Goal: Task Accomplishment & Management: Complete application form

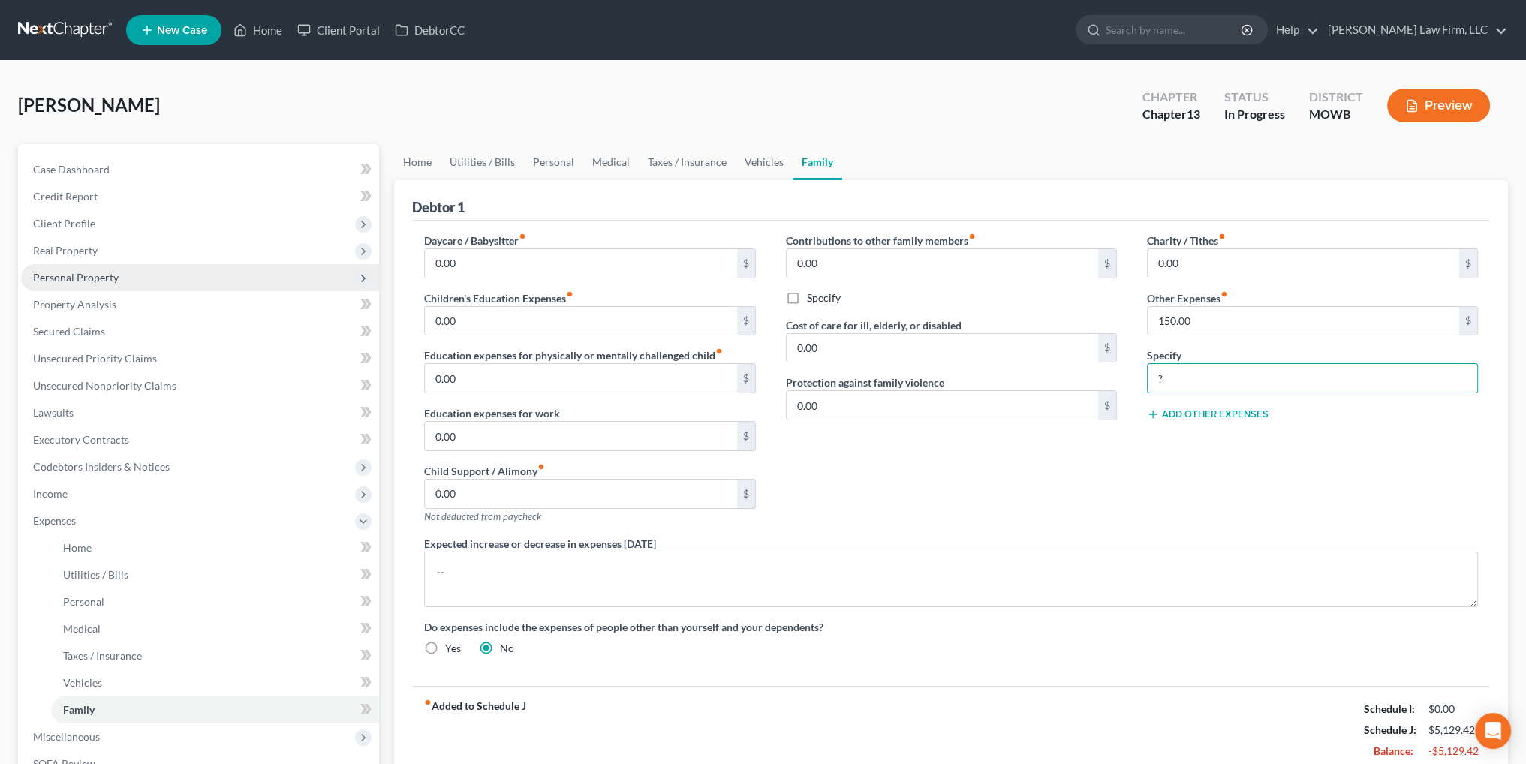
click at [68, 281] on span "Personal Property" at bounding box center [76, 277] width 86 height 13
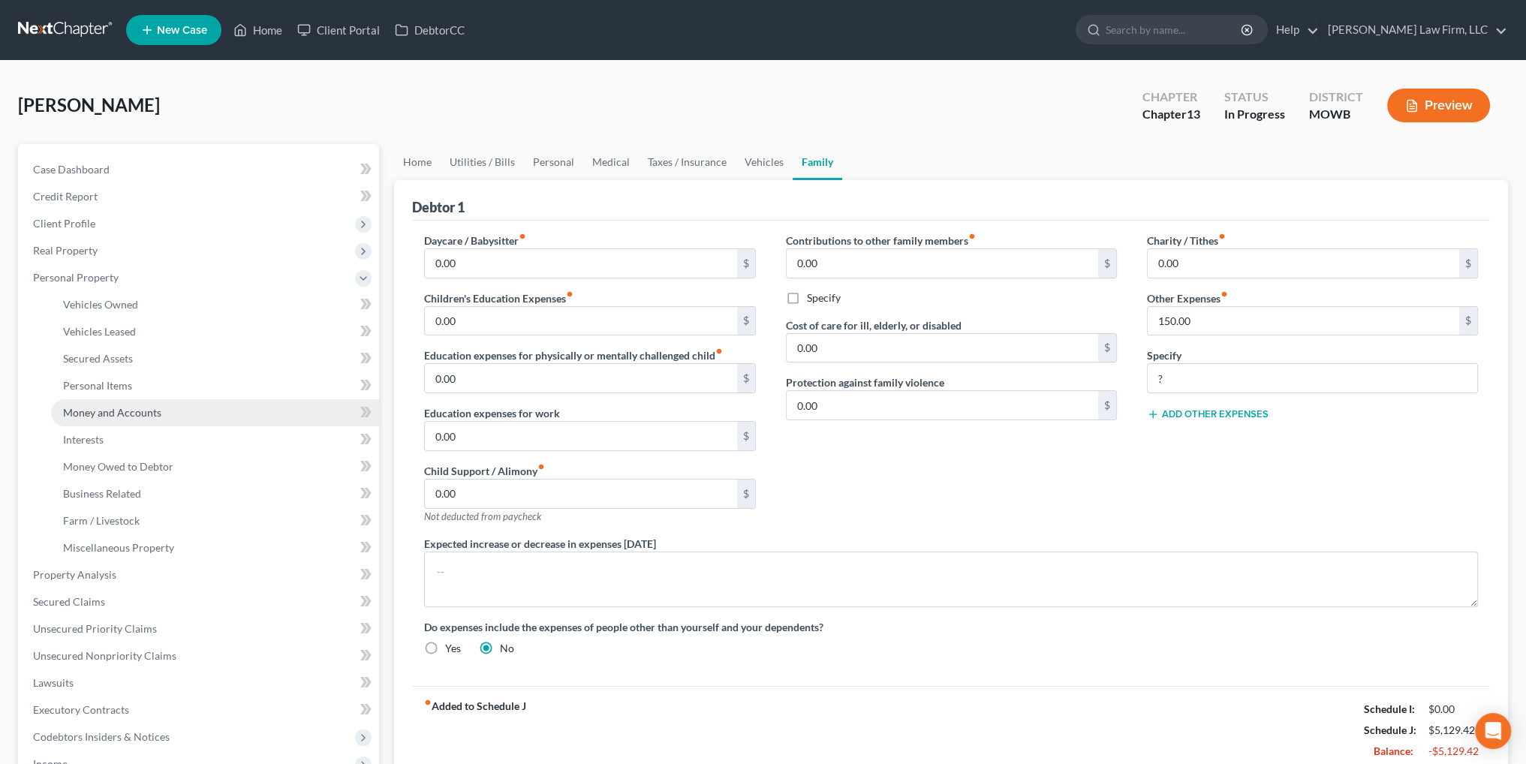
click at [90, 411] on span "Money and Accounts" at bounding box center [112, 412] width 98 height 13
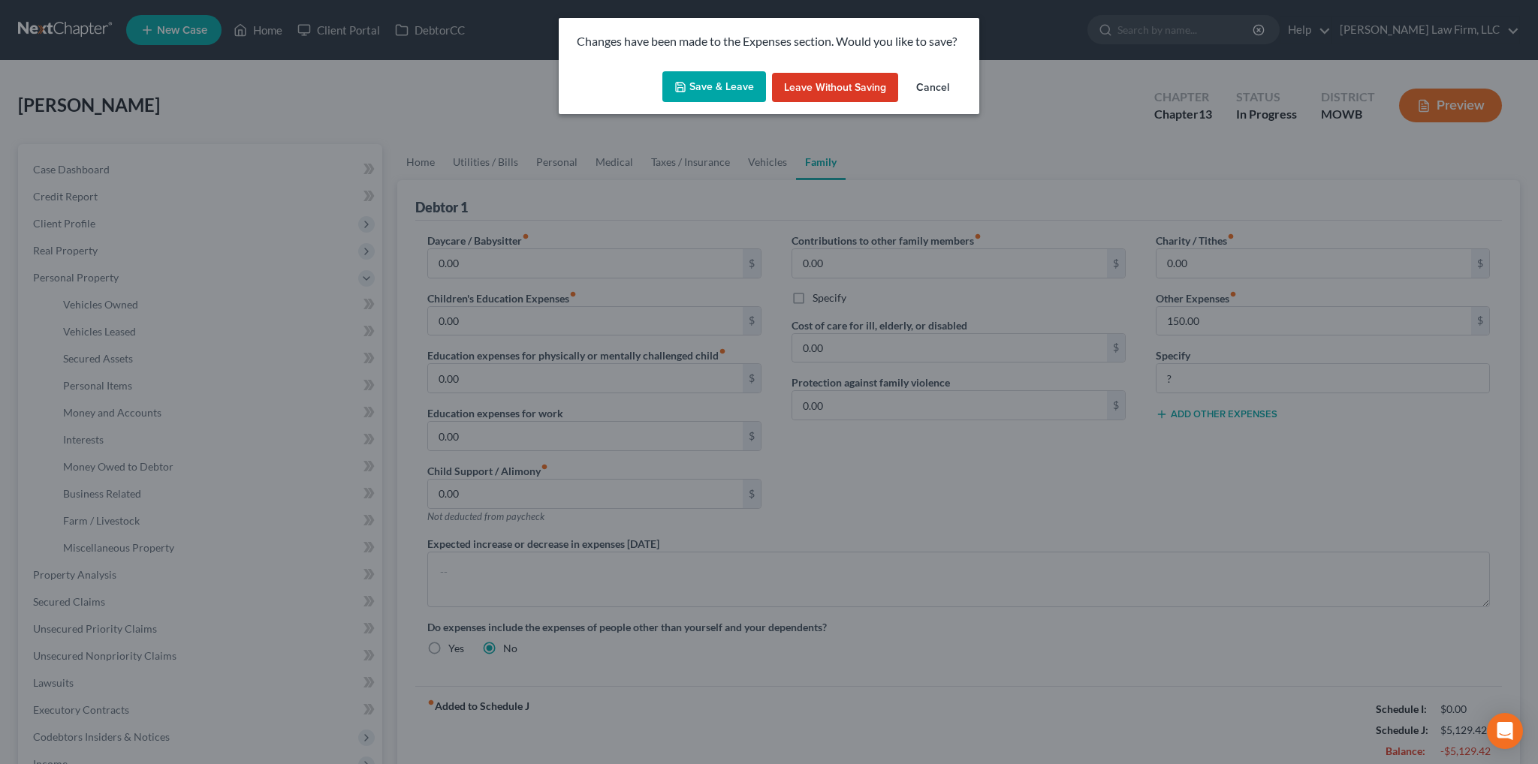
click at [713, 86] on button "Save & Leave" at bounding box center [714, 87] width 104 height 32
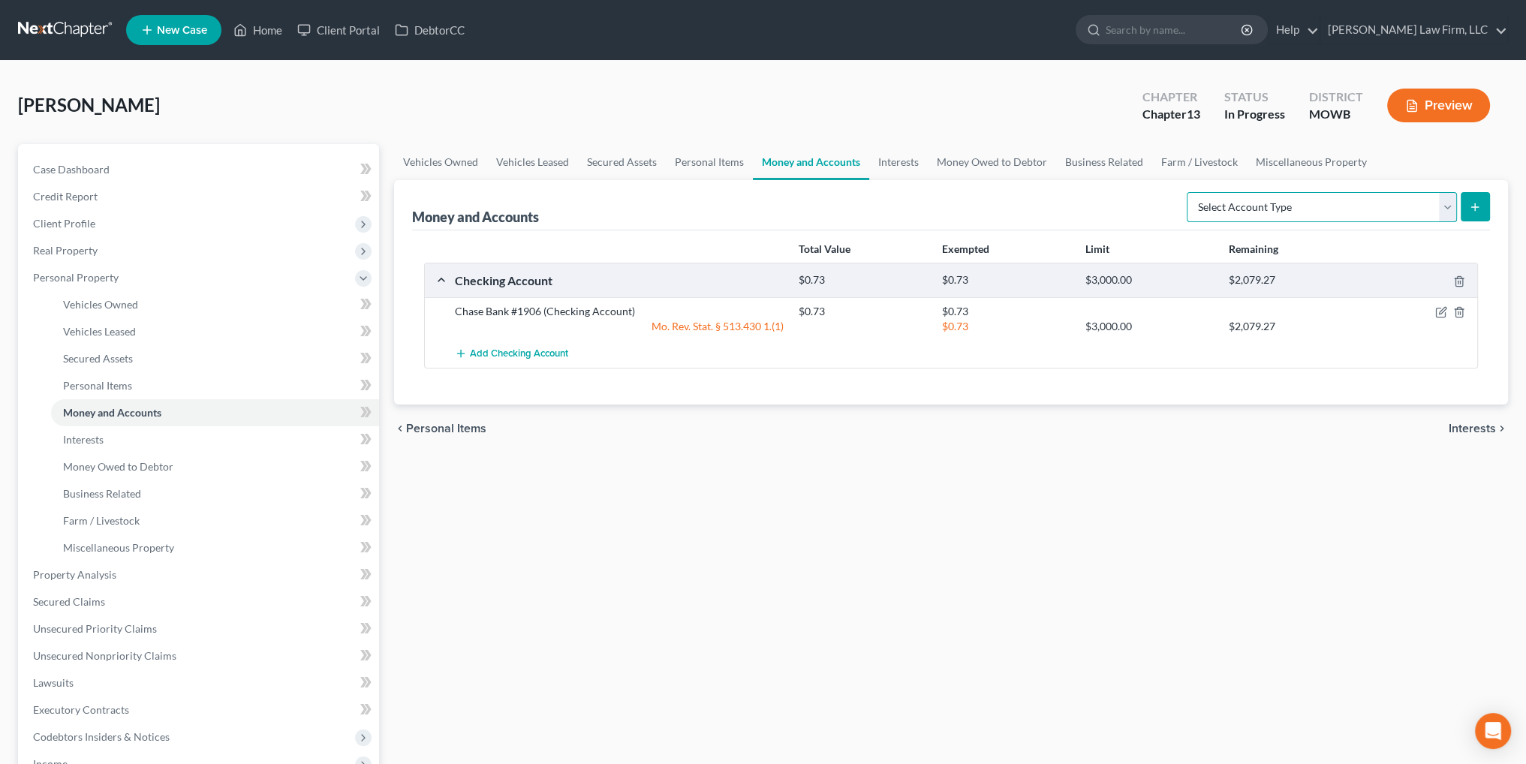
click at [1294, 205] on select "Select Account Type Brokerage Cash on Hand Certificates of Deposit Checking Acc…" at bounding box center [1322, 207] width 270 height 30
select select "checking"
click at [1190, 192] on select "Select Account Type Brokerage Cash on Hand Certificates of Deposit Checking Acc…" at bounding box center [1322, 207] width 270 height 30
click at [1469, 209] on icon "submit" at bounding box center [1475, 207] width 12 height 12
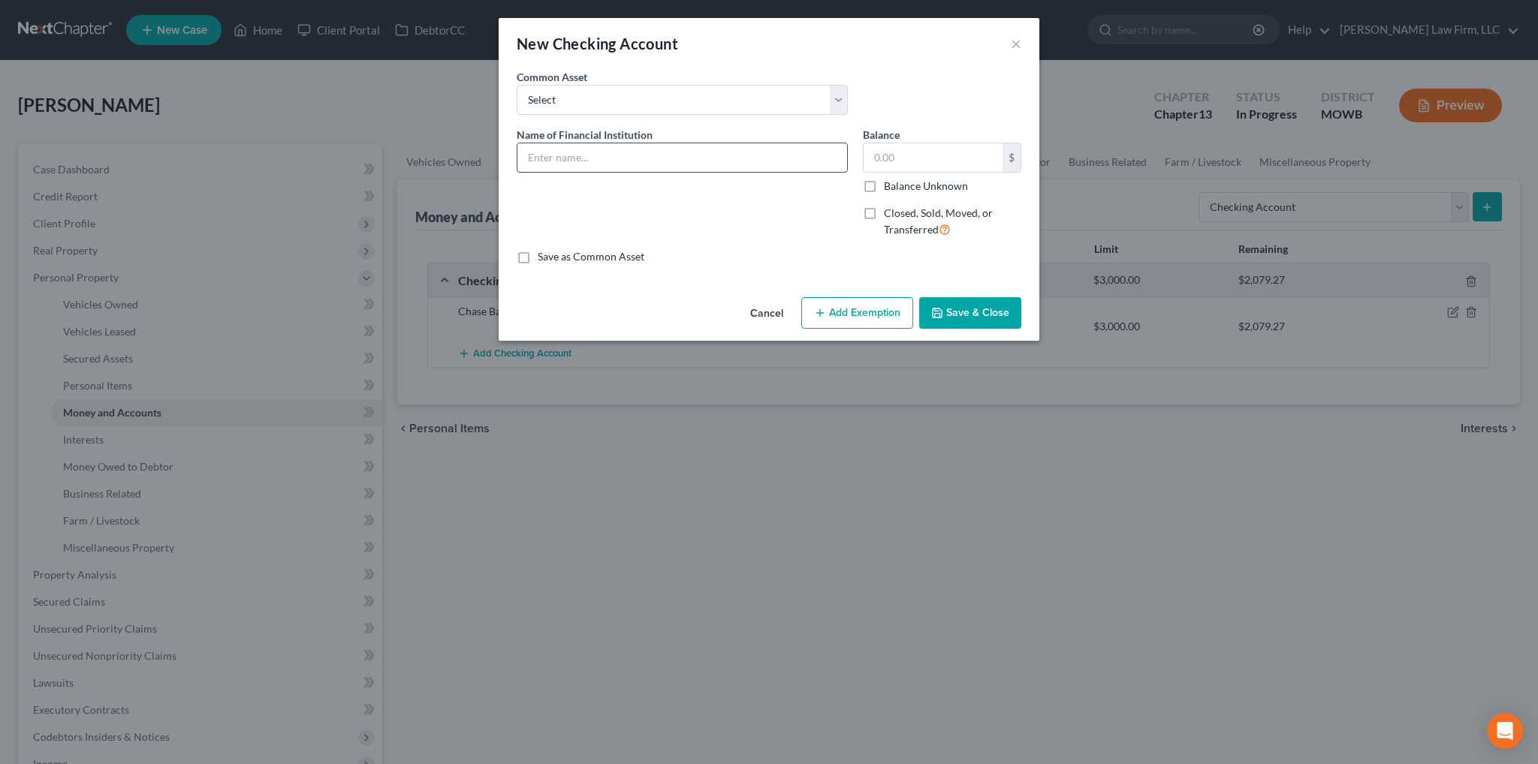
click at [695, 152] on input "text" at bounding box center [682, 157] width 330 height 29
type input "Mazuma Credit Union #1230"
click at [884, 208] on label "Closed, Sold, Moved, or Transferred" at bounding box center [952, 222] width 137 height 32
click at [890, 208] on input "Closed, Sold, Moved, or Transferred" at bounding box center [895, 211] width 10 height 10
checkbox input "true"
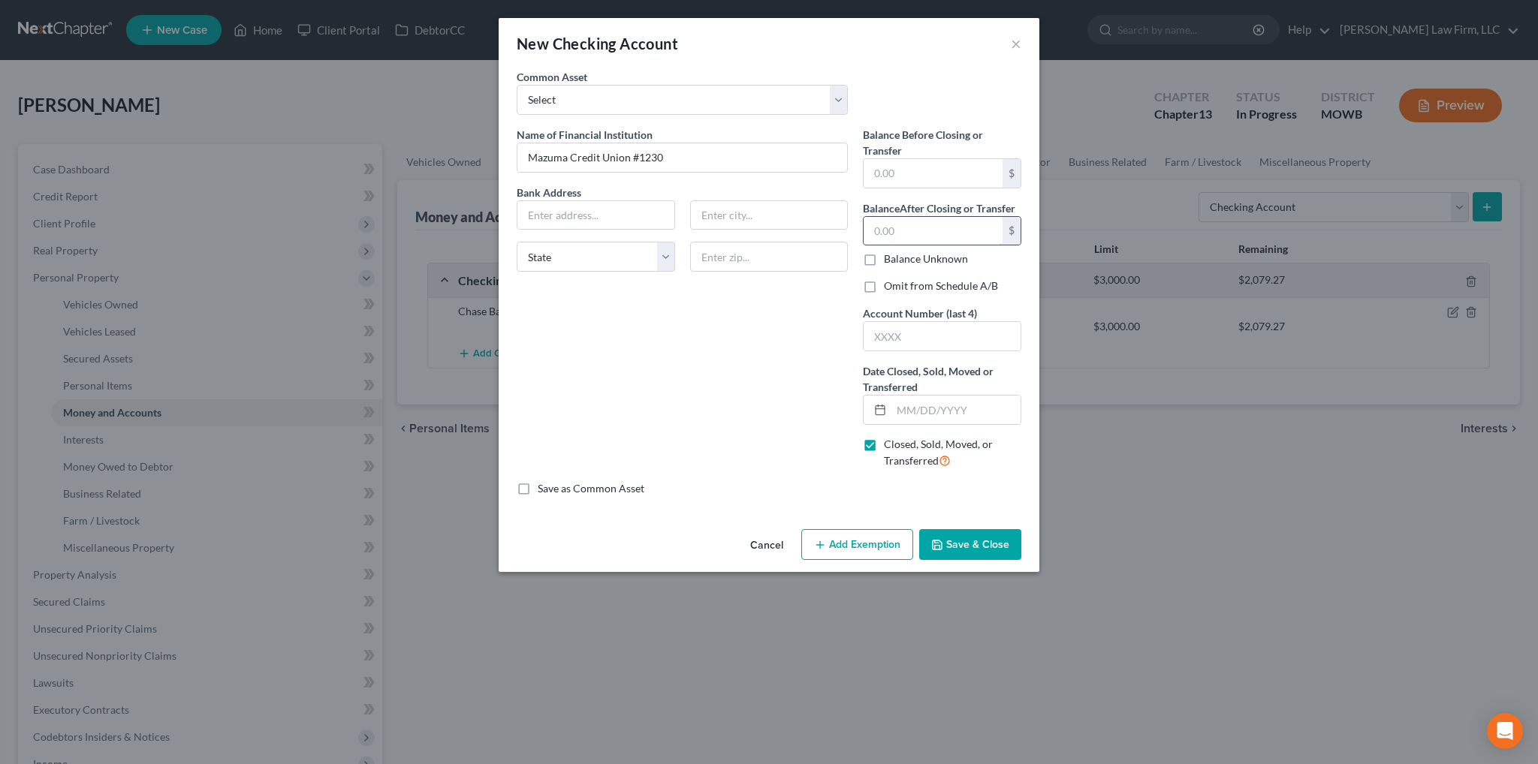
click at [902, 223] on input "text" at bounding box center [932, 231] width 139 height 29
type input "0.89"
click at [914, 408] on input "text" at bounding box center [955, 410] width 129 height 29
type input "[DATE]"
click at [628, 217] on input "text" at bounding box center [595, 215] width 157 height 29
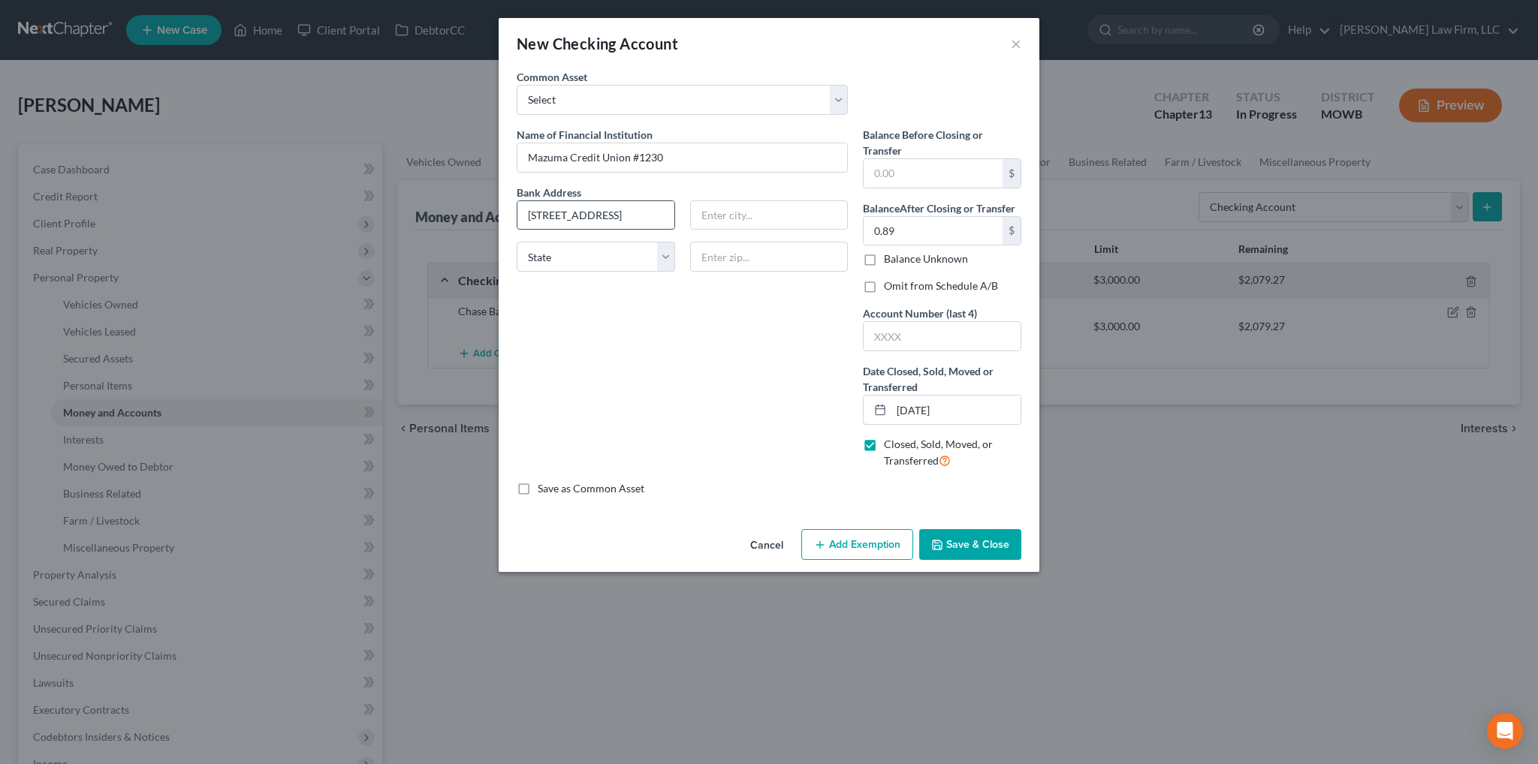
type input "[STREET_ADDRESS]"
type input "[US_STATE][GEOGRAPHIC_DATA]"
select select "26"
type input "64108"
click at [961, 547] on button "Save & Close" at bounding box center [970, 545] width 102 height 32
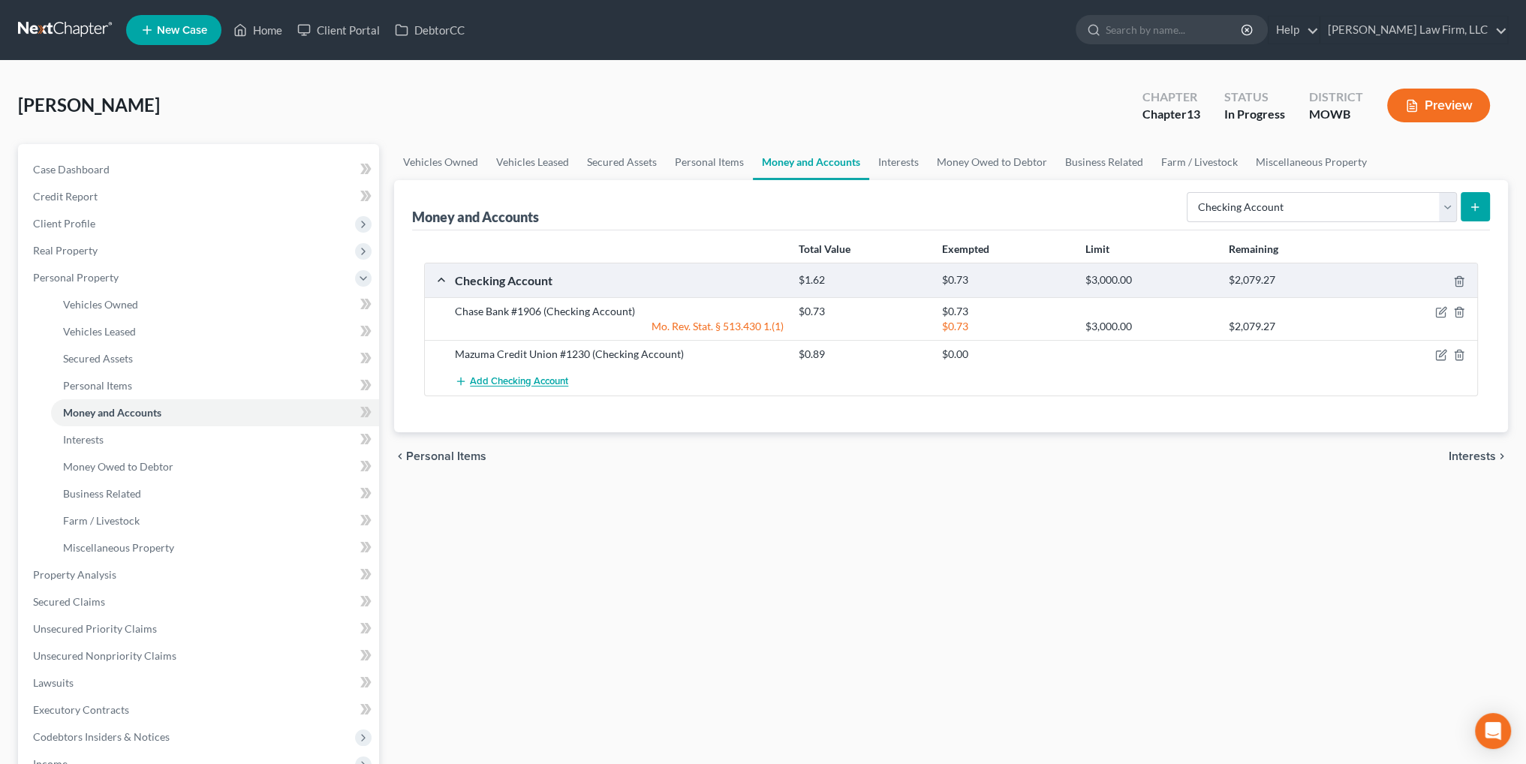
click at [510, 387] on button "Add Checking Account" at bounding box center [511, 382] width 113 height 28
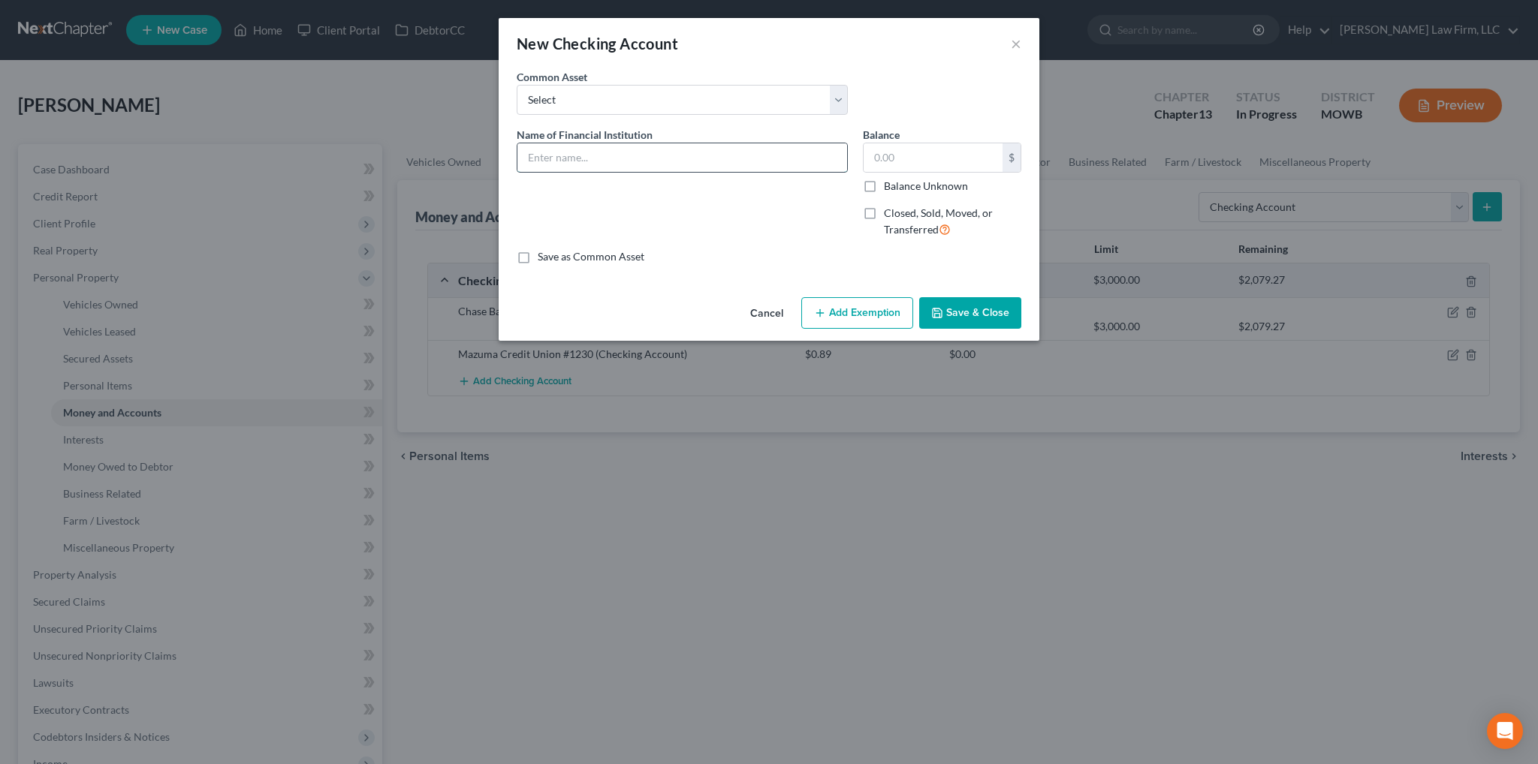
click at [564, 163] on input "text" at bounding box center [682, 157] width 330 height 29
click at [688, 153] on input "Ma" at bounding box center [682, 157] width 330 height 29
click at [689, 153] on input "Mazuma Credit Union #1230" at bounding box center [682, 157] width 330 height 29
type input "Mazuma Credit Union #1831"
click at [884, 209] on label "Closed, Sold, Moved, or Transferred" at bounding box center [952, 222] width 137 height 32
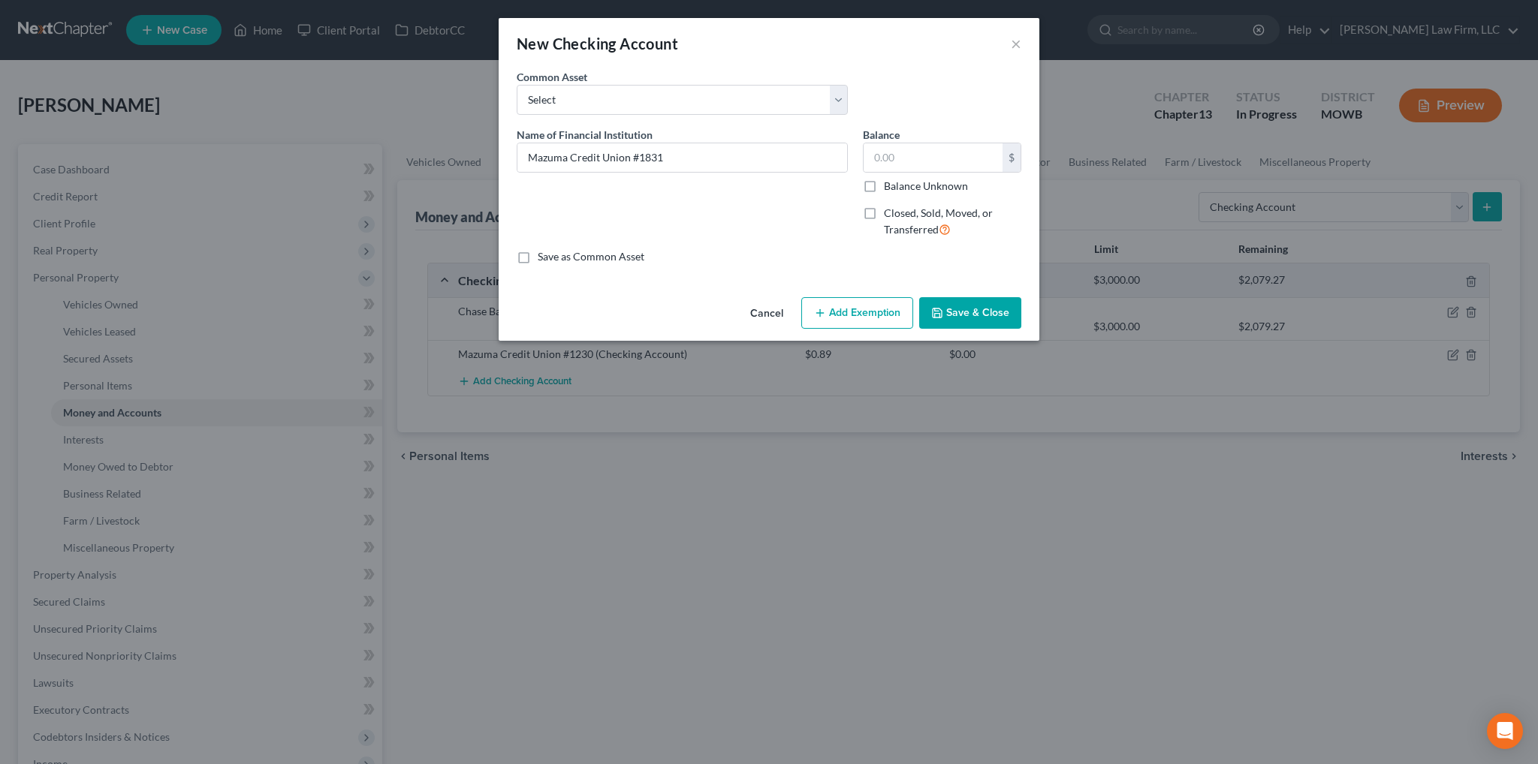
click at [890, 209] on input "Closed, Sold, Moved, or Transferred" at bounding box center [895, 211] width 10 height 10
checkbox input "true"
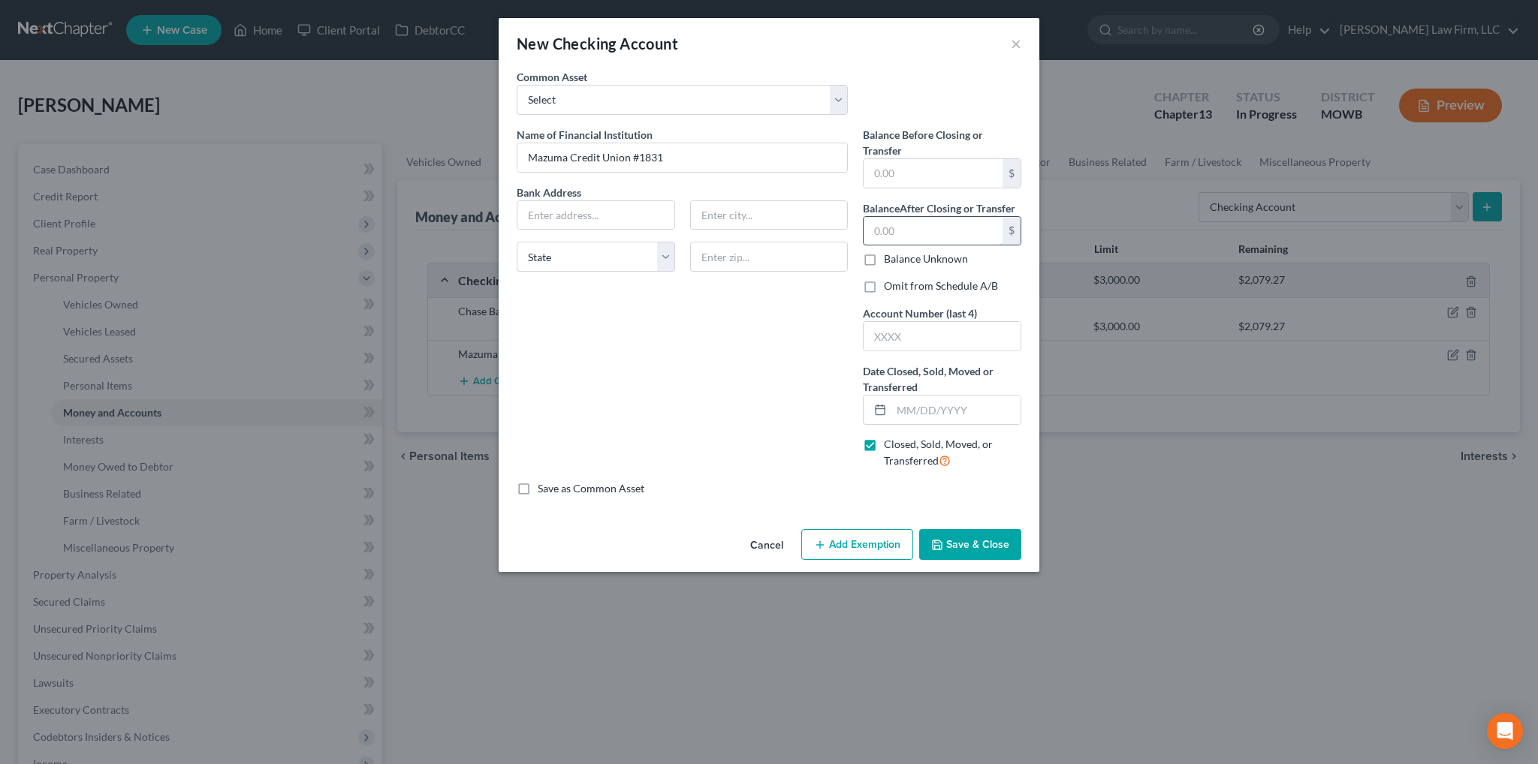
click at [884, 223] on input "text" at bounding box center [932, 231] width 139 height 29
type input "119.43"
click at [878, 341] on input "text" at bounding box center [941, 336] width 157 height 29
type input "1831"
click at [897, 414] on input "text" at bounding box center [955, 410] width 129 height 29
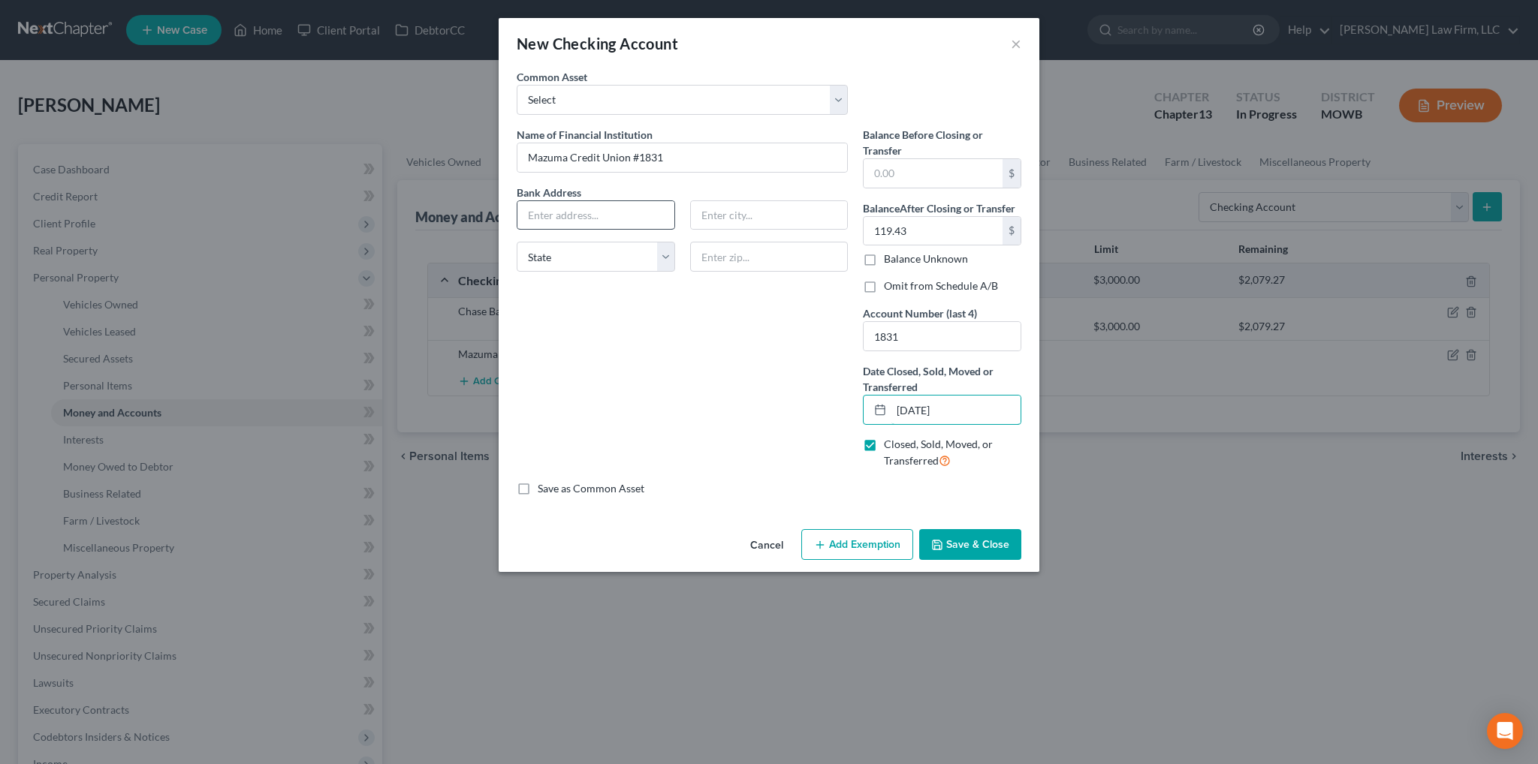
type input "[DATE]"
click at [571, 217] on input "text" at bounding box center [595, 215] width 157 height 29
type input "[STREET_ADDRESS]"
type input "[US_STATE][GEOGRAPHIC_DATA]"
select select "26"
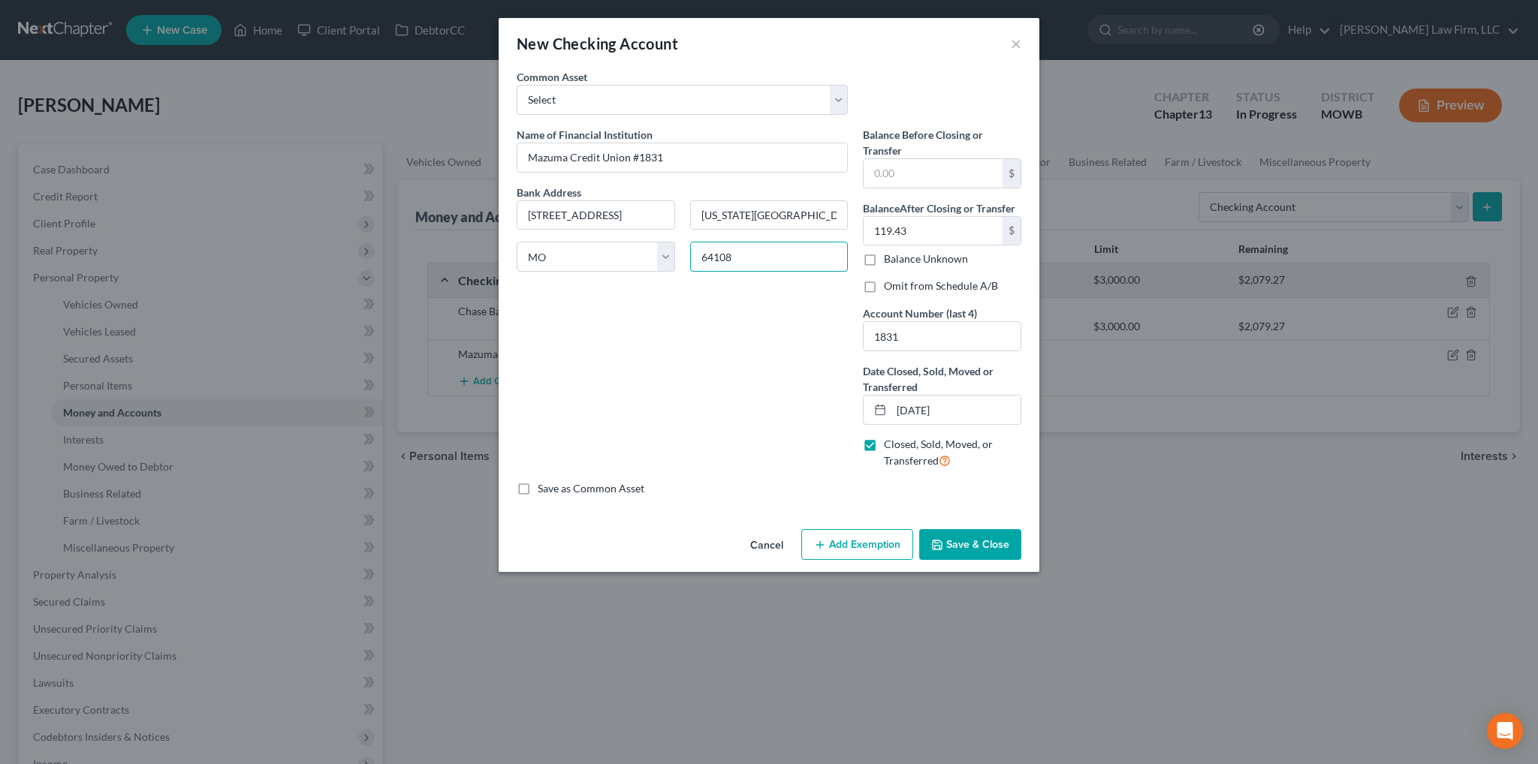
type input "64108"
click at [953, 529] on button "Save & Close" at bounding box center [970, 545] width 102 height 32
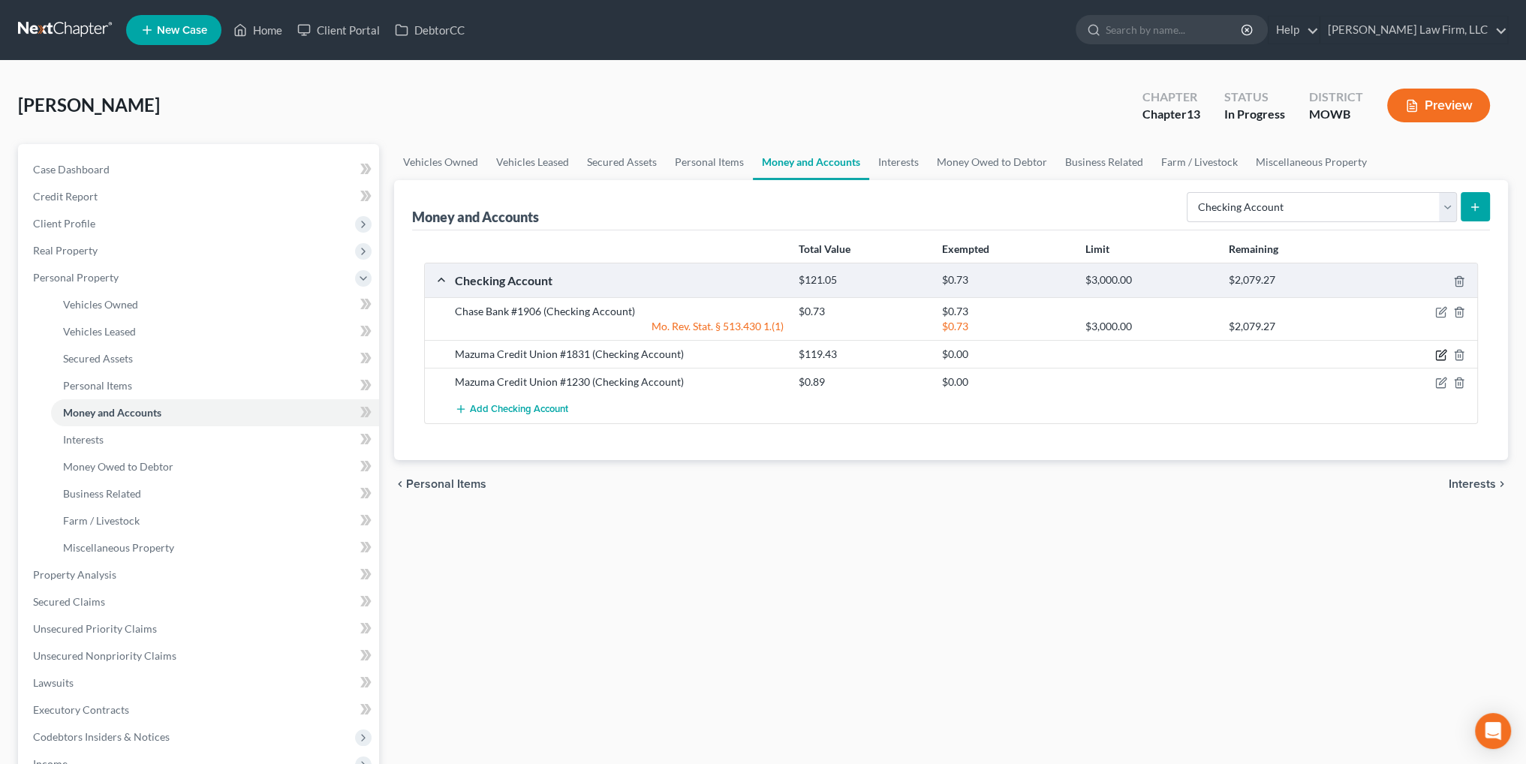
click at [1442, 351] on icon "button" at bounding box center [1442, 355] width 12 height 12
select select "26"
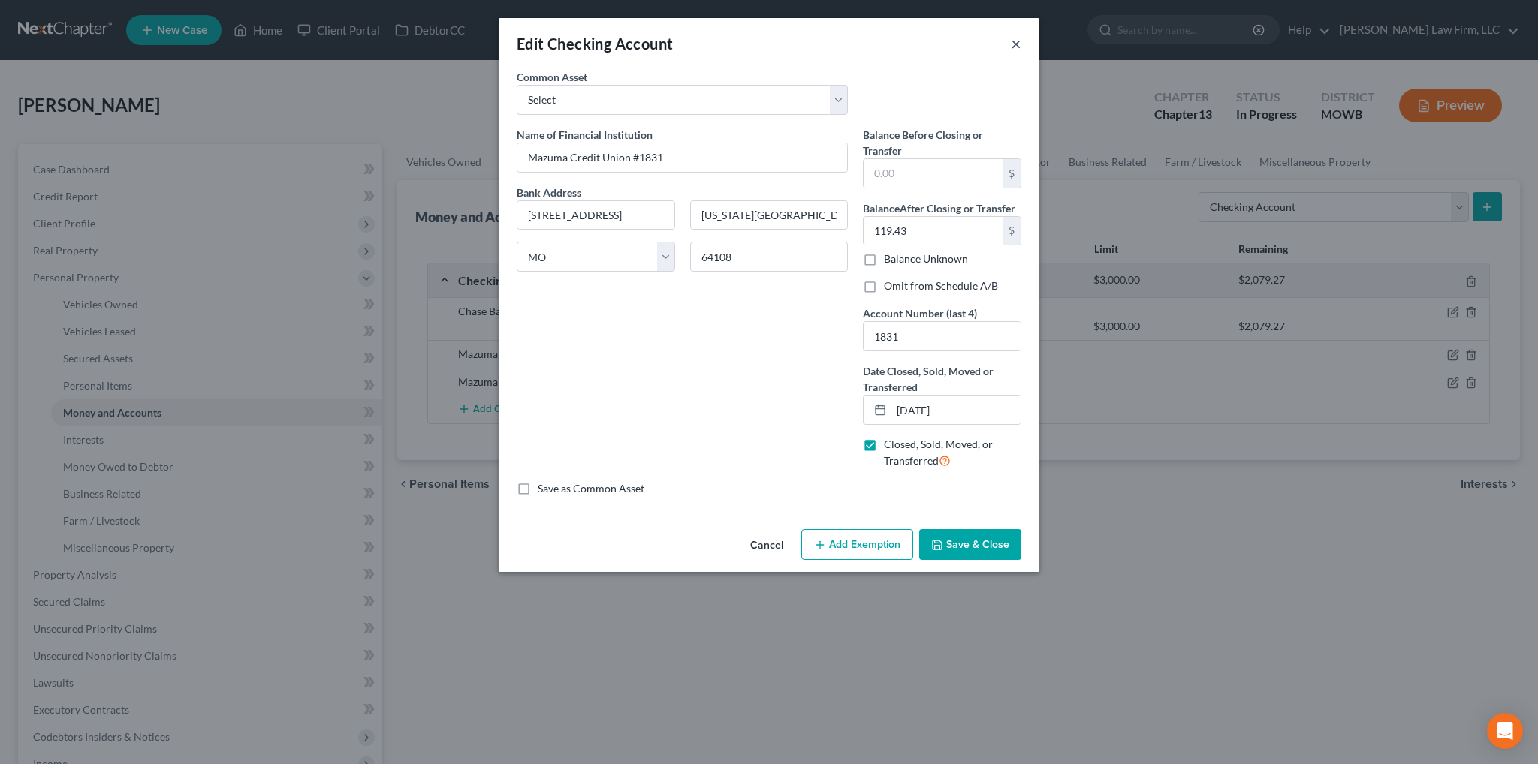
click at [1011, 47] on button "×" at bounding box center [1016, 44] width 11 height 18
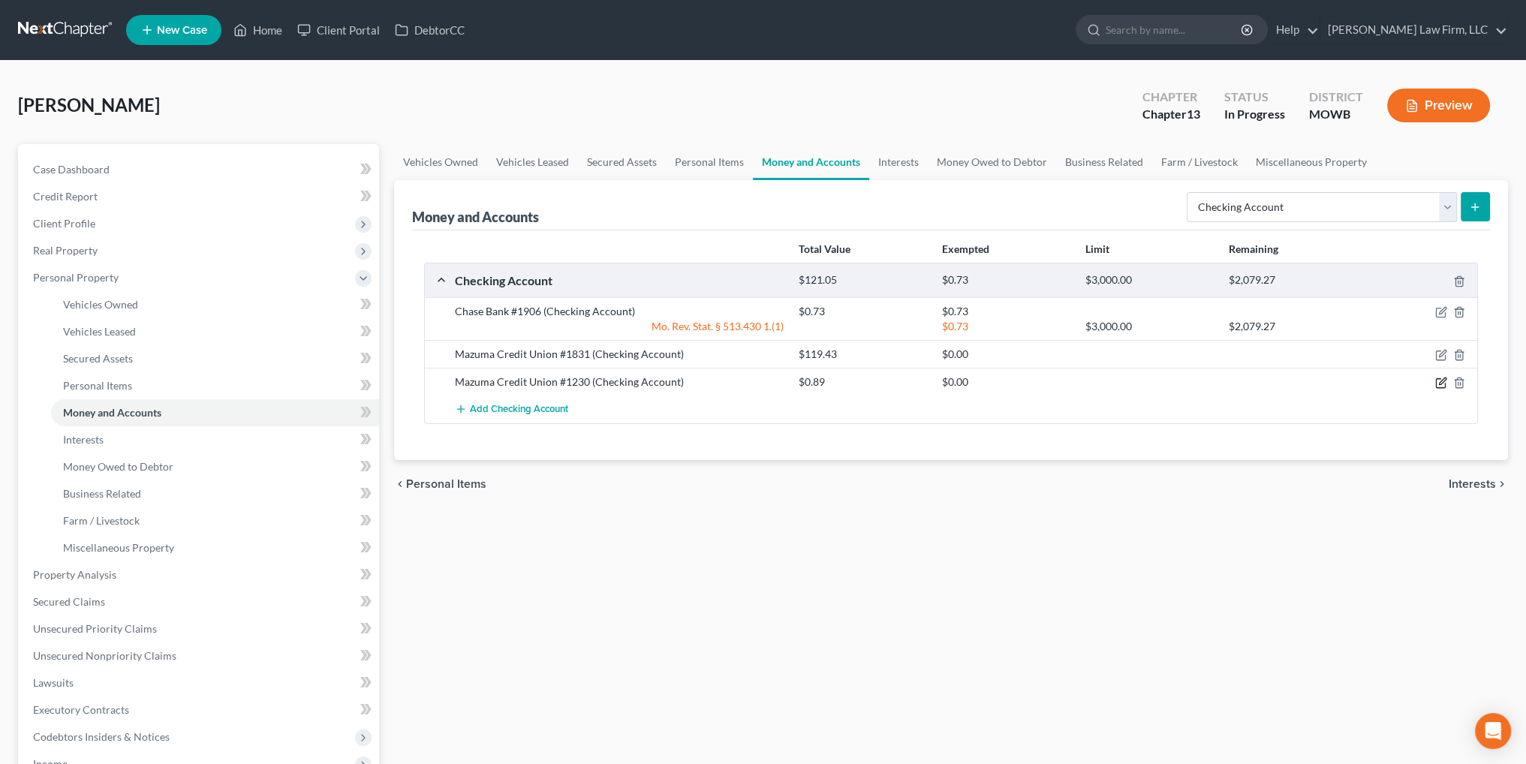
click at [1436, 383] on icon "button" at bounding box center [1440, 383] width 9 height 9
select select "26"
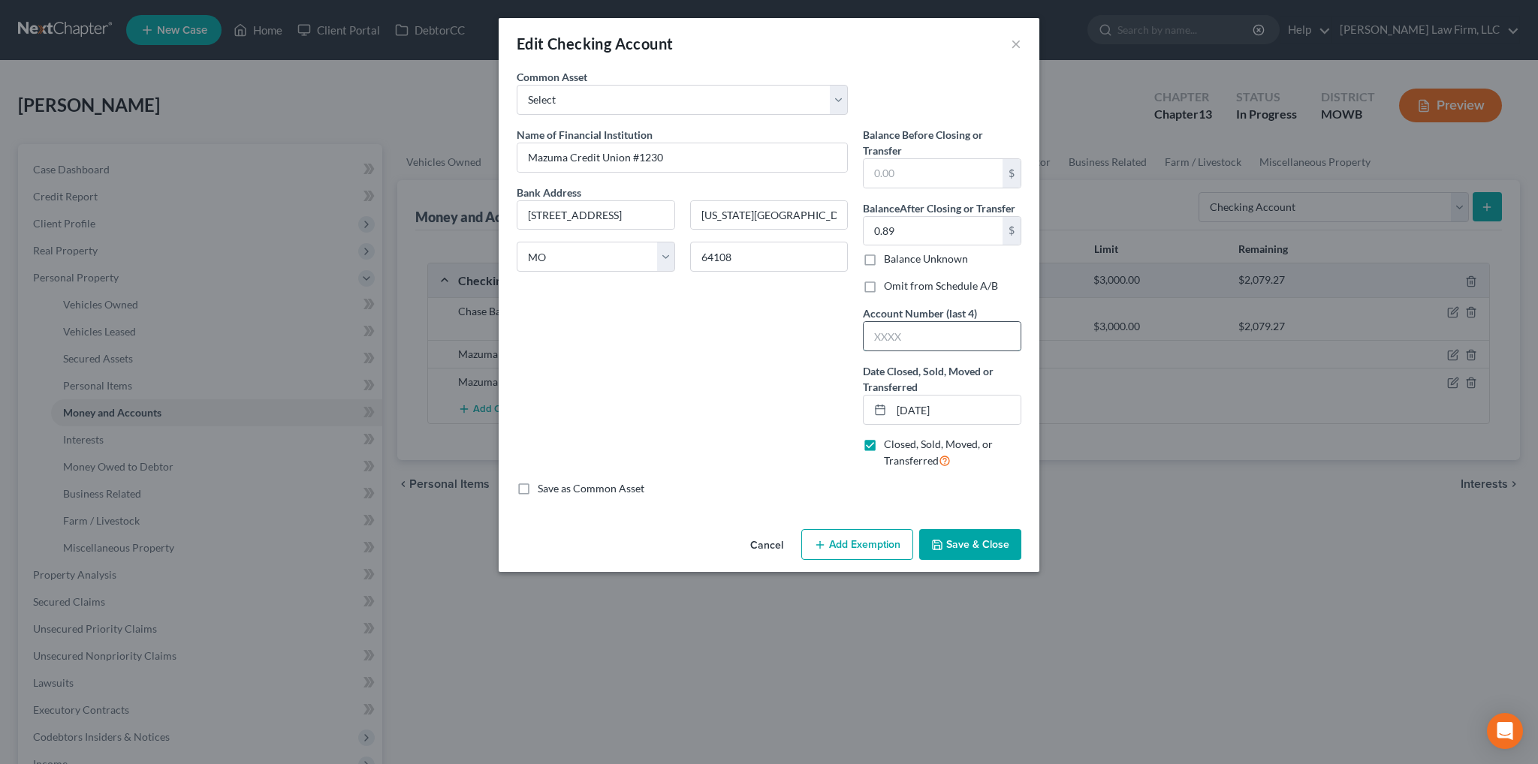
click at [930, 336] on input "text" at bounding box center [941, 336] width 157 height 29
type input "1230"
click at [973, 541] on button "Save & Close" at bounding box center [970, 545] width 102 height 32
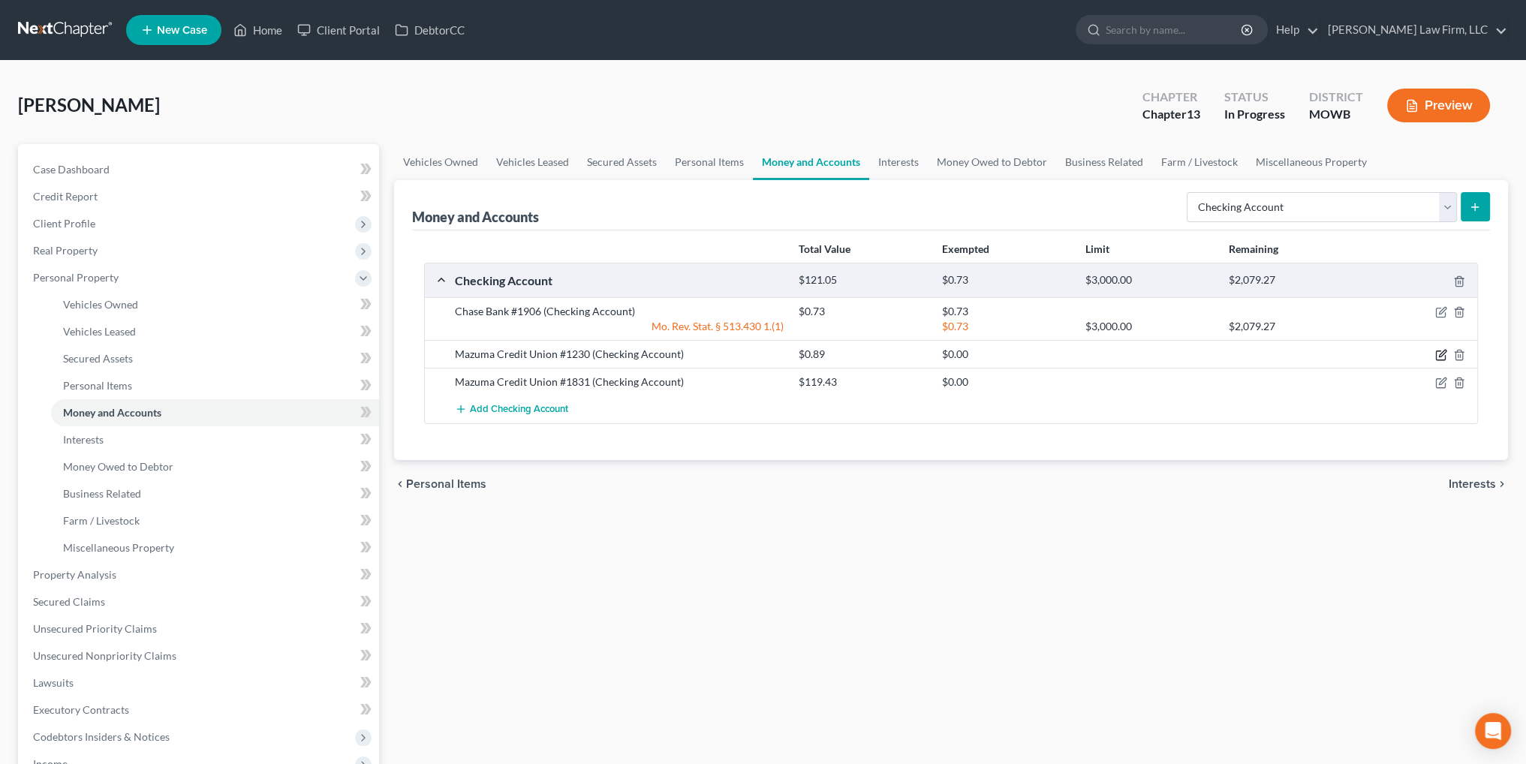
click at [1436, 356] on icon "button" at bounding box center [1440, 355] width 9 height 9
select select "26"
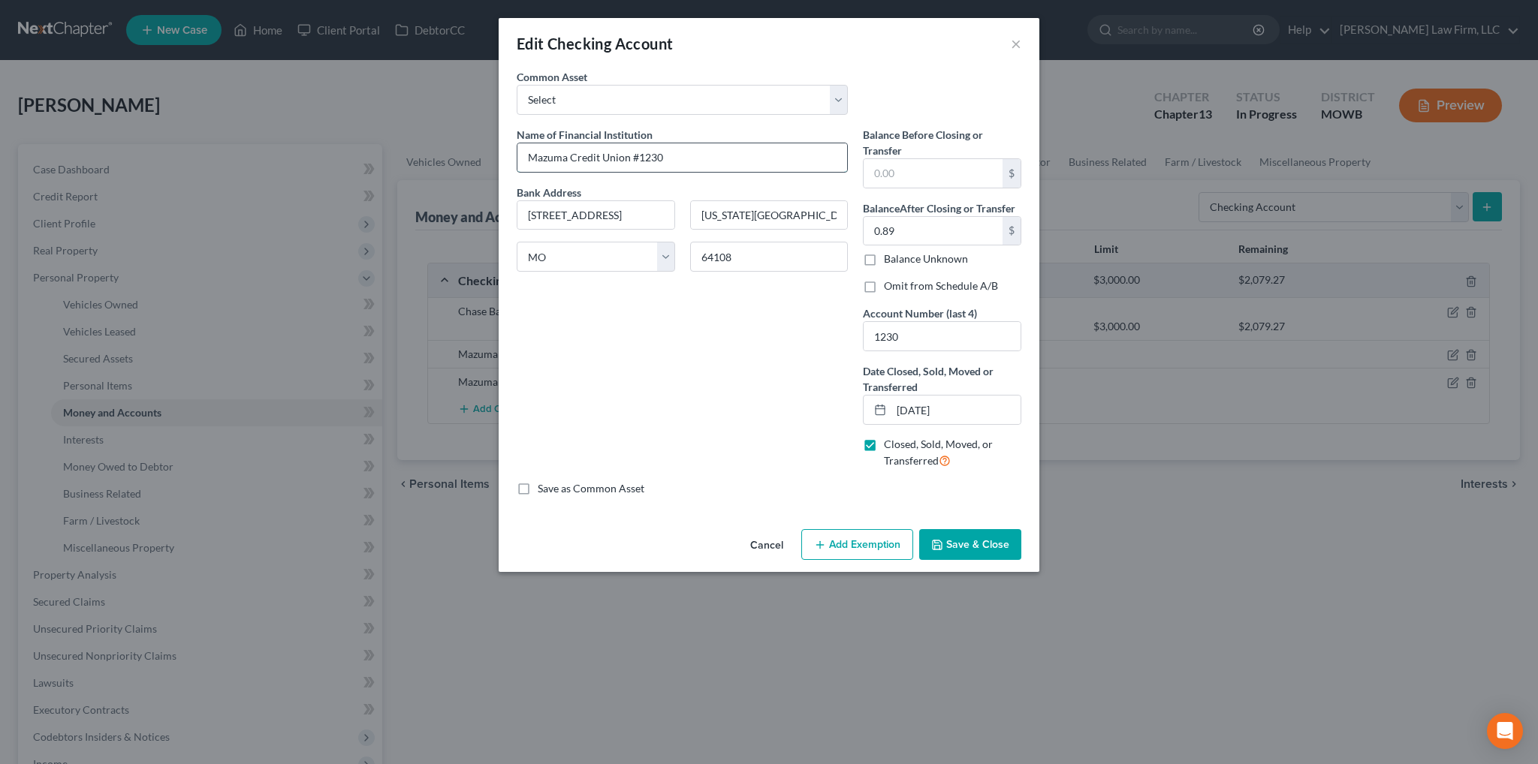
click at [689, 160] on input "Mazuma Credit Union #1230" at bounding box center [682, 157] width 330 height 29
type input "Mazuma Credit Union #1230 - Closed"
click at [964, 535] on button "Save & Close" at bounding box center [970, 545] width 102 height 32
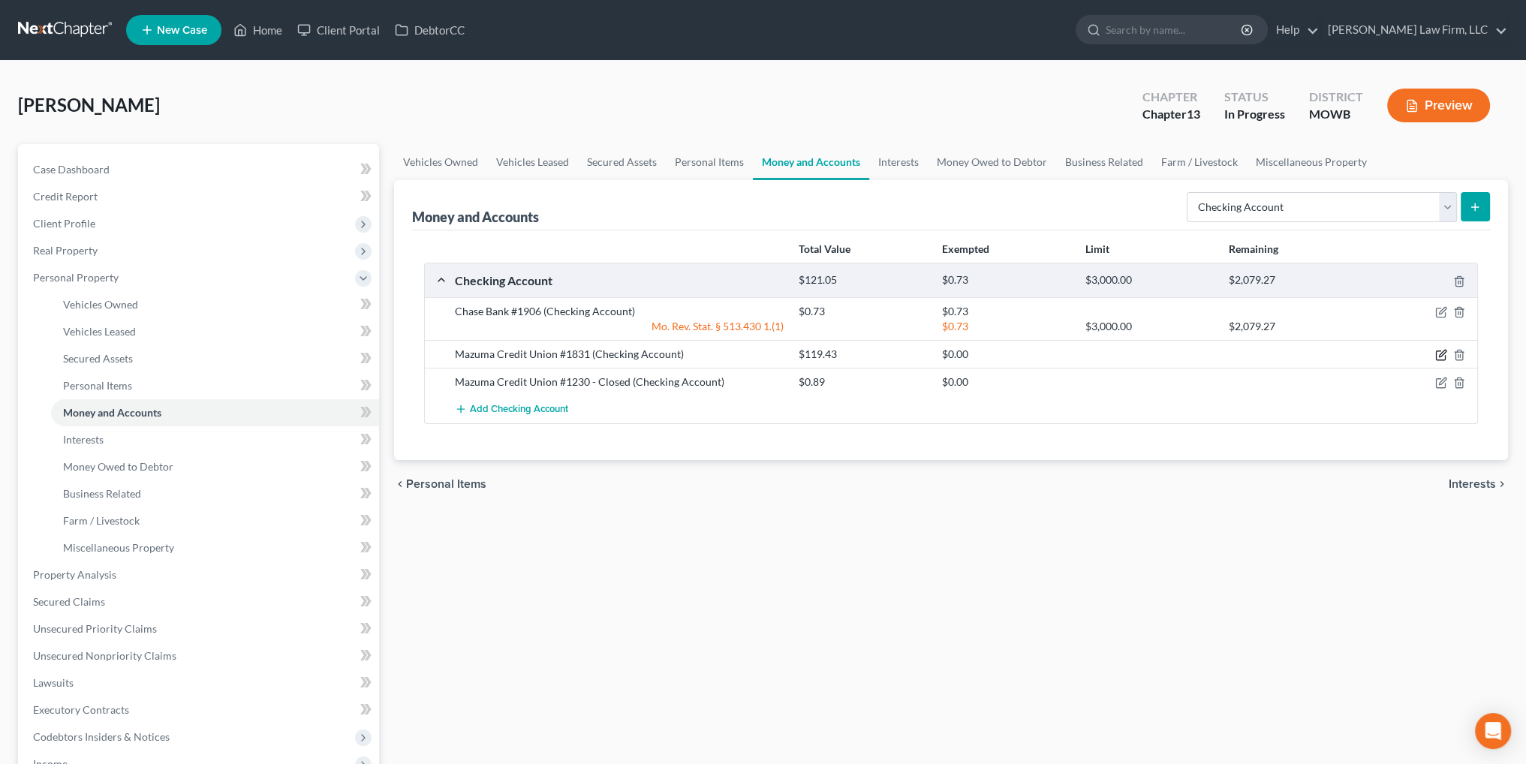
click at [1438, 351] on icon "button" at bounding box center [1440, 355] width 9 height 9
select select "26"
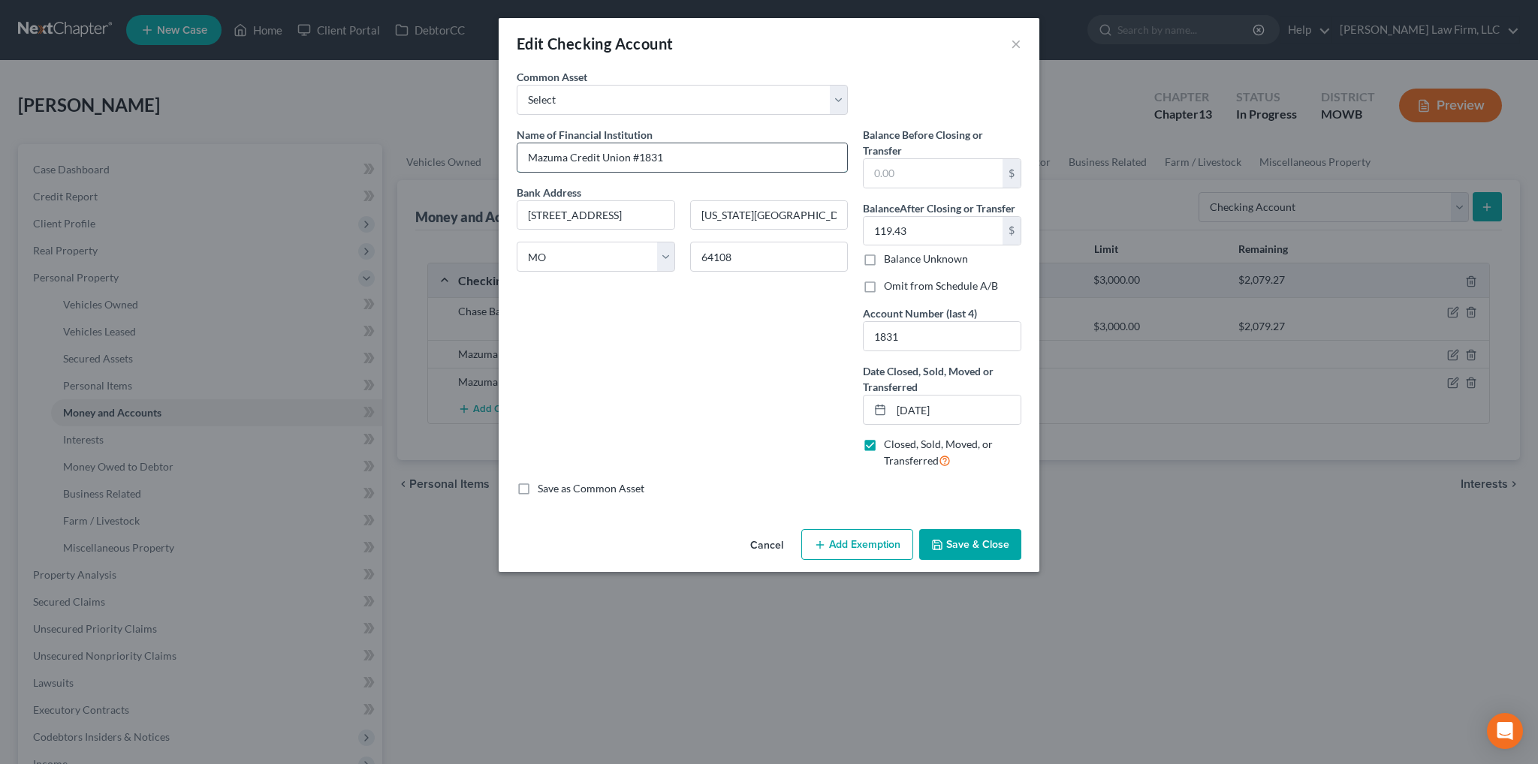
click at [674, 154] on input "Mazuma Credit Union #1831" at bounding box center [682, 157] width 330 height 29
type input "Mazuma Credit Union #1831 - Closed"
click at [982, 547] on button "Save & Close" at bounding box center [970, 545] width 102 height 32
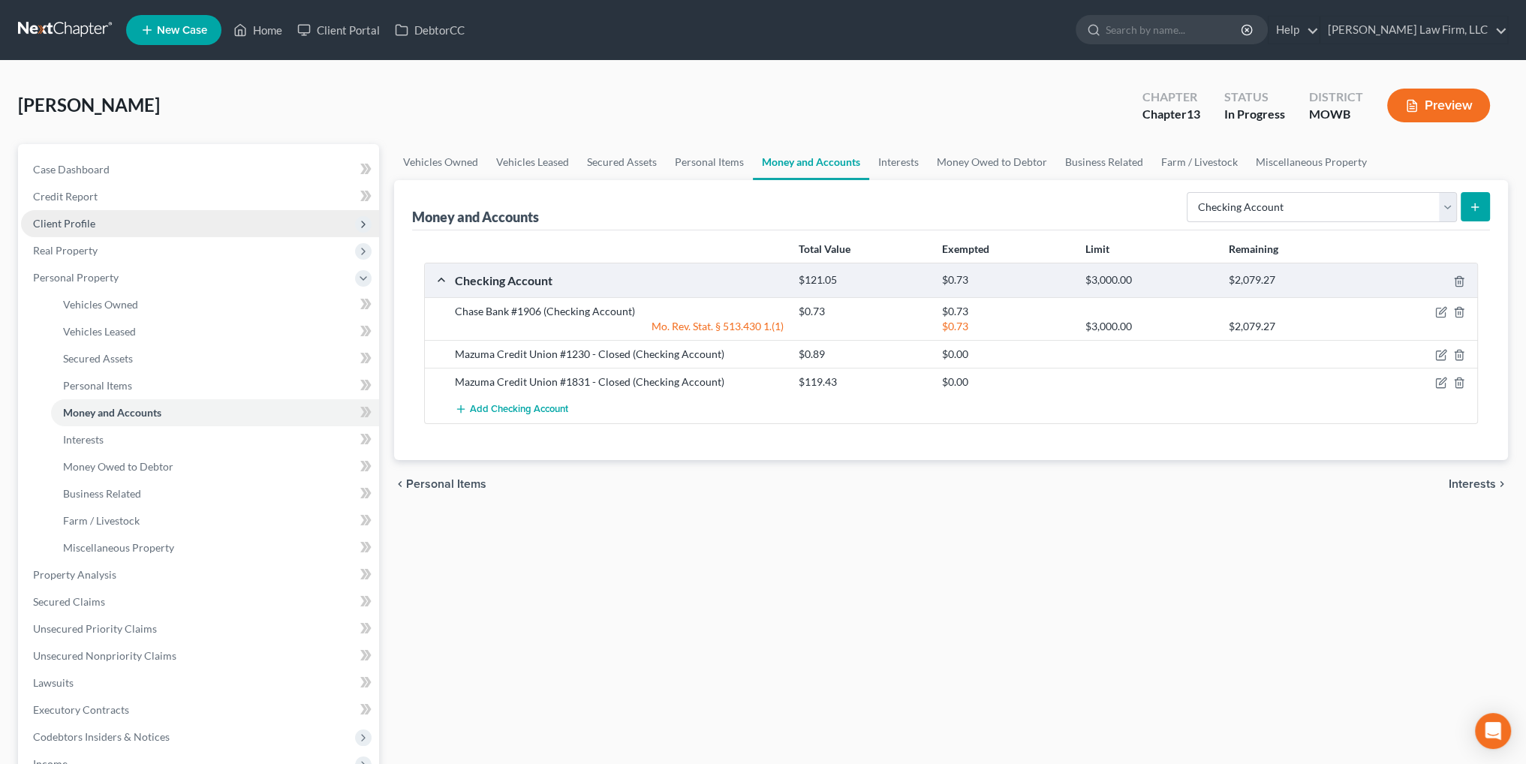
click at [80, 229] on span "Client Profile" at bounding box center [64, 223] width 62 height 13
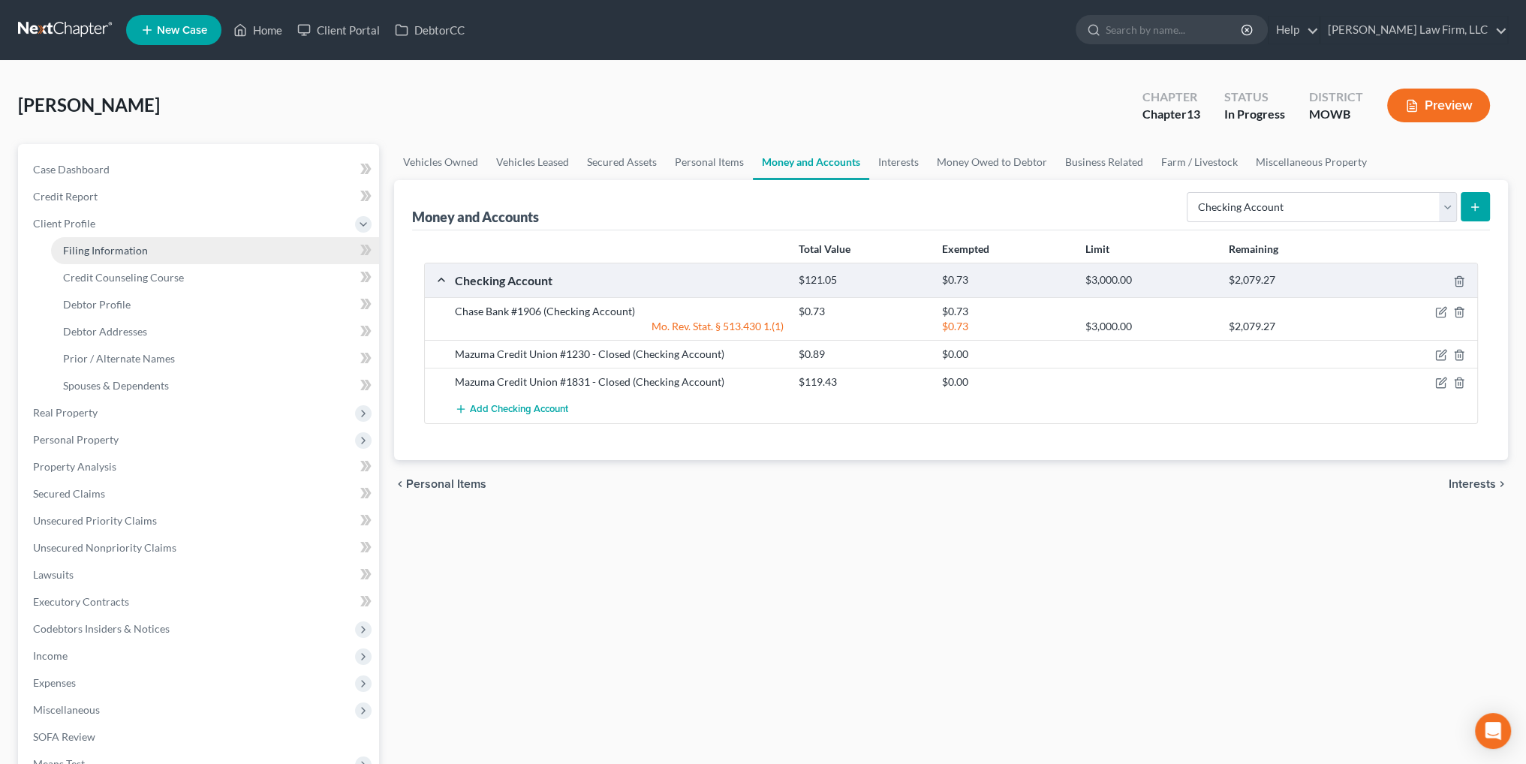
click at [89, 246] on span "Filing Information" at bounding box center [105, 250] width 85 height 13
select select "1"
select select "0"
select select "3"
select select "46"
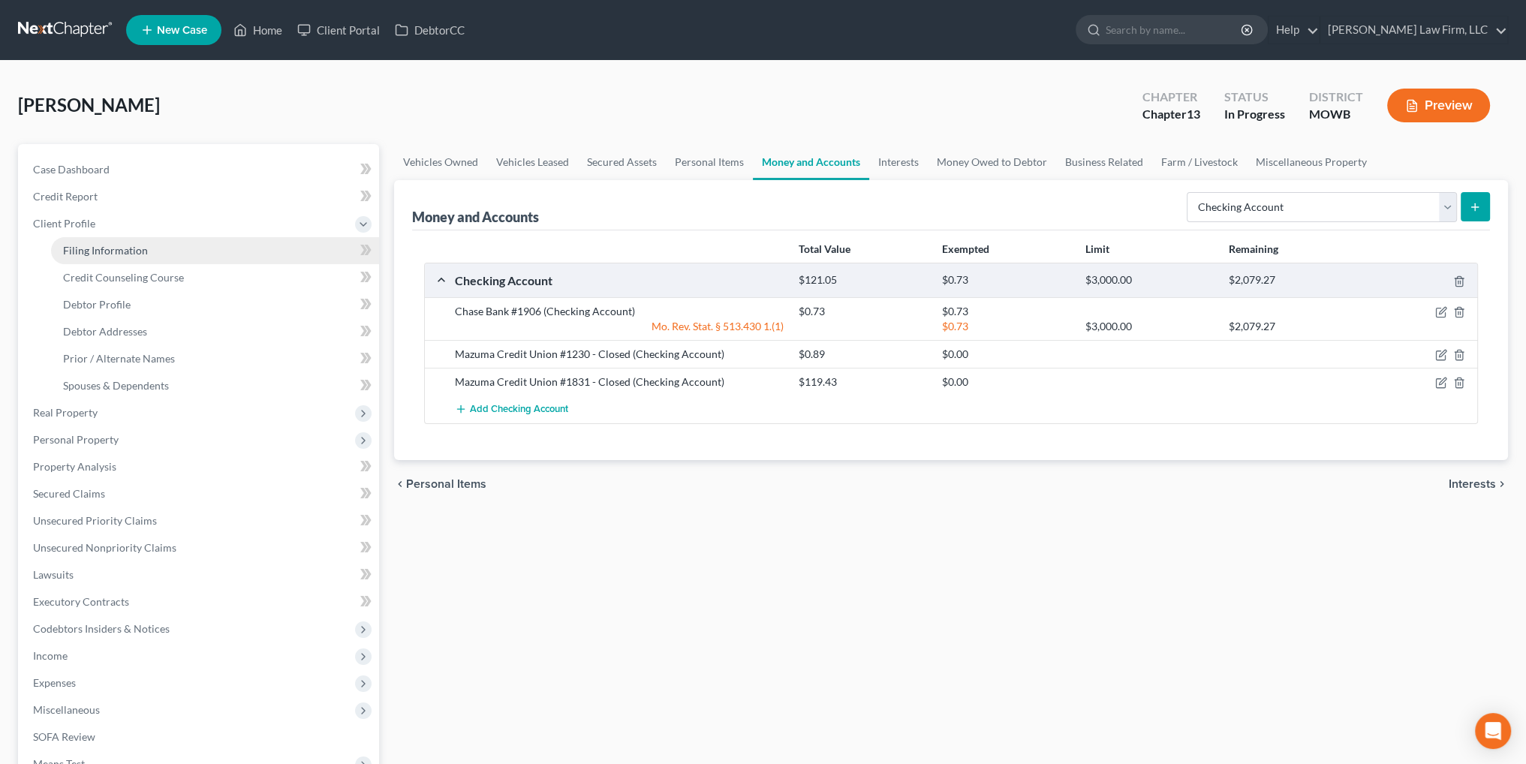
select select "6"
select select "26"
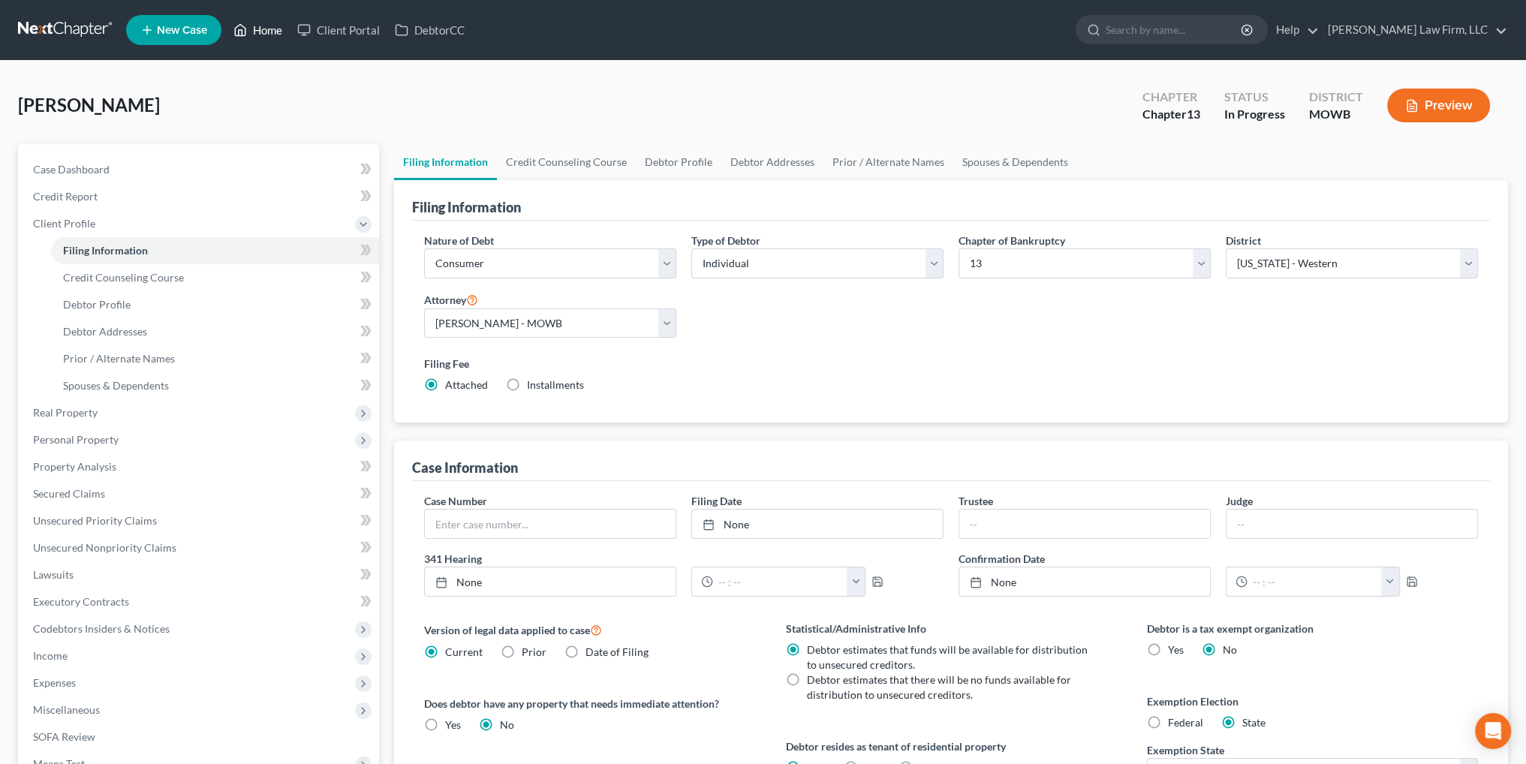
click at [264, 31] on link "Home" at bounding box center [258, 30] width 64 height 27
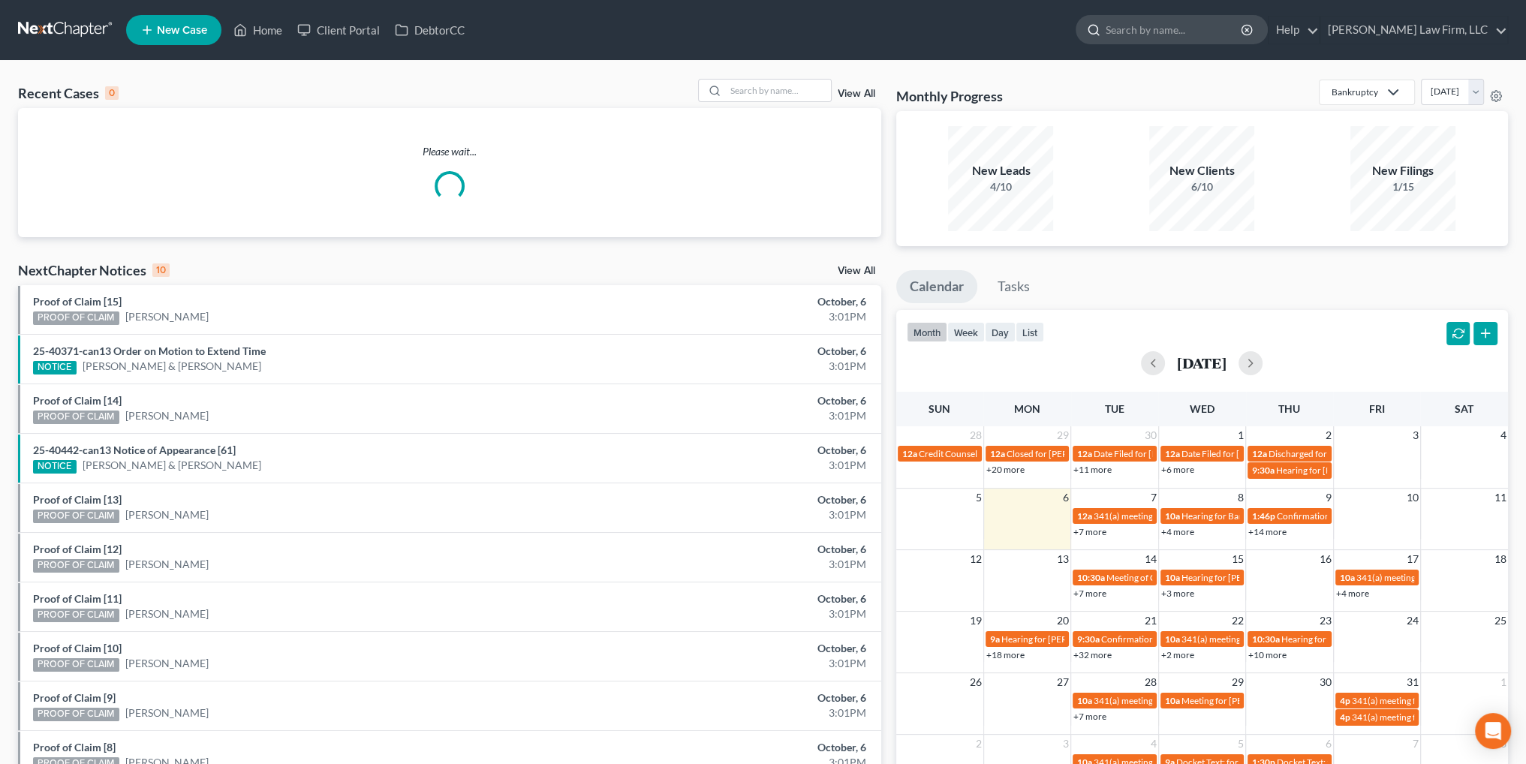
click at [1235, 35] on input "search" at bounding box center [1174, 30] width 137 height 28
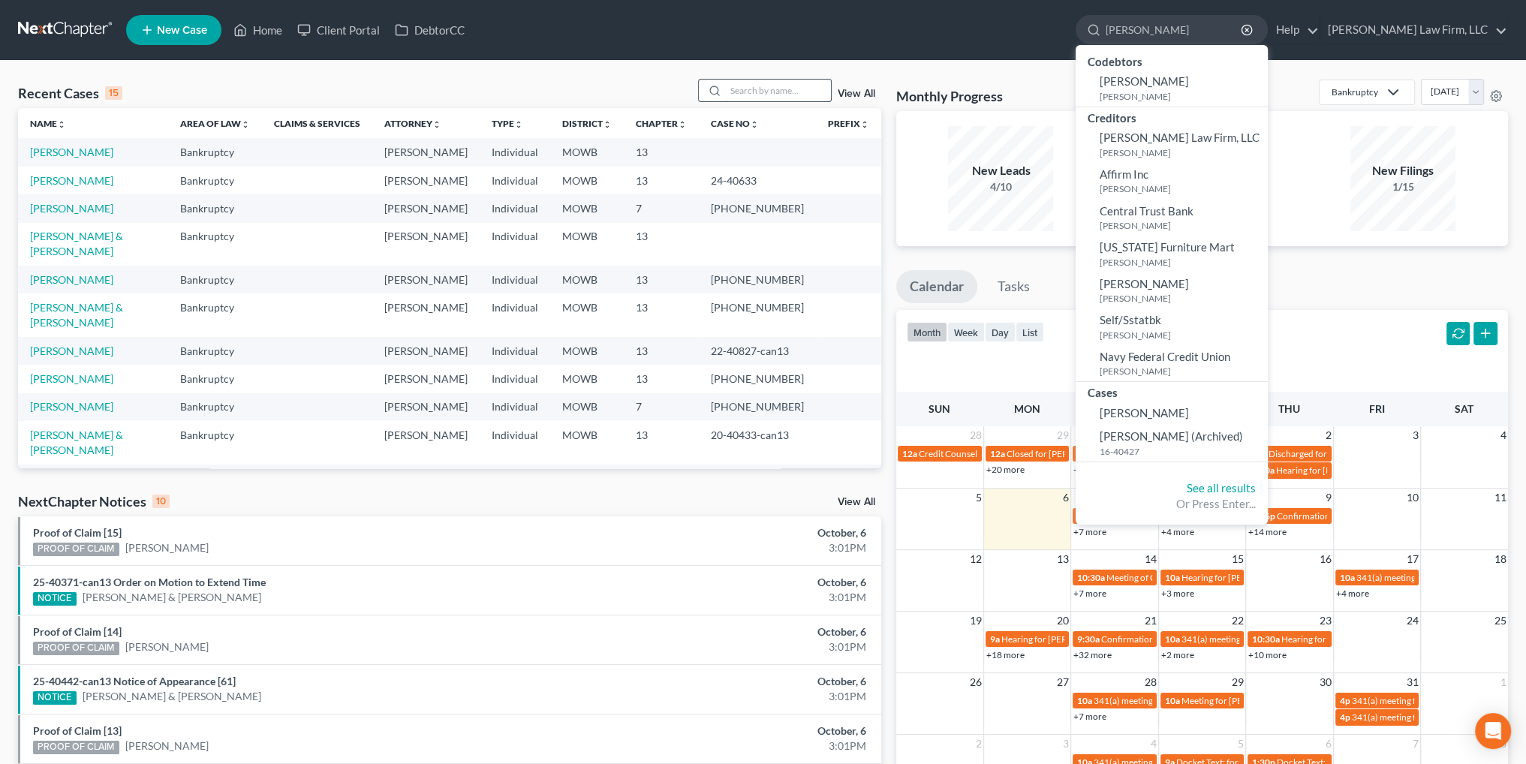
type input "[PERSON_NAME]"
click at [793, 90] on input "search" at bounding box center [778, 91] width 105 height 22
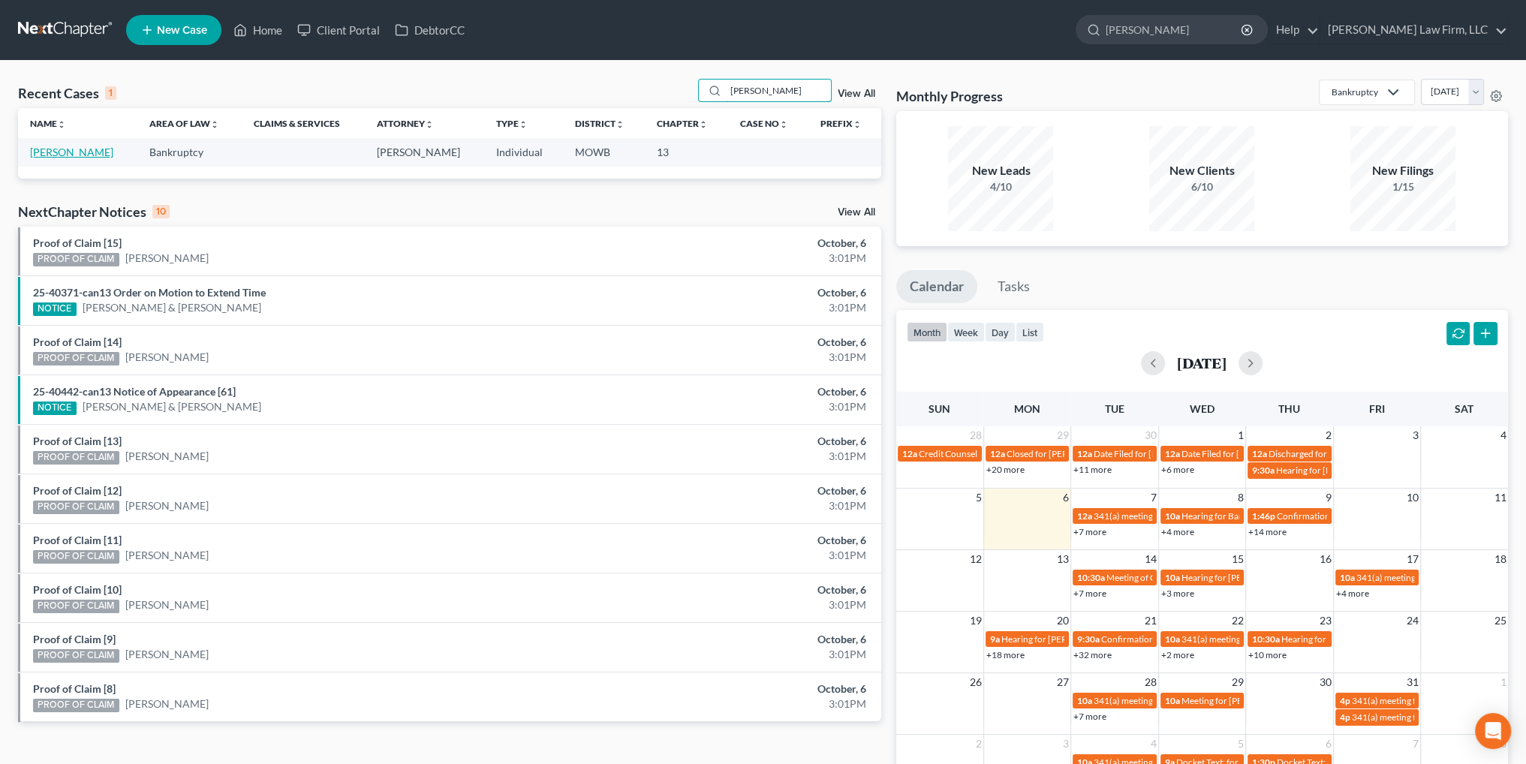
type input "[PERSON_NAME]"
click at [54, 152] on link "[PERSON_NAME]" at bounding box center [71, 152] width 83 height 13
select select "4"
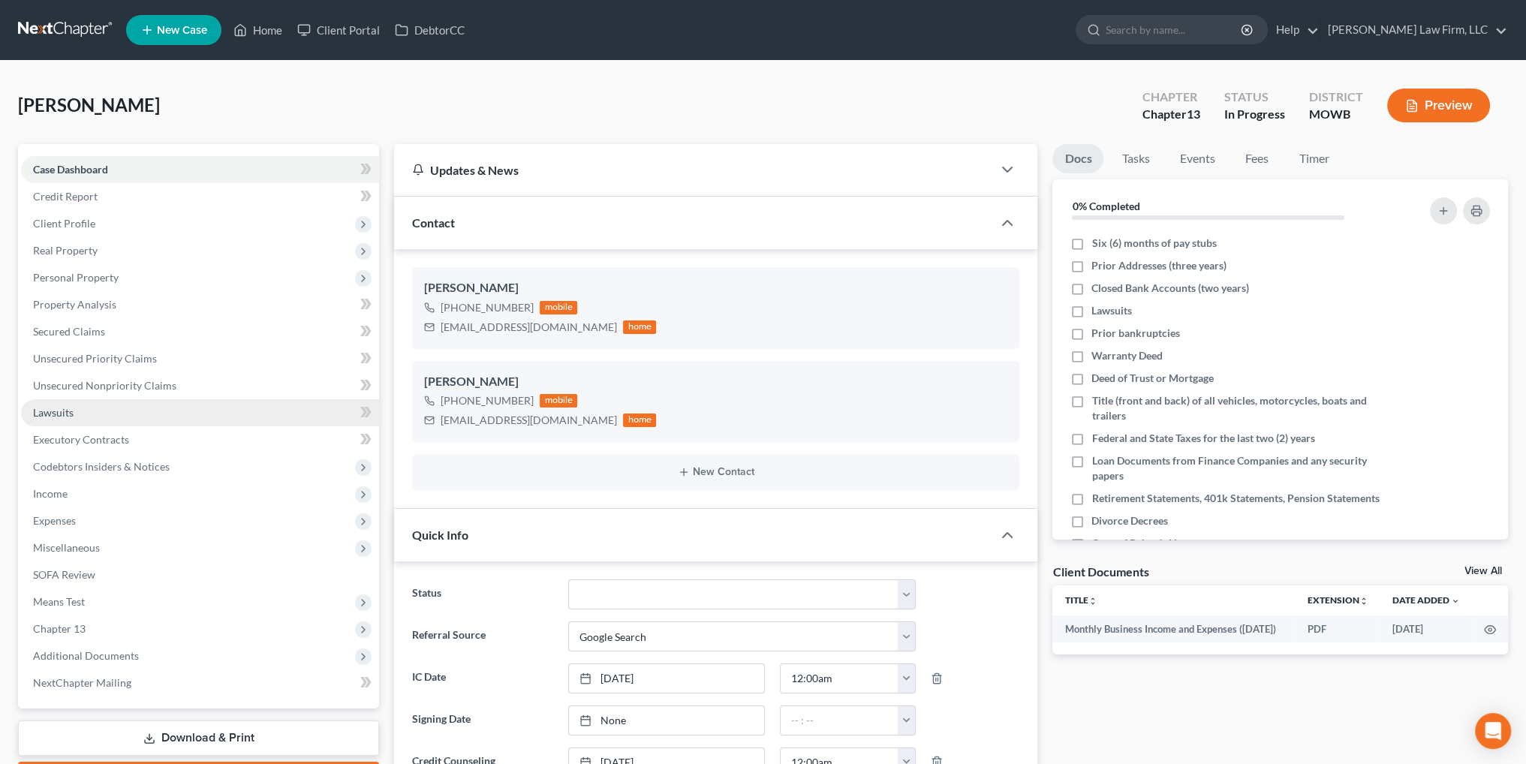
click at [52, 408] on span "Lawsuits" at bounding box center [53, 412] width 41 height 13
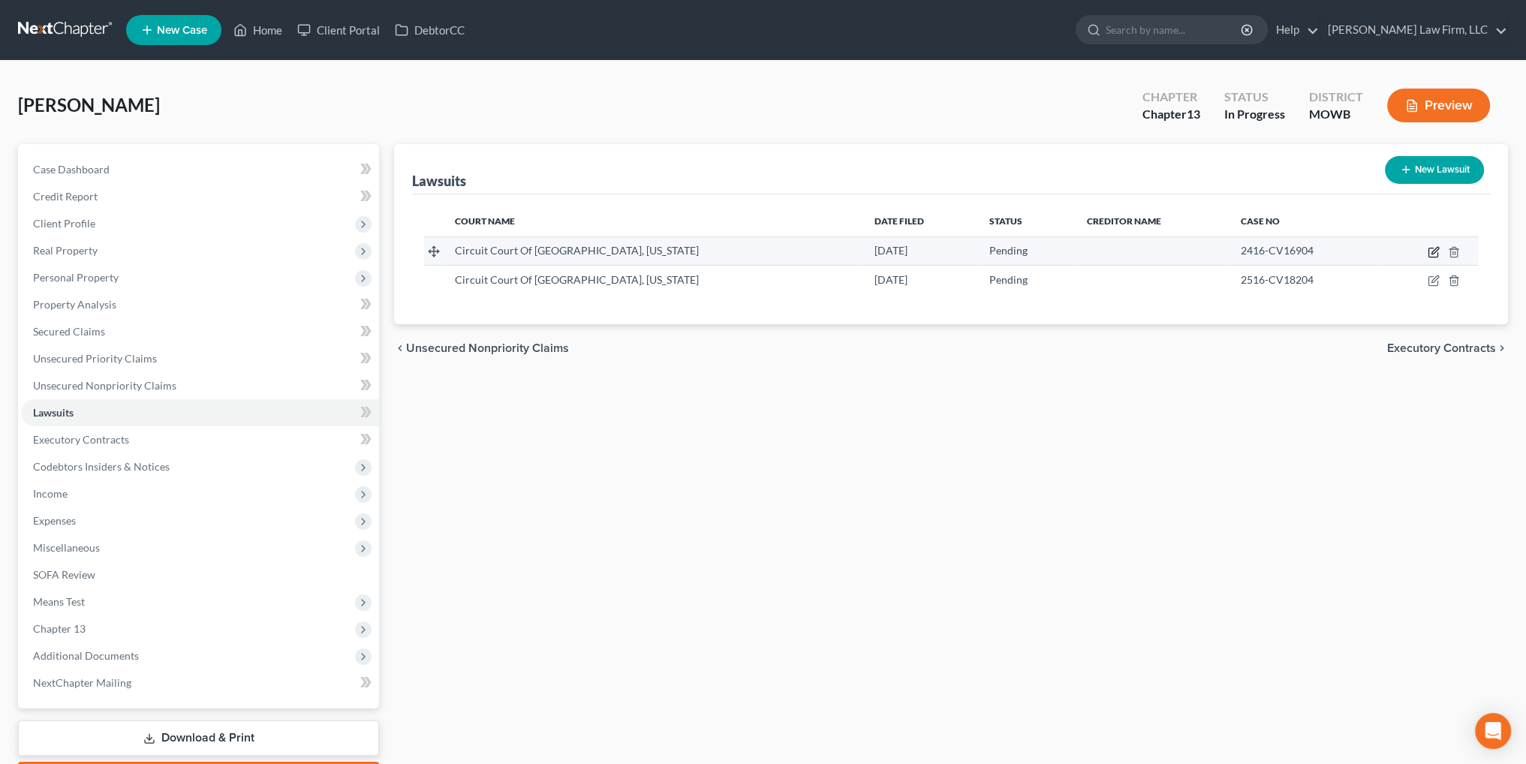
click at [1433, 252] on icon "button" at bounding box center [1434, 252] width 12 height 12
select select "26"
select select "0"
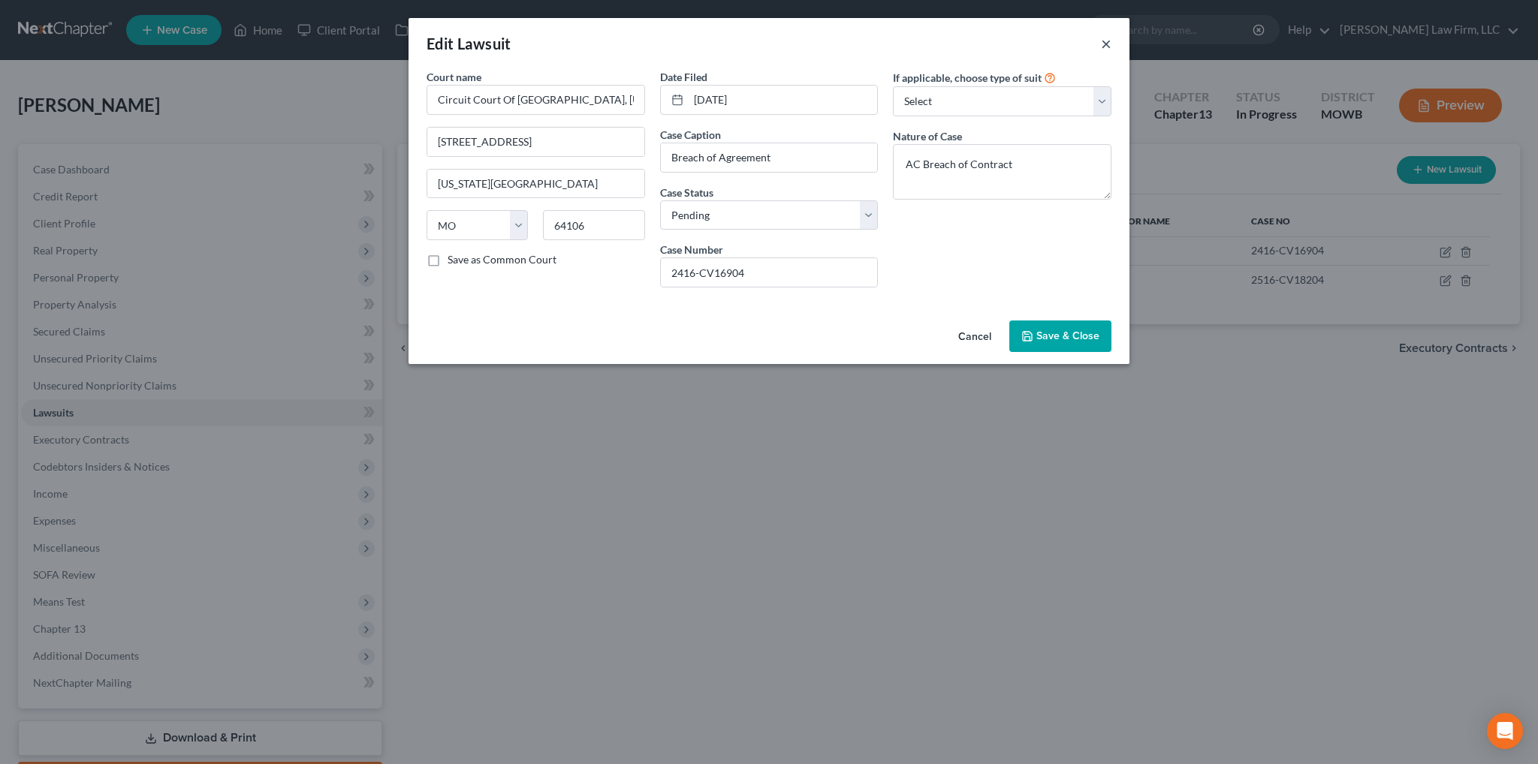
click at [1108, 37] on button "×" at bounding box center [1106, 44] width 11 height 18
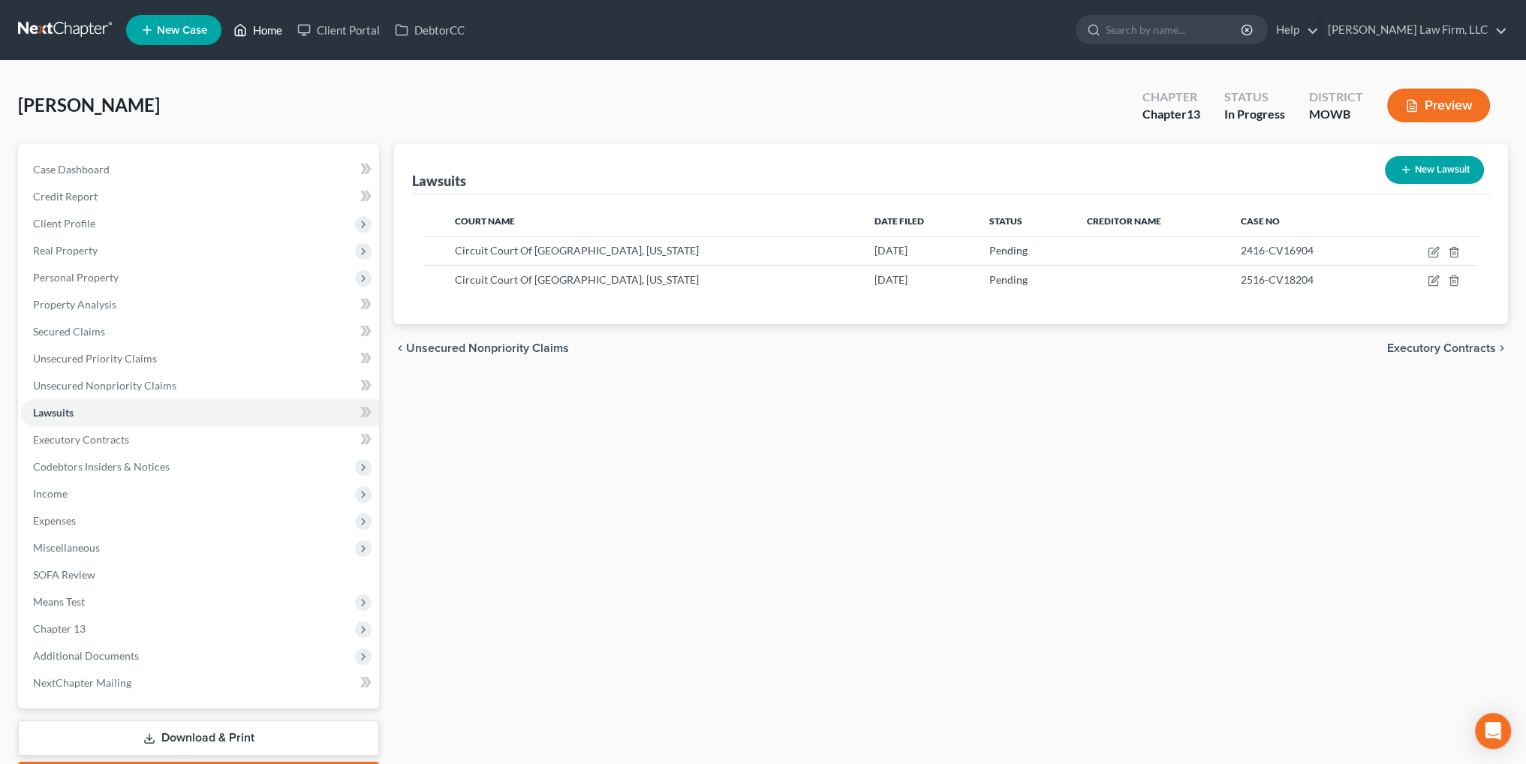
click at [273, 25] on link "Home" at bounding box center [258, 30] width 64 height 27
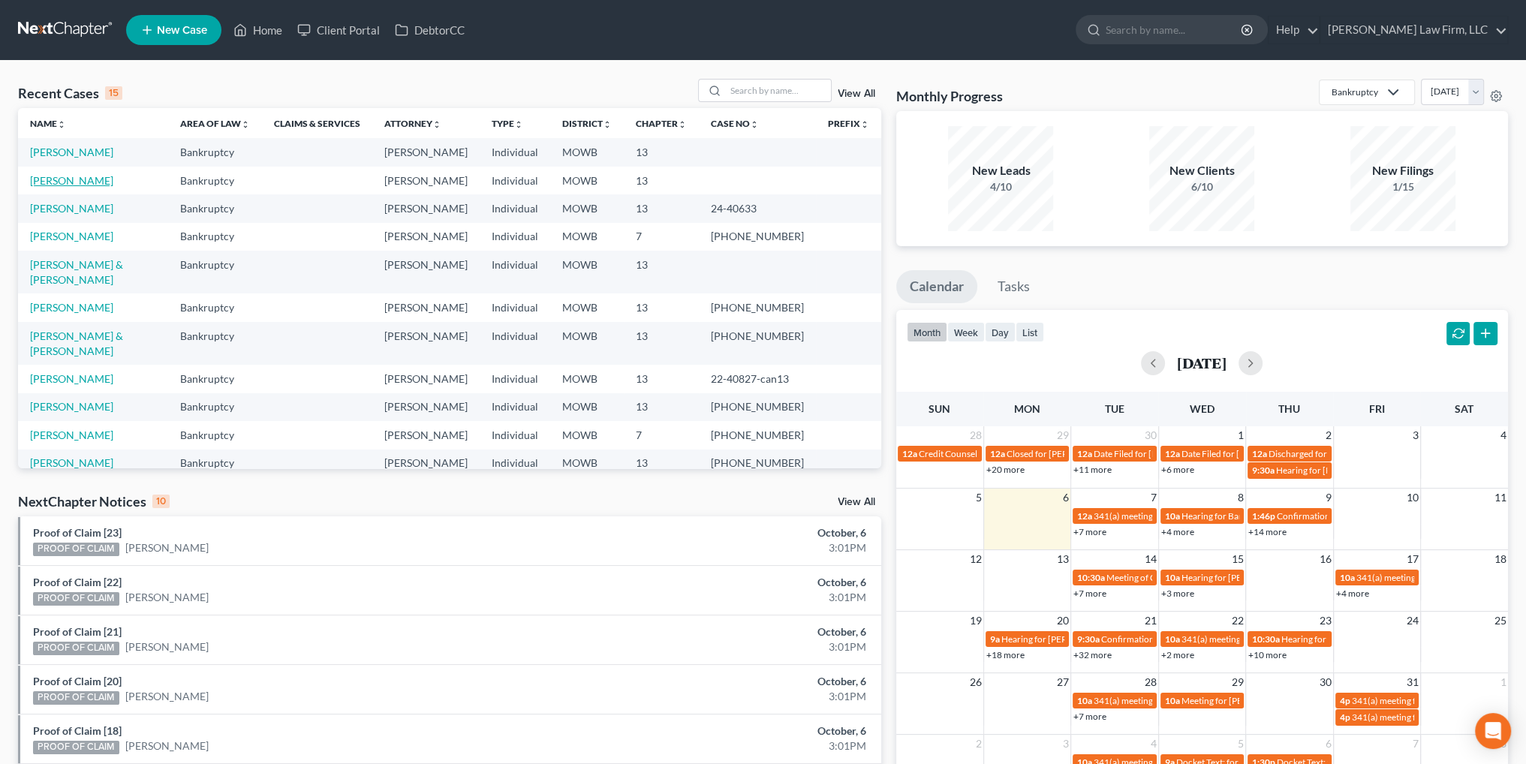
click at [43, 179] on link "[PERSON_NAME]" at bounding box center [71, 180] width 83 height 13
select select "0"
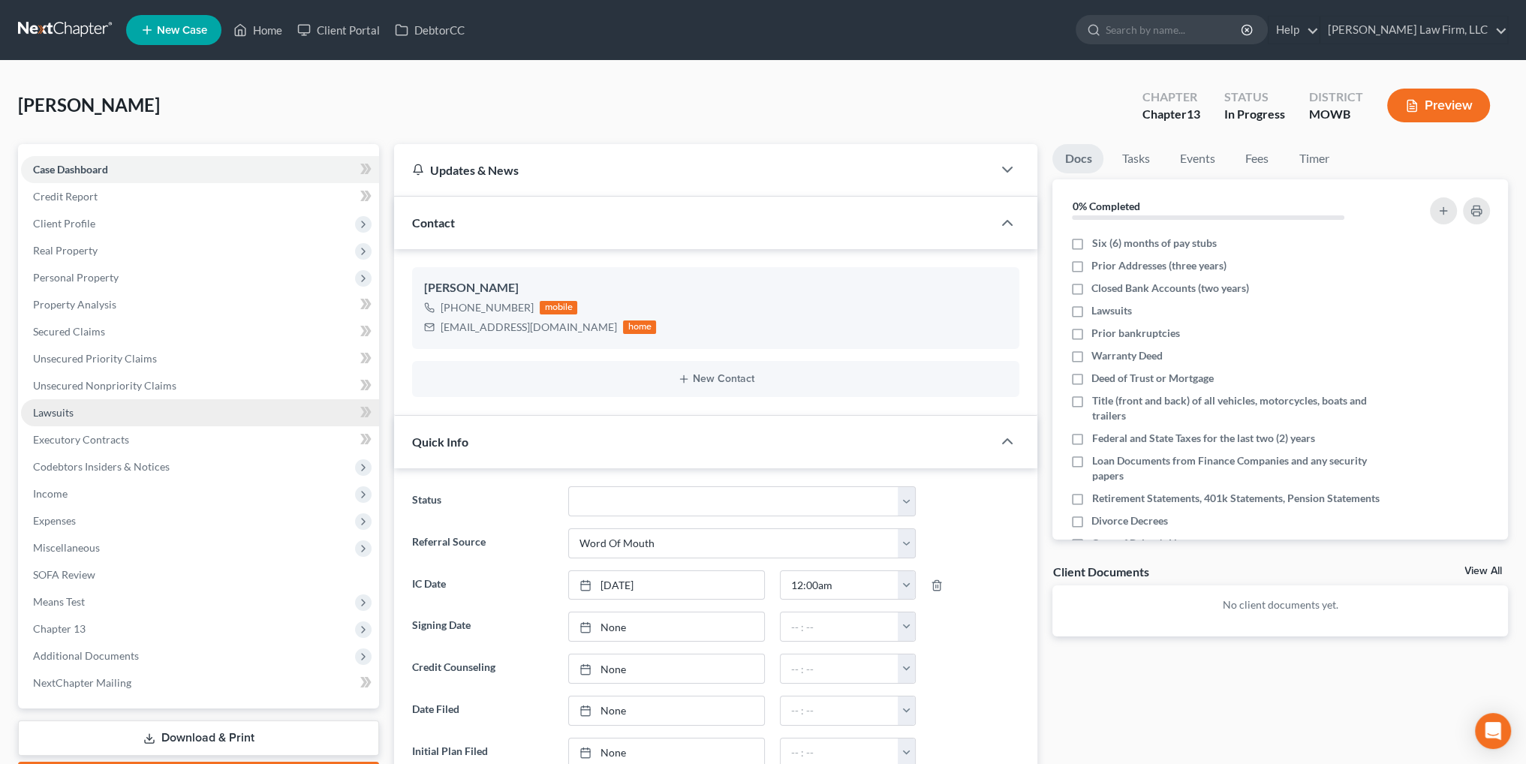
click at [52, 414] on span "Lawsuits" at bounding box center [53, 412] width 41 height 13
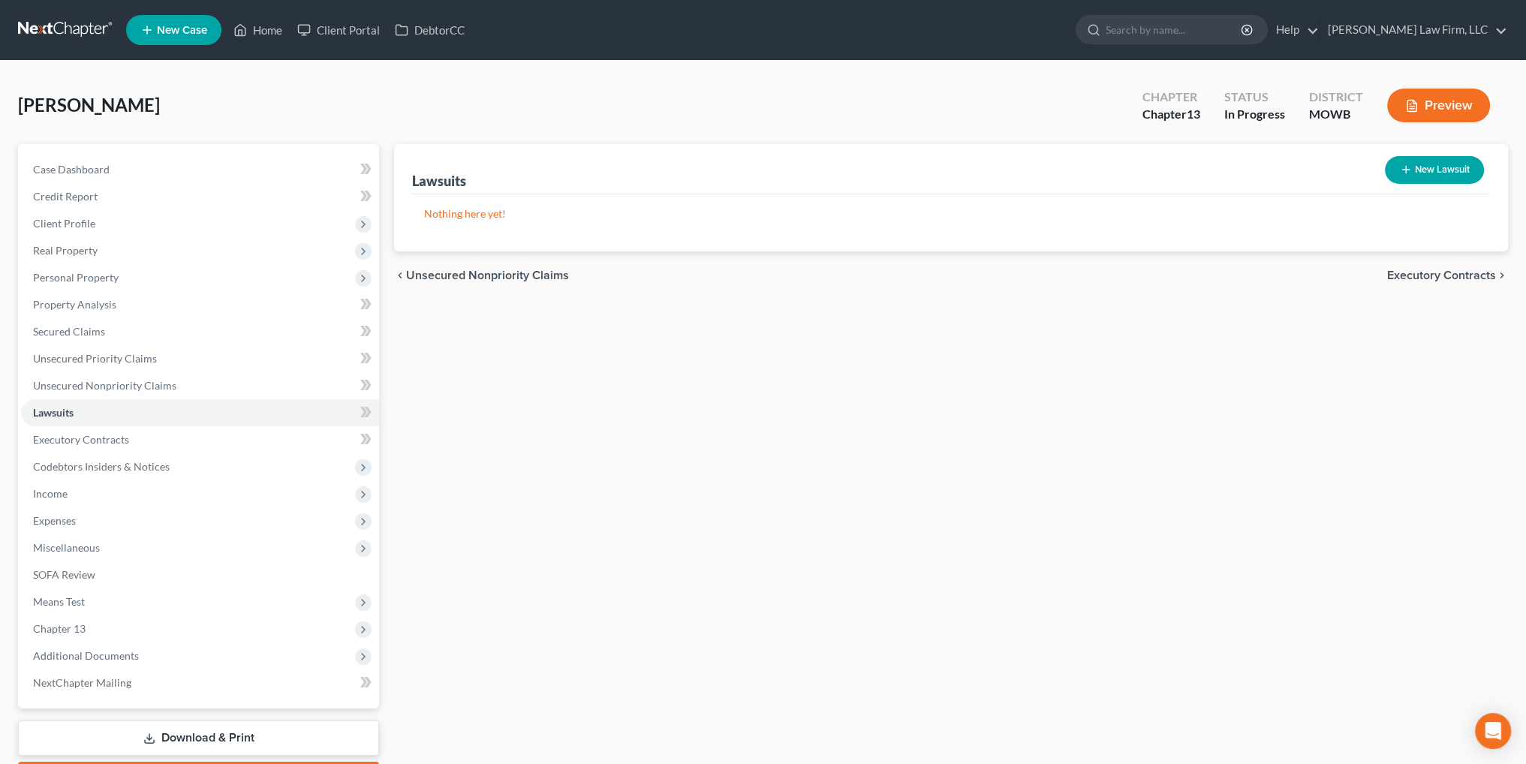
click at [1448, 171] on button "New Lawsuit" at bounding box center [1434, 170] width 99 height 28
select select "0"
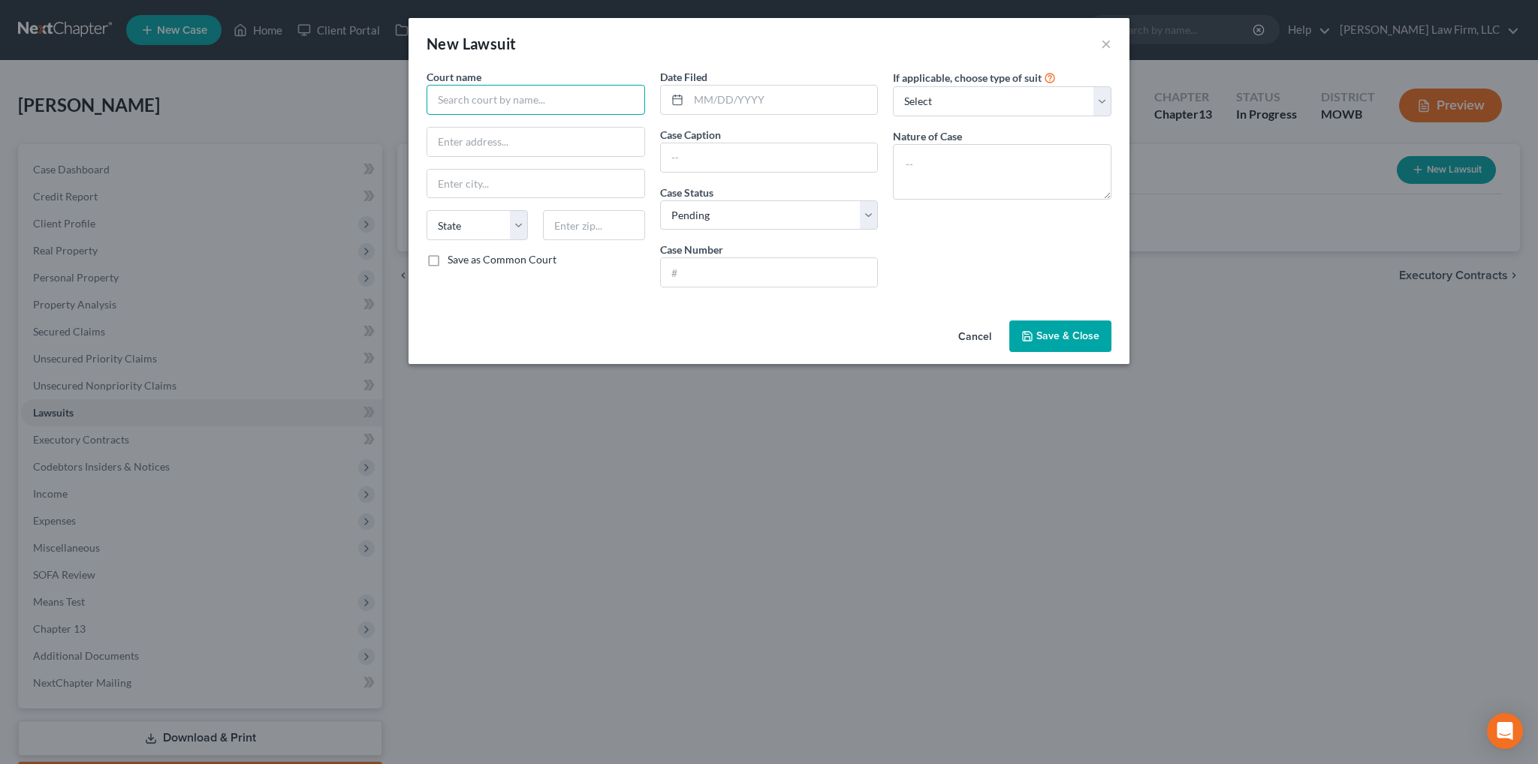
click at [567, 98] on input "text" at bounding box center [535, 100] width 219 height 30
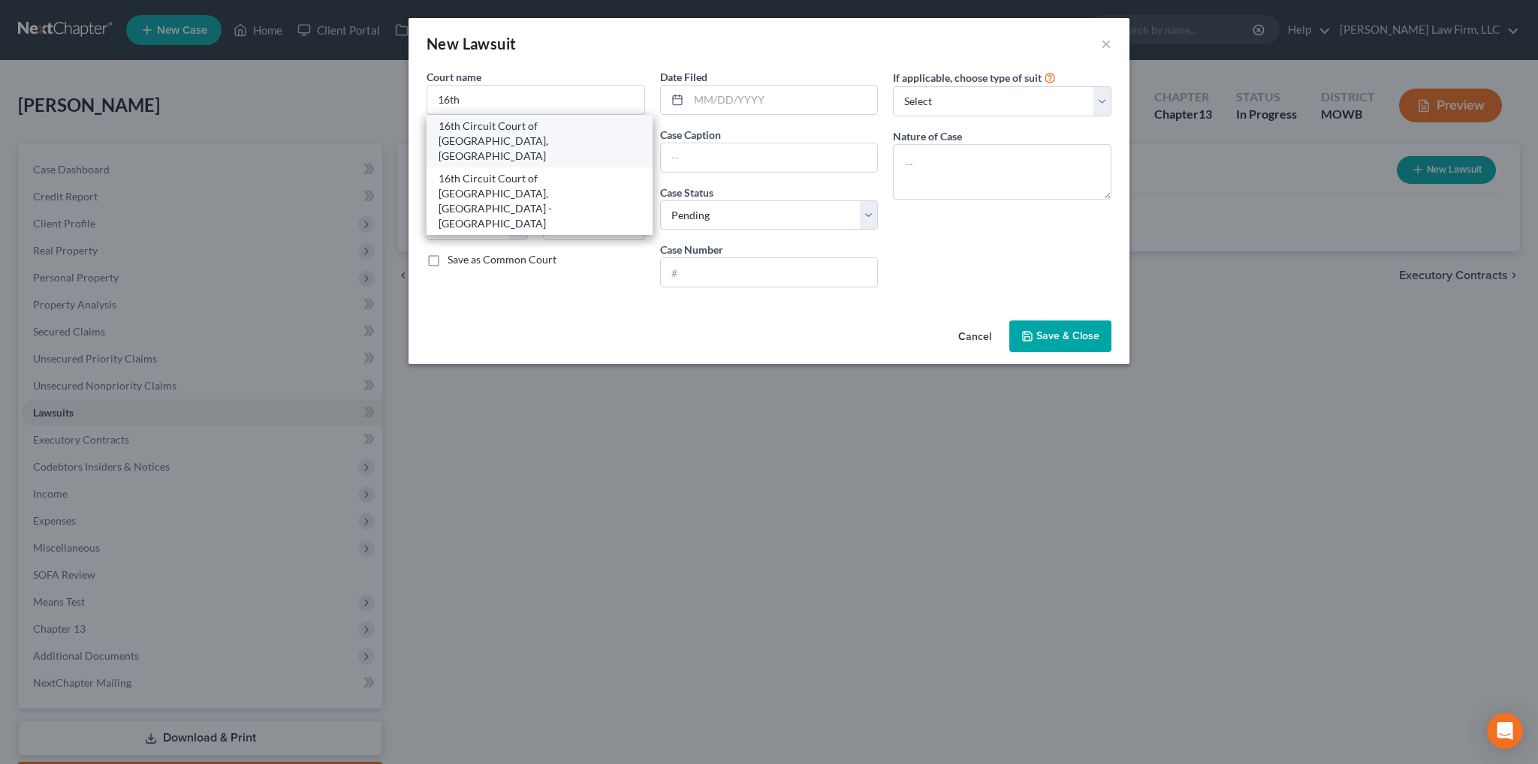
click at [561, 147] on div "16th Circuit Court of [GEOGRAPHIC_DATA], [GEOGRAPHIC_DATA]" at bounding box center [540, 141] width 202 height 45
type input "16th Circuit Court of [GEOGRAPHIC_DATA], [GEOGRAPHIC_DATA]"
type input "[STREET_ADDRESS]"
type input "[US_STATE][GEOGRAPHIC_DATA]"
select select "26"
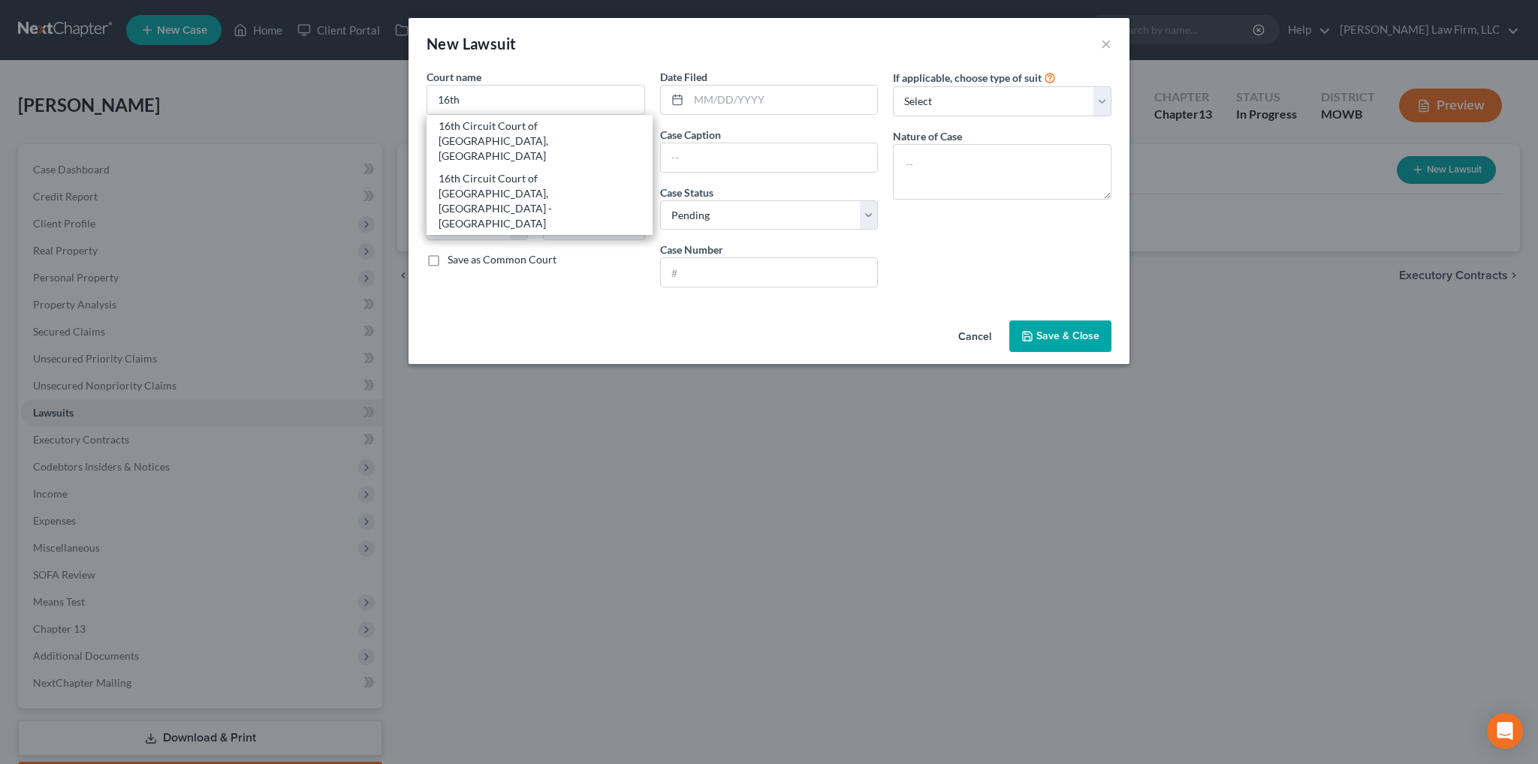
type input "64106"
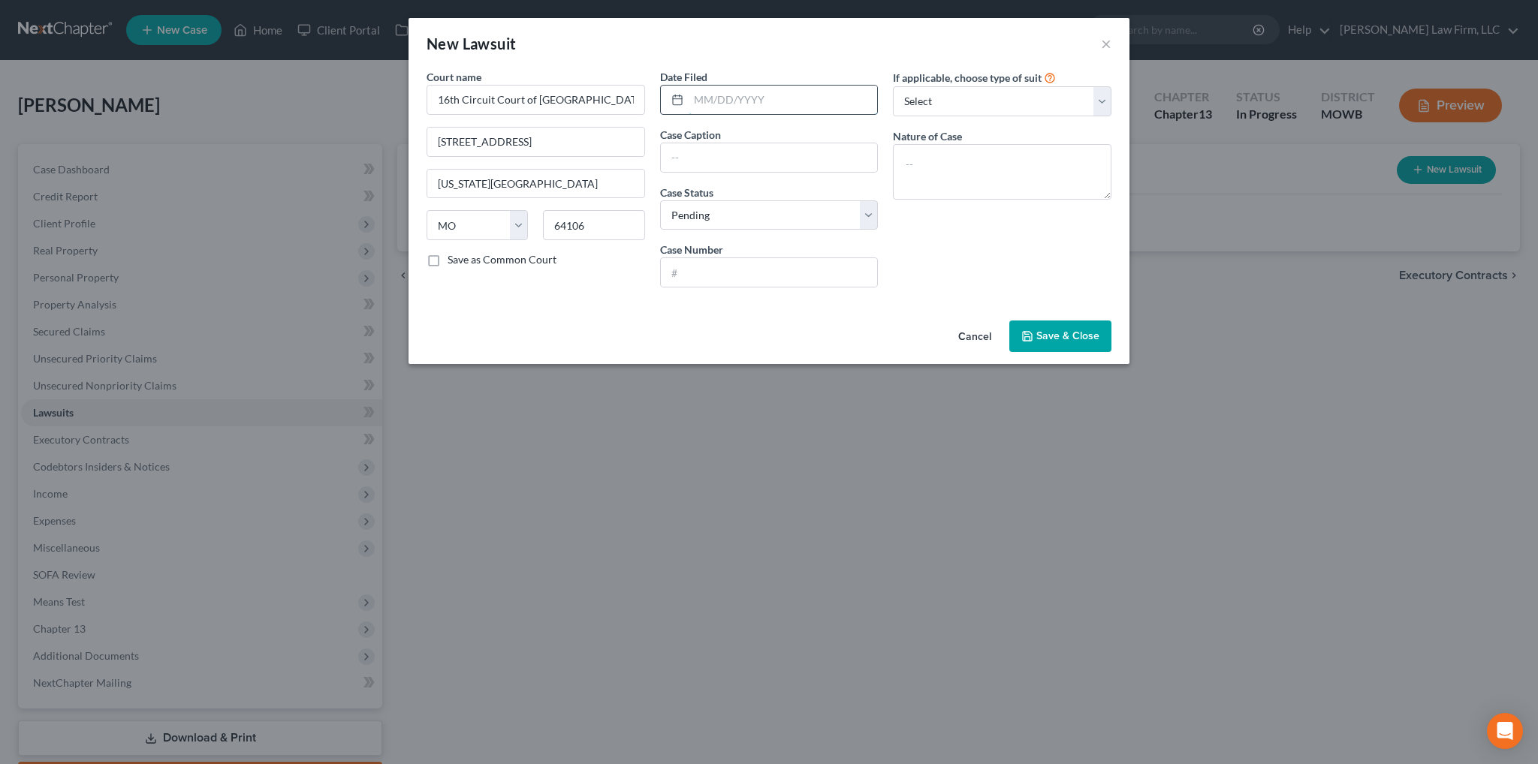
click at [721, 102] on input "text" at bounding box center [783, 100] width 189 height 29
type input "[DATE]"
click at [963, 155] on textarea at bounding box center [1002, 172] width 219 height 56
type textarea "AC Breach of Contract"
click at [789, 267] on input "text" at bounding box center [769, 272] width 217 height 29
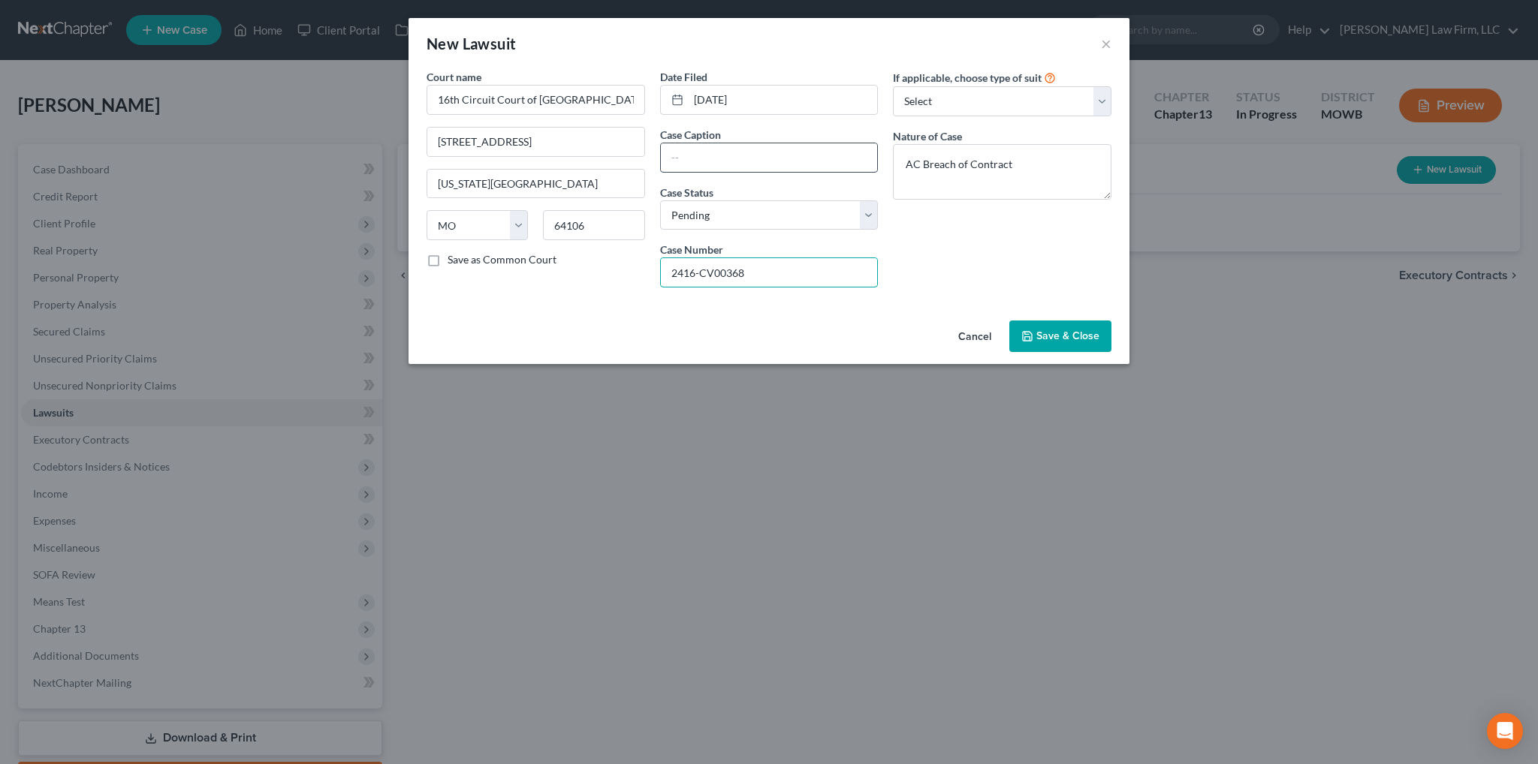
type input "2416-CV00368"
click at [791, 160] on input "text" at bounding box center [769, 157] width 217 height 29
type input "Petition on a Credit Card"
click at [1059, 337] on span "Save & Close" at bounding box center [1067, 336] width 63 height 13
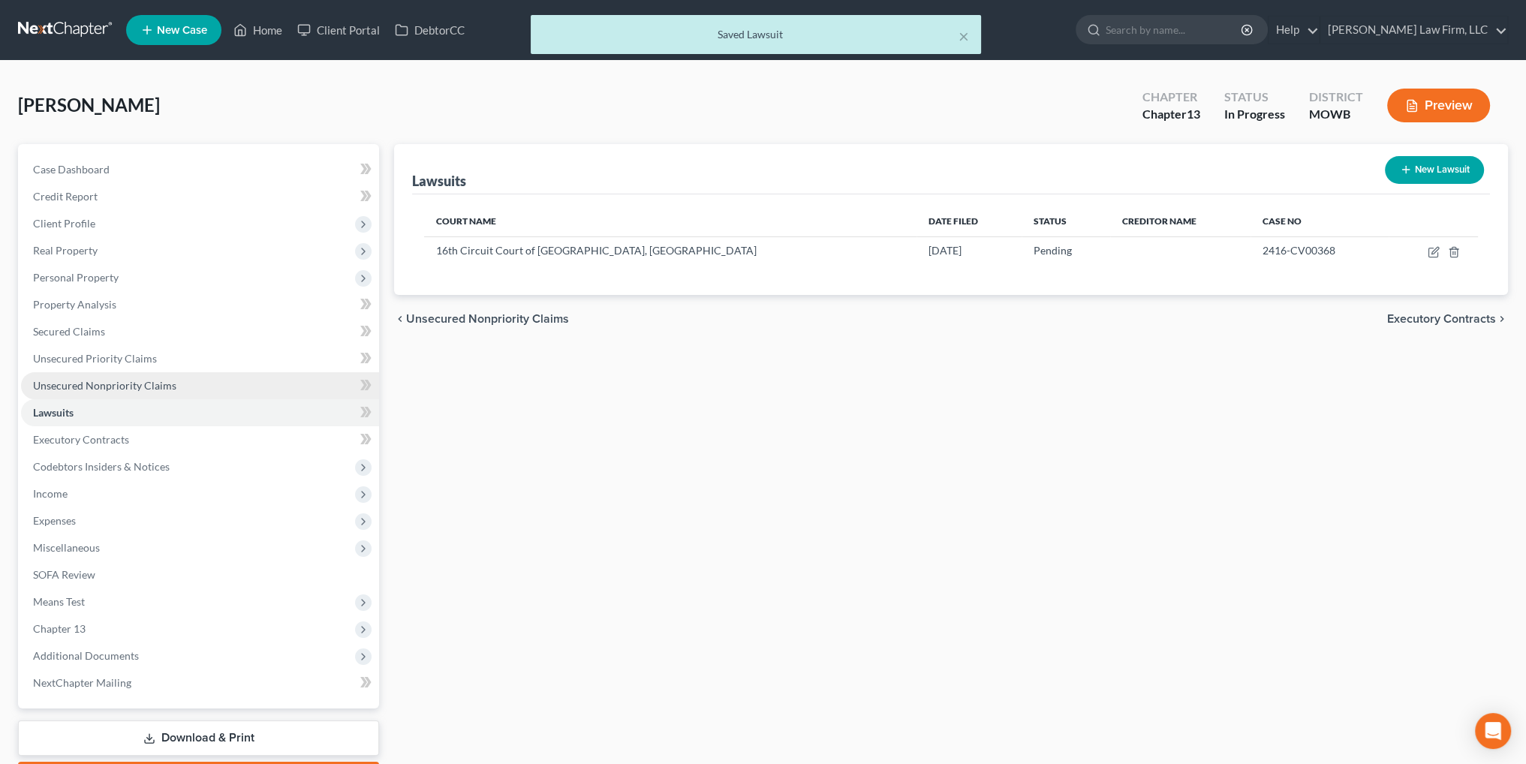
drag, startPoint x: 80, startPoint y: 376, endPoint x: 105, endPoint y: 375, distance: 24.8
click at [80, 376] on link "Unsecured Nonpriority Claims" at bounding box center [200, 385] width 358 height 27
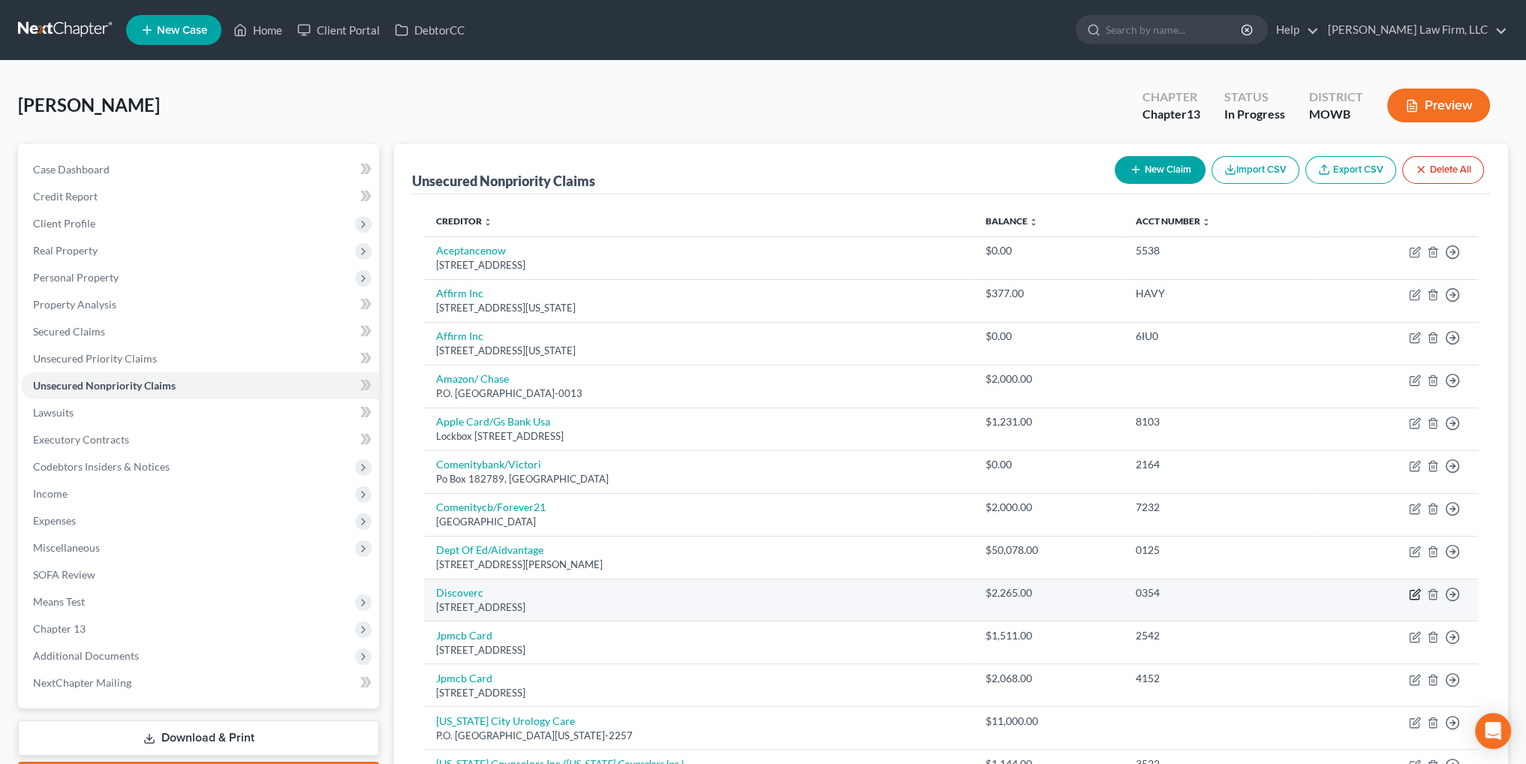
click at [1412, 595] on icon "button" at bounding box center [1415, 595] width 12 height 12
select select "46"
select select "2"
select select "0"
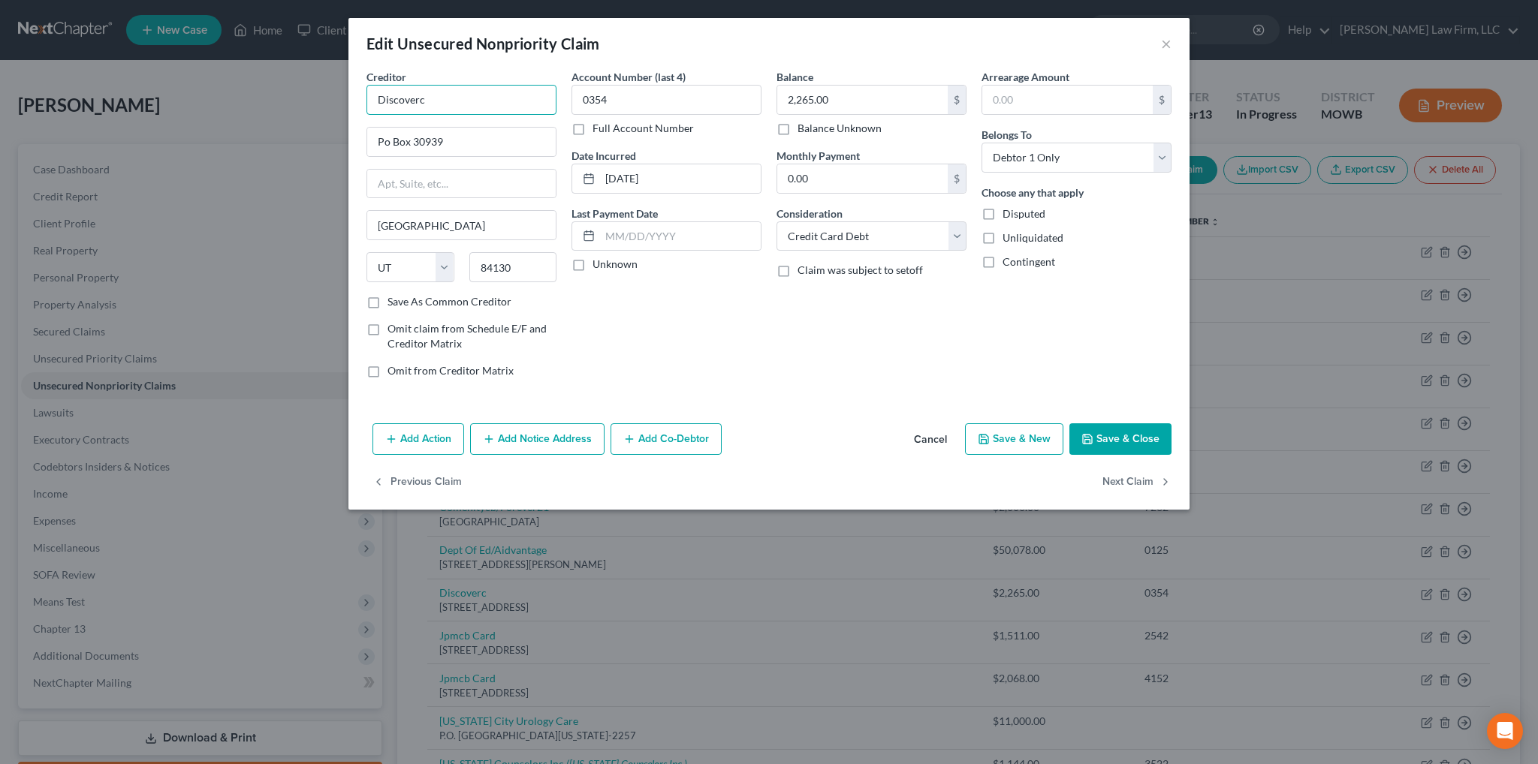
click at [538, 94] on input "Discoverc" at bounding box center [461, 100] width 190 height 30
type input "Discover Bank"
type input "P.O. Box 3025"
type input "[GEOGRAPHIC_DATA]"
select select "36"
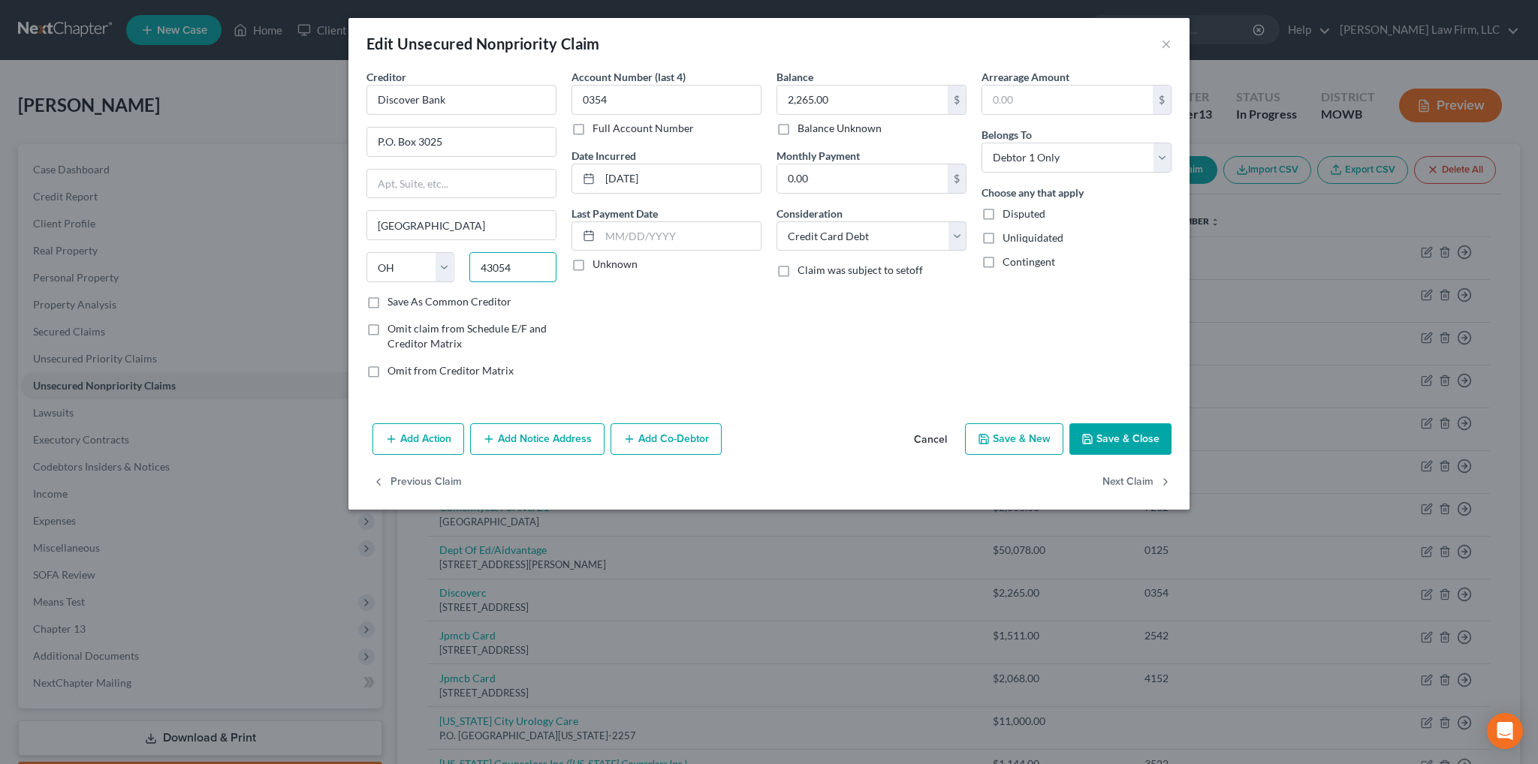
type input "43054"
click at [580, 439] on button "Add Notice Address" at bounding box center [537, 439] width 134 height 32
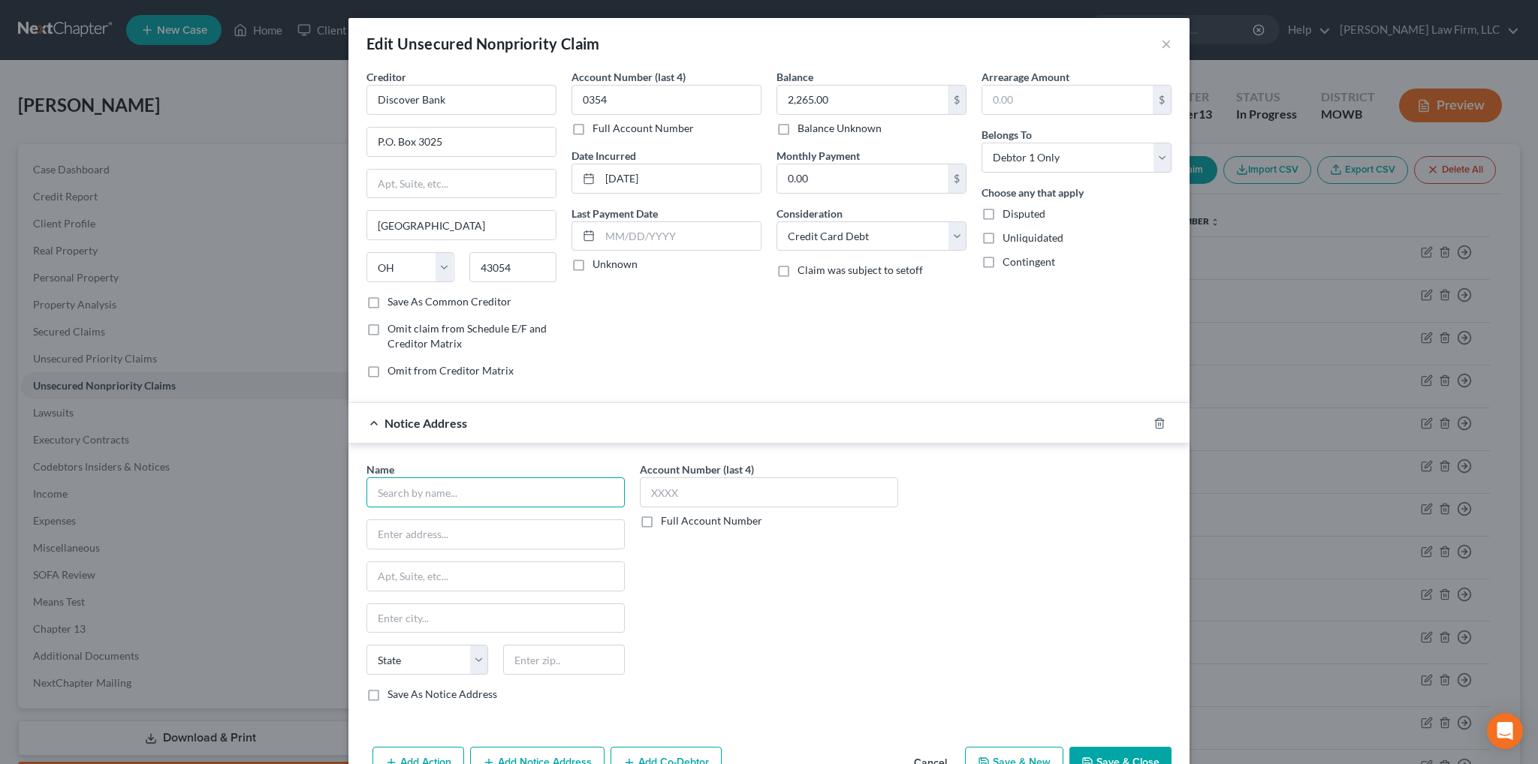
click at [518, 492] on input "text" at bounding box center [495, 493] width 258 height 30
type input "[PERSON_NAME] [PERSON_NAME]"
type input "[STREET_ADDRESS]"
type input "[GEOGRAPHIC_DATA]"
select select "17"
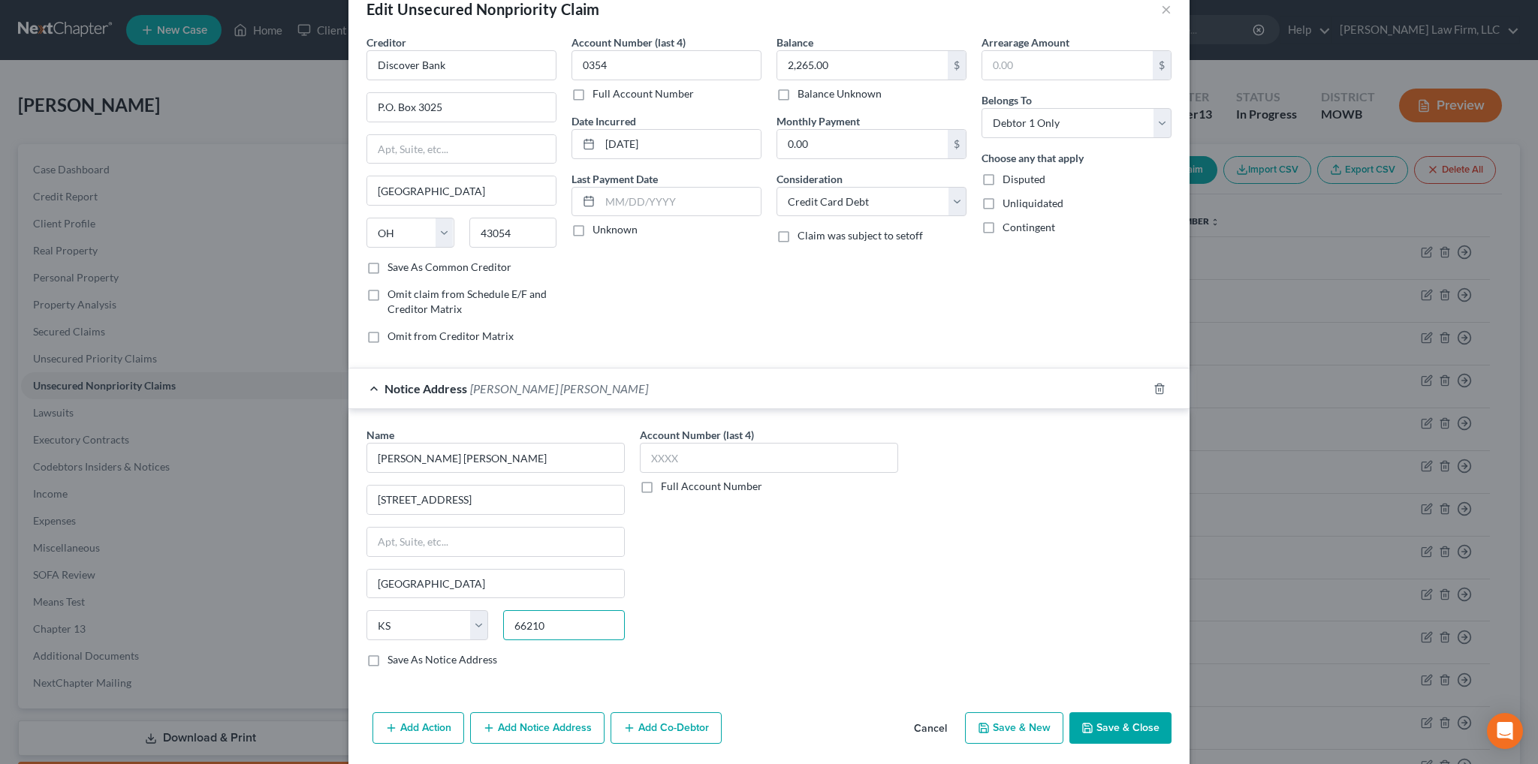
scroll to position [84, 0]
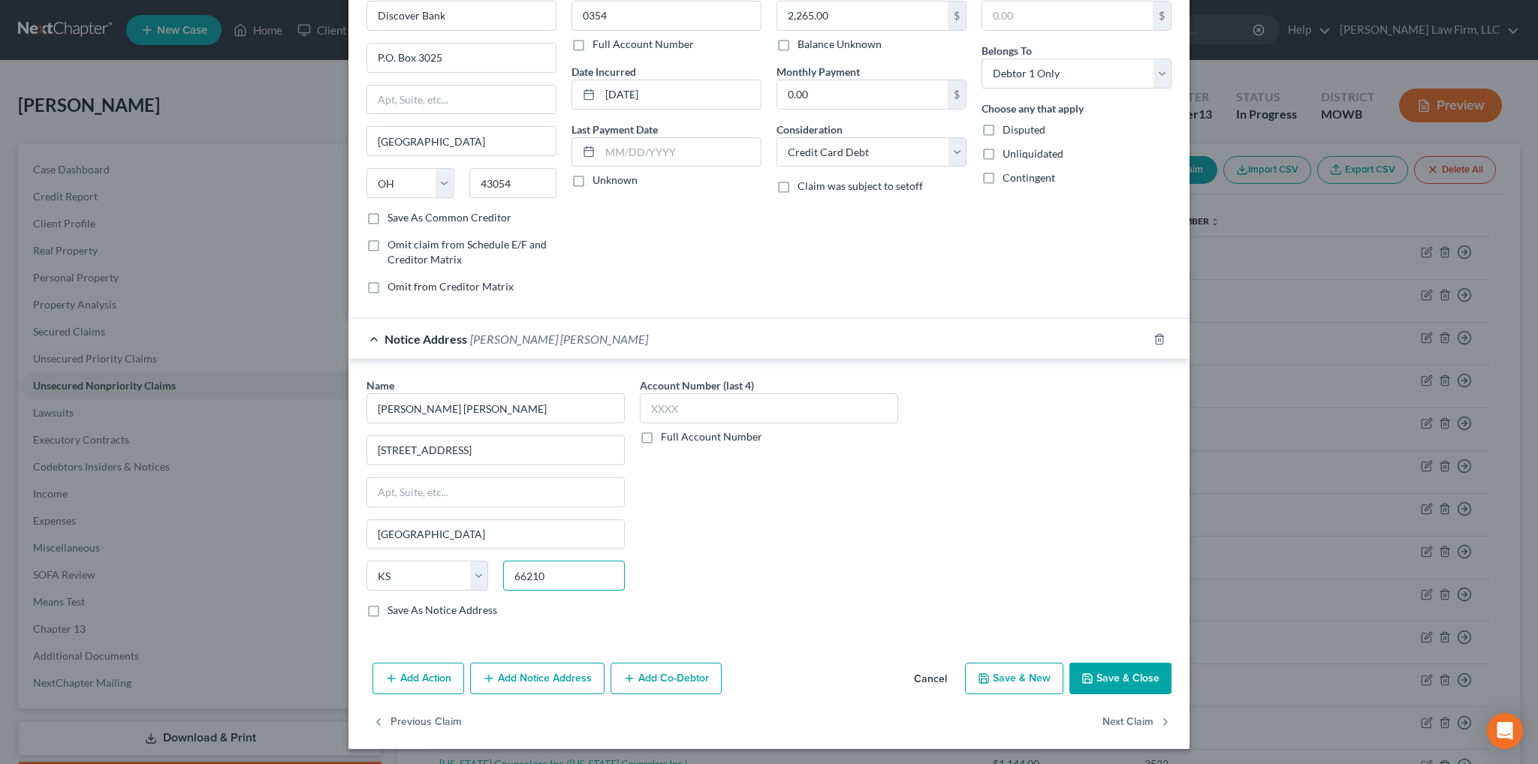
type input "66210"
type input "Shawnee Mission"
click at [532, 667] on button "Add Notice Address" at bounding box center [537, 679] width 134 height 32
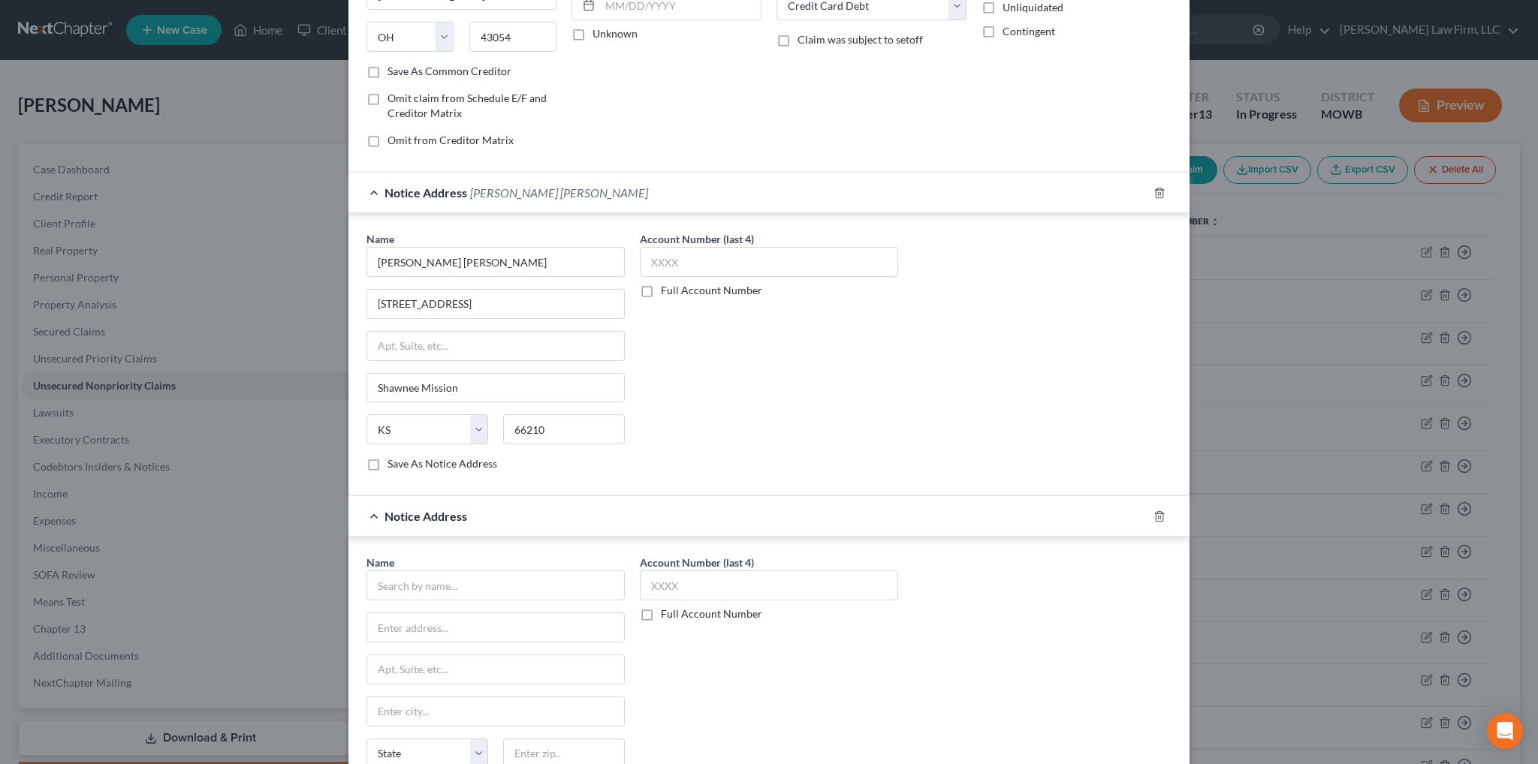
scroll to position [159, 0]
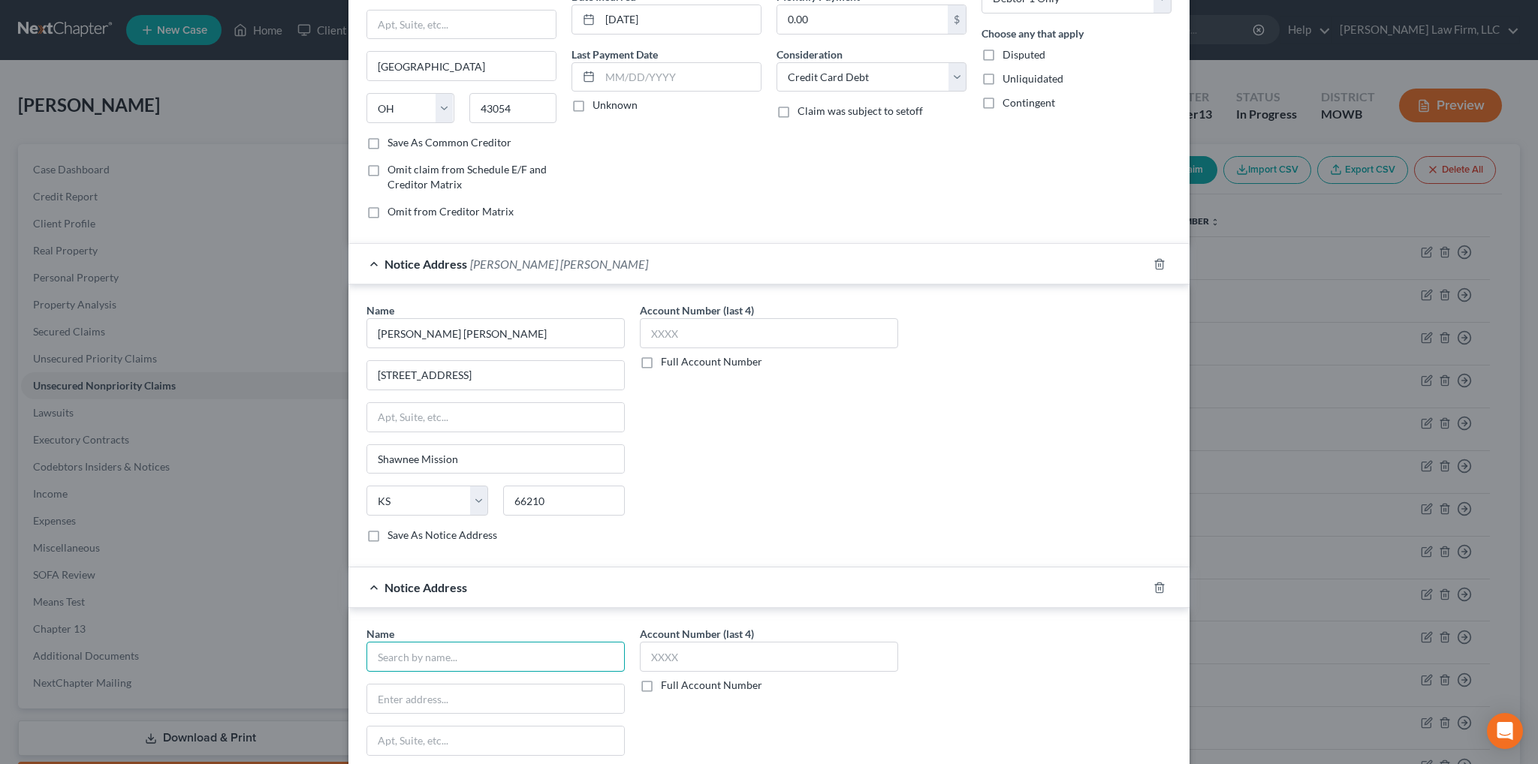
click at [439, 653] on input "text" at bounding box center [495, 657] width 258 height 30
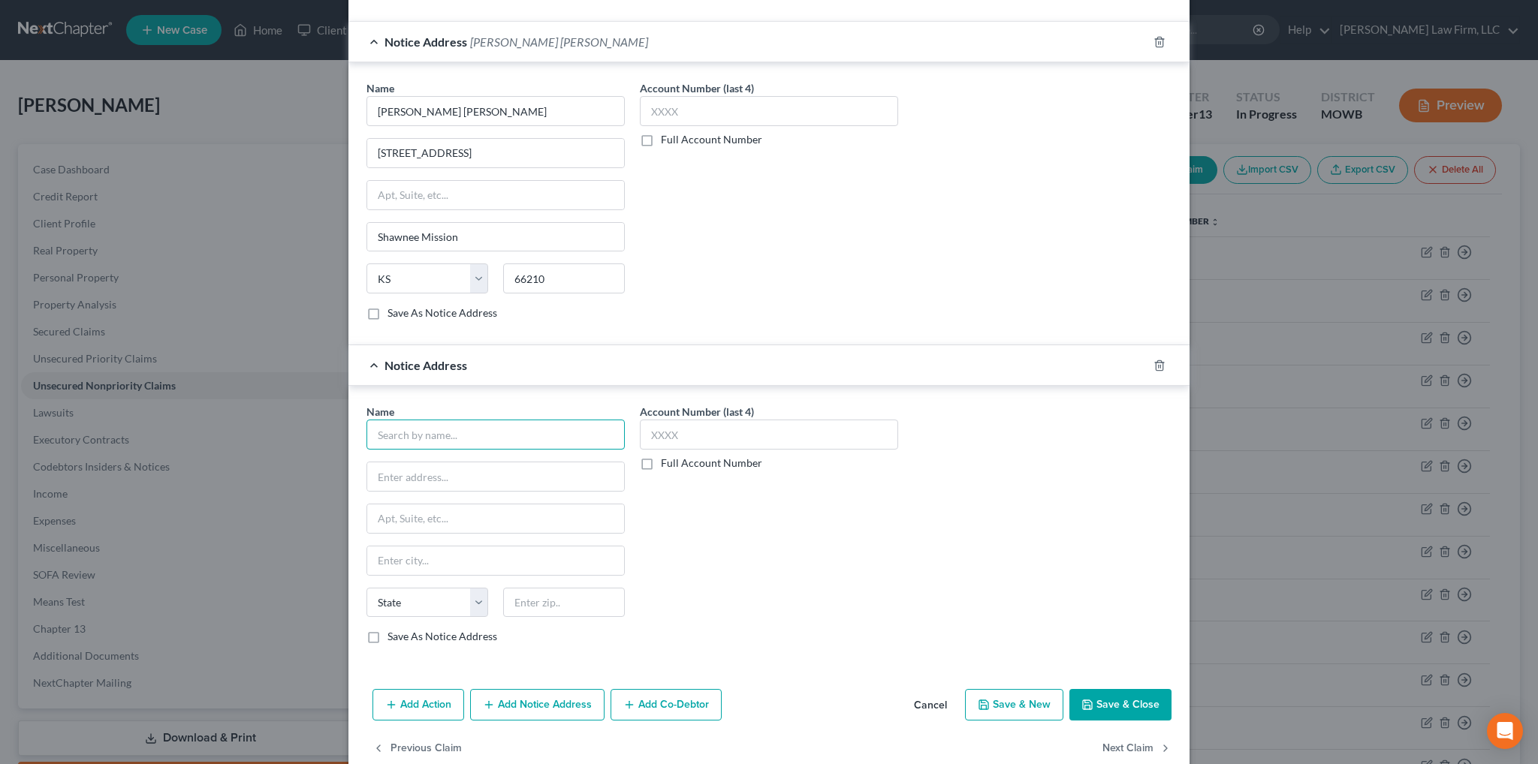
scroll to position [384, 0]
type input "[PERSON_NAME] & Associates"
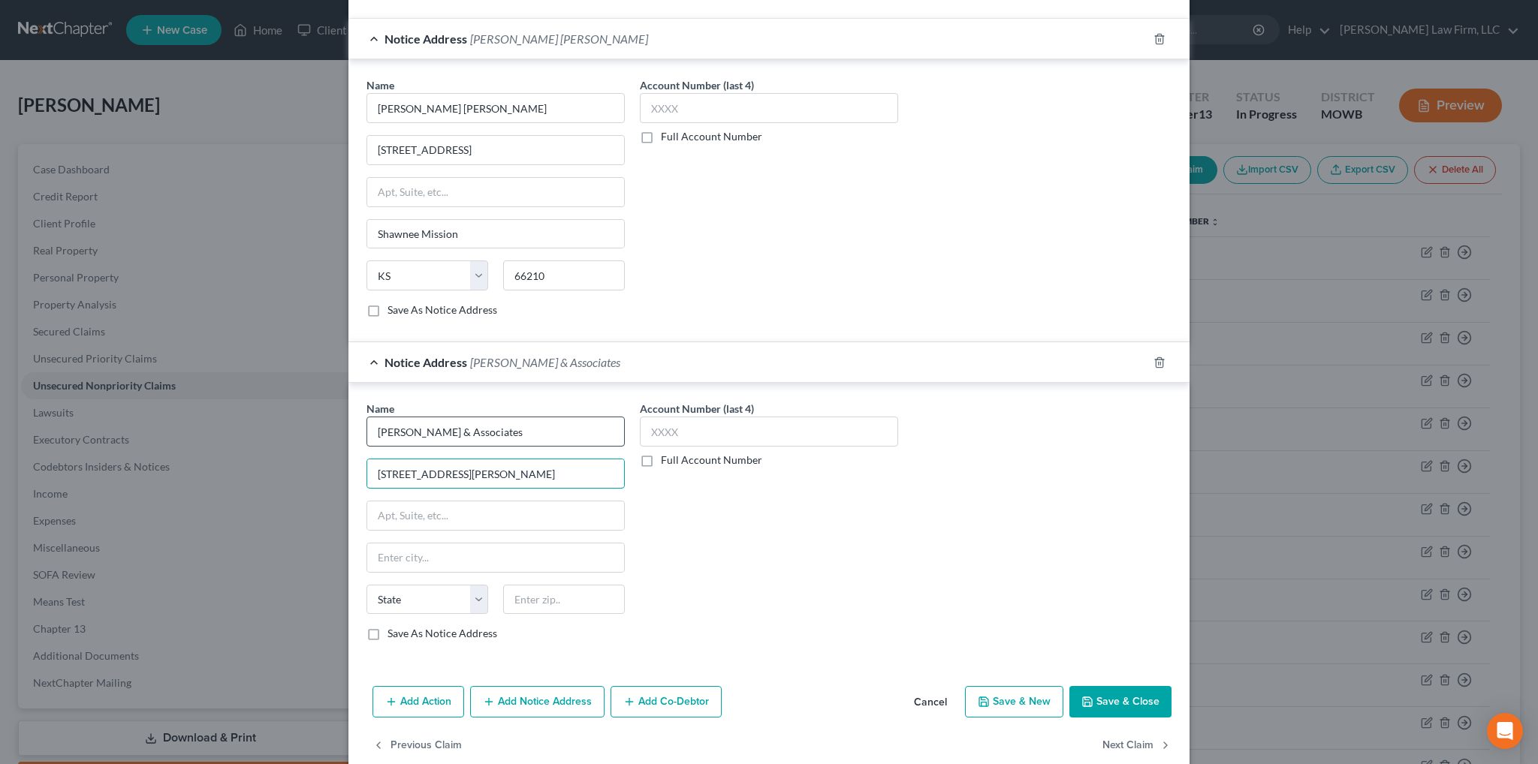
type input "[STREET_ADDRESS][PERSON_NAME]"
type input "Suite 620"
type input "[GEOGRAPHIC_DATA]"
select select "17"
type input "66212"
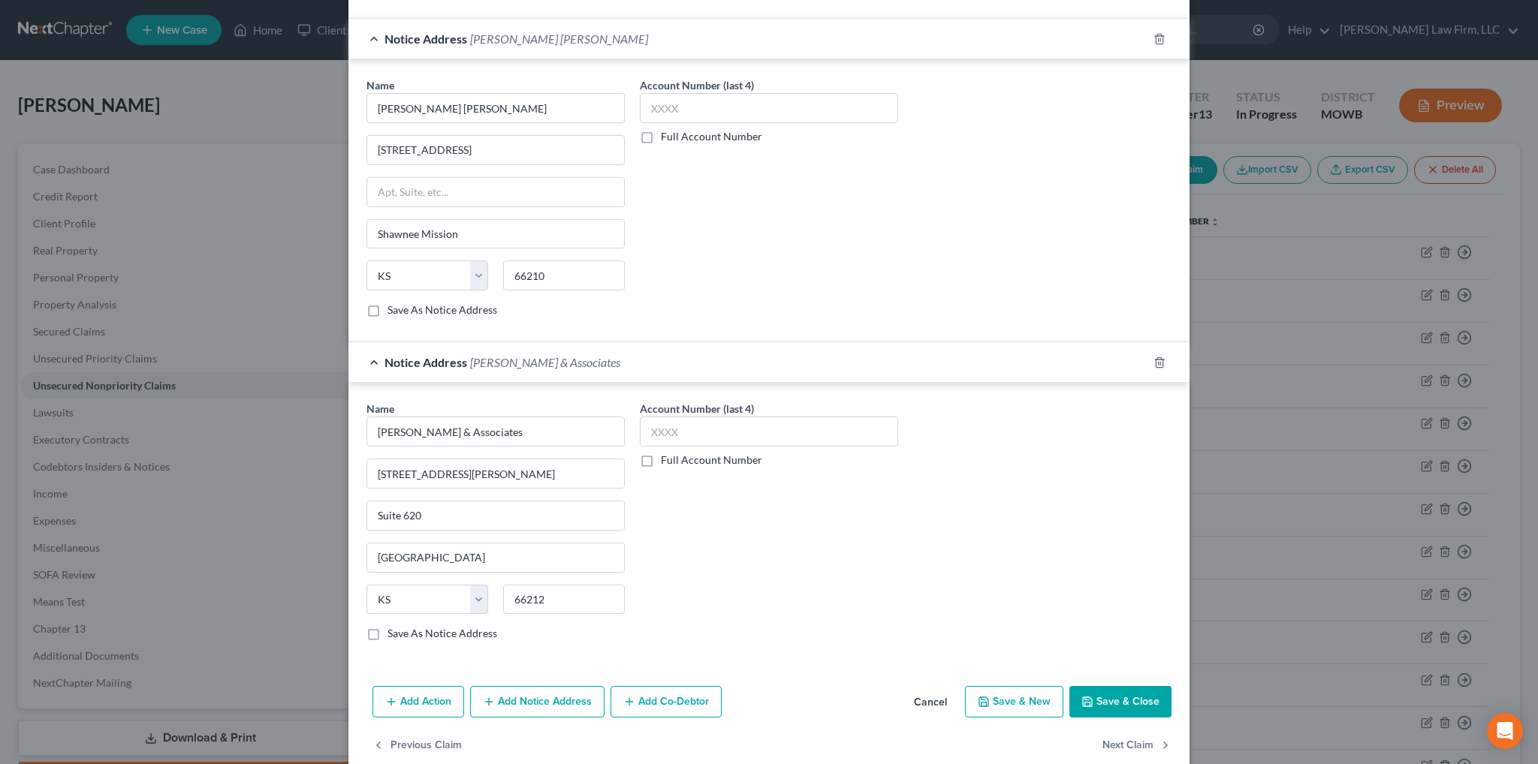
type input "Shawnee Mission"
click at [550, 695] on button "Add Notice Address" at bounding box center [537, 702] width 134 height 32
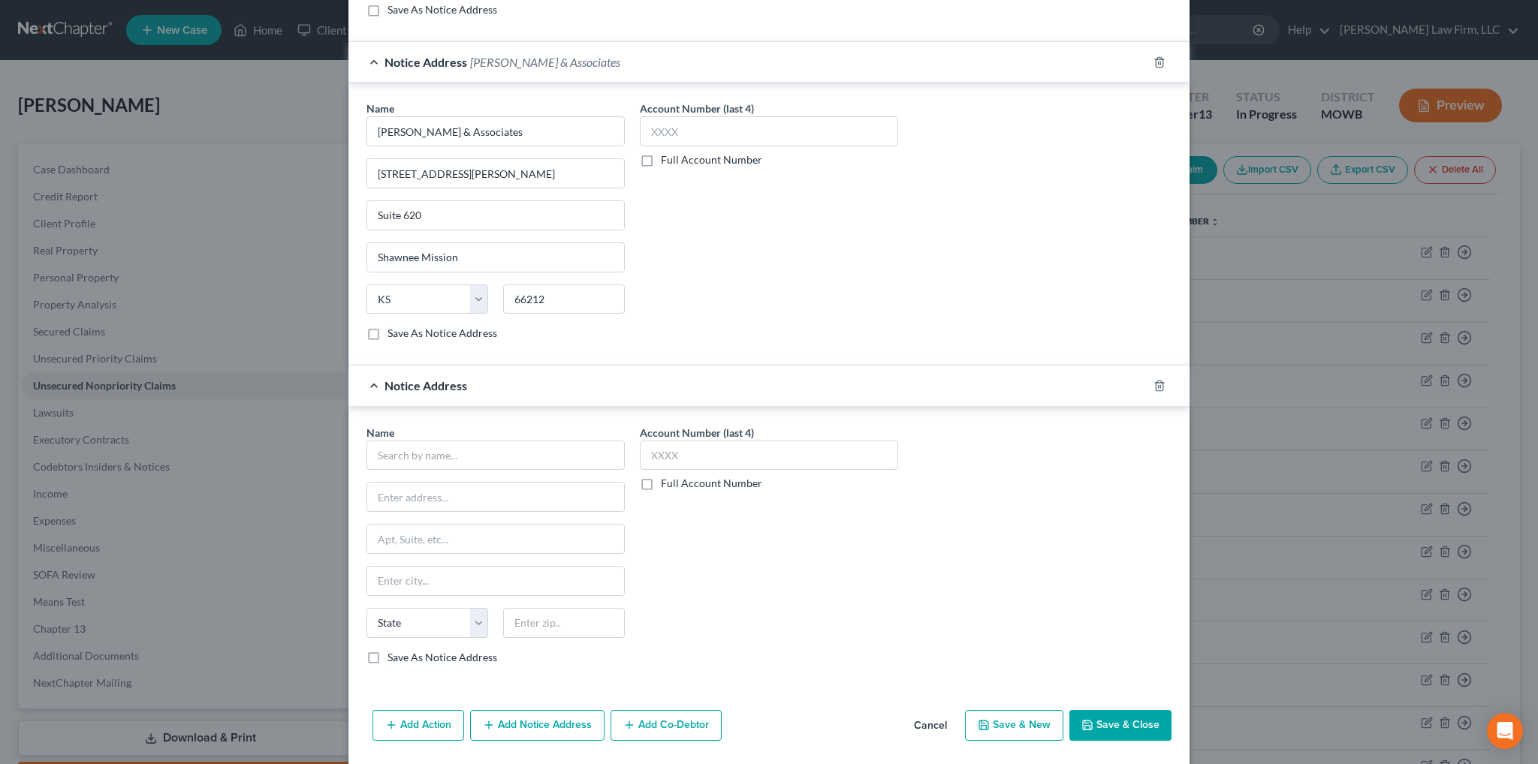
scroll to position [685, 0]
click at [531, 448] on input "text" at bounding box center [495, 456] width 258 height 30
type input "[PERSON_NAME]"
type input "[STREET_ADDRESS]"
type input "[GEOGRAPHIC_DATA]"
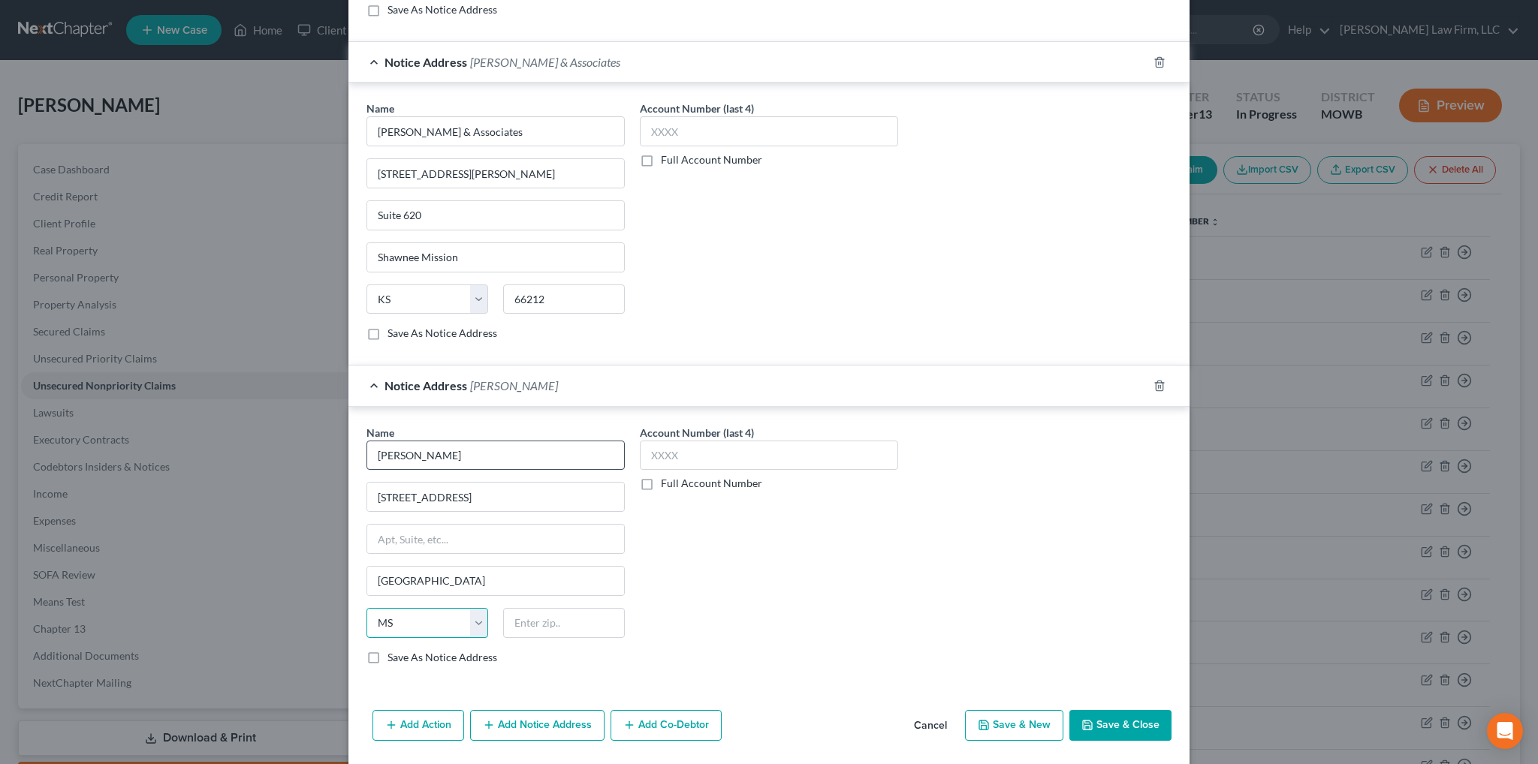
select select "26"
type input "64870"
click at [540, 729] on button "Add Notice Address" at bounding box center [537, 726] width 134 height 32
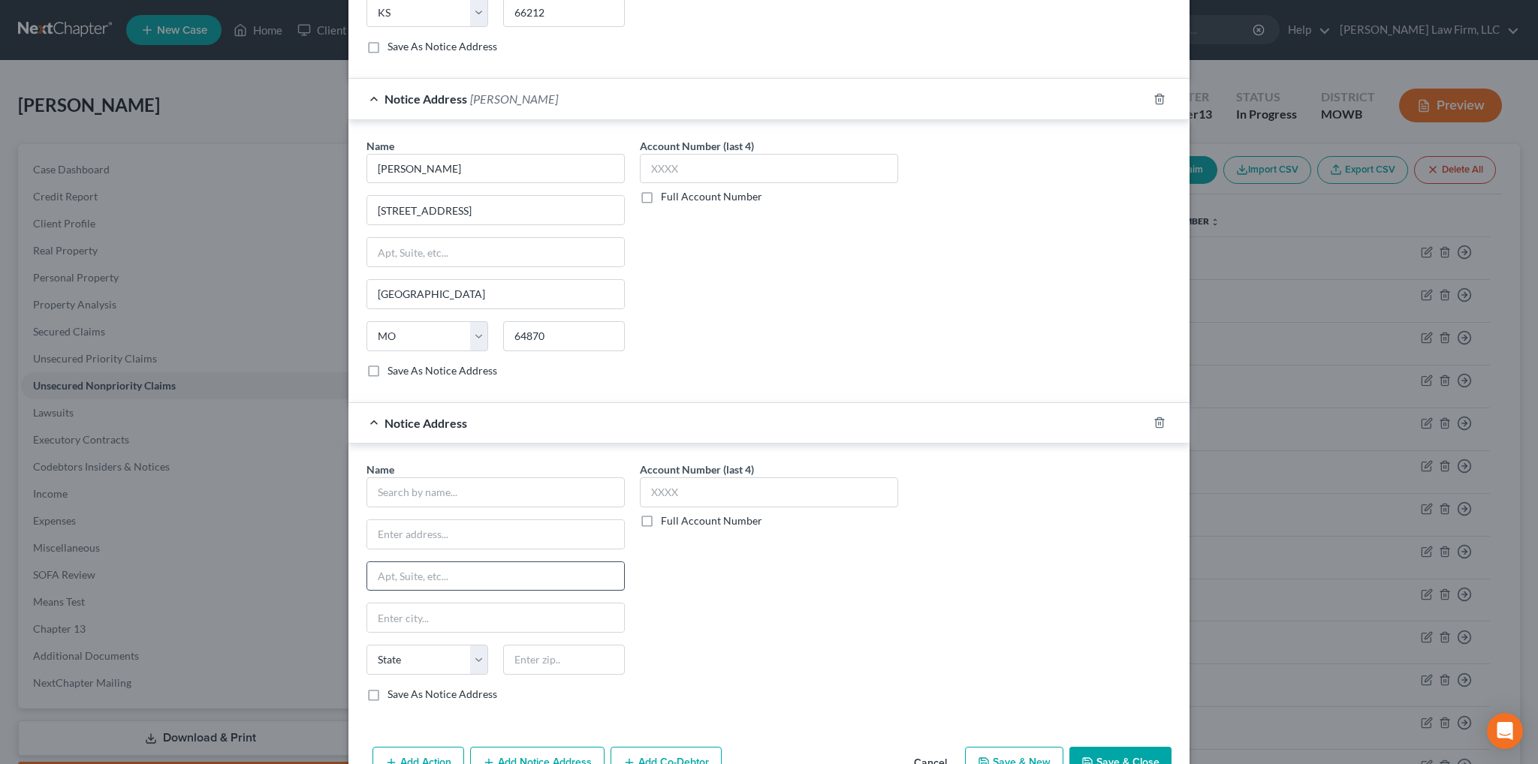
scroll to position [985, 0]
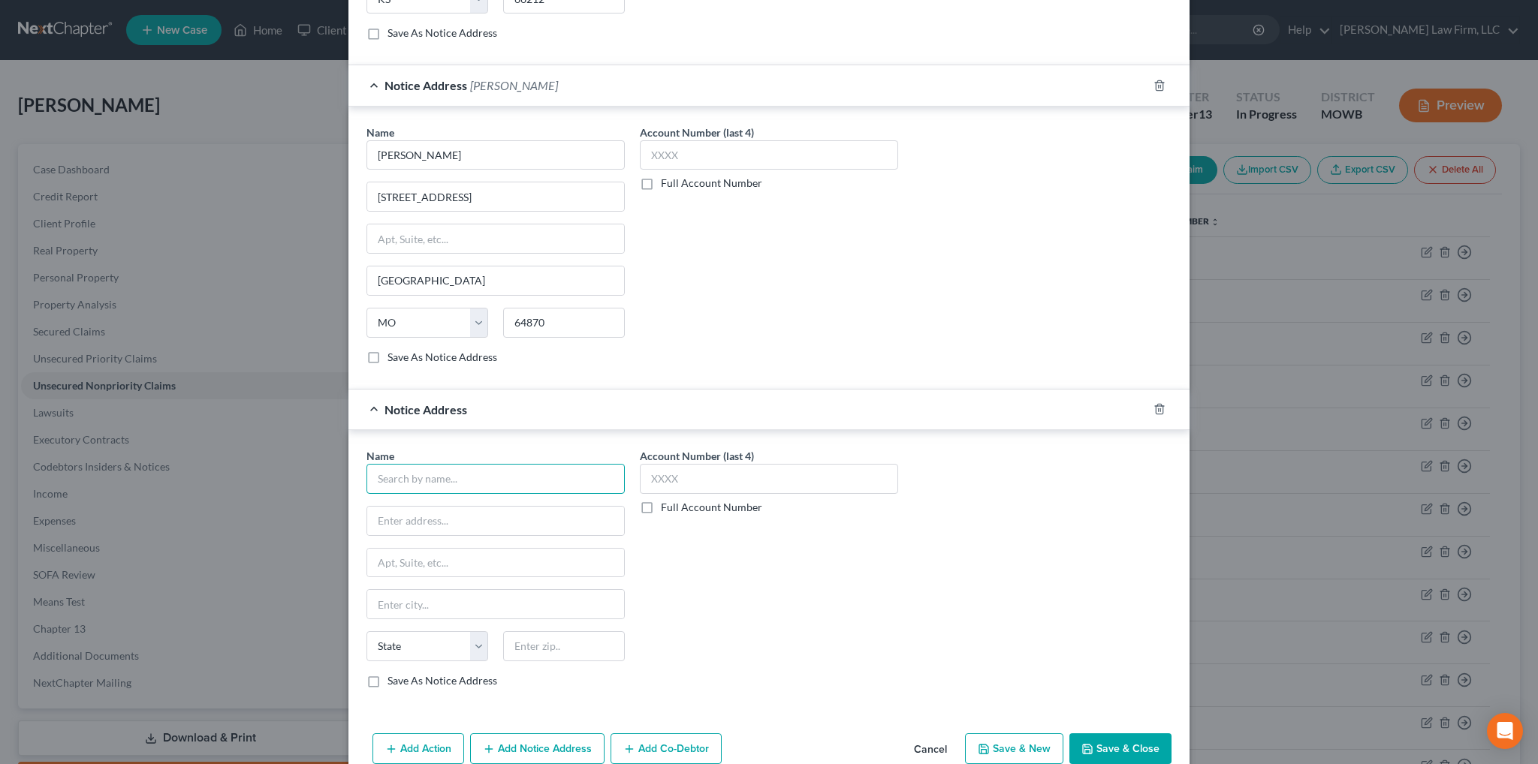
click at [494, 467] on input "text" at bounding box center [495, 479] width 258 height 30
click at [1160, 409] on line "button" at bounding box center [1160, 410] width 0 height 3
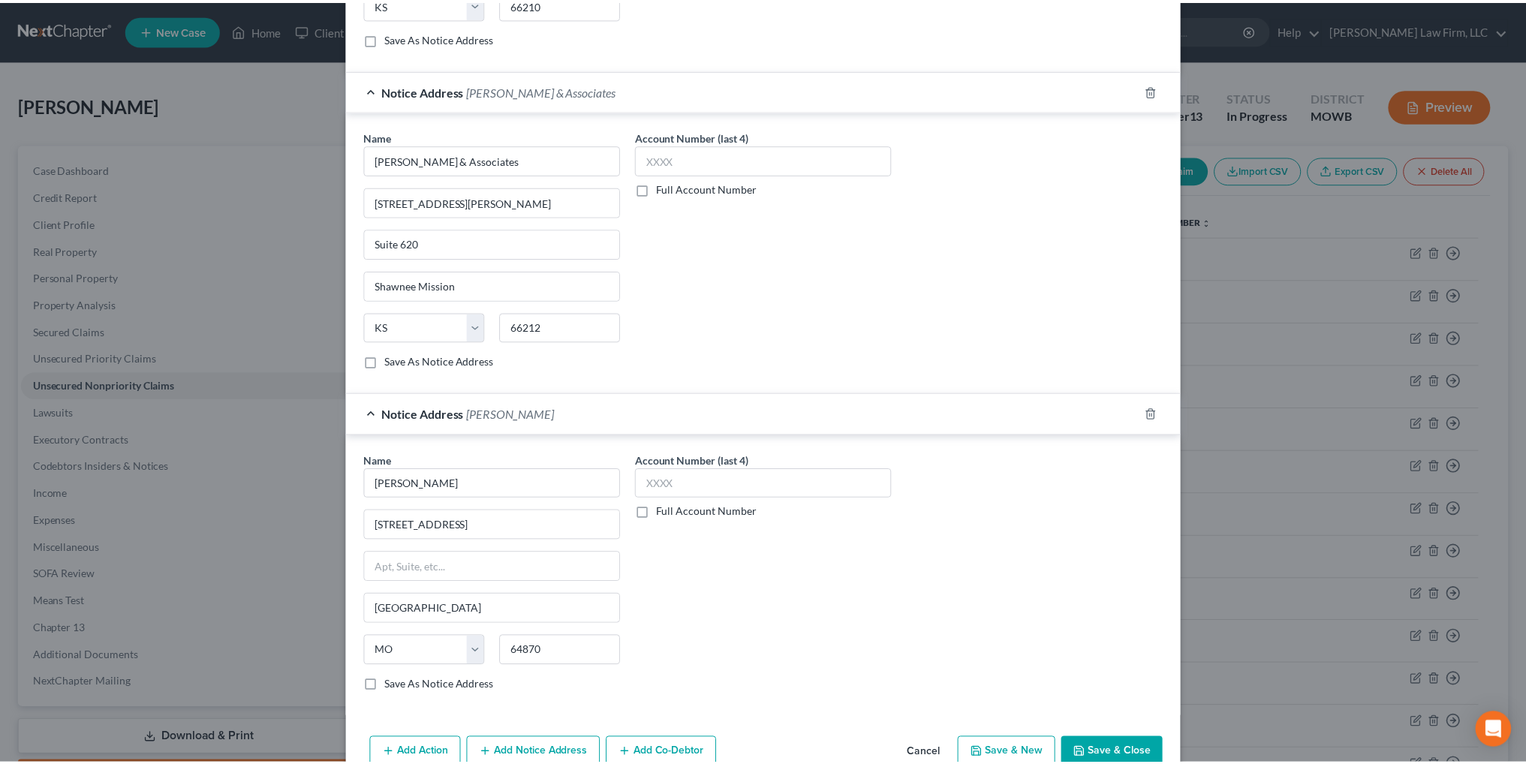
scroll to position [728, 0]
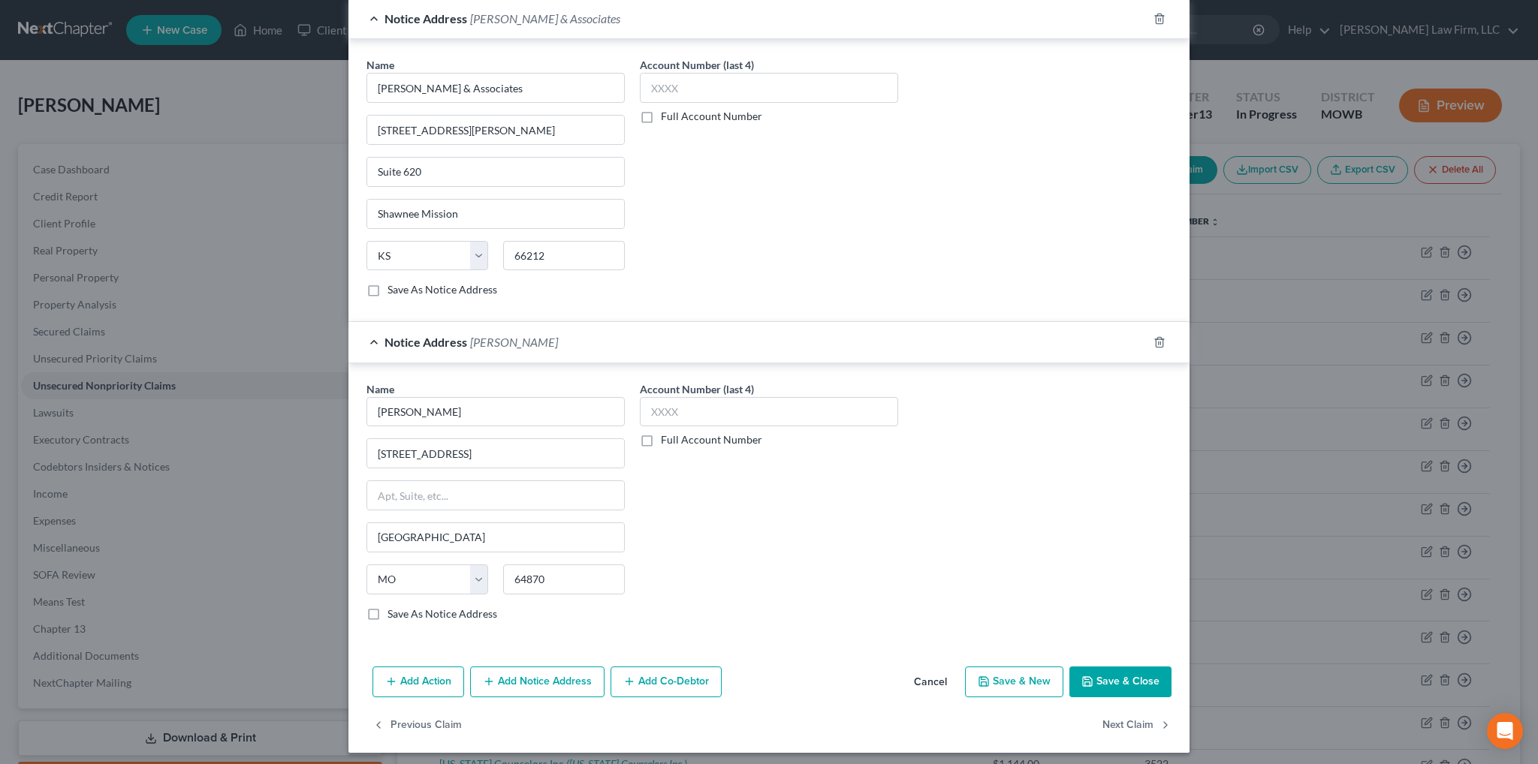
click at [1107, 677] on button "Save & Close" at bounding box center [1120, 683] width 102 height 32
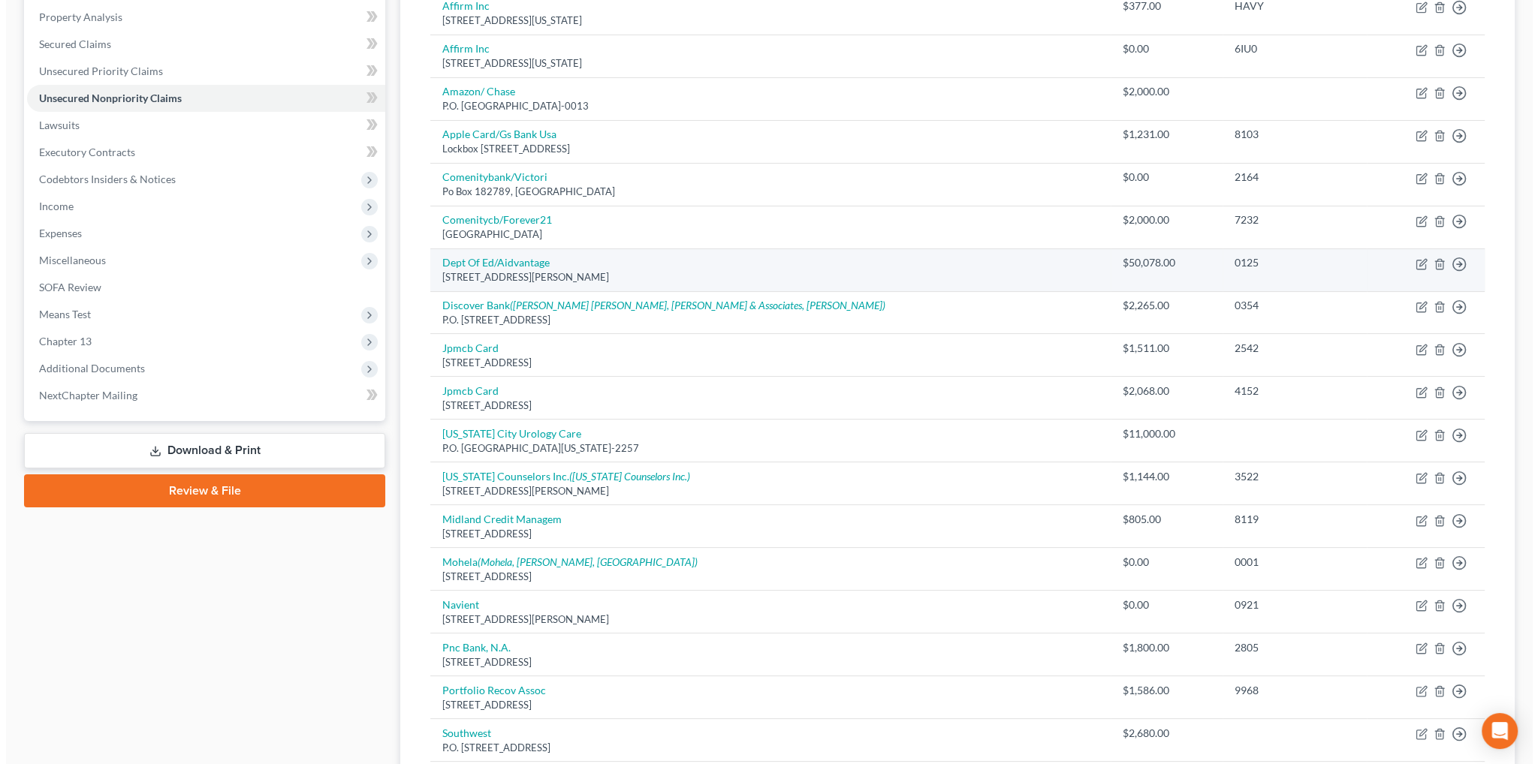
scroll to position [300, 0]
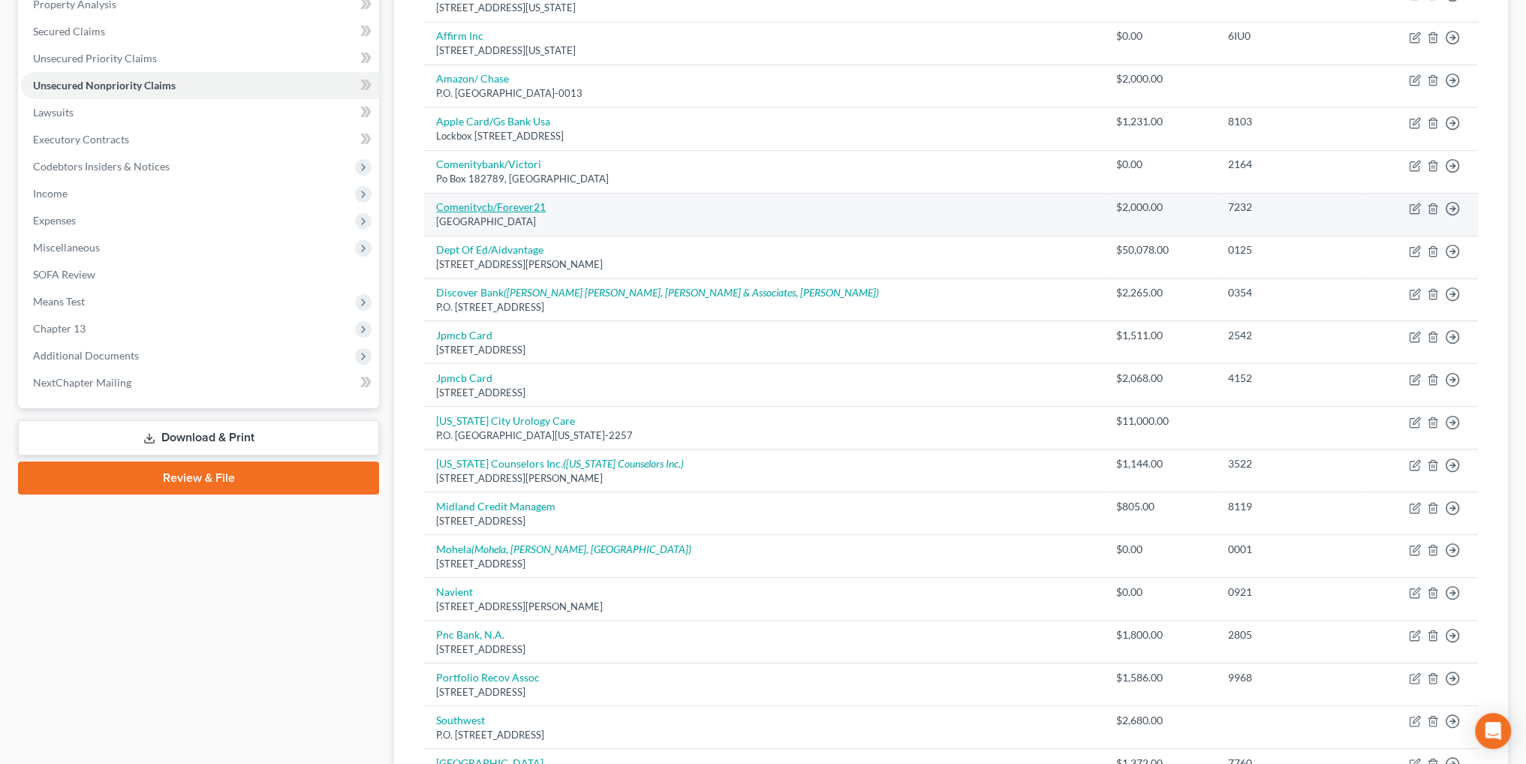
click at [514, 202] on link "Comenitycb/Forever21" at bounding box center [491, 206] width 110 height 13
select select "36"
select select "2"
select select "0"
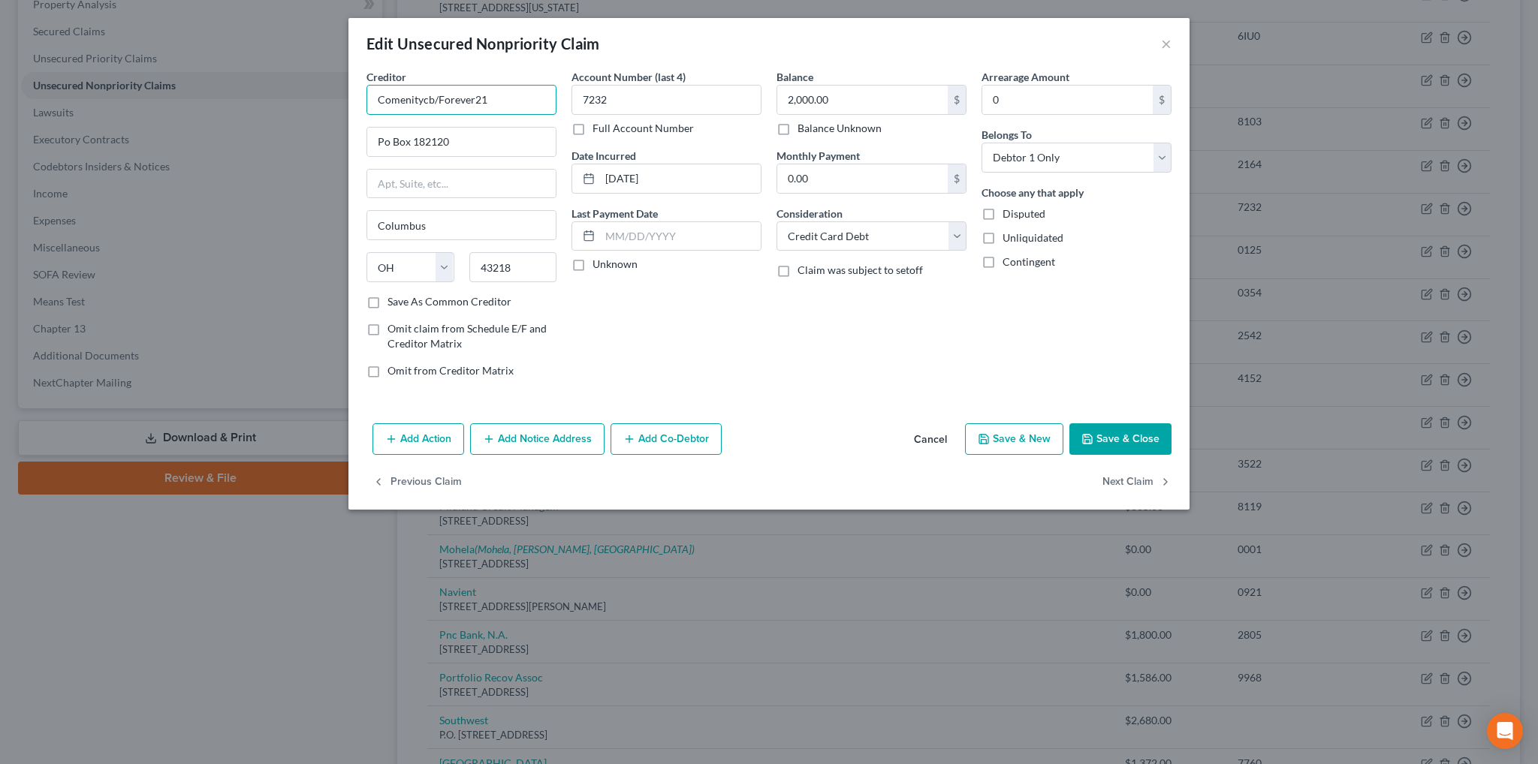
click at [433, 100] on input "Comenitycb/Forever21" at bounding box center [461, 100] width 190 height 30
type input "Comenity Bank/Forever21"
click at [387, 142] on input "Po Box 182120" at bounding box center [461, 142] width 188 height 29
type input "P.O. Box 182120"
click at [559, 426] on button "Add Notice Address" at bounding box center [537, 439] width 134 height 32
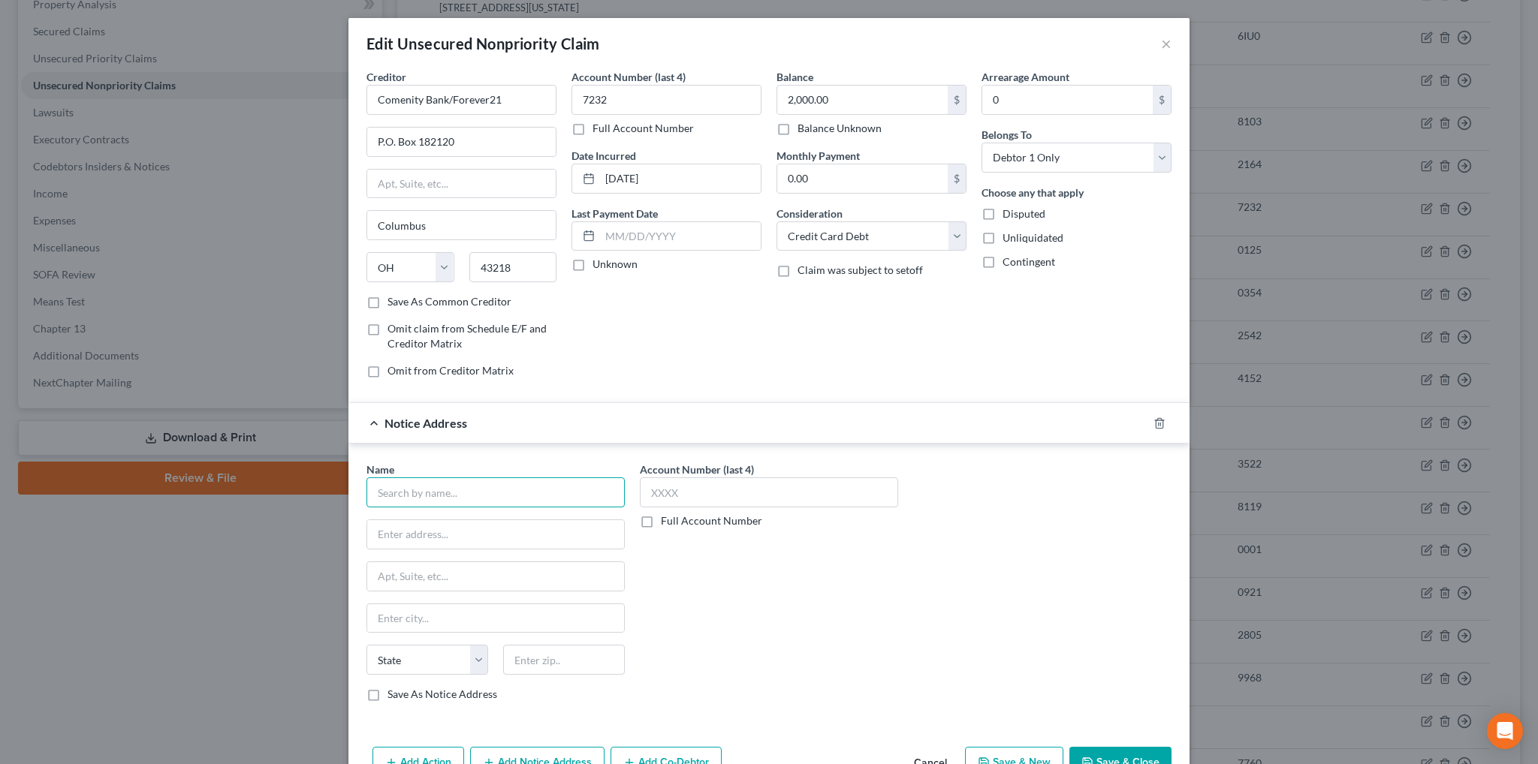
click at [487, 496] on input "text" at bounding box center [495, 493] width 258 height 30
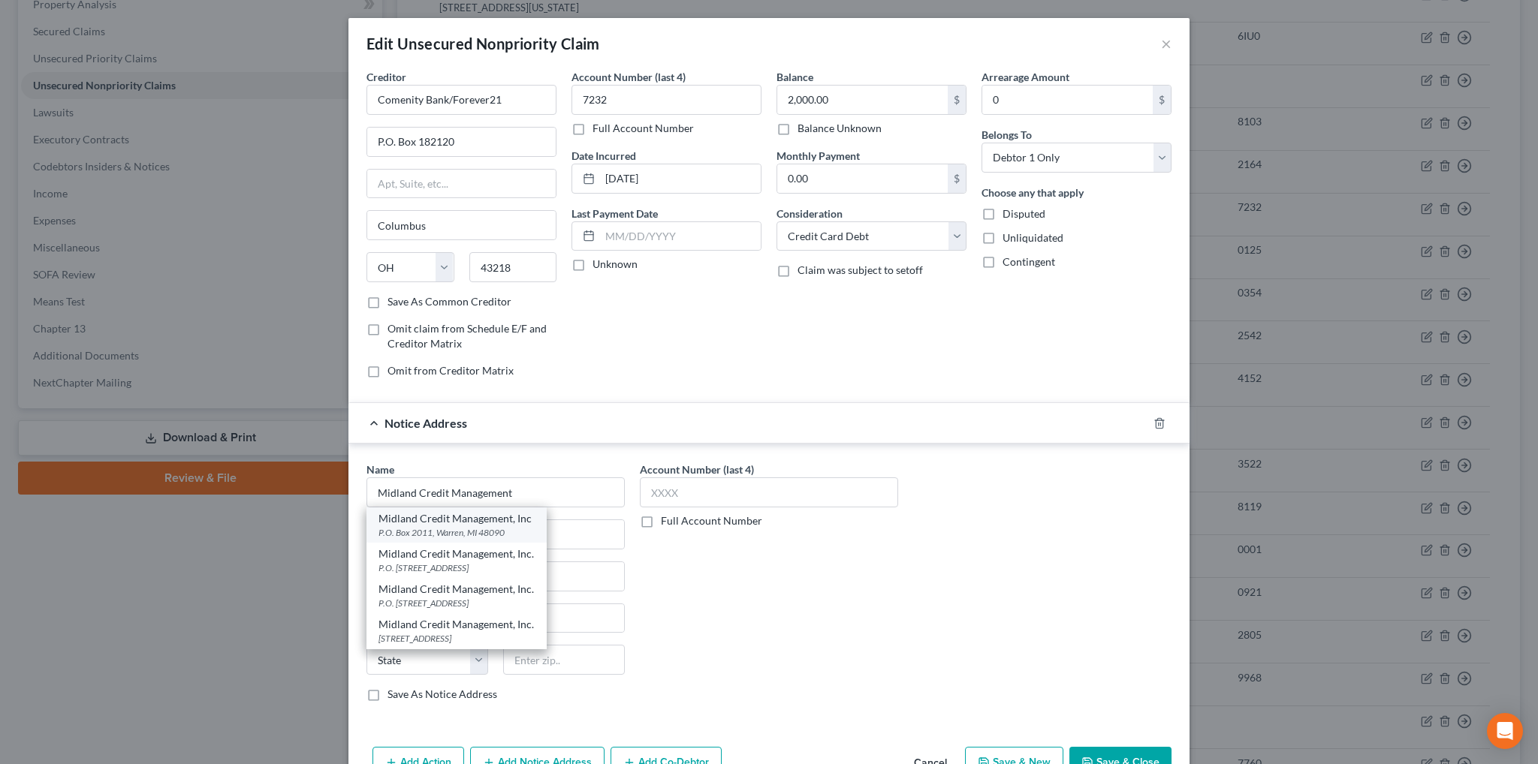
click at [468, 520] on div "Midland Credit Management, Inc" at bounding box center [456, 518] width 156 height 15
type input "Midland Credit Management, Inc"
type input "P.O. Box 2011"
type input "[PERSON_NAME]"
select select "23"
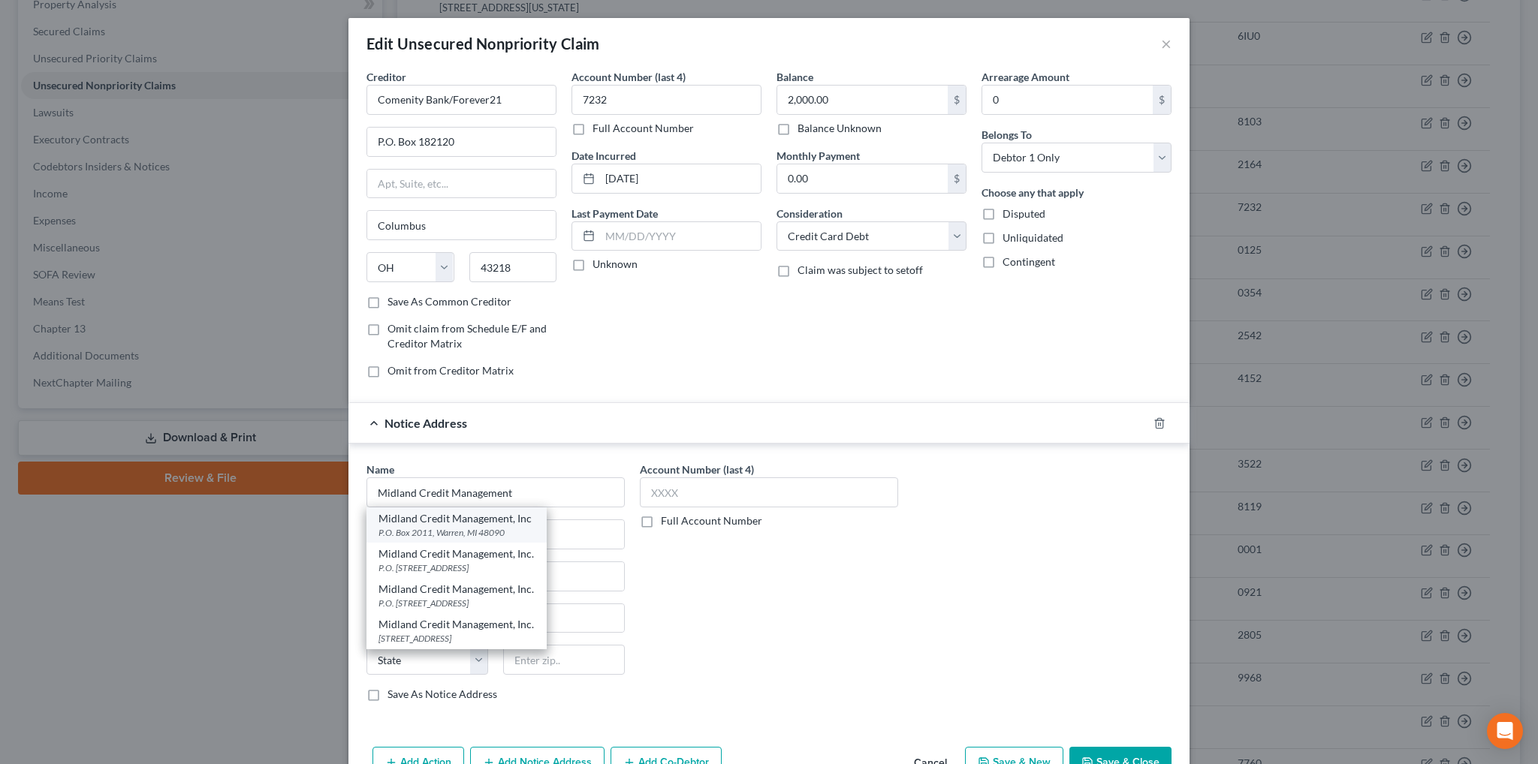
type input "48090"
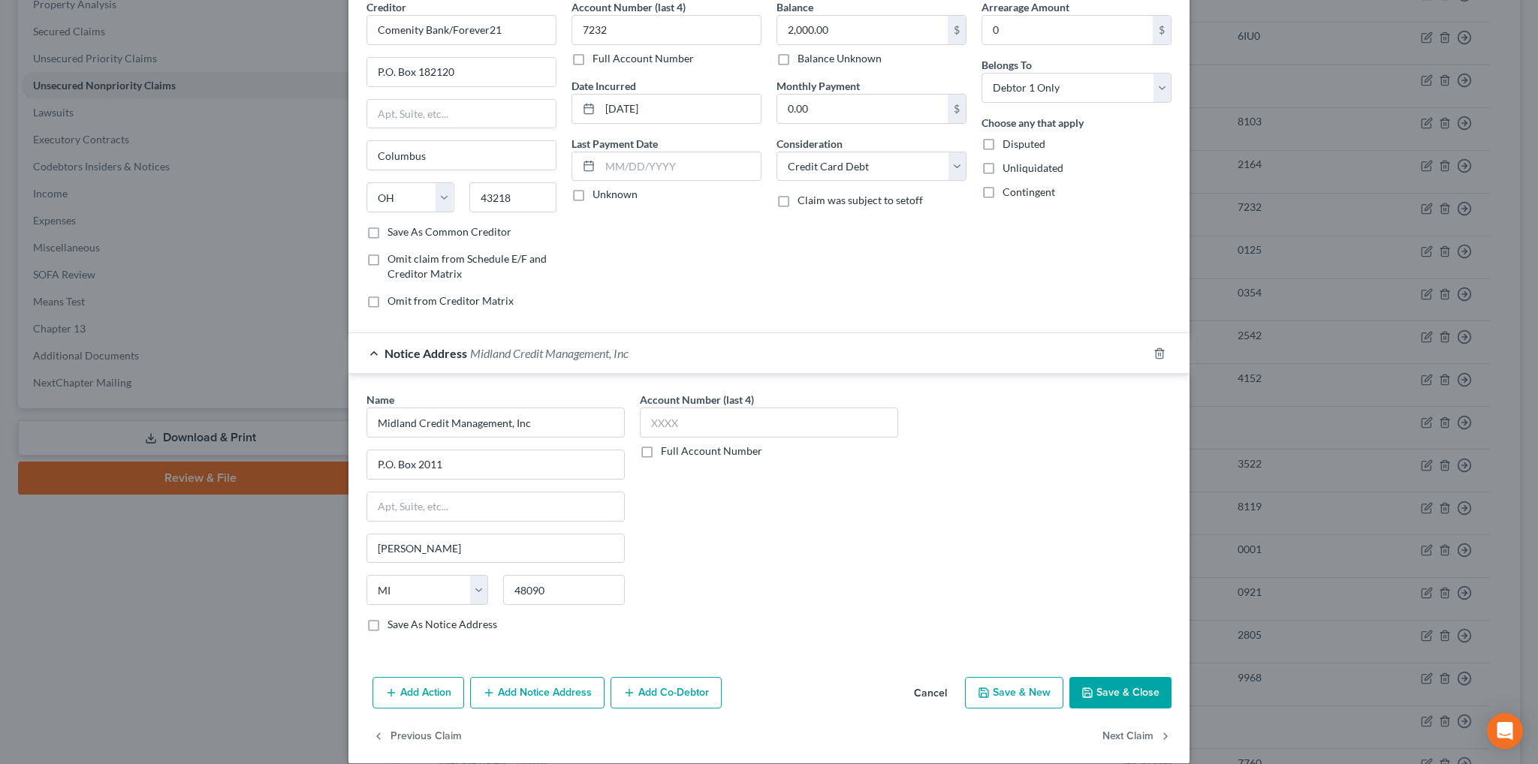
scroll to position [84, 0]
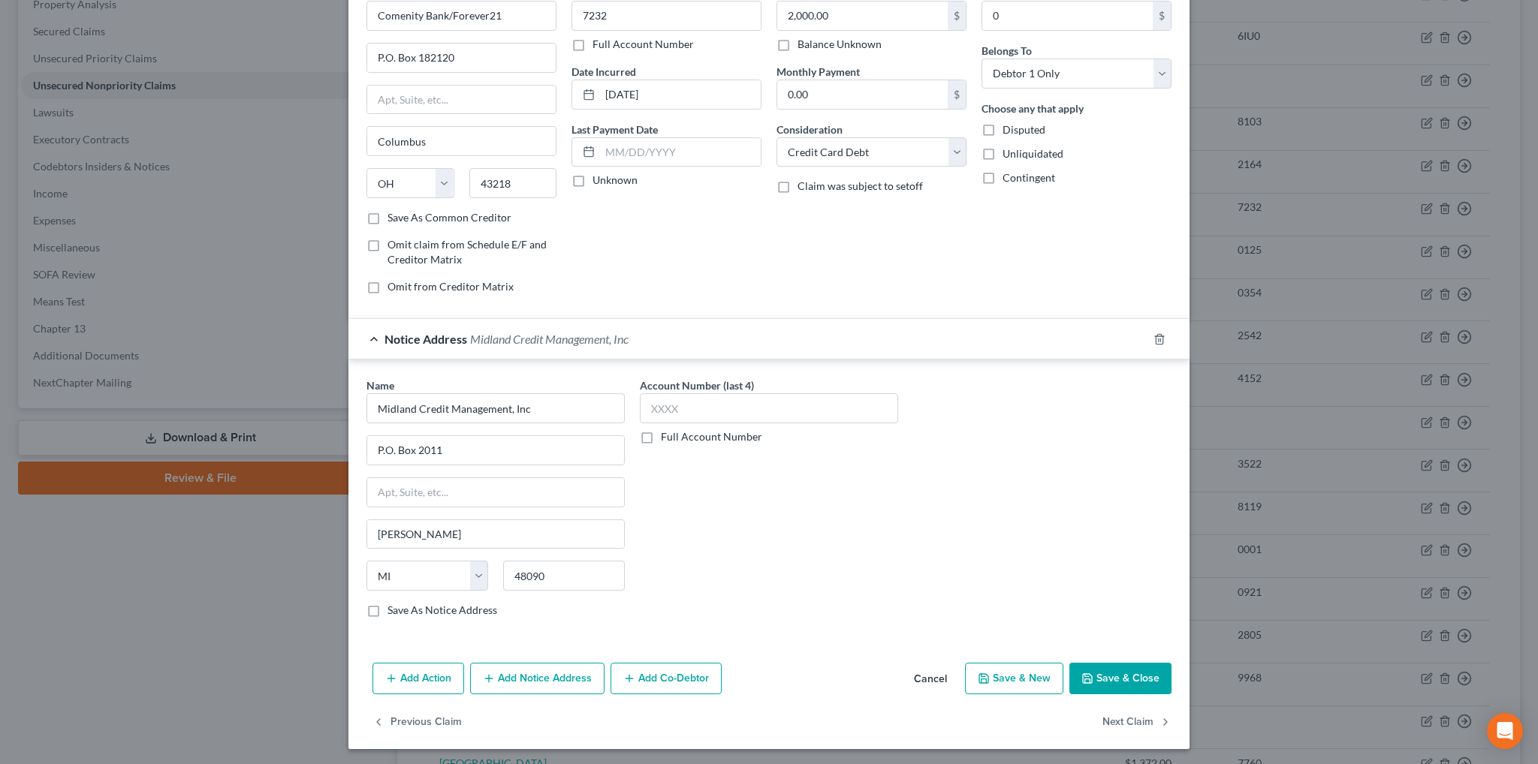
click at [514, 683] on button "Add Notice Address" at bounding box center [537, 679] width 134 height 32
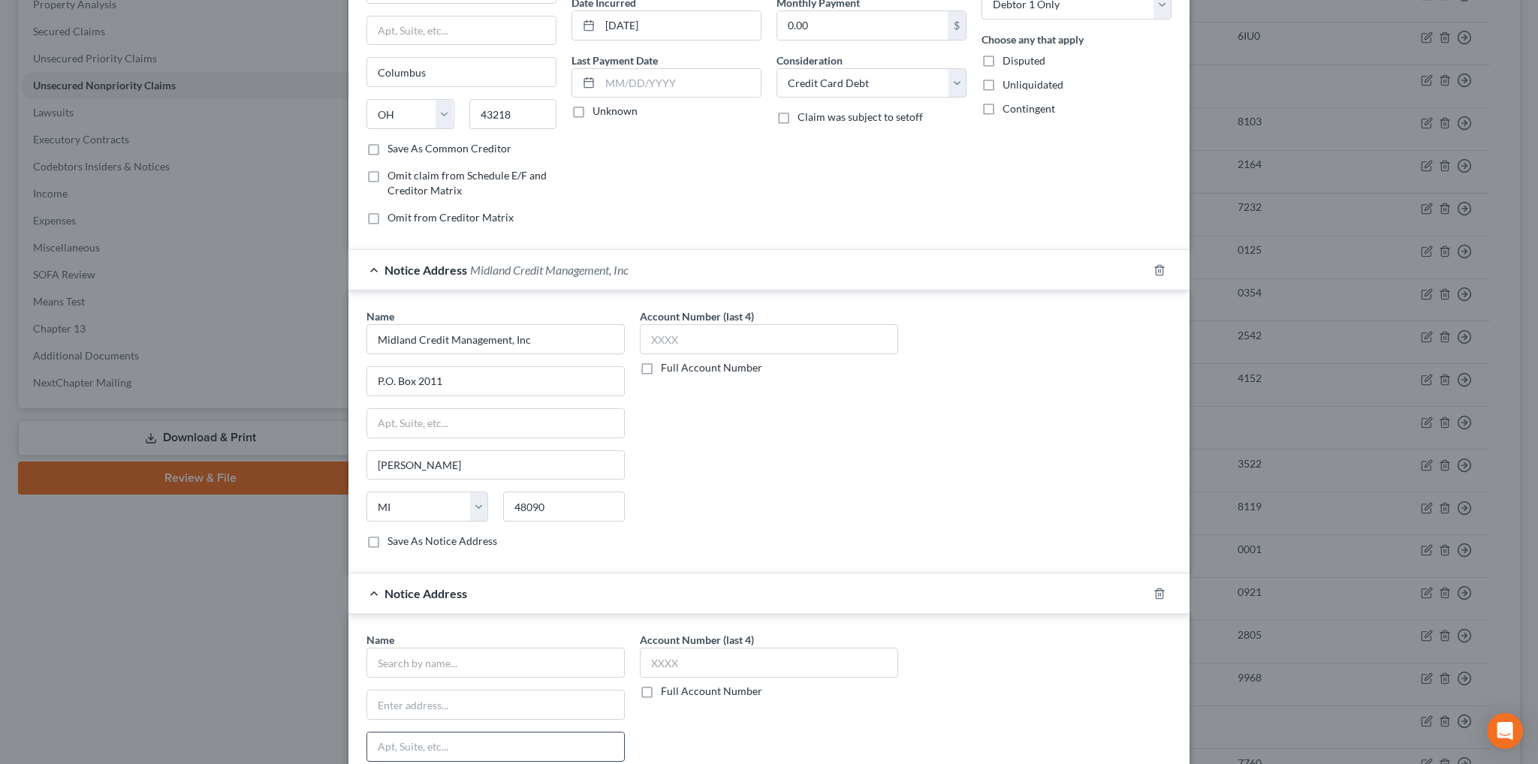
scroll to position [309, 0]
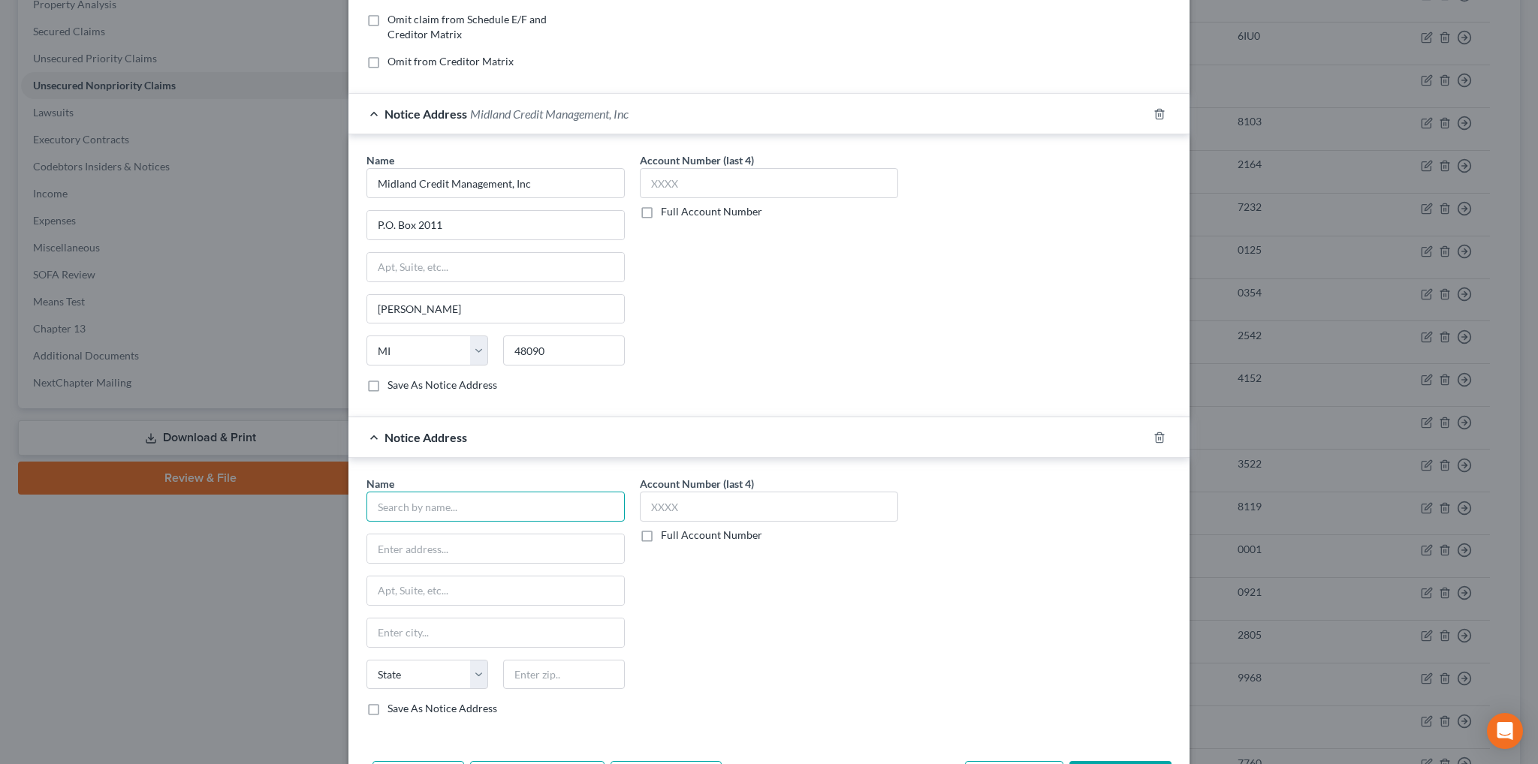
click at [436, 492] on input "text" at bounding box center [495, 507] width 258 height 30
type input "Midland Credit Mangement,Inc."
type input "P.O. Box 410949"
type input "[US_STATE][GEOGRAPHIC_DATA]"
select select "26"
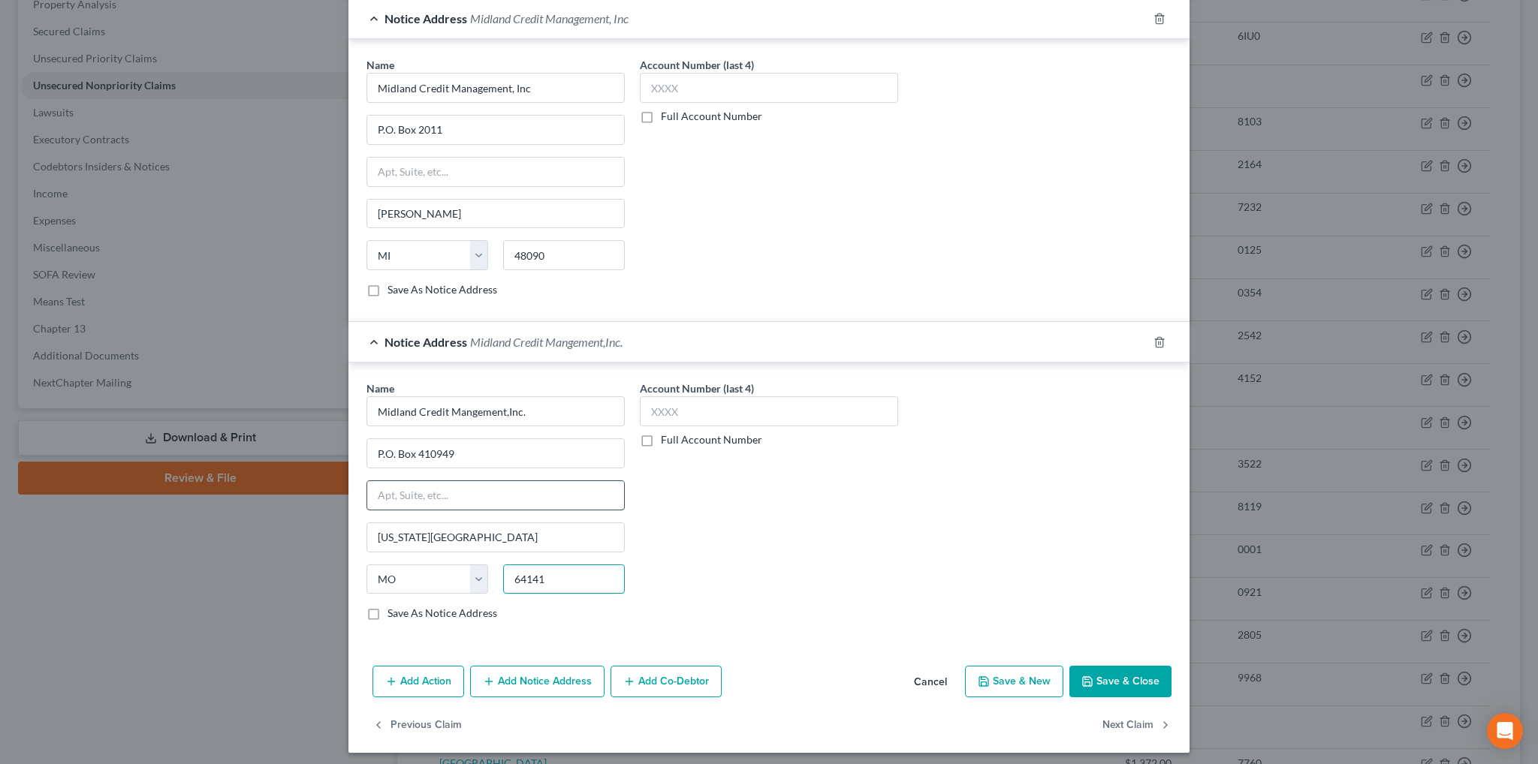
scroll to position [406, 0]
type input "64141"
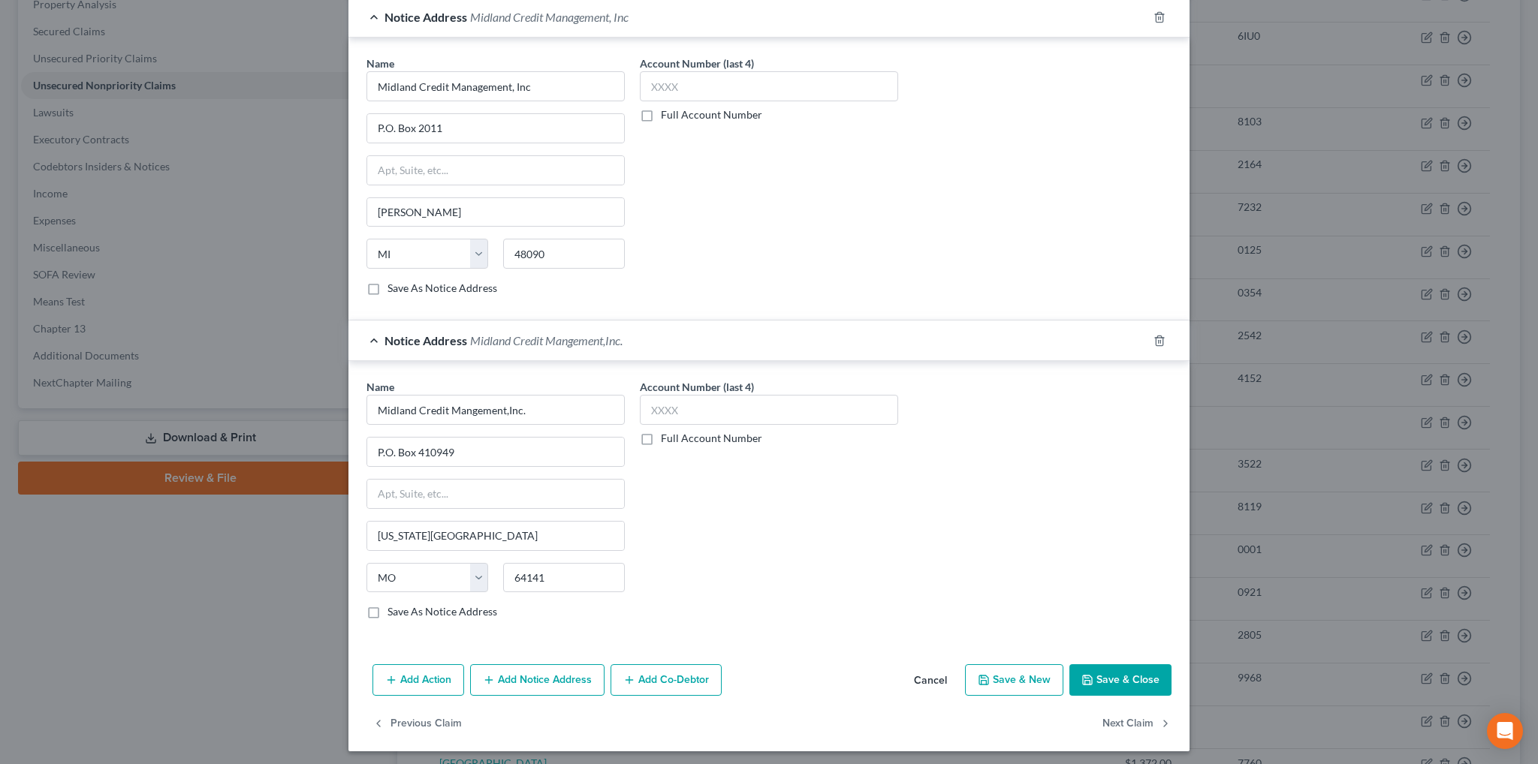
click at [525, 680] on button "Add Notice Address" at bounding box center [537, 681] width 134 height 32
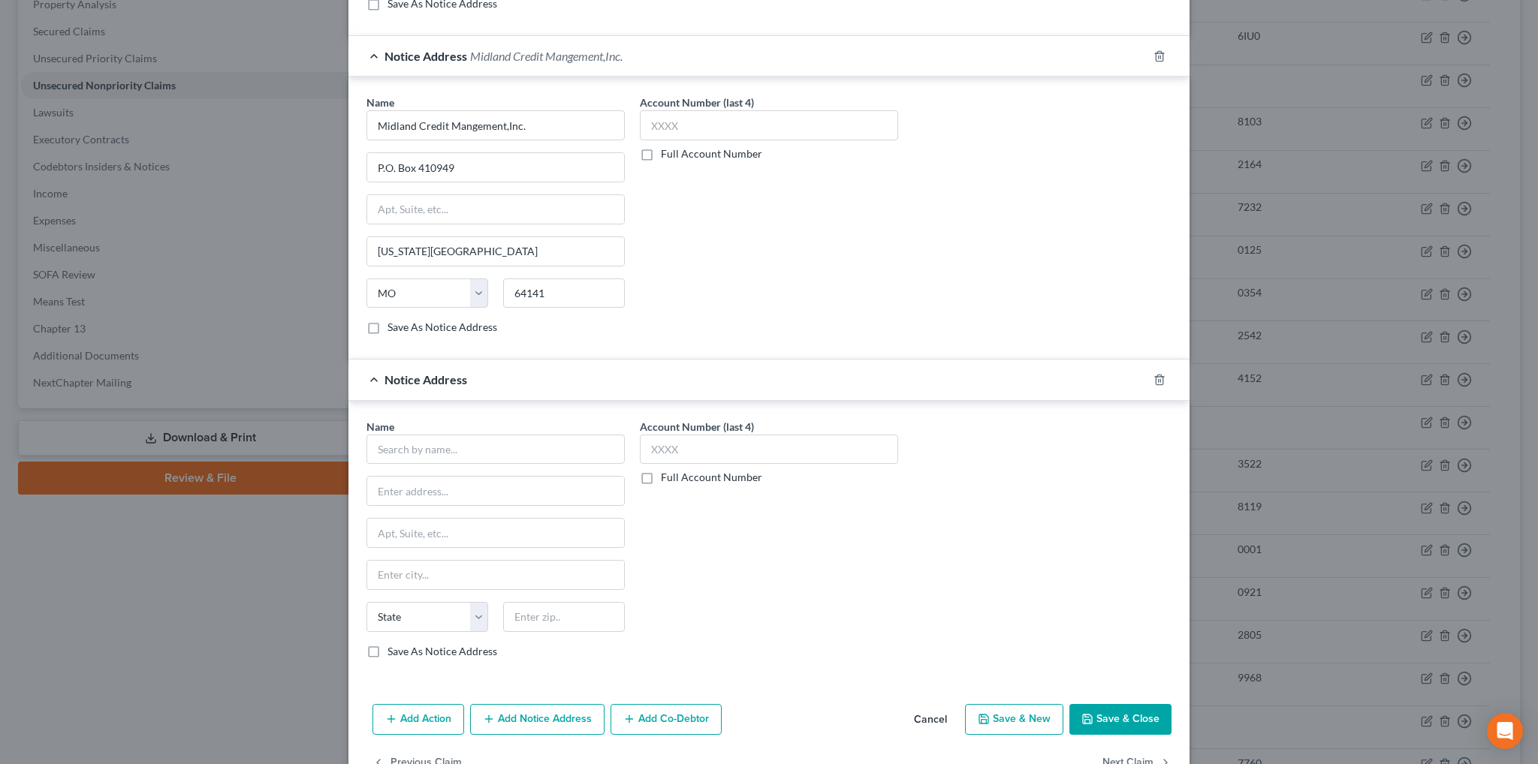
scroll to position [707, 0]
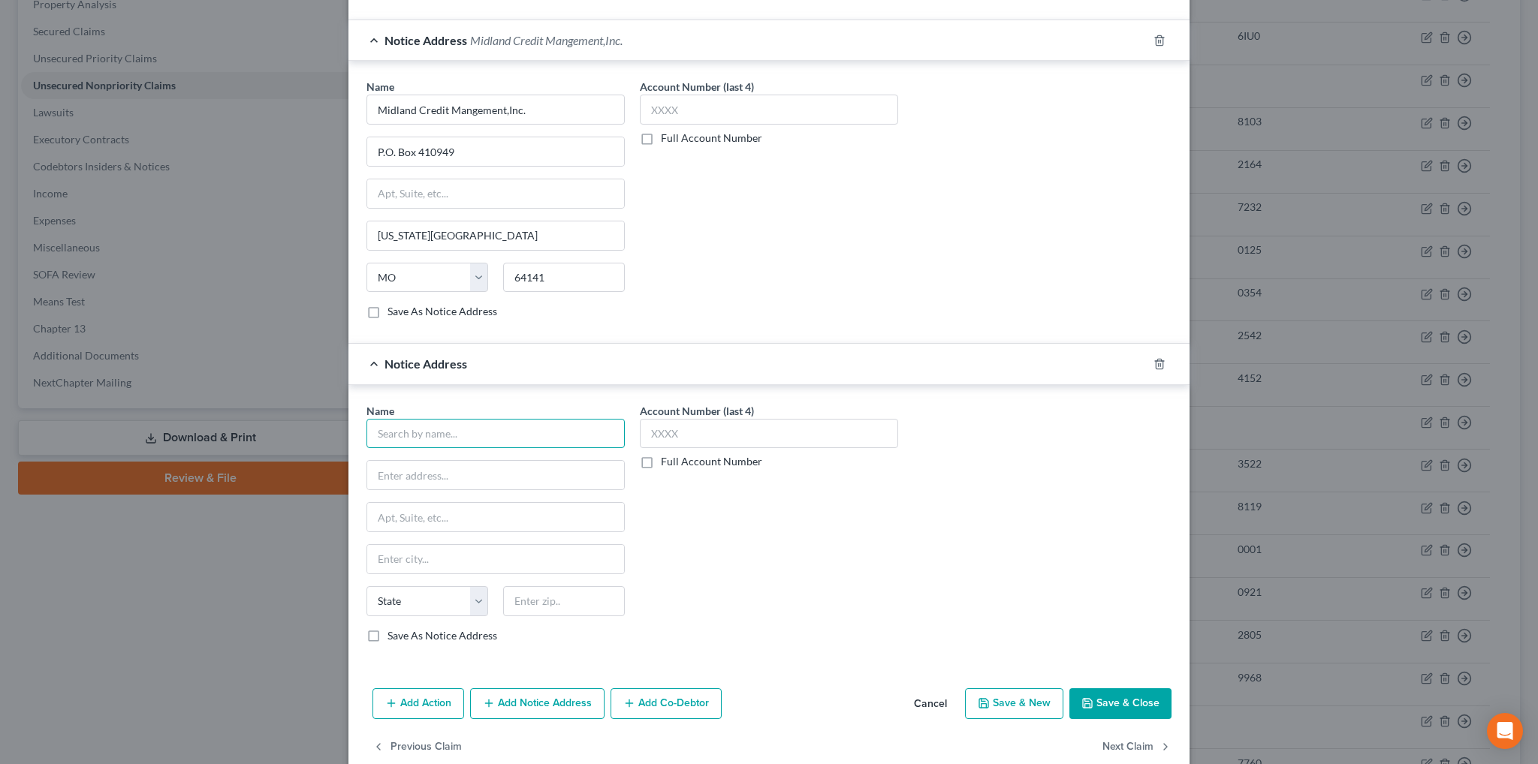
click at [463, 434] on input "text" at bounding box center [495, 434] width 258 height 30
type input "[PERSON_NAME]"
type input "P.O. Box 410949"
type input "[US_STATE][GEOGRAPHIC_DATA]"
select select "26"
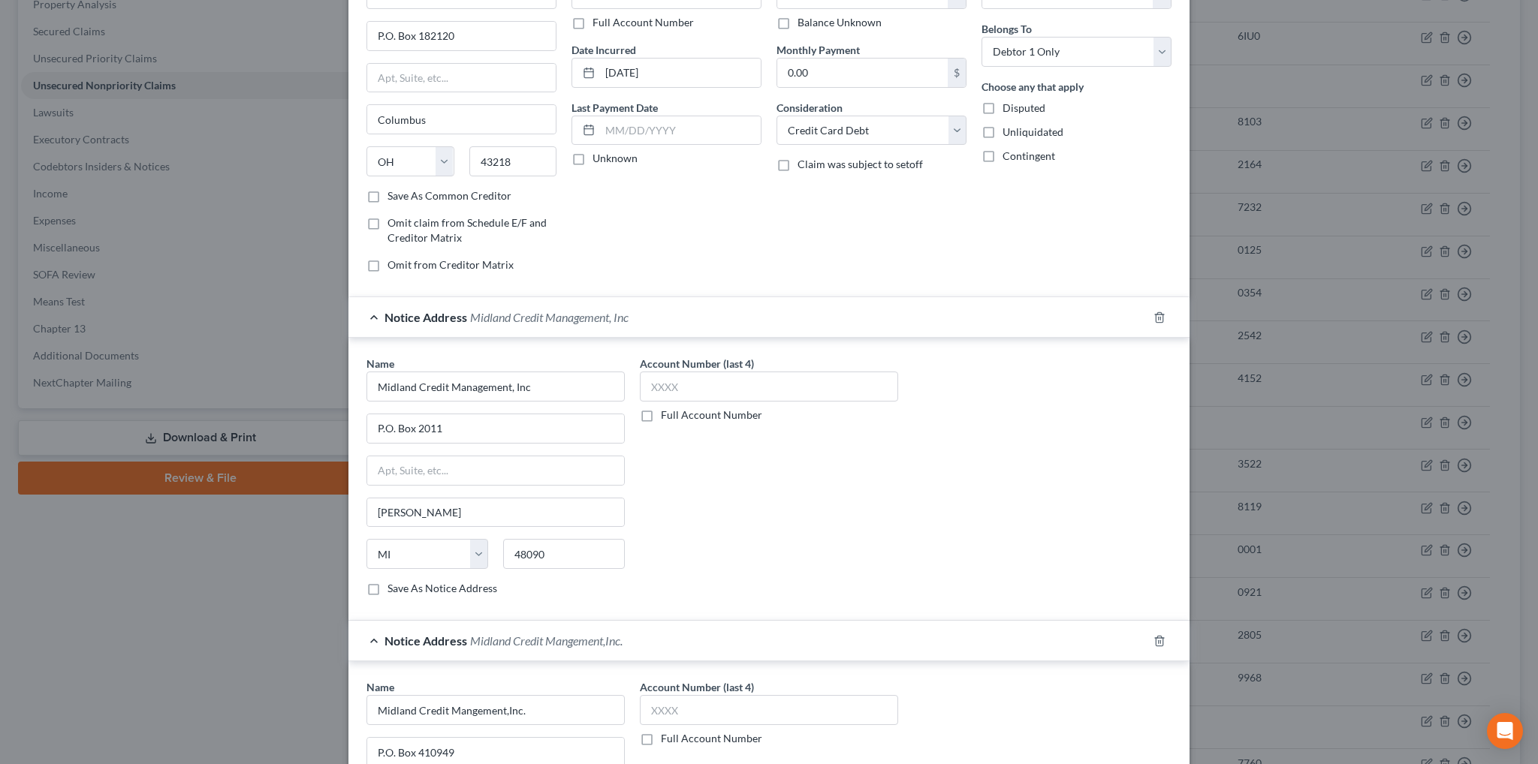
scroll to position [0, 0]
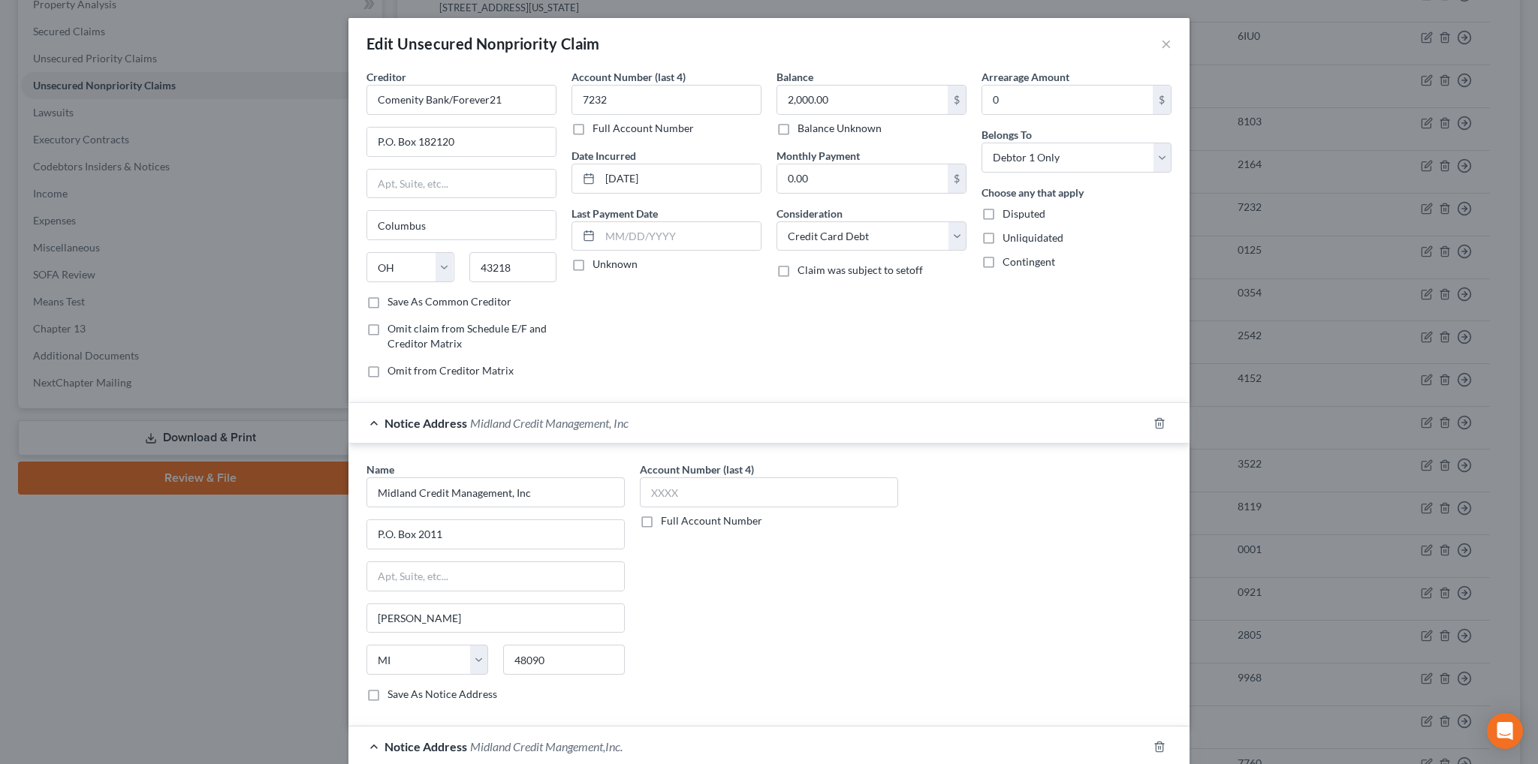
type input "64141"
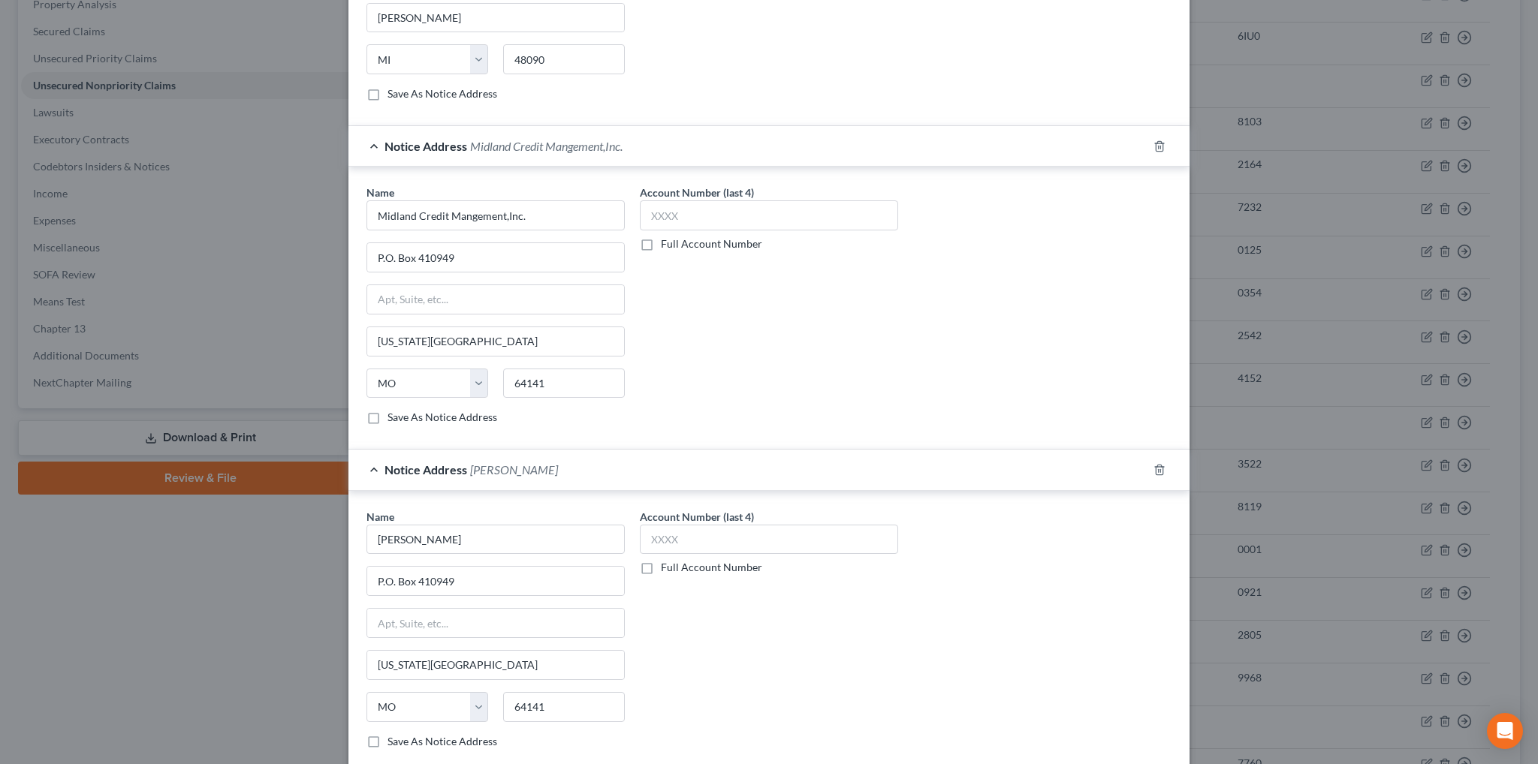
scroll to position [728, 0]
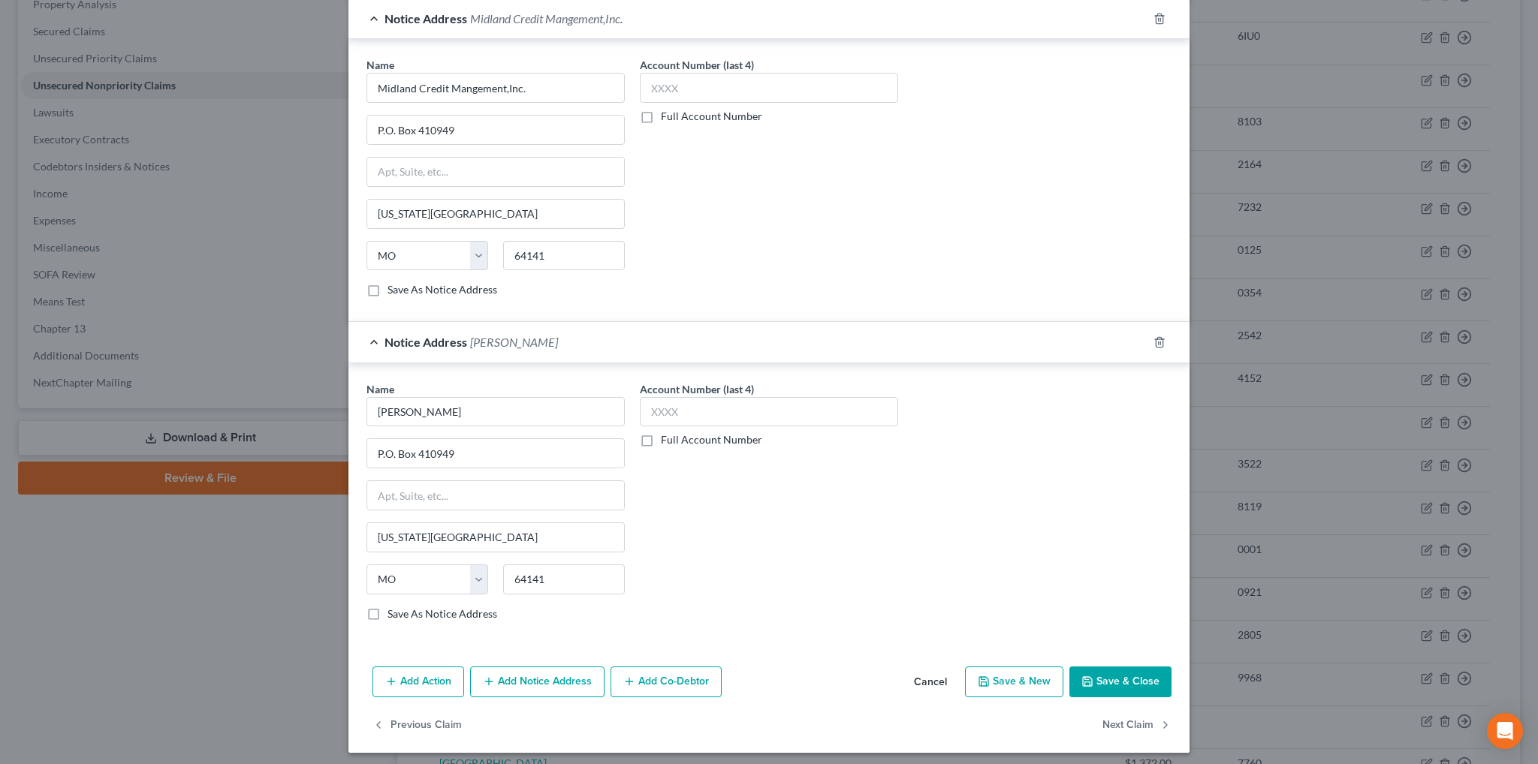
click at [562, 679] on button "Add Notice Address" at bounding box center [537, 683] width 134 height 32
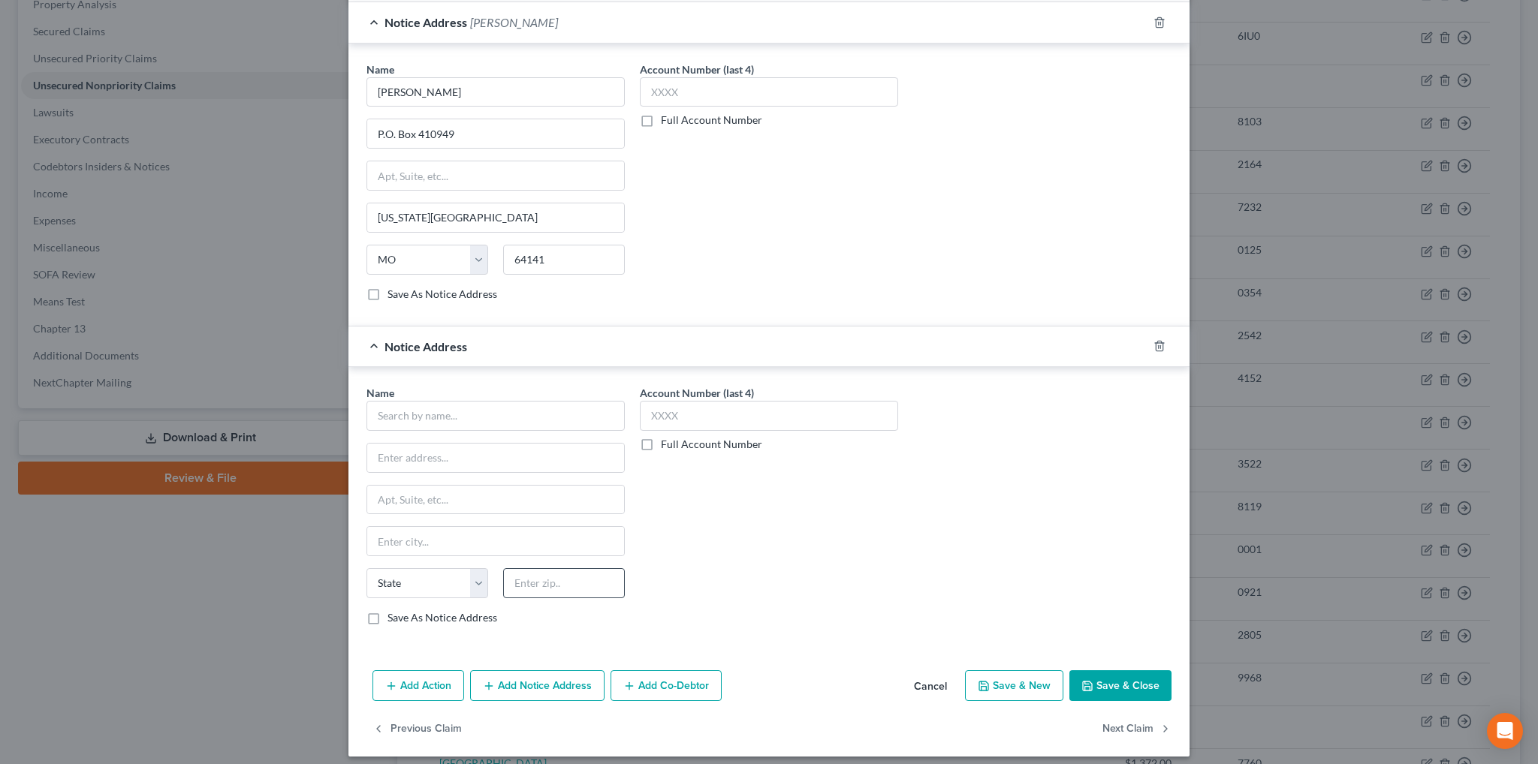
scroll to position [1050, 0]
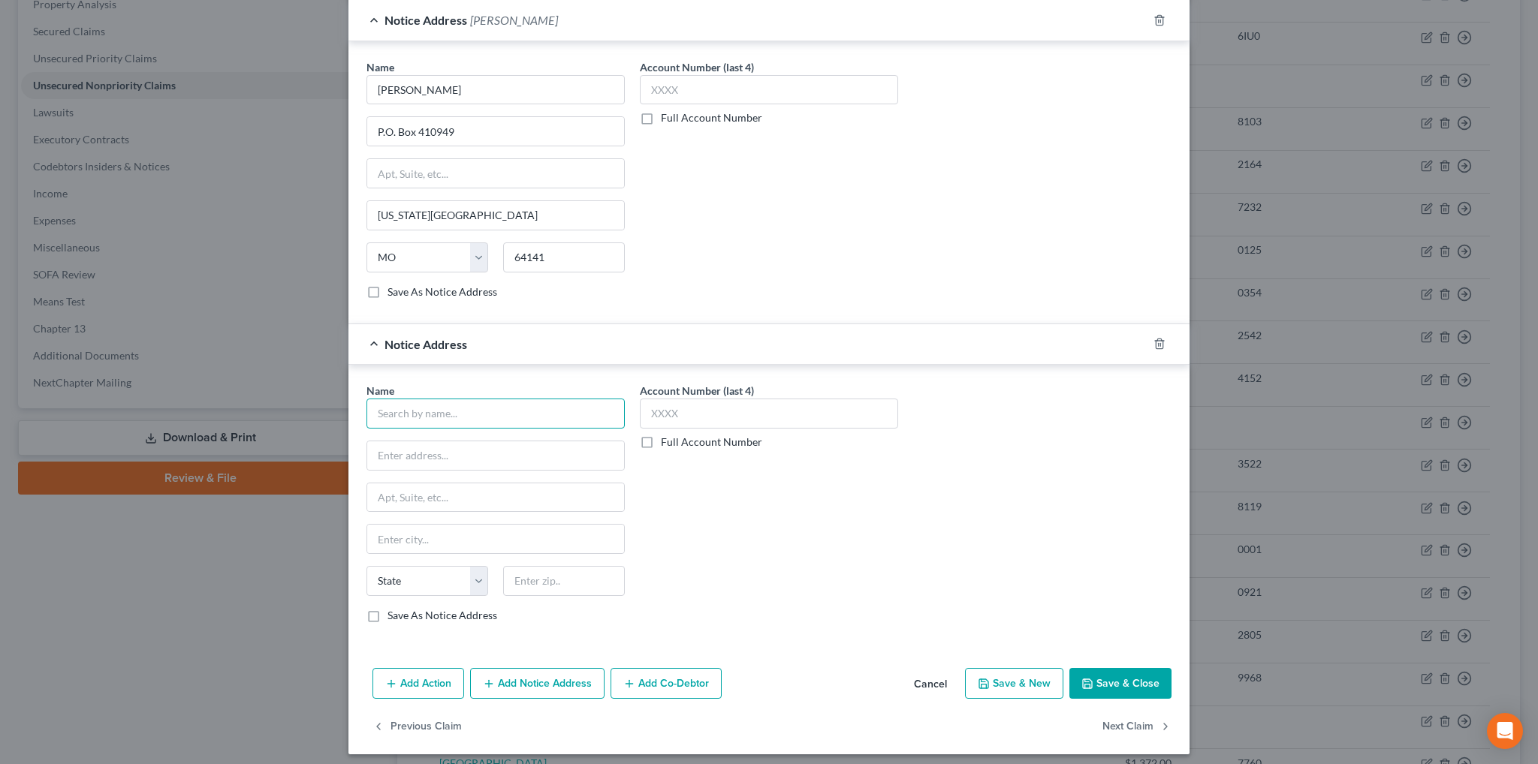
click at [518, 409] on input "text" at bounding box center [495, 414] width 258 height 30
click at [1021, 678] on button "Save & New" at bounding box center [1014, 684] width 98 height 32
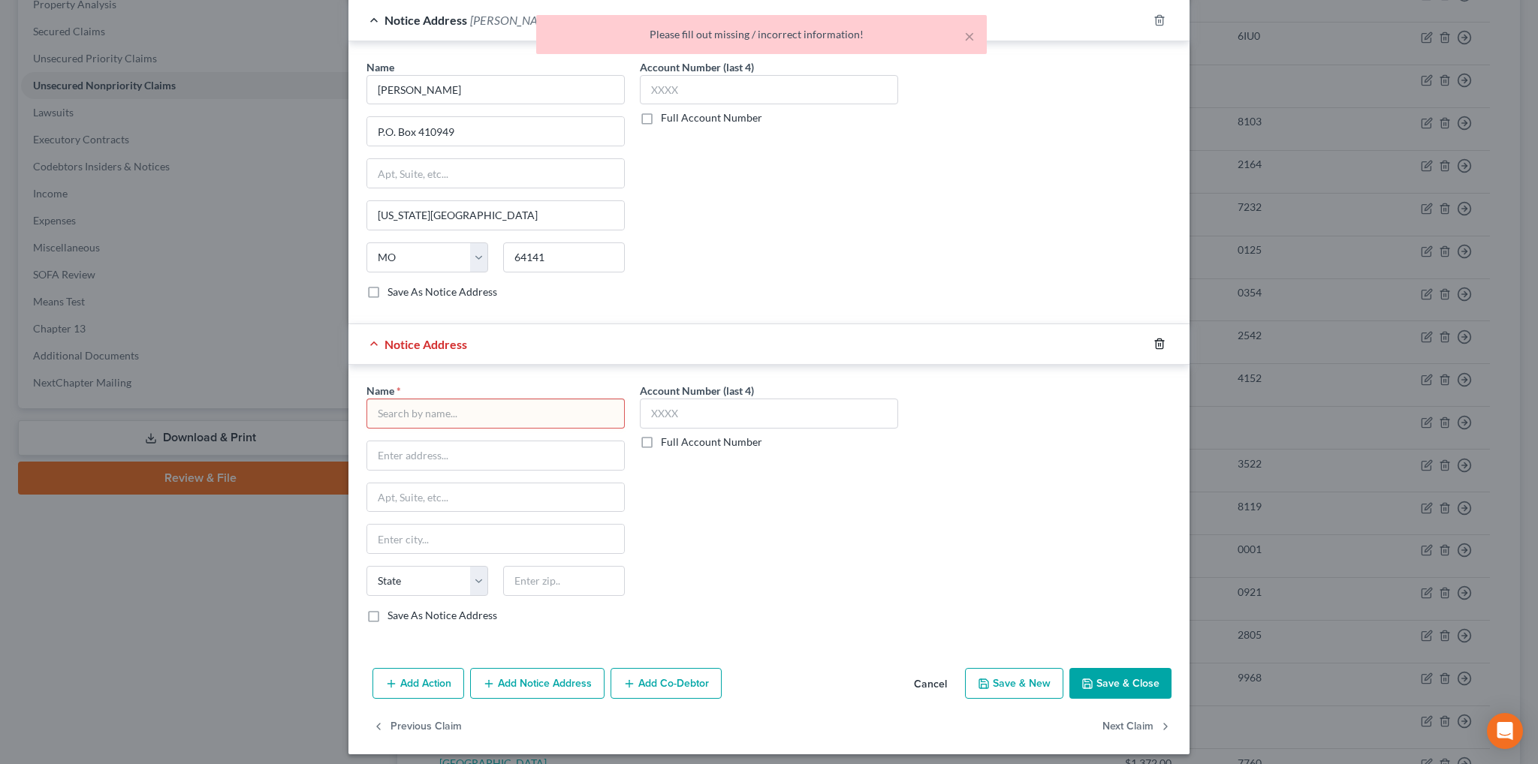
click at [1153, 338] on icon "button" at bounding box center [1159, 344] width 12 height 12
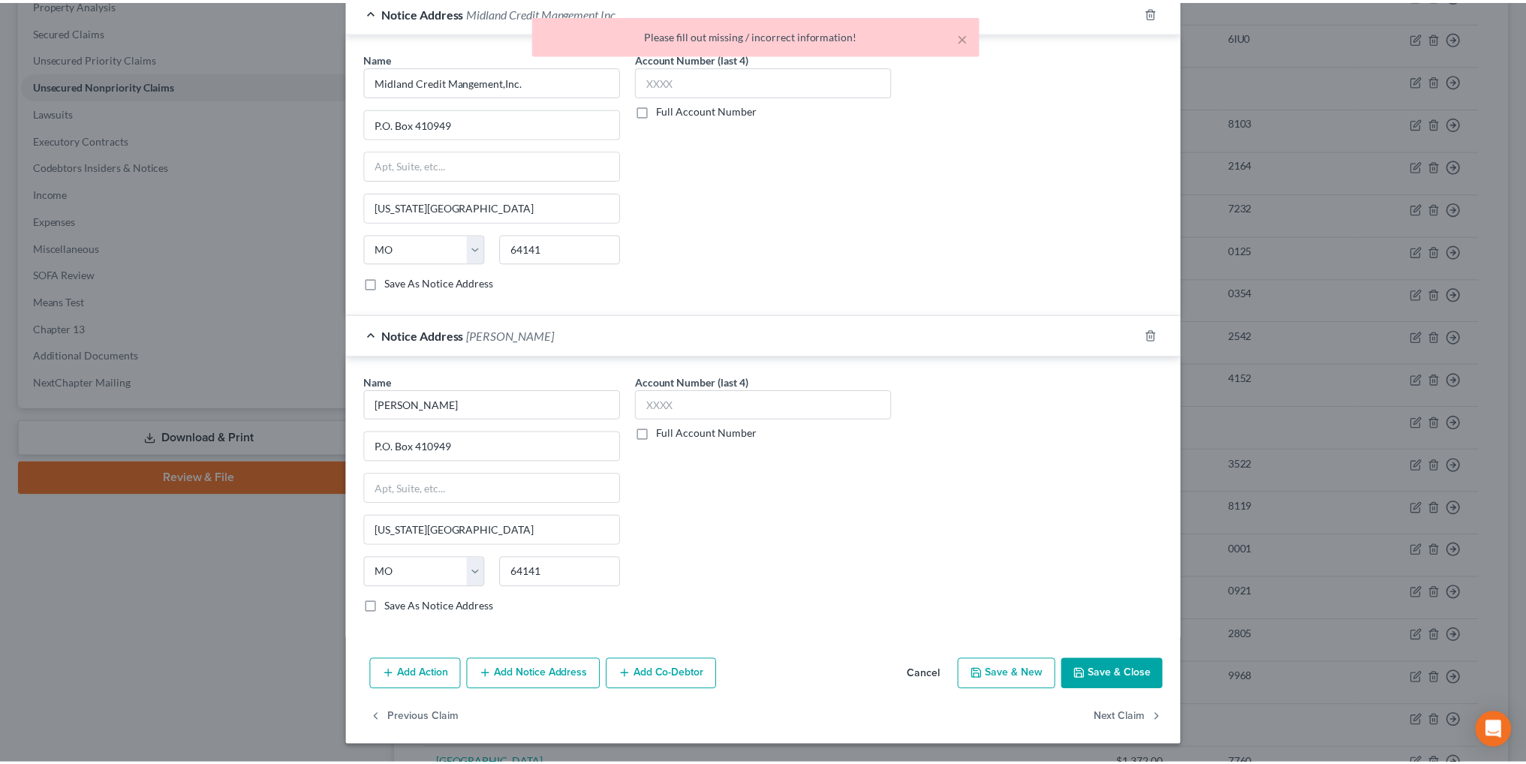
scroll to position [728, 0]
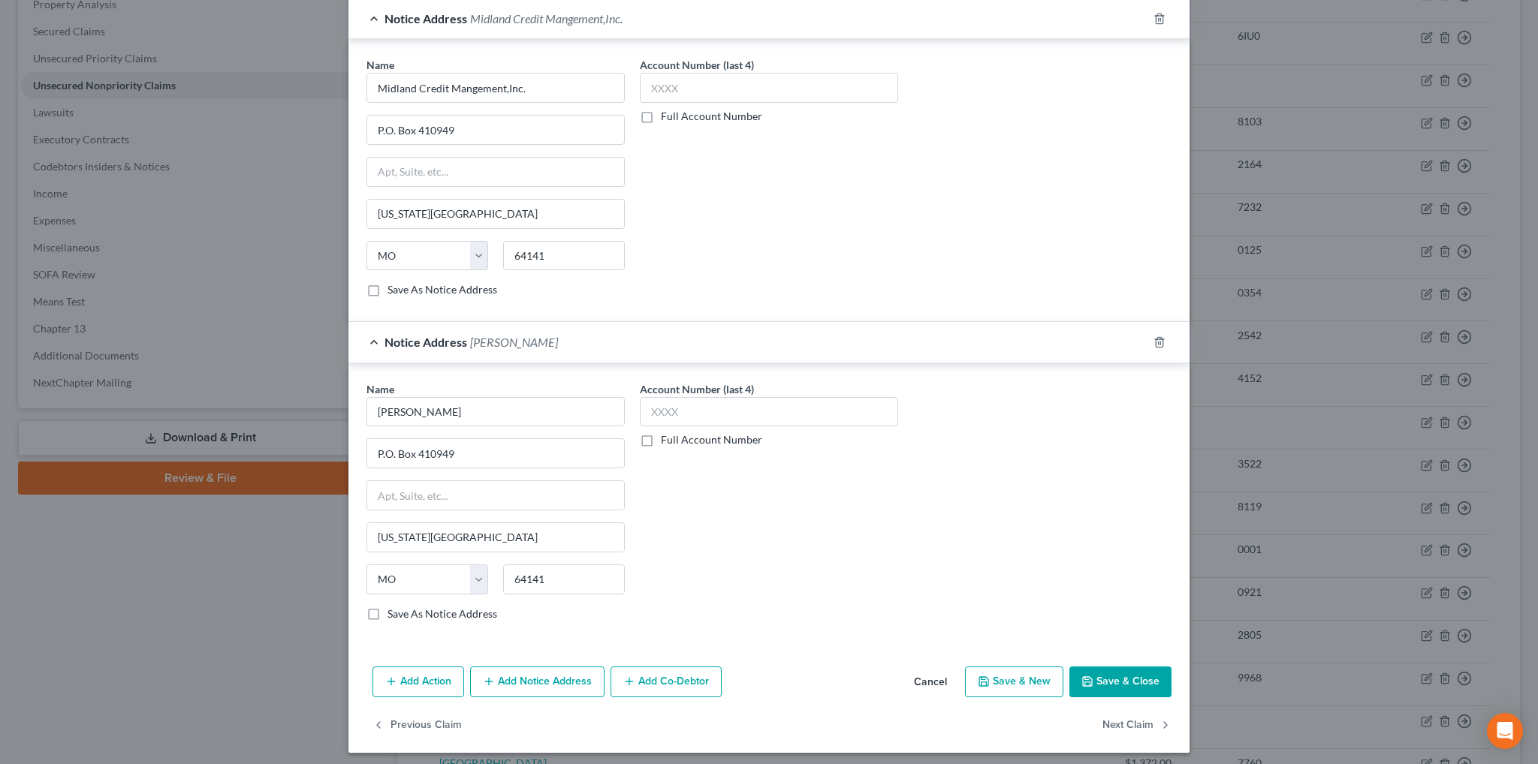
click at [1100, 674] on button "Save & Close" at bounding box center [1120, 683] width 102 height 32
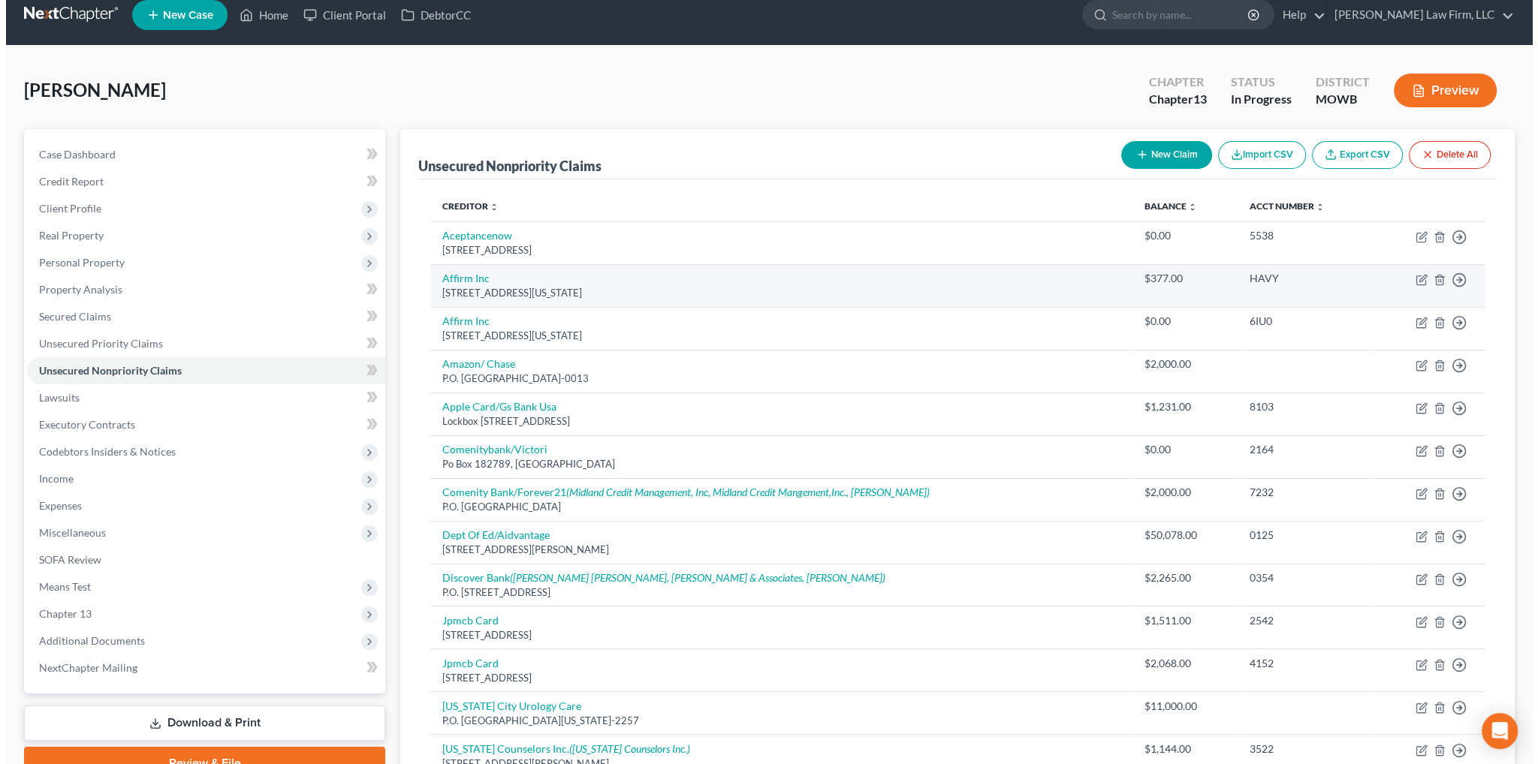
scroll to position [0, 0]
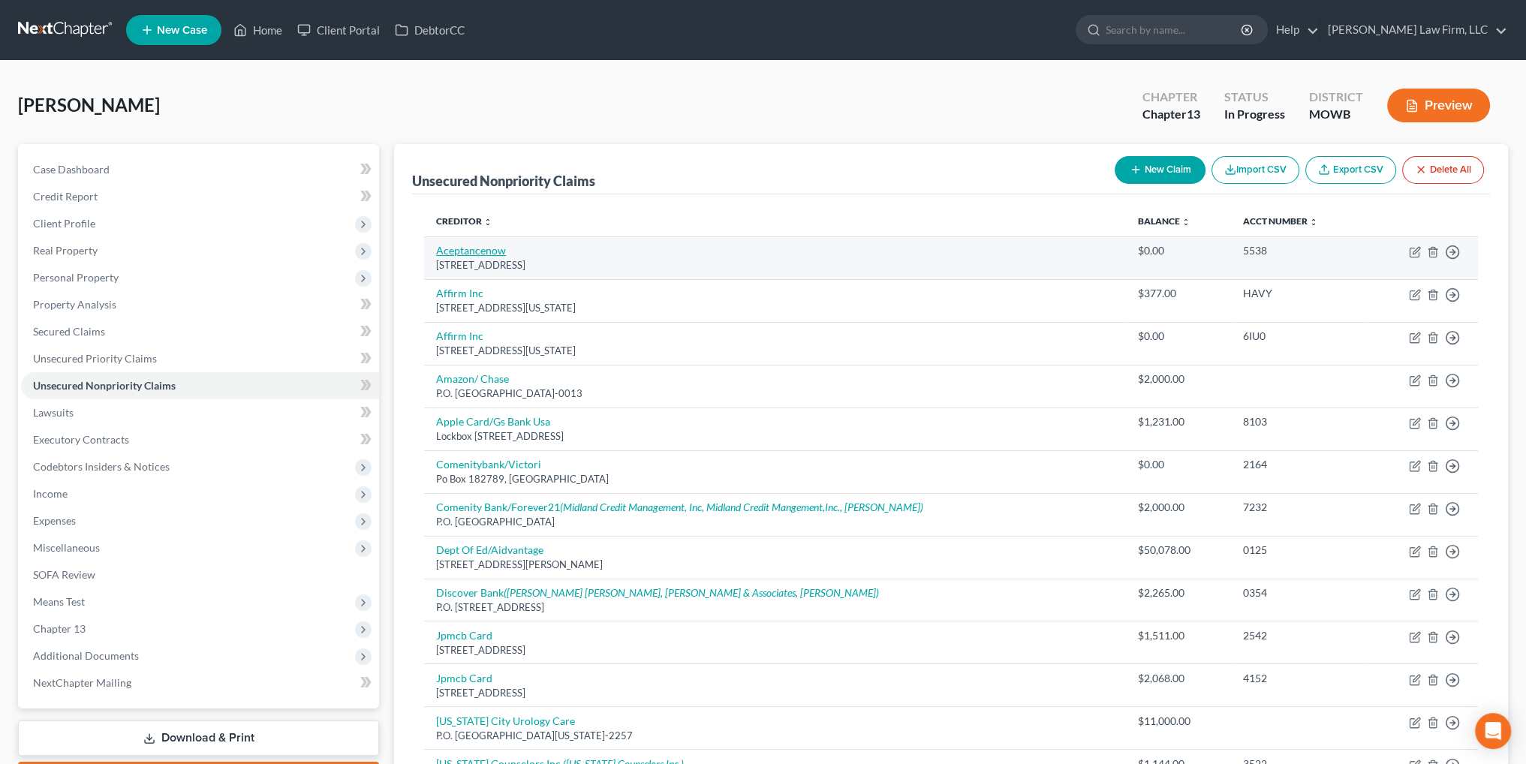
click at [481, 250] on link "Aceptancenow" at bounding box center [471, 250] width 70 height 13
select select "45"
select select "0"
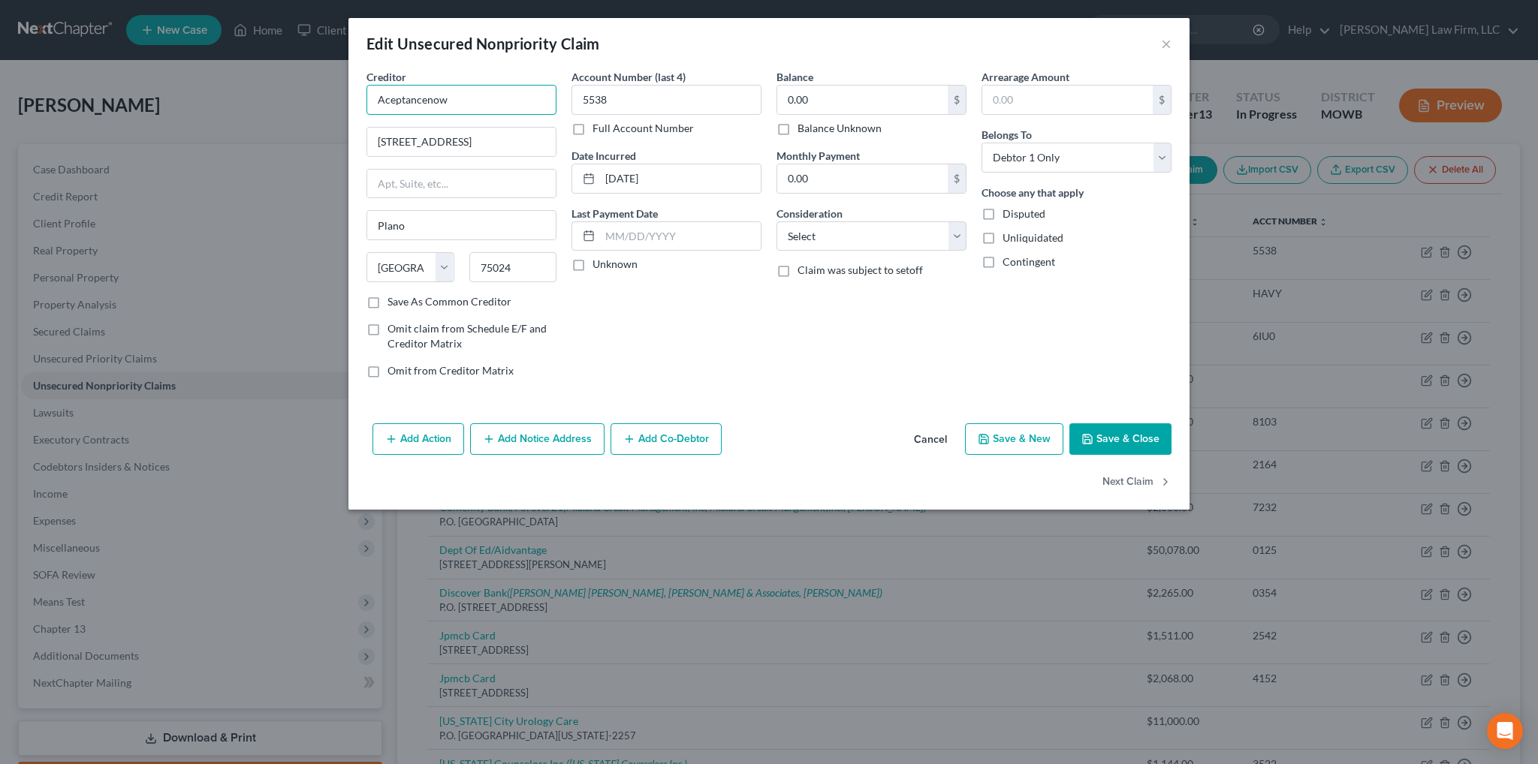
click at [462, 95] on input "Aceptancenow" at bounding box center [461, 100] width 190 height 30
type input "Acceptance Now"
click at [445, 143] on div "Attn: Bankruptcy [STREET_ADDRESS]" at bounding box center [456, 140] width 156 height 13
type input "Attn: Bankruptcy"
type input "[STREET_ADDRESS]"
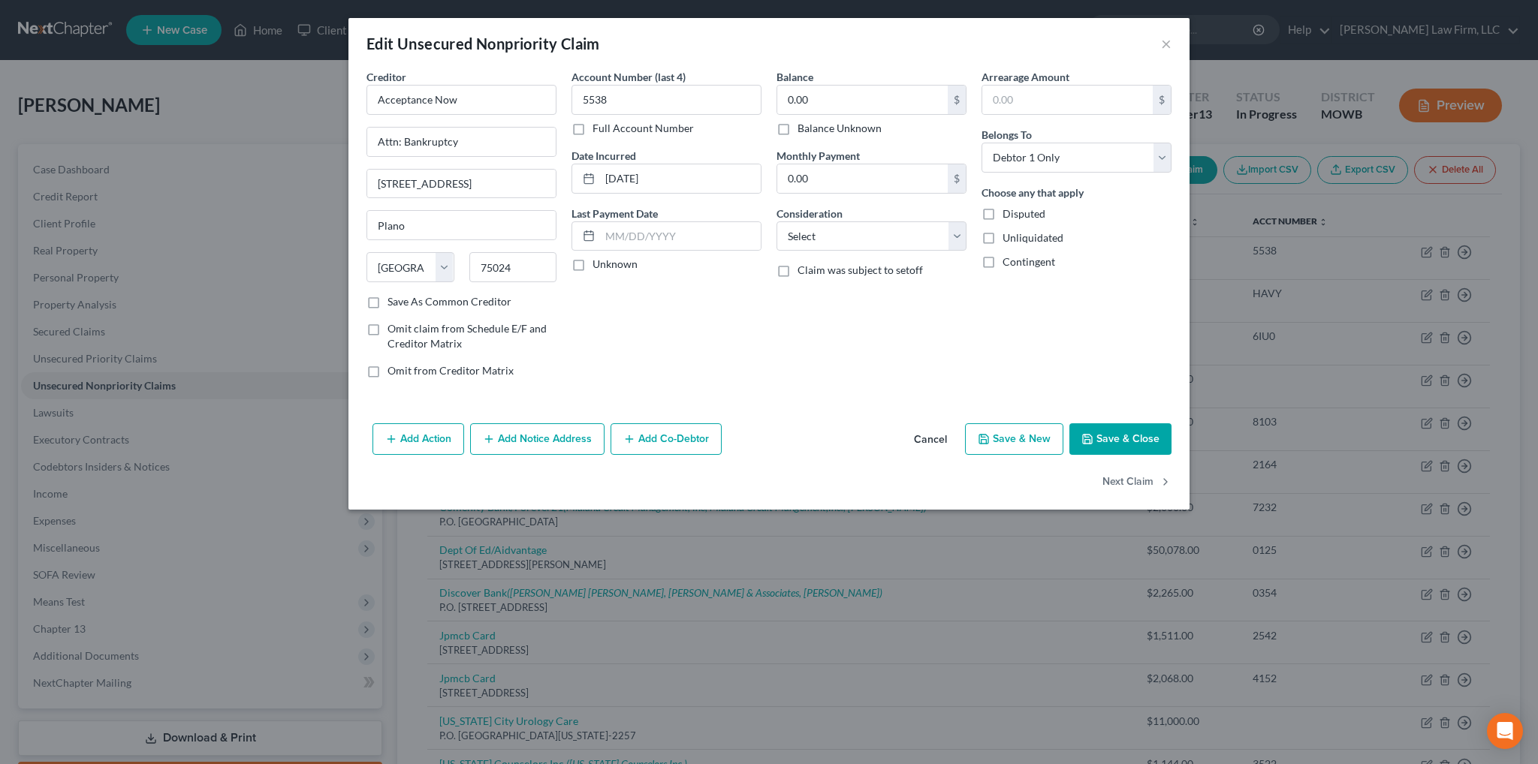
click at [1125, 435] on button "Save & Close" at bounding box center [1120, 439] width 102 height 32
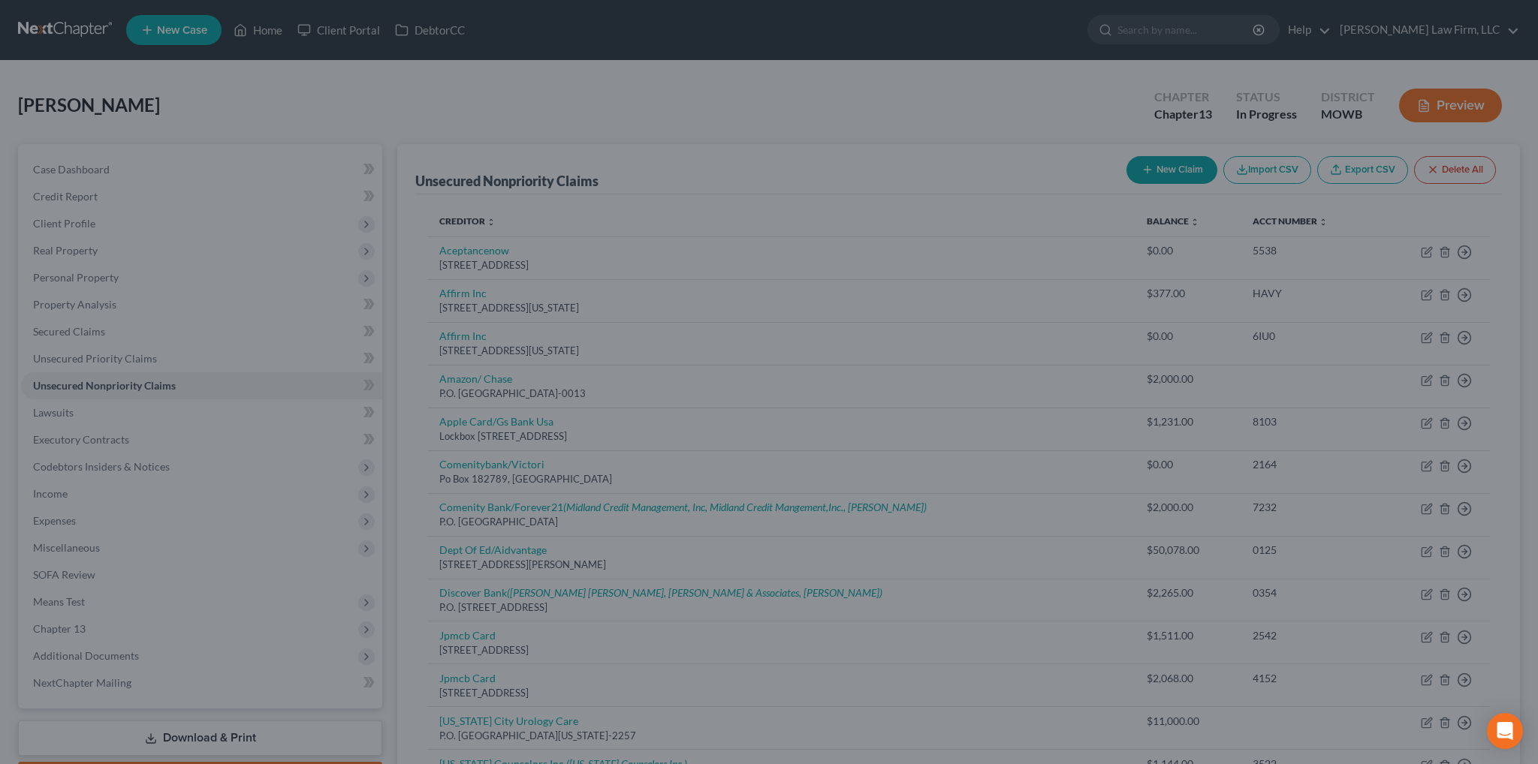
type input "0"
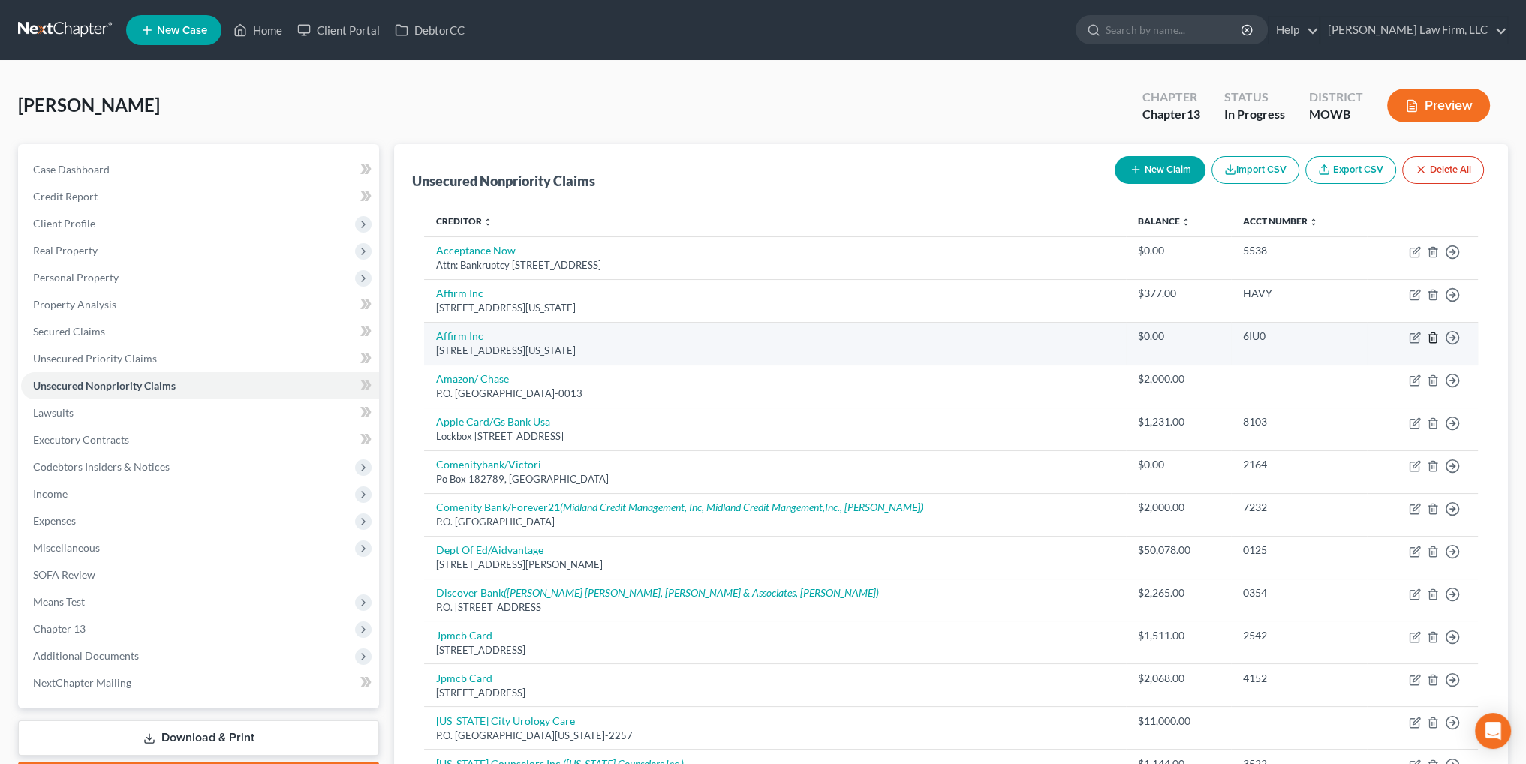
click at [1436, 337] on icon "button" at bounding box center [1433, 338] width 12 height 12
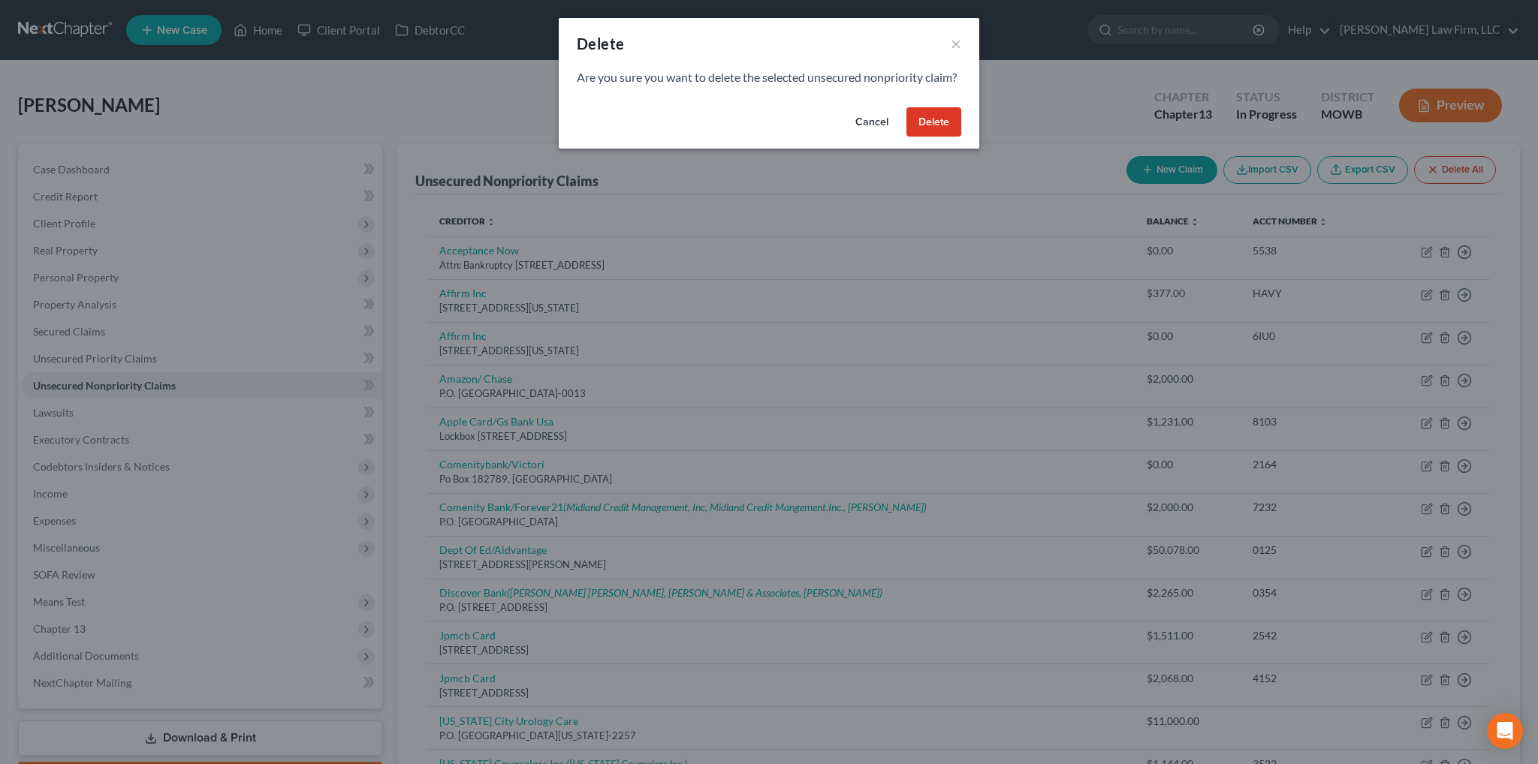
click at [930, 137] on button "Delete" at bounding box center [933, 122] width 55 height 30
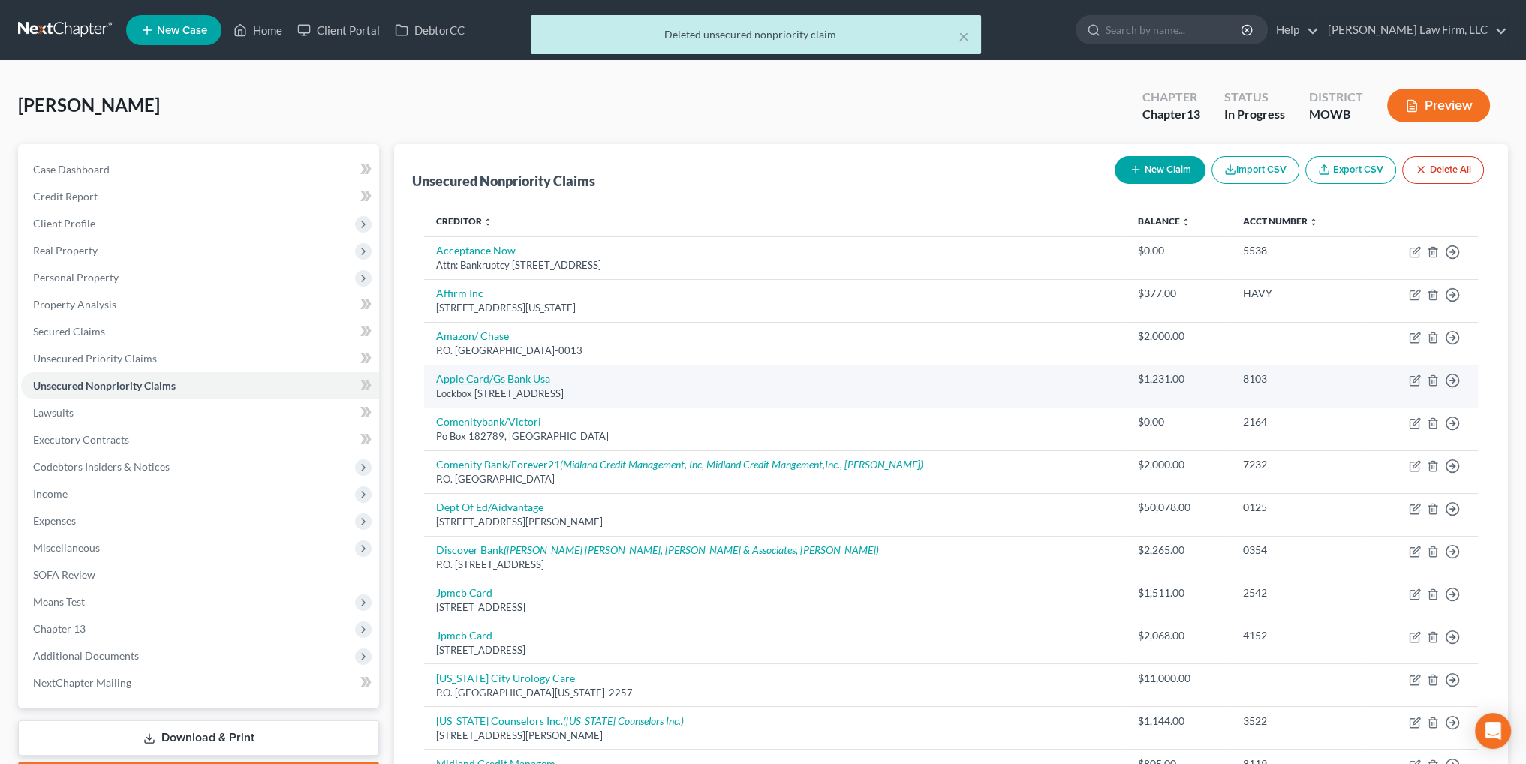
click at [499, 379] on link "Apple Card/Gs Bank Usa" at bounding box center [493, 378] width 114 height 13
select select "39"
select select "2"
select select "0"
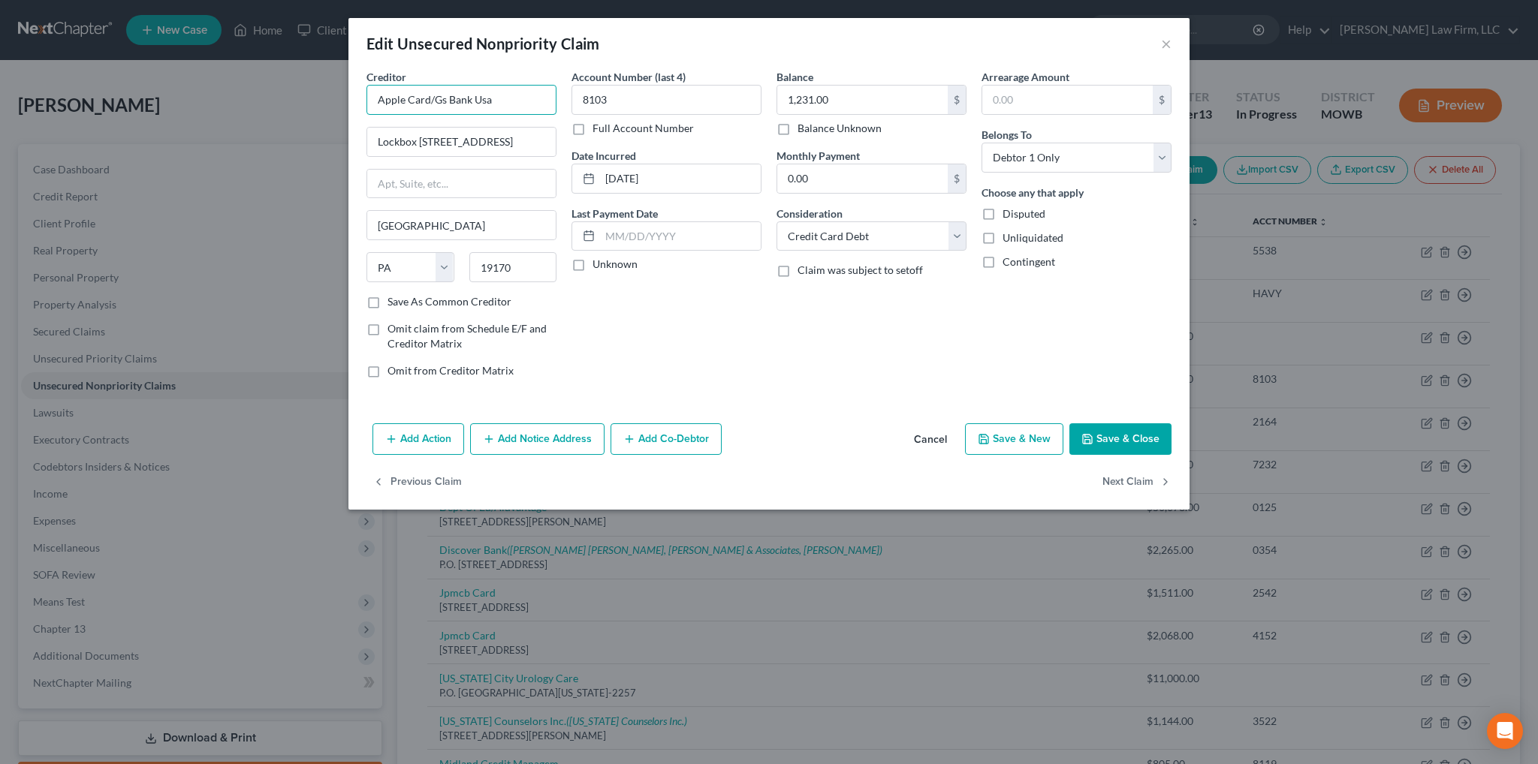
click at [445, 98] on input "Apple Card/Gs Bank Usa" at bounding box center [461, 100] width 190 height 30
type input "Apple Card/[PERSON_NAME] [PERSON_NAME] Bank [GEOGRAPHIC_DATA]"
click at [457, 143] on input "Lockbox [STREET_ADDRESS]" at bounding box center [461, 142] width 188 height 29
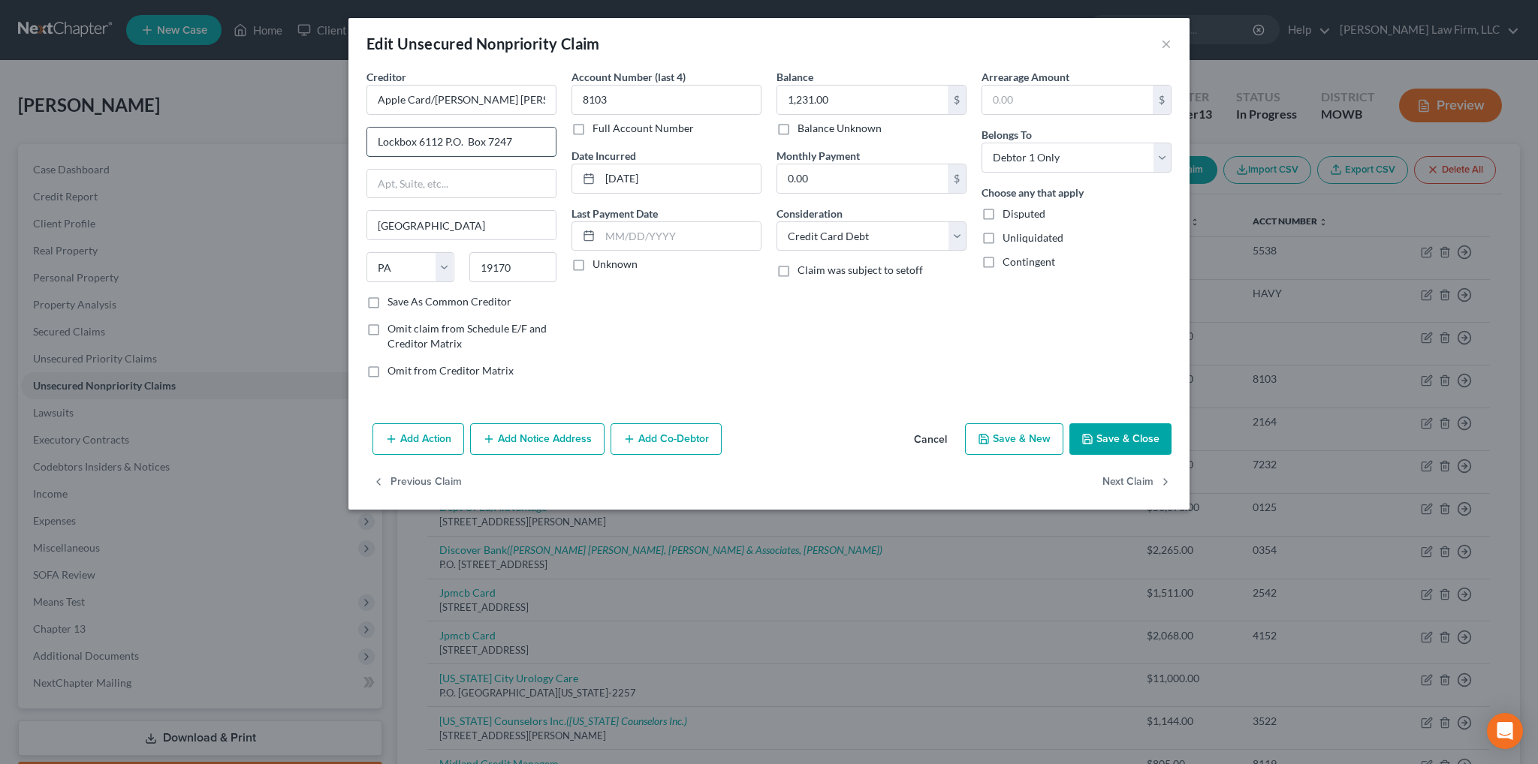
click at [445, 141] on input "Lockbox 6112 P.O. Box 7247" at bounding box center [461, 142] width 188 height 29
drag, startPoint x: 445, startPoint y: 141, endPoint x: 525, endPoint y: 134, distance: 80.6
click at [525, 134] on input "Lockbox 6112 P.O. Box 7247" at bounding box center [461, 142] width 188 height 29
type input "Lockbox 6112"
click at [535, 184] on input "text" at bounding box center [461, 184] width 188 height 29
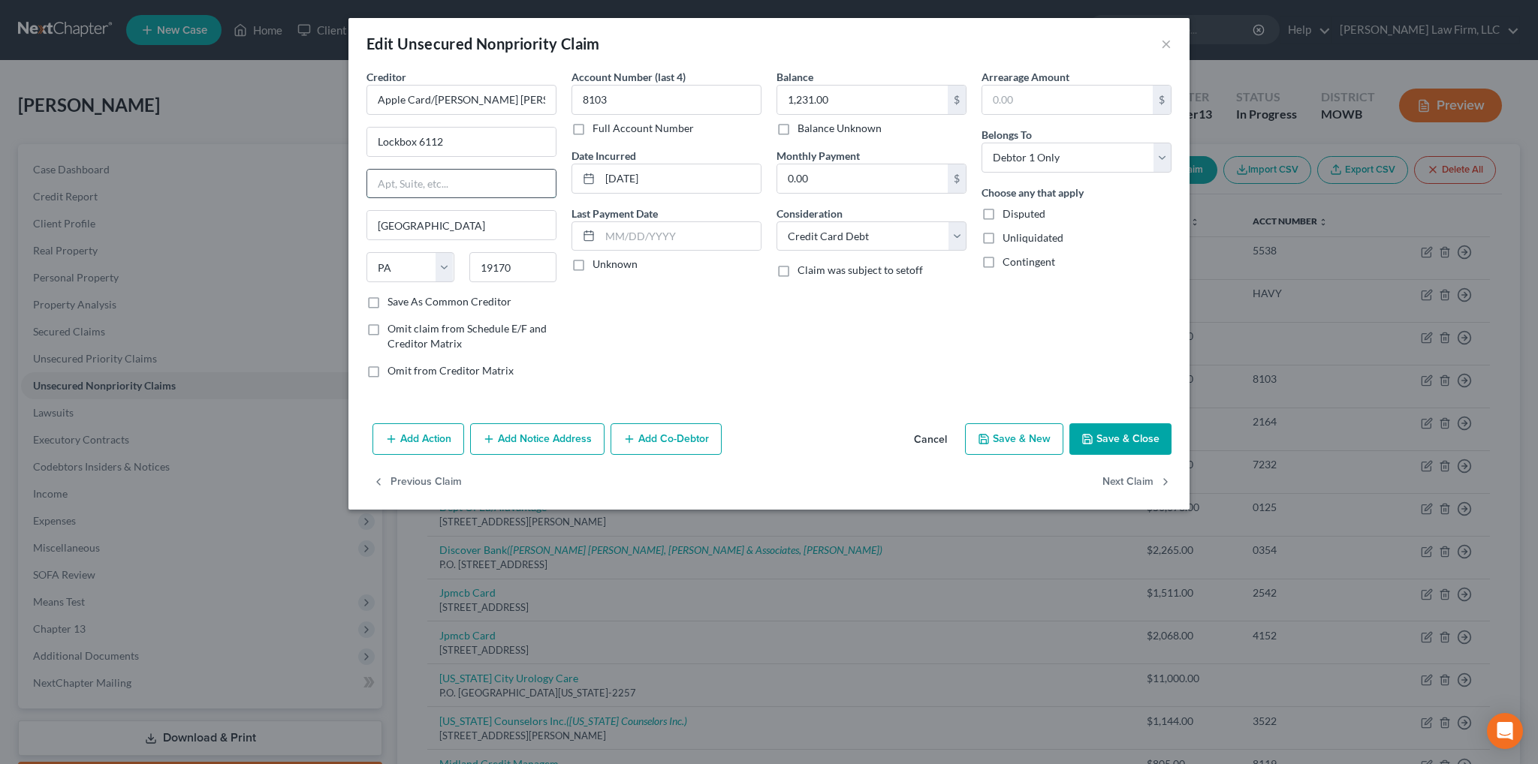
paste input "P.O. Box 7247"
type input "P.O. Box 7247"
click at [1105, 438] on button "Save & Close" at bounding box center [1120, 439] width 102 height 32
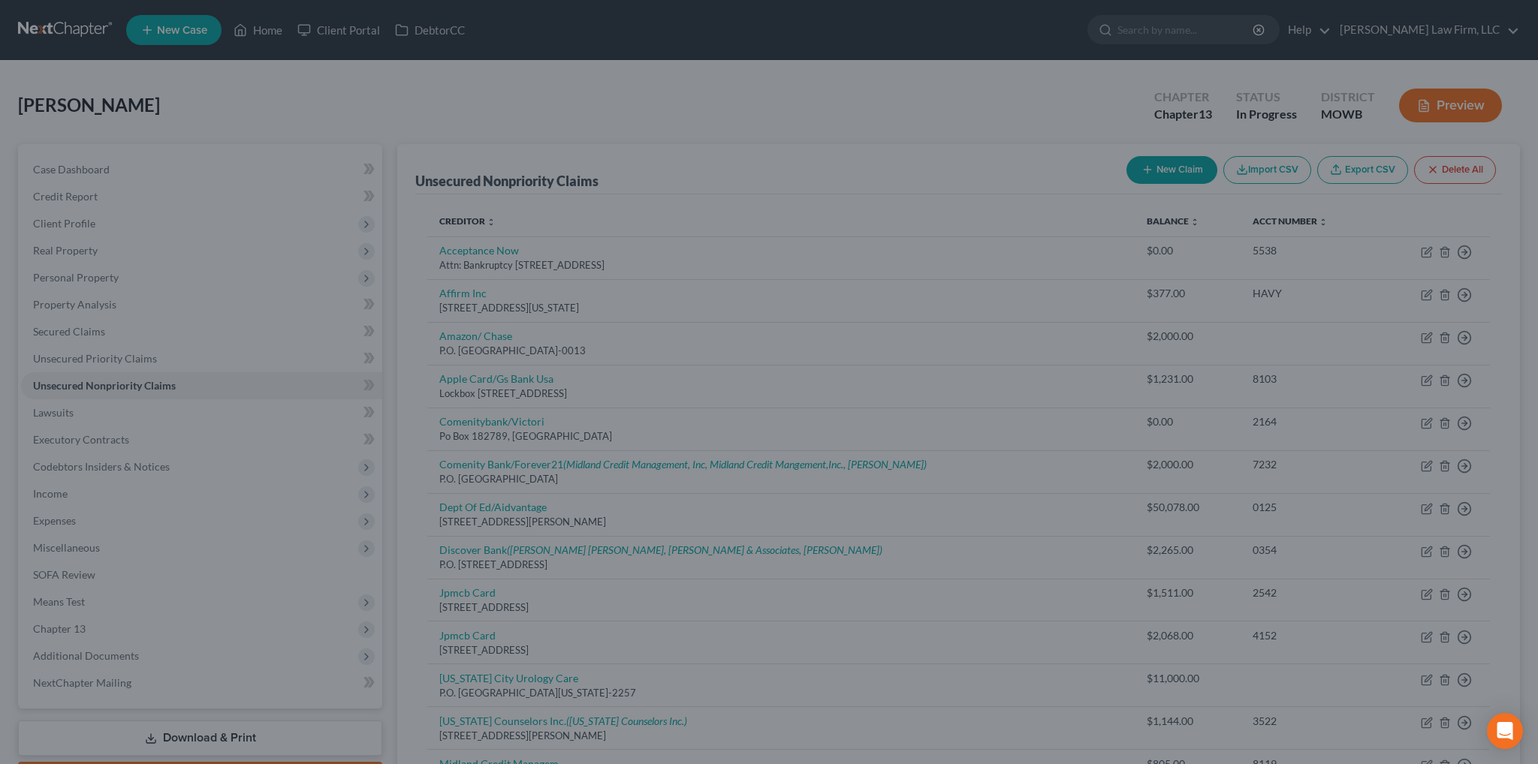
type input "0"
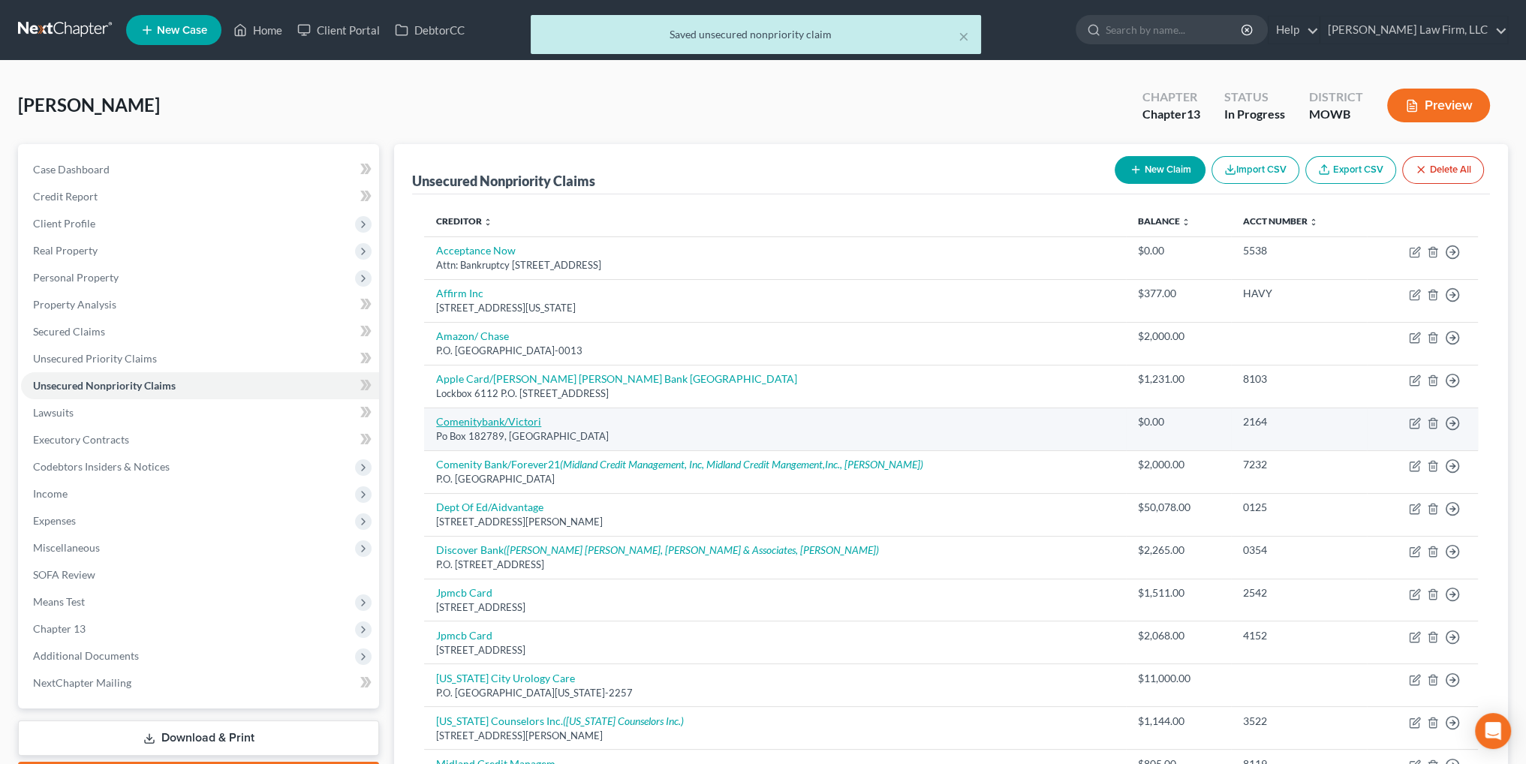
click at [505, 415] on link "Comenitybank/Victori" at bounding box center [488, 421] width 105 height 13
select select "36"
select select "2"
select select "0"
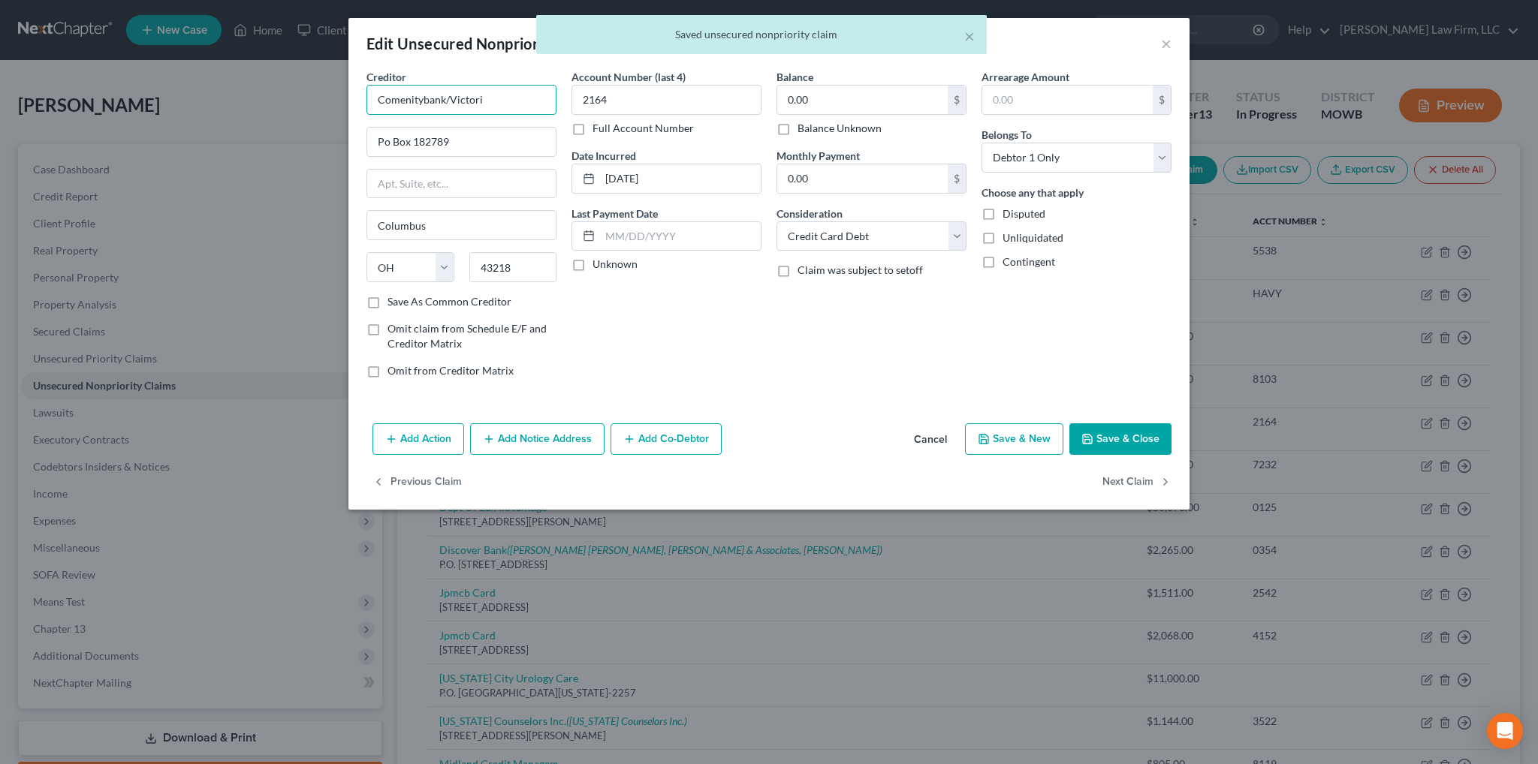
drag, startPoint x: 490, startPoint y: 97, endPoint x: 423, endPoint y: 98, distance: 67.6
click at [423, 98] on input "Comenitybank/Victori" at bounding box center [461, 100] width 190 height 30
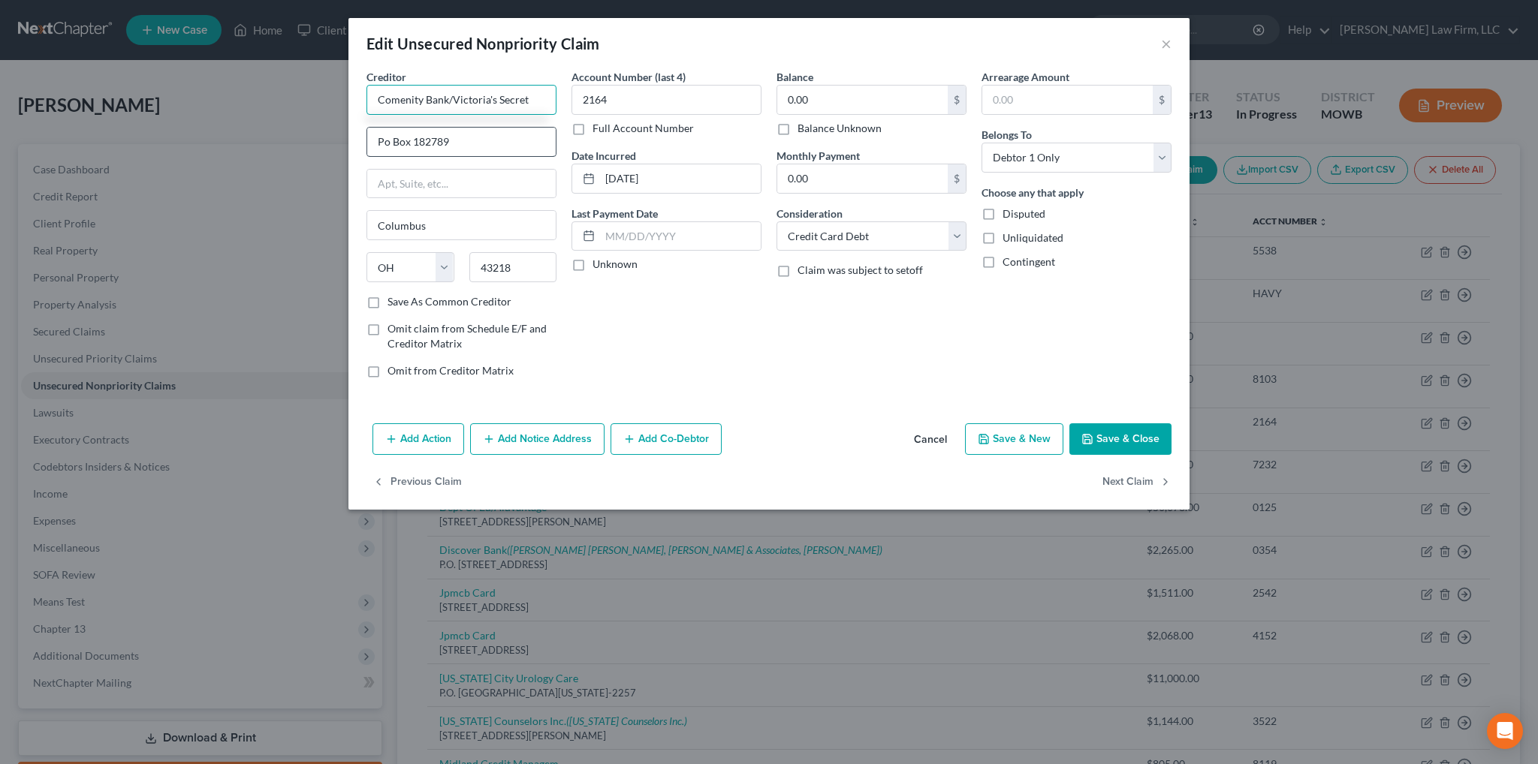
type input "Comenity Bank/Victoria's Secret"
click at [393, 140] on input "Po Box 182789" at bounding box center [461, 142] width 188 height 29
type input "P.O. Box 182789"
click at [1123, 424] on button "Save & Close" at bounding box center [1120, 439] width 102 height 32
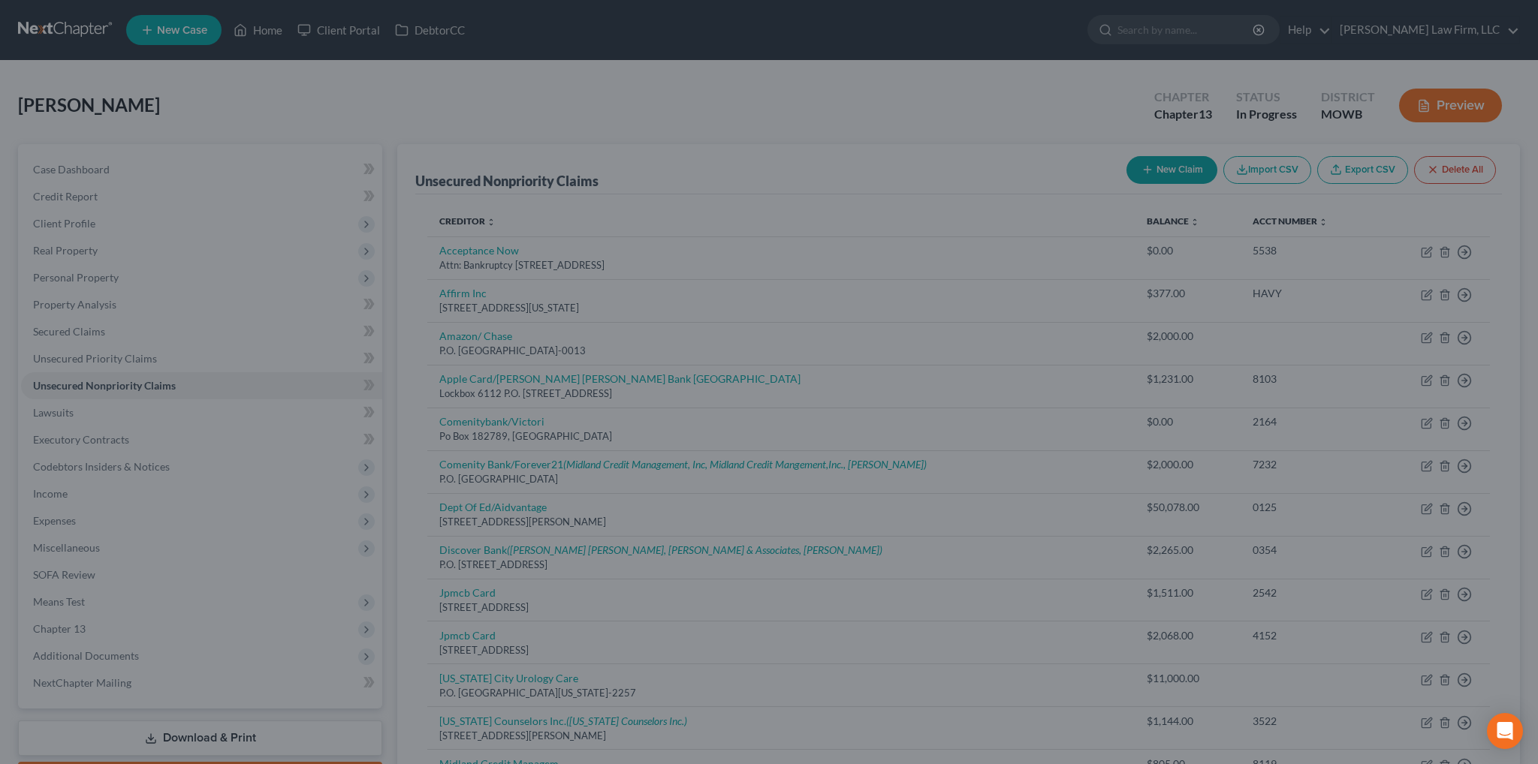
type input "0"
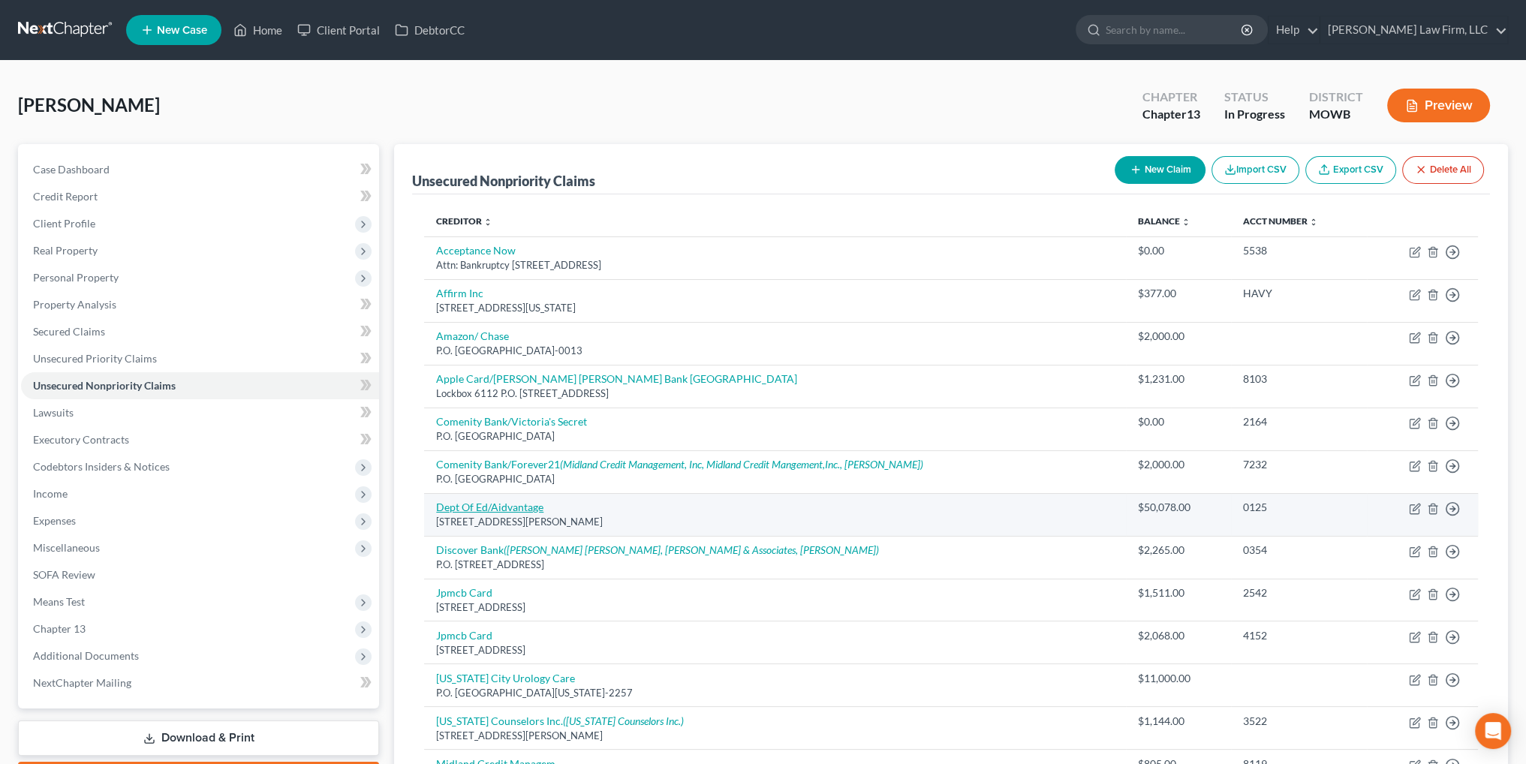
click at [475, 505] on link "Dept Of Ed/Aidvantage" at bounding box center [489, 507] width 107 height 13
select select "48"
select select "17"
select select "0"
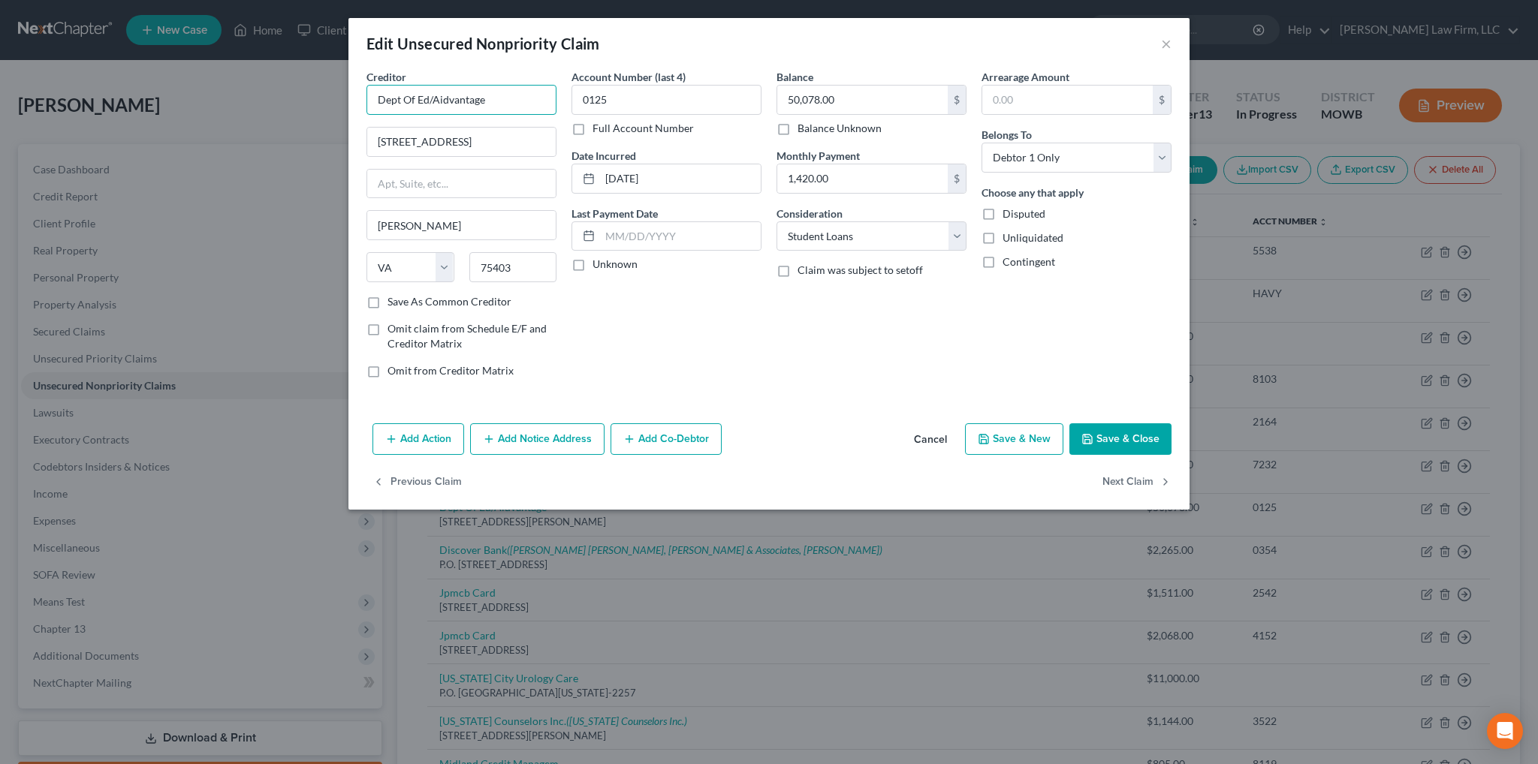
drag, startPoint x: 428, startPoint y: 99, endPoint x: 396, endPoint y: 101, distance: 32.3
click at [396, 101] on input "Dept Of Ed/Aidvantage" at bounding box center [461, 100] width 190 height 30
click at [393, 136] on div "Department of Education/Aidvantage - UPDATED" at bounding box center [464, 134] width 173 height 30
type input "Department of Education/Aidvantage - UPDATED"
type input "PO Box 30001"
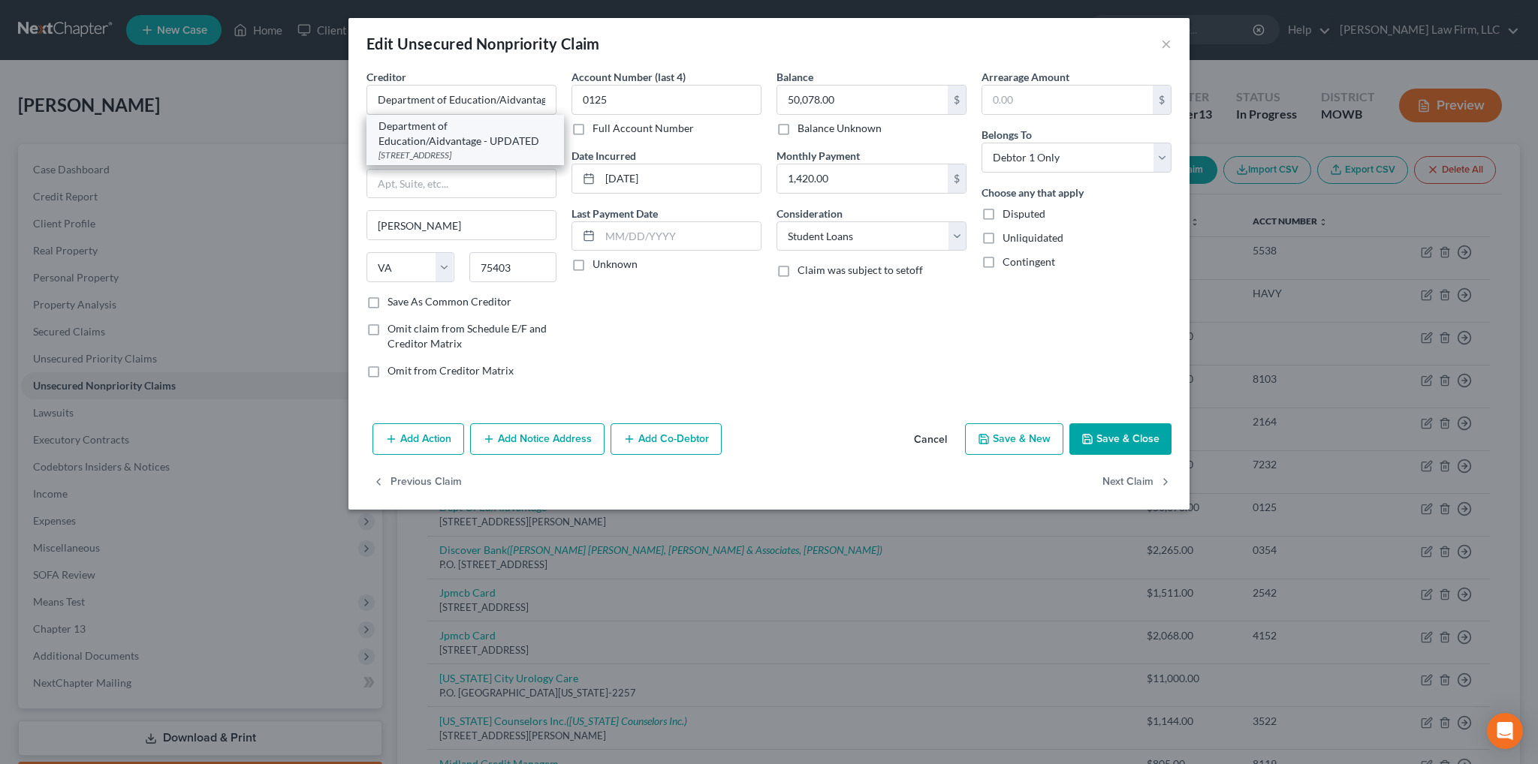
type input "[GEOGRAPHIC_DATA]"
select select "45"
type input "75403-3001"
click at [496, 98] on input "Department of Education/Aidvantage - UPDATED" at bounding box center [461, 100] width 190 height 30
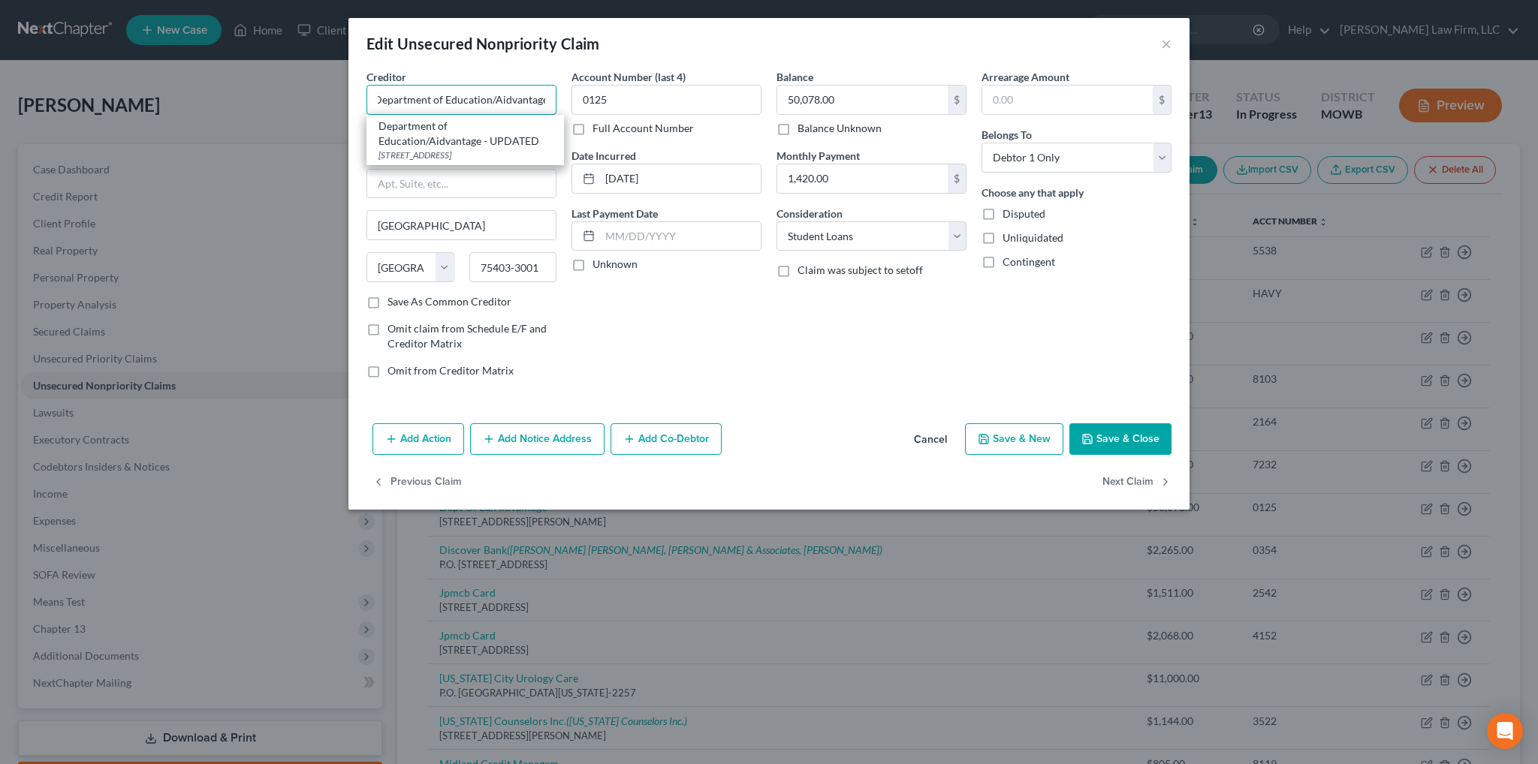
type input "Department of Education/Aidvantage"
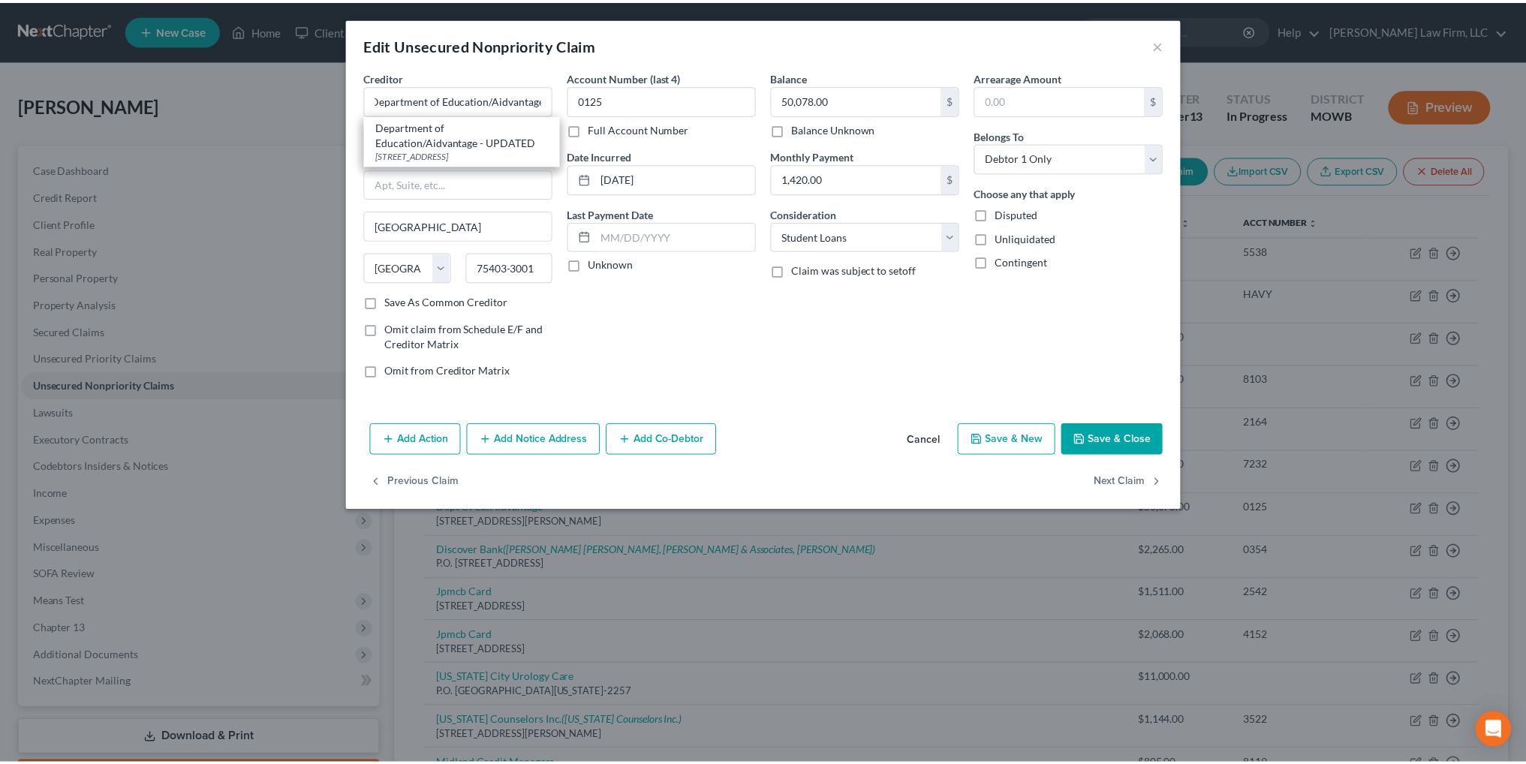
scroll to position [0, 0]
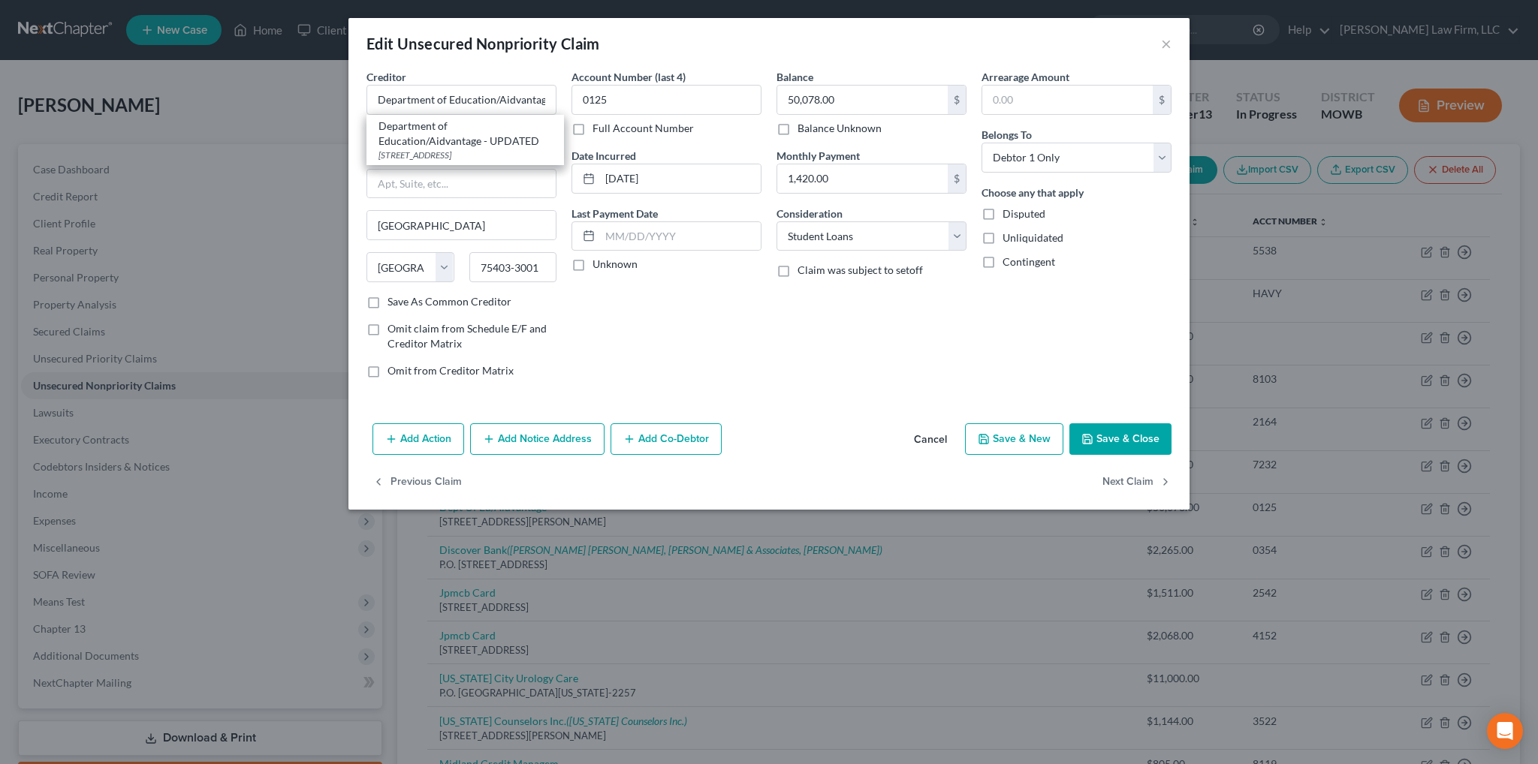
click at [1156, 428] on button "Save & Close" at bounding box center [1120, 439] width 102 height 32
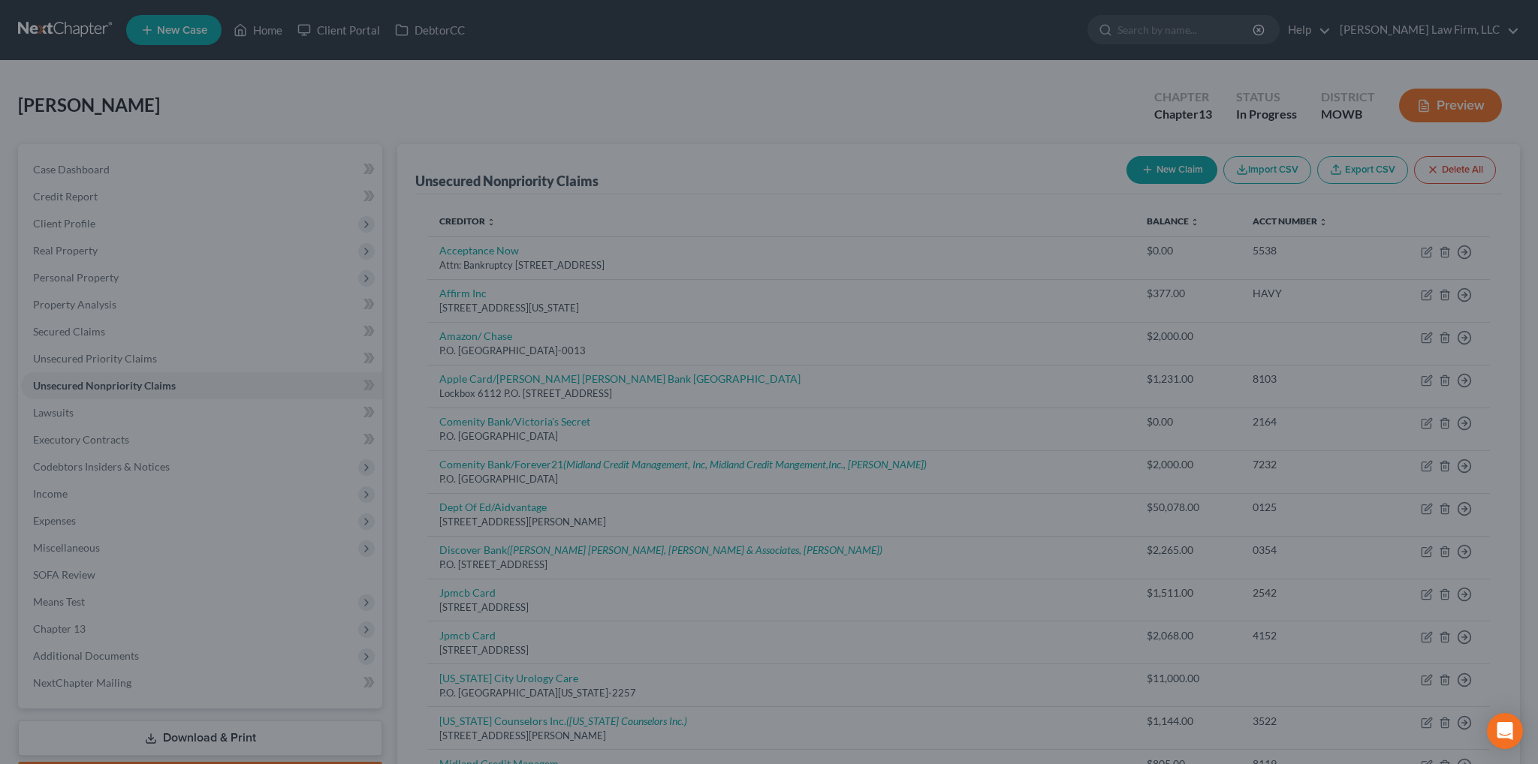
type input "0"
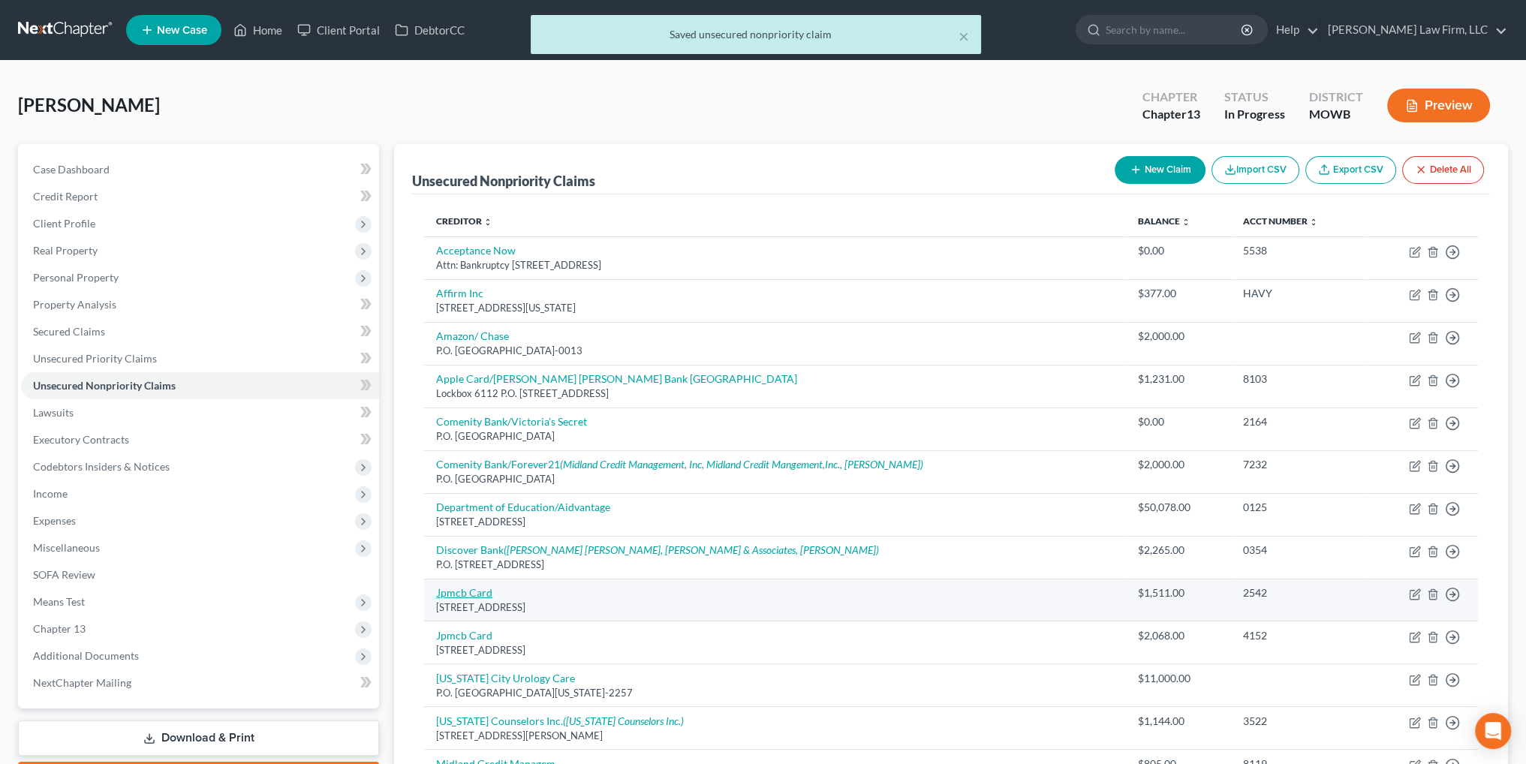
click at [465, 589] on link "Jpmcb Card" at bounding box center [464, 592] width 56 height 13
select select "7"
select select "0"
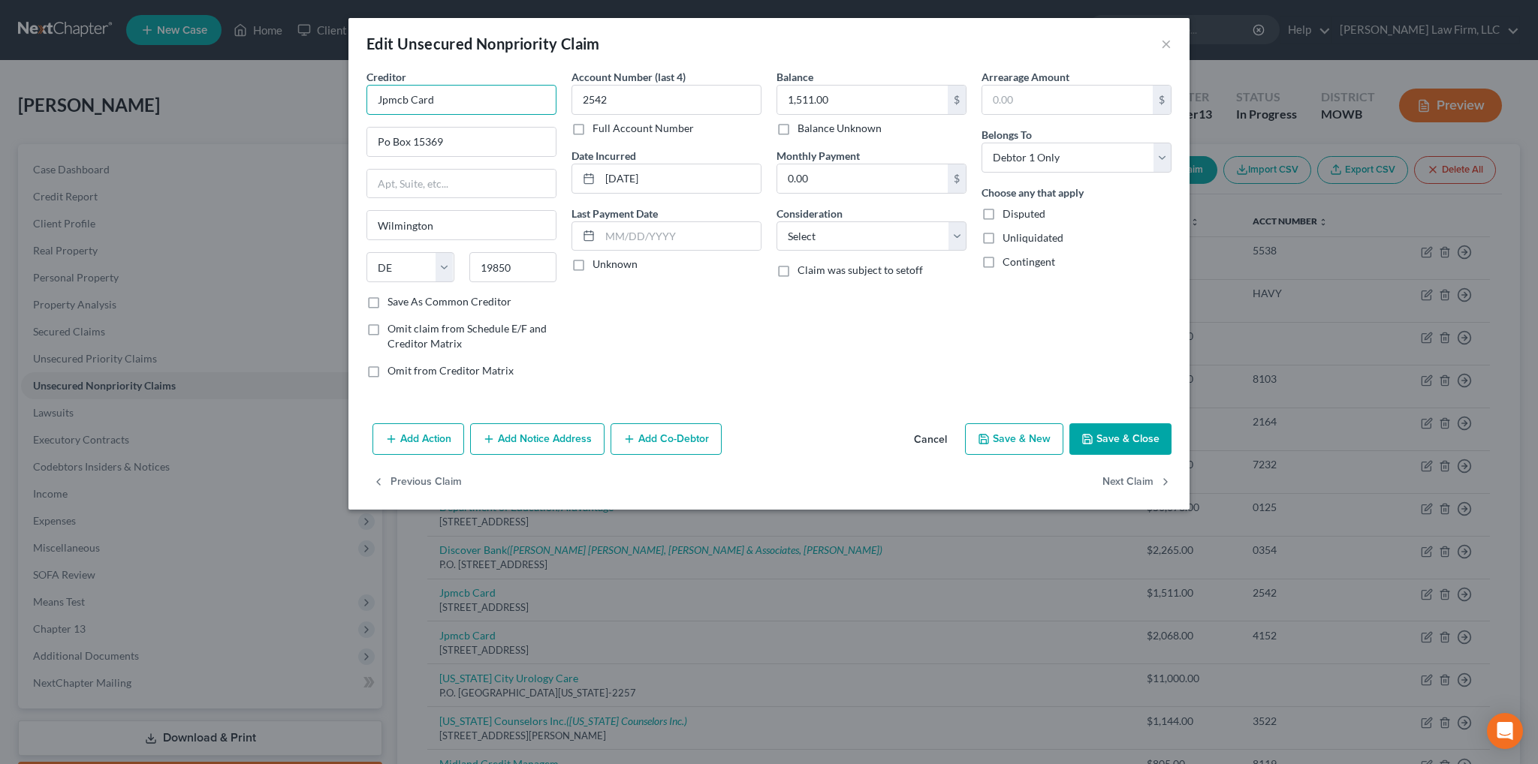
drag, startPoint x: 454, startPoint y: 98, endPoint x: 372, endPoint y: 97, distance: 81.9
click at [372, 97] on input "Jpmcb Card" at bounding box center [461, 100] width 190 height 30
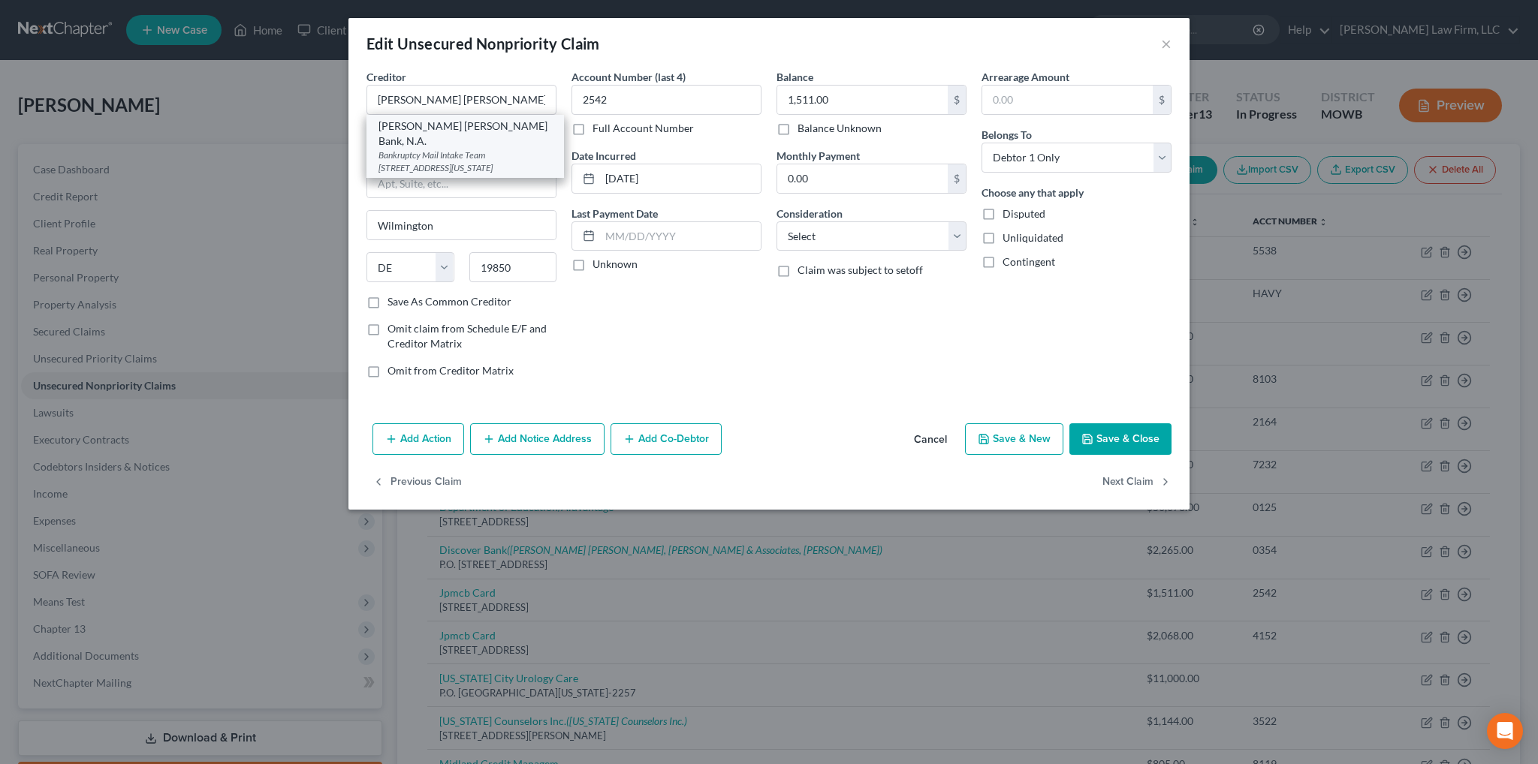
click at [399, 130] on div "[PERSON_NAME] [PERSON_NAME] Bank, N.A." at bounding box center [464, 134] width 173 height 30
type input "[PERSON_NAME] [PERSON_NAME] Bank, N.A."
type input "Bankruptcy Mail Intake Team"
type input "[STREET_ADDRESS][US_STATE]"
type input "Monroe"
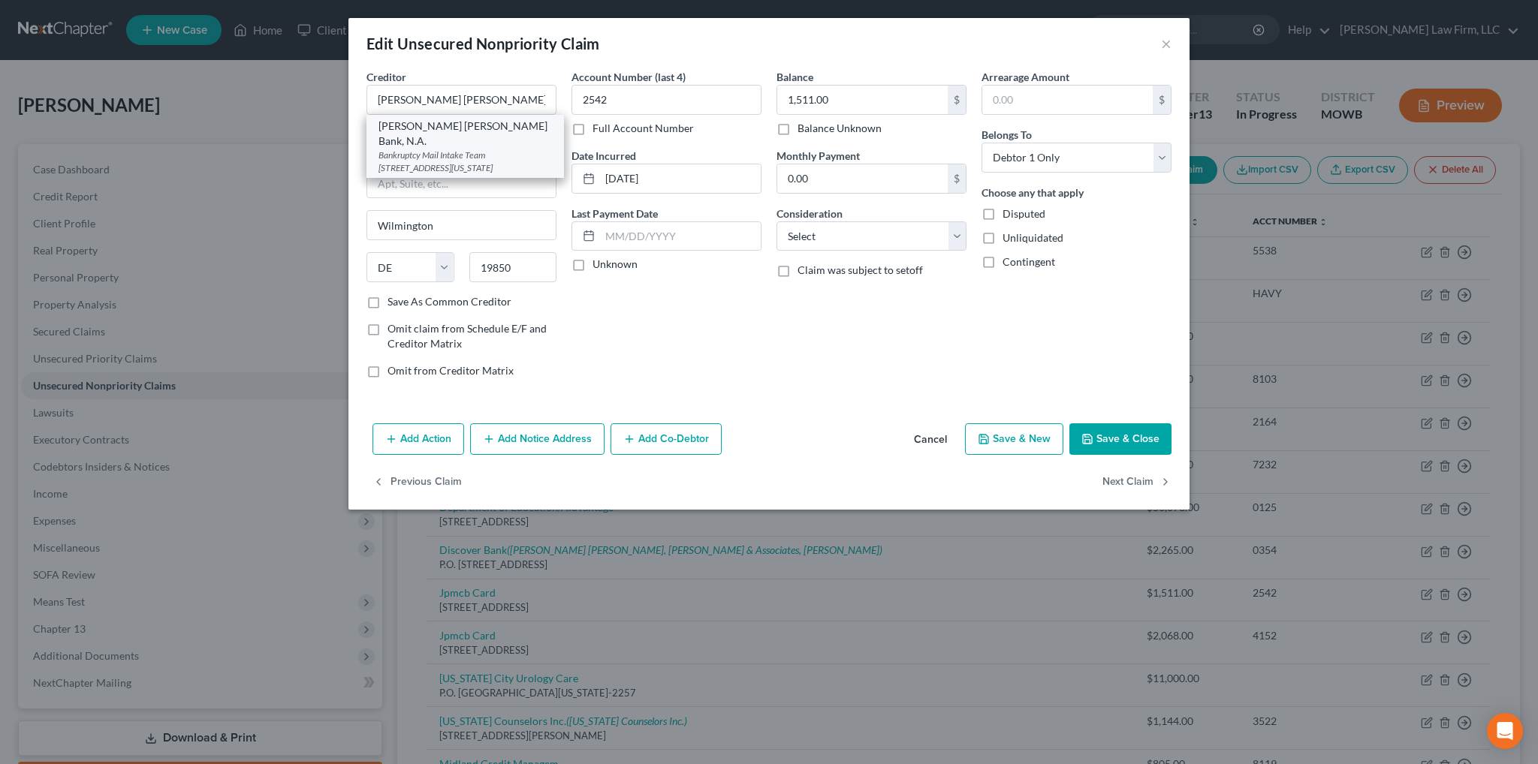
select select "19"
type input "71203-4774"
click at [1114, 432] on button "Save & Close" at bounding box center [1120, 439] width 102 height 32
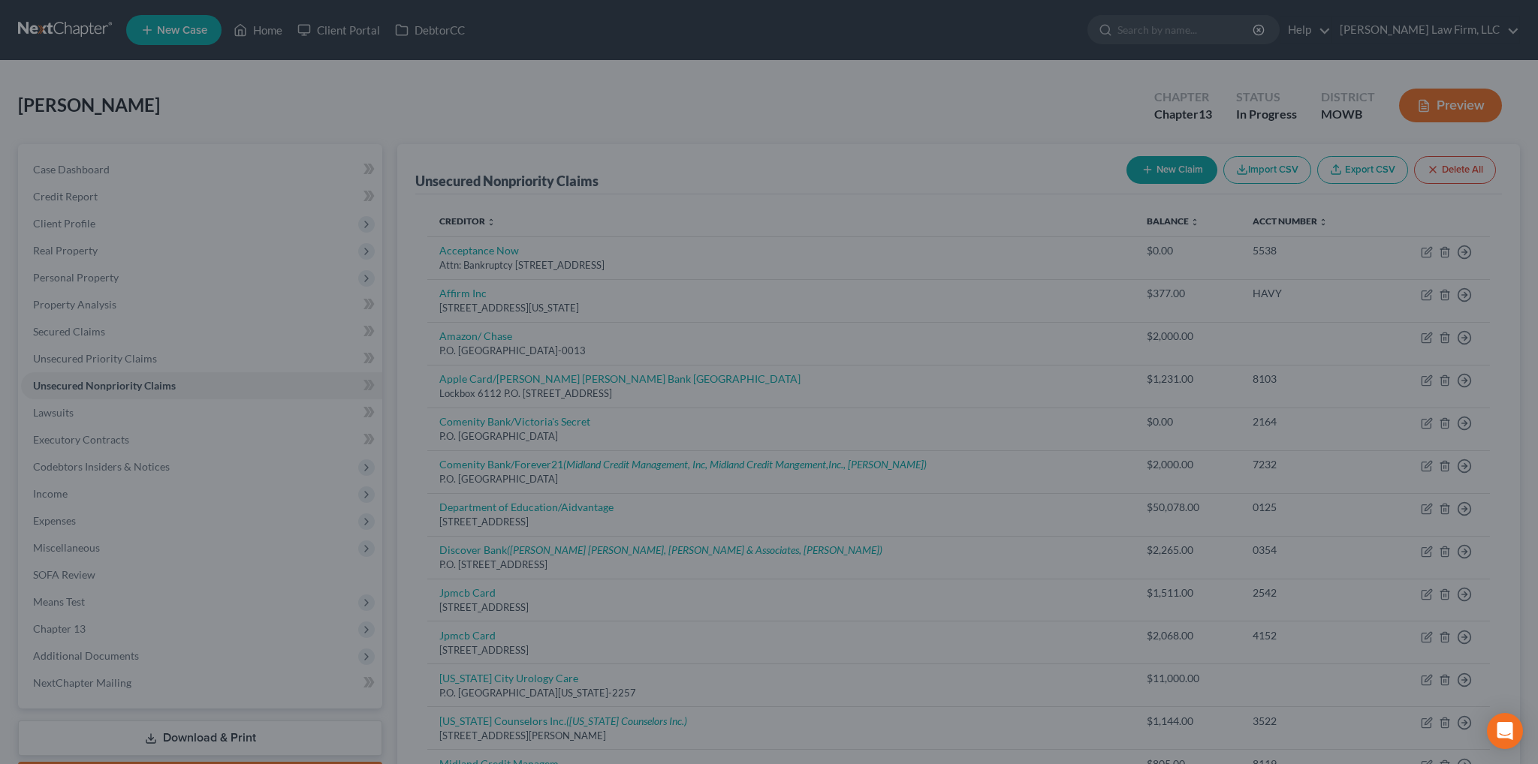
type input "0"
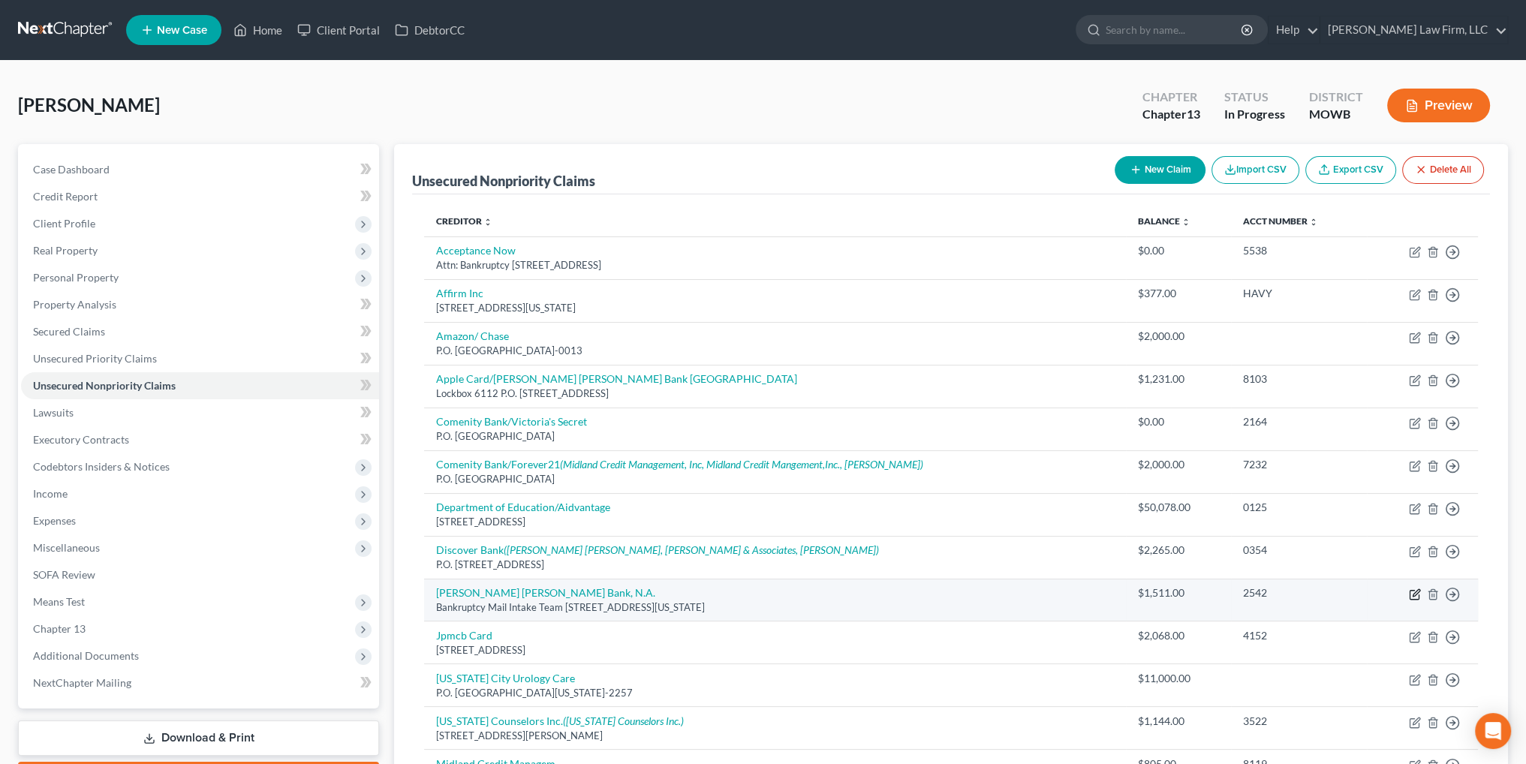
click at [1412, 589] on icon "button" at bounding box center [1415, 595] width 12 height 12
select select "19"
select select "0"
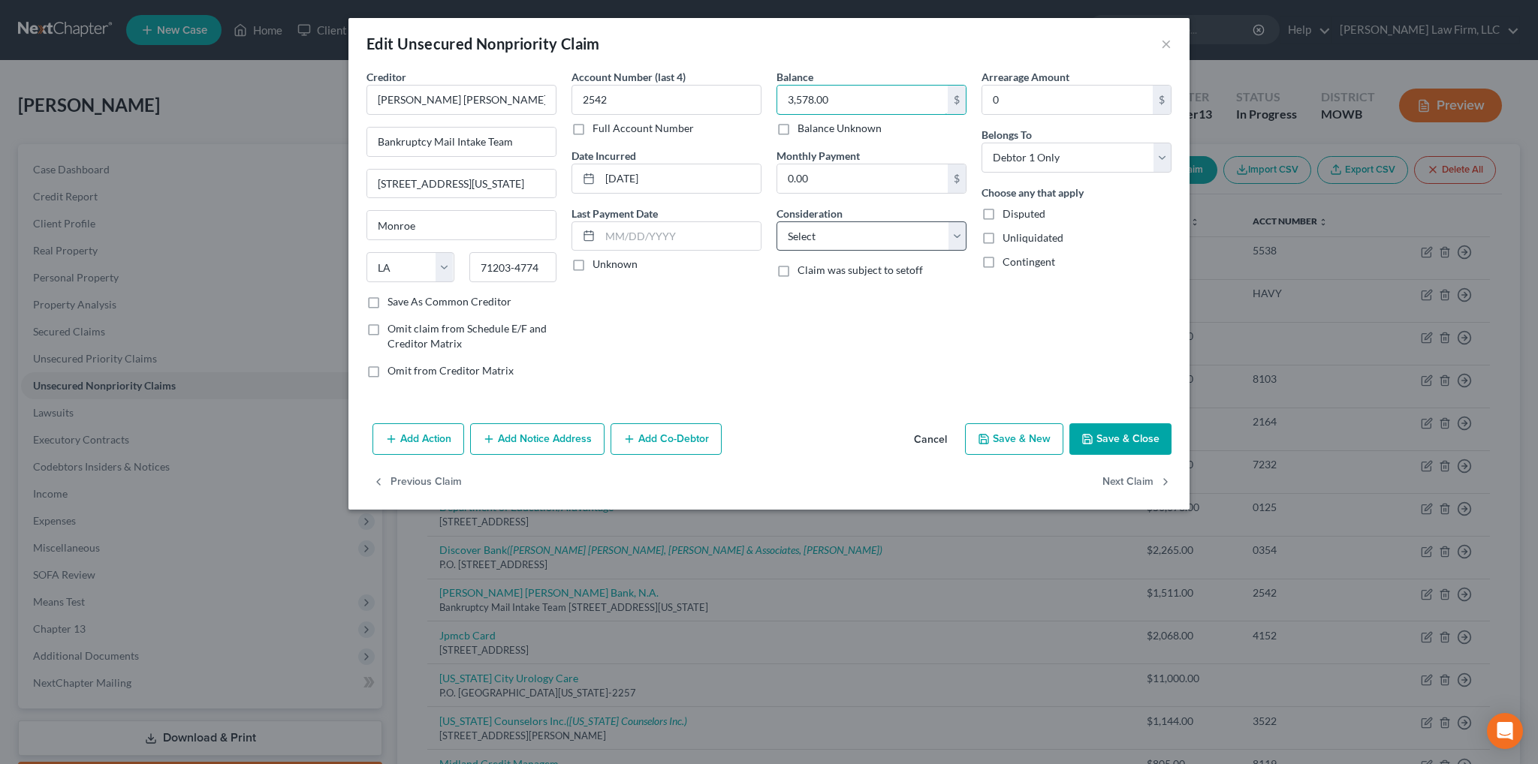
type input "3,578.00"
click at [958, 238] on select "Select Cable / Satellite Services Collection Agency Credit Card Debt Debt Couns…" at bounding box center [871, 237] width 190 height 30
select select "2"
click at [776, 222] on select "Select Cable / Satellite Services Collection Agency Credit Card Debt Debt Couns…" at bounding box center [871, 237] width 190 height 30
click at [1137, 436] on button "Save & Close" at bounding box center [1120, 439] width 102 height 32
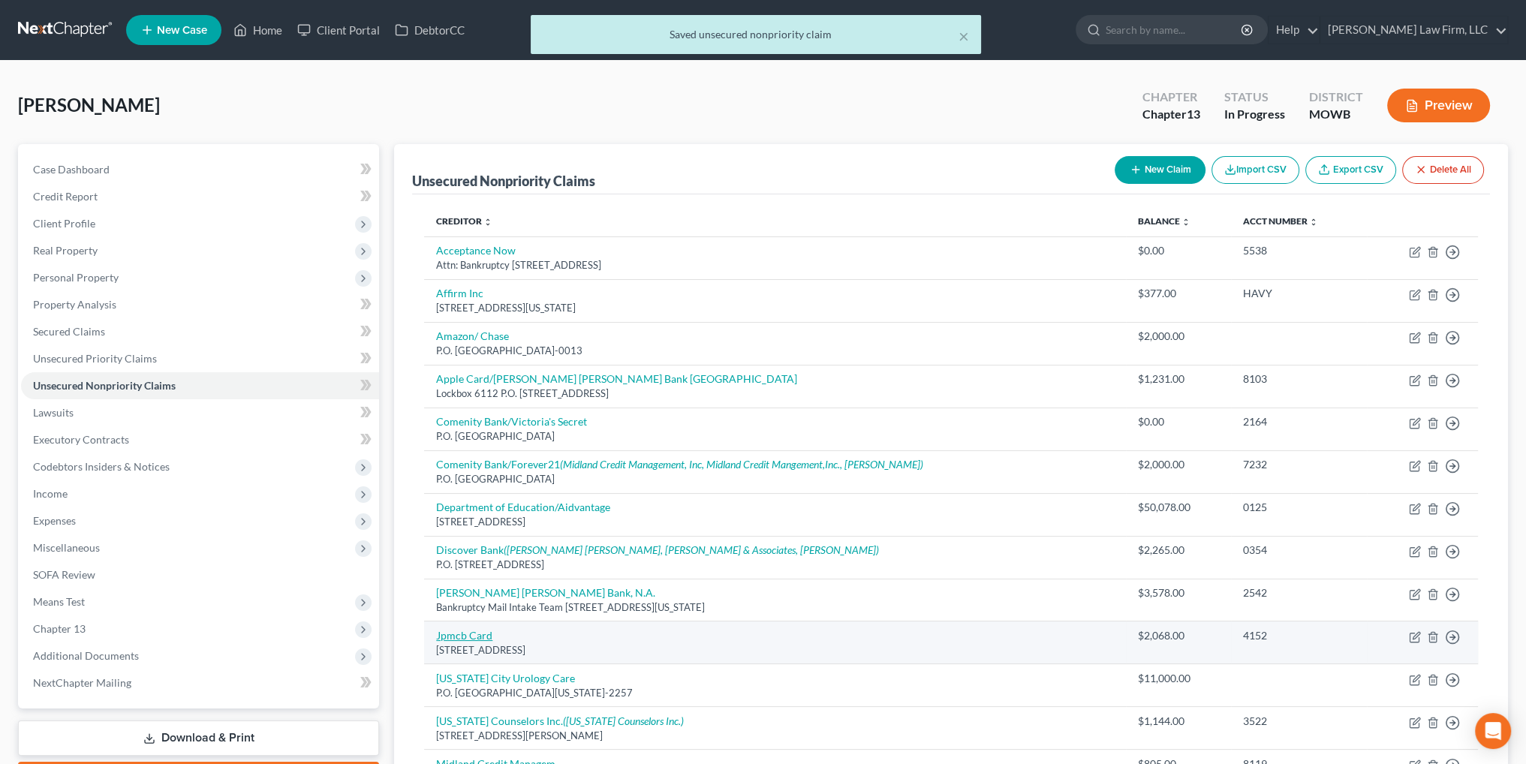
click at [463, 638] on link "Jpmcb Card" at bounding box center [464, 635] width 56 height 13
select select "7"
select select "2"
select select "0"
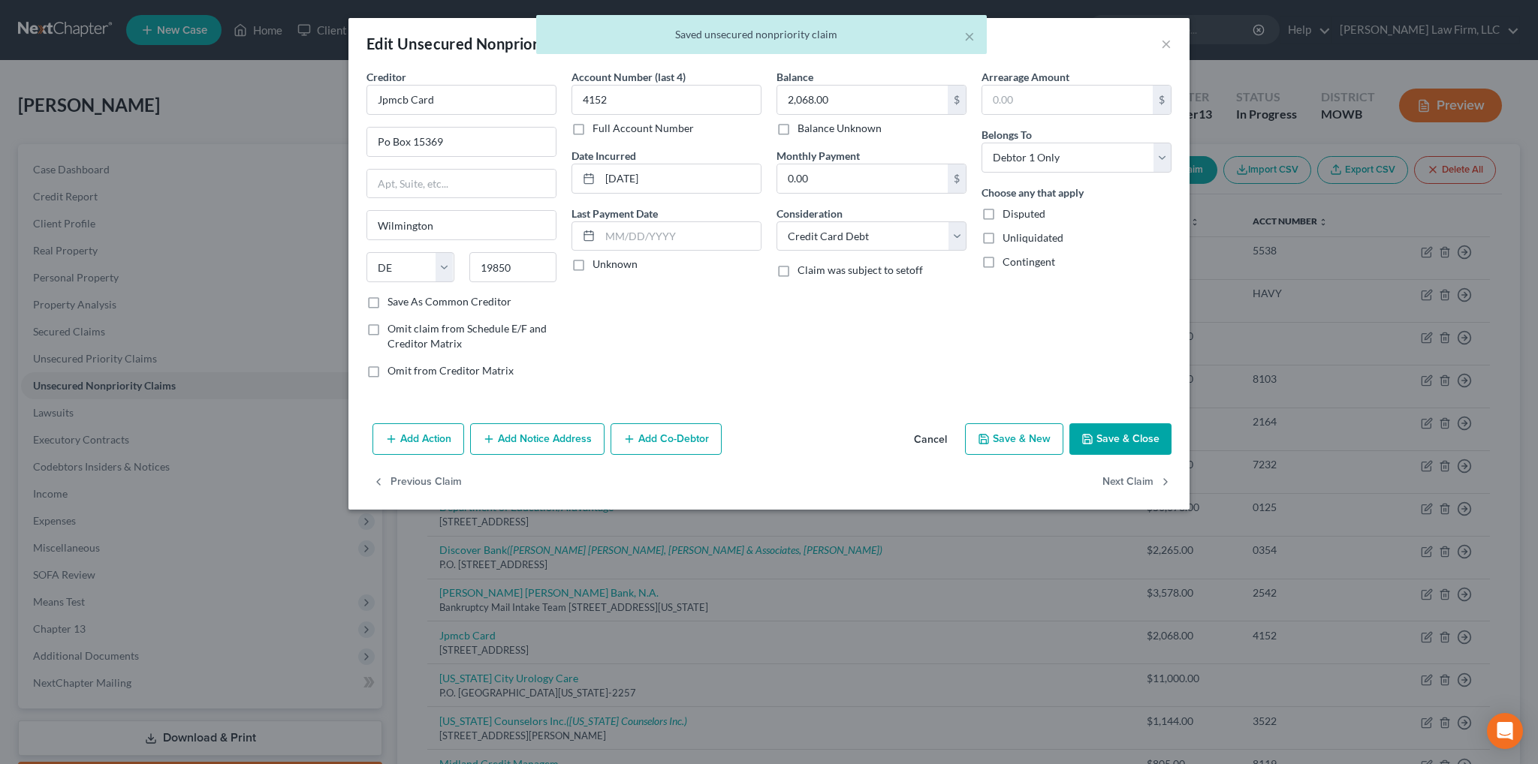
click at [926, 433] on button "Cancel" at bounding box center [930, 440] width 57 height 30
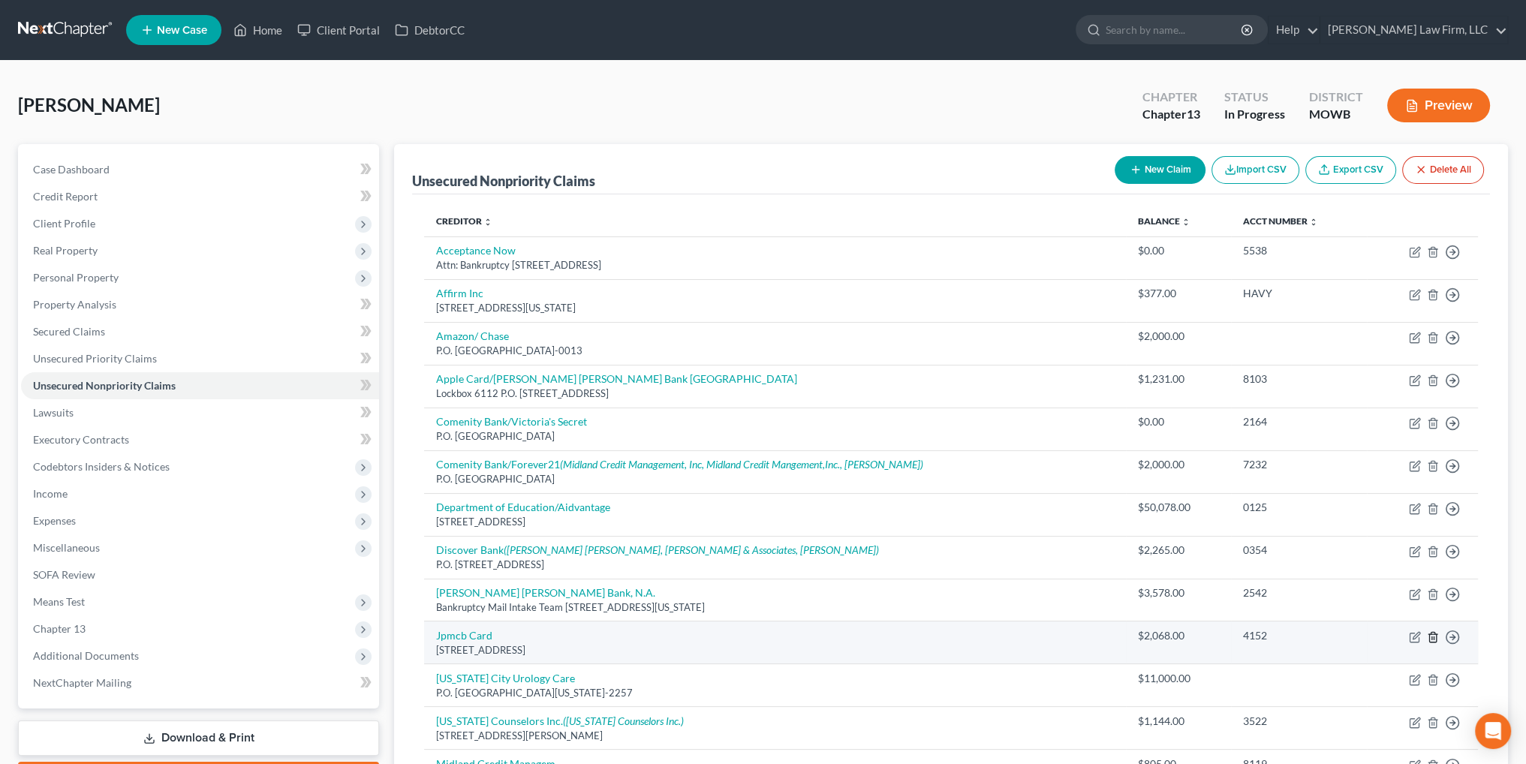
click at [1436, 631] on icon "button" at bounding box center [1433, 637] width 12 height 12
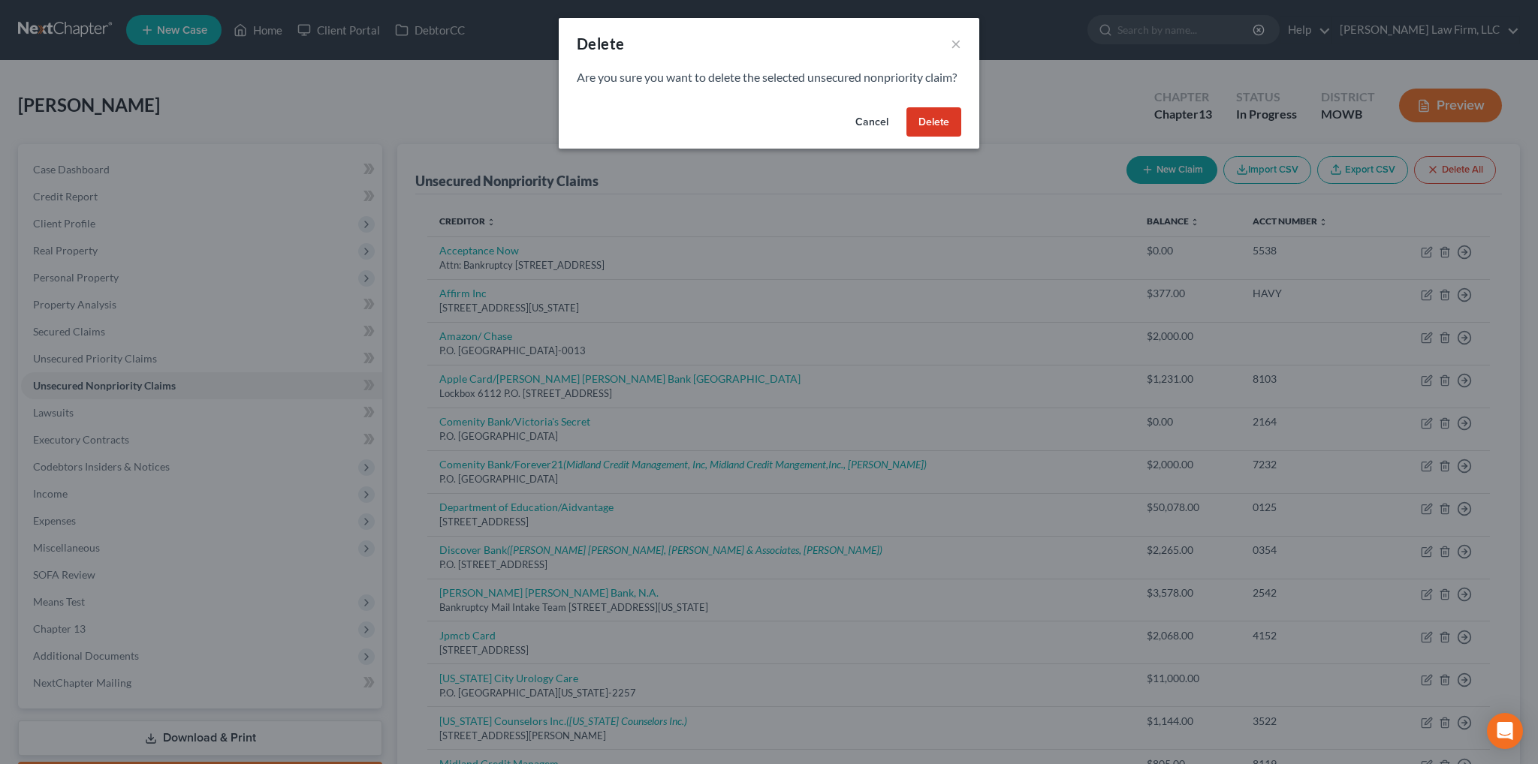
click at [937, 136] on button "Delete" at bounding box center [933, 122] width 55 height 30
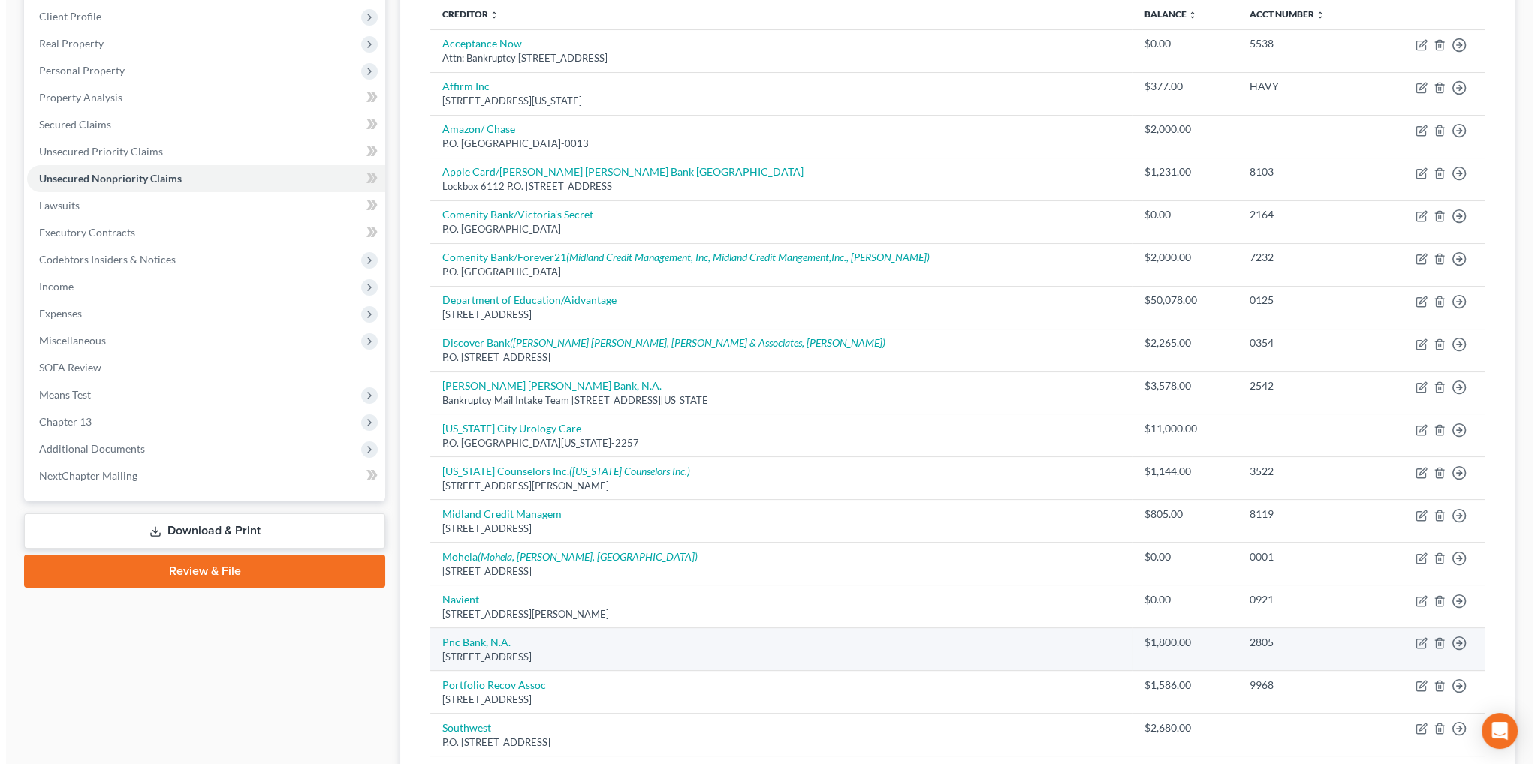
scroll to position [225, 0]
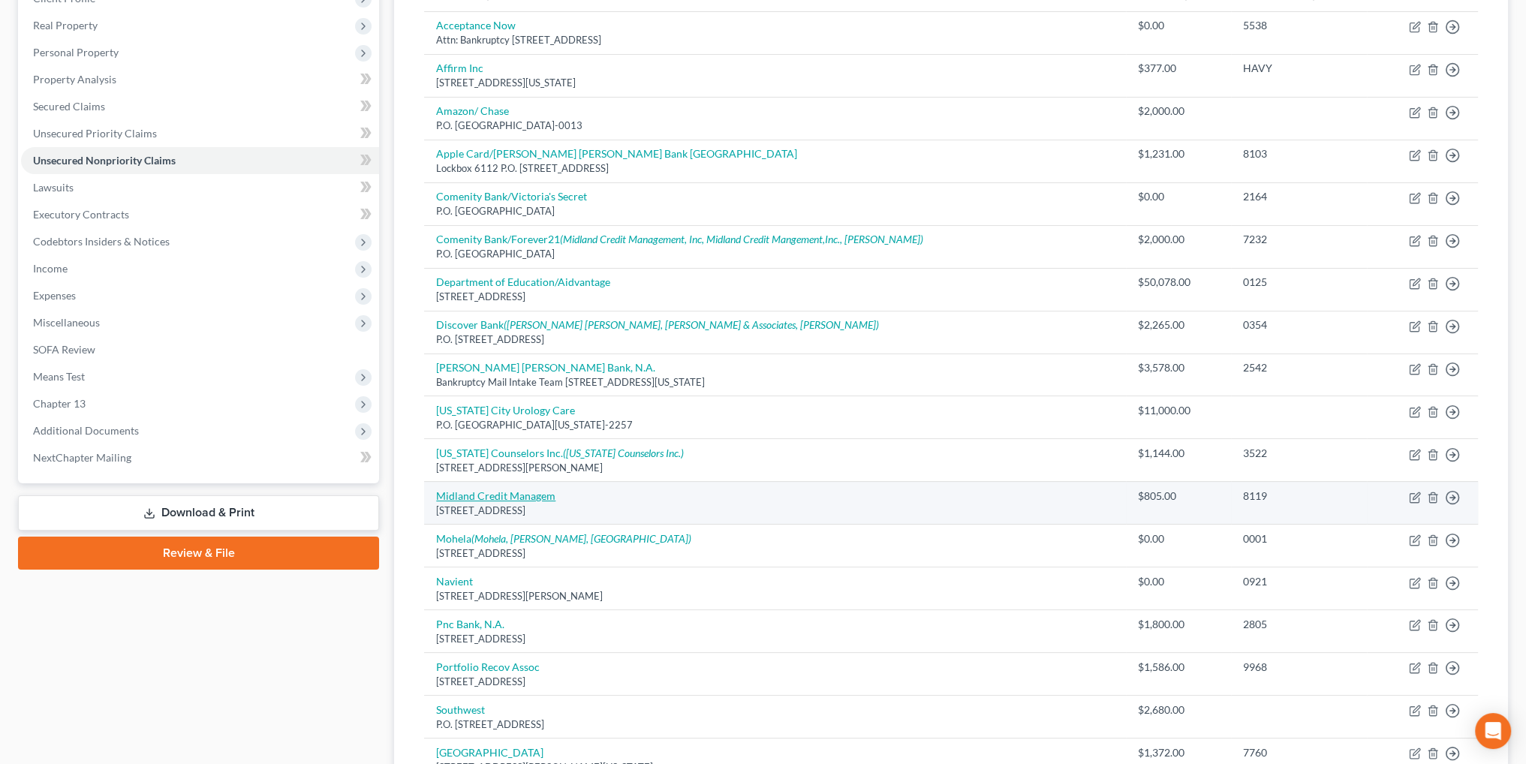
click at [496, 493] on link "Midland Credit Managem" at bounding box center [495, 496] width 119 height 13
select select "23"
select select "0"
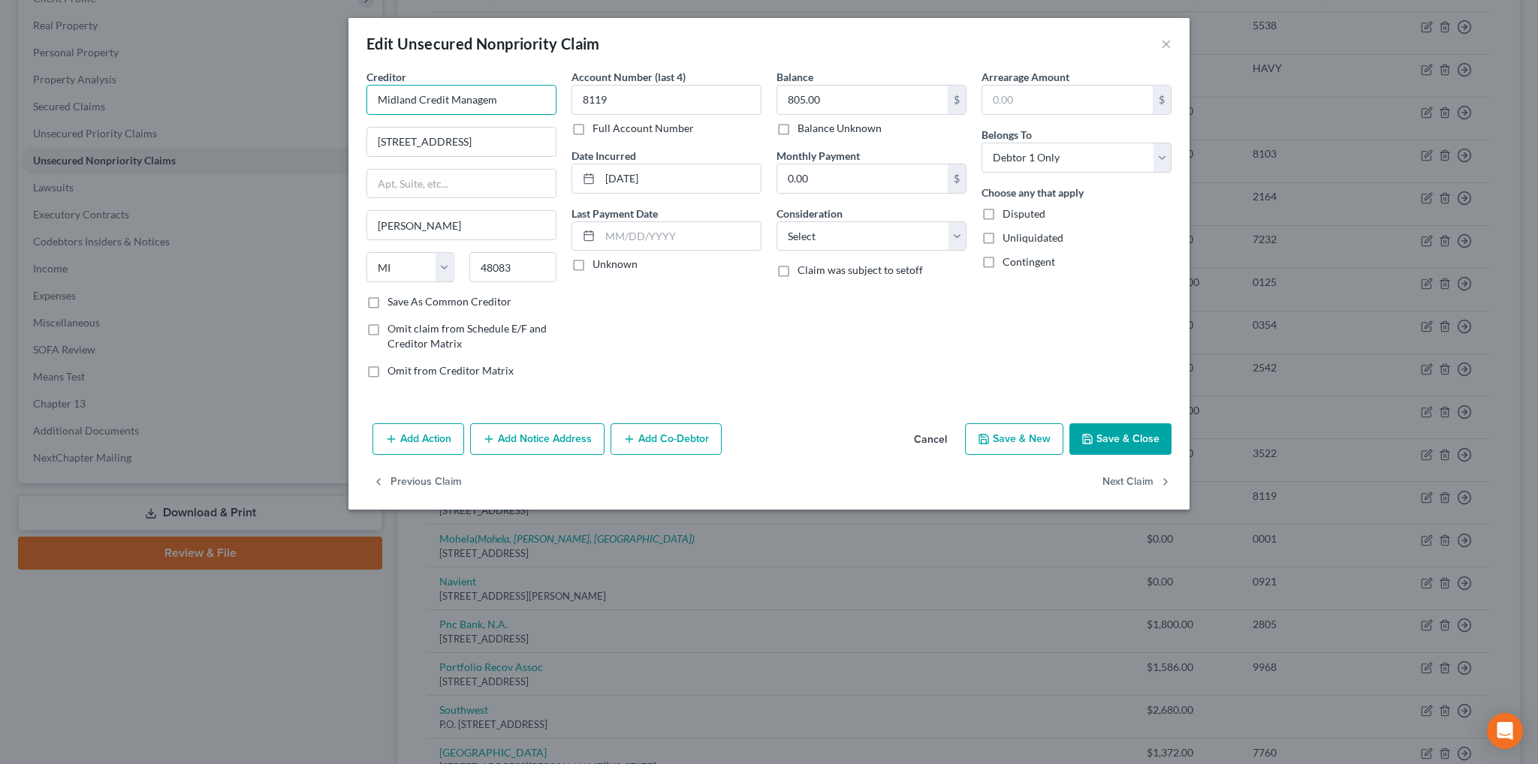
click at [516, 91] on input "Midland Credit Managem" at bounding box center [461, 100] width 190 height 30
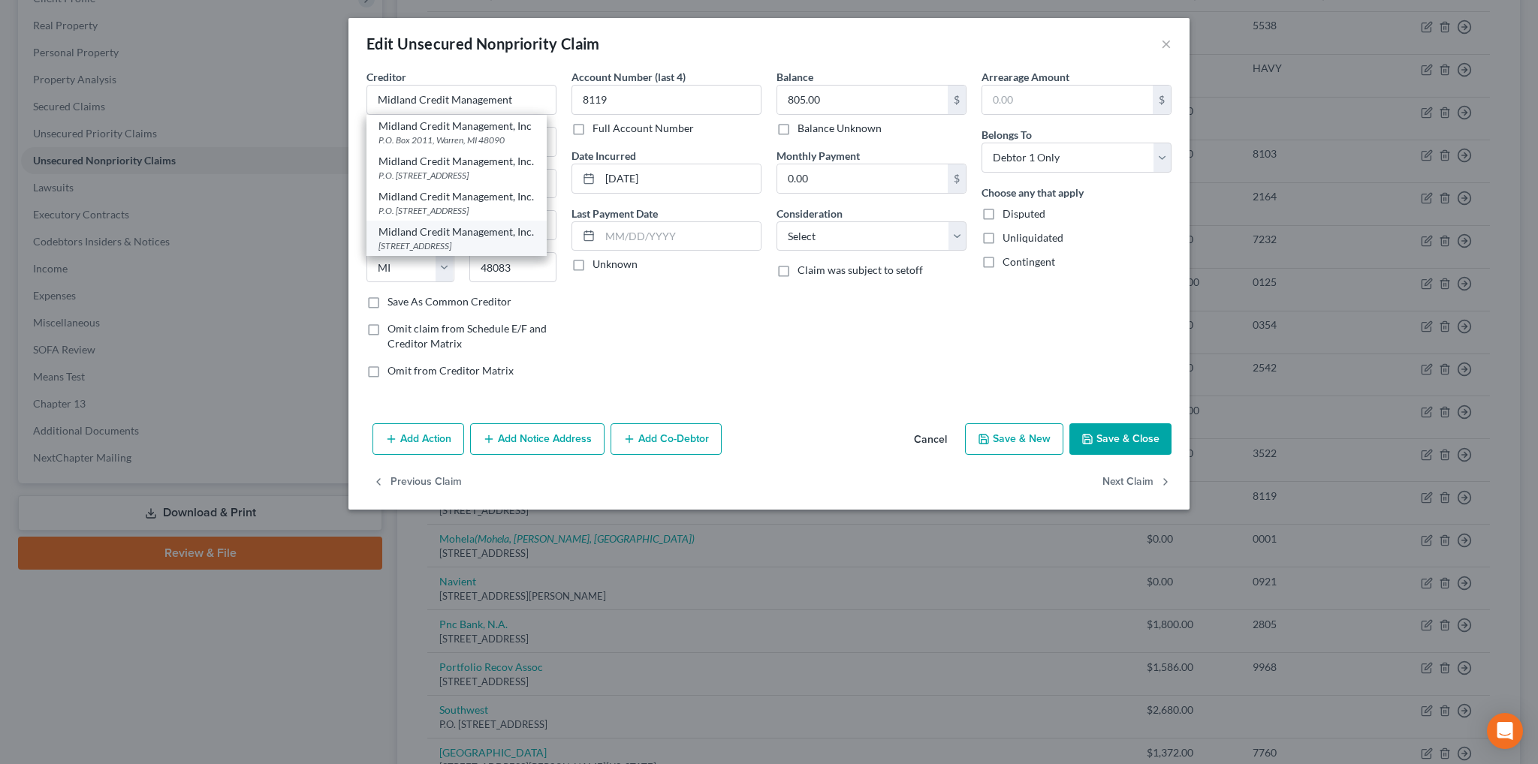
click at [479, 237] on div "Midland Credit Management, Inc." at bounding box center [456, 232] width 156 height 15
type input "Midland Credit Management, Inc."
type input "350 Camino De La Reina"
type input "Suite 100"
type input "[GEOGRAPHIC_DATA]"
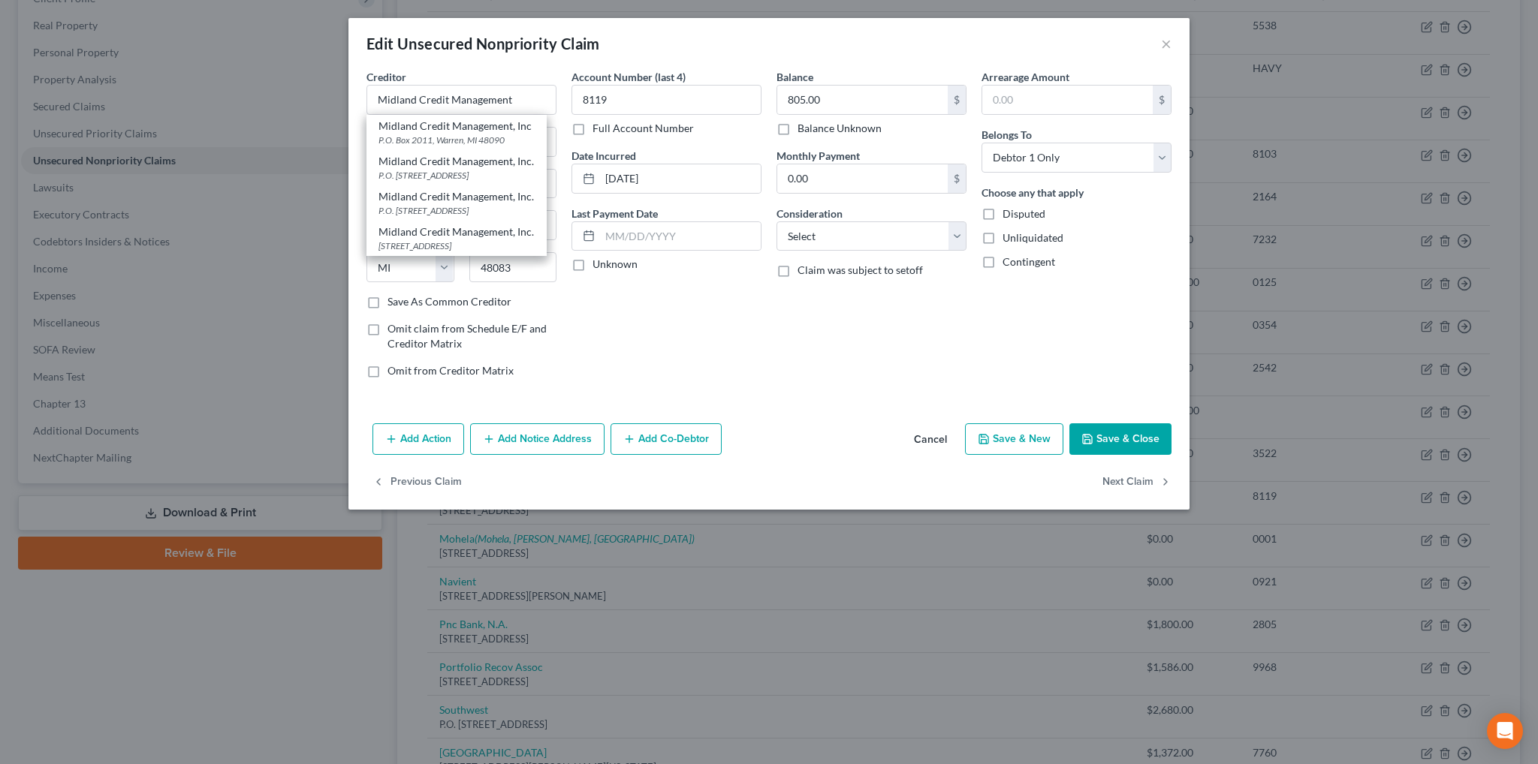
select select "4"
type input "92108"
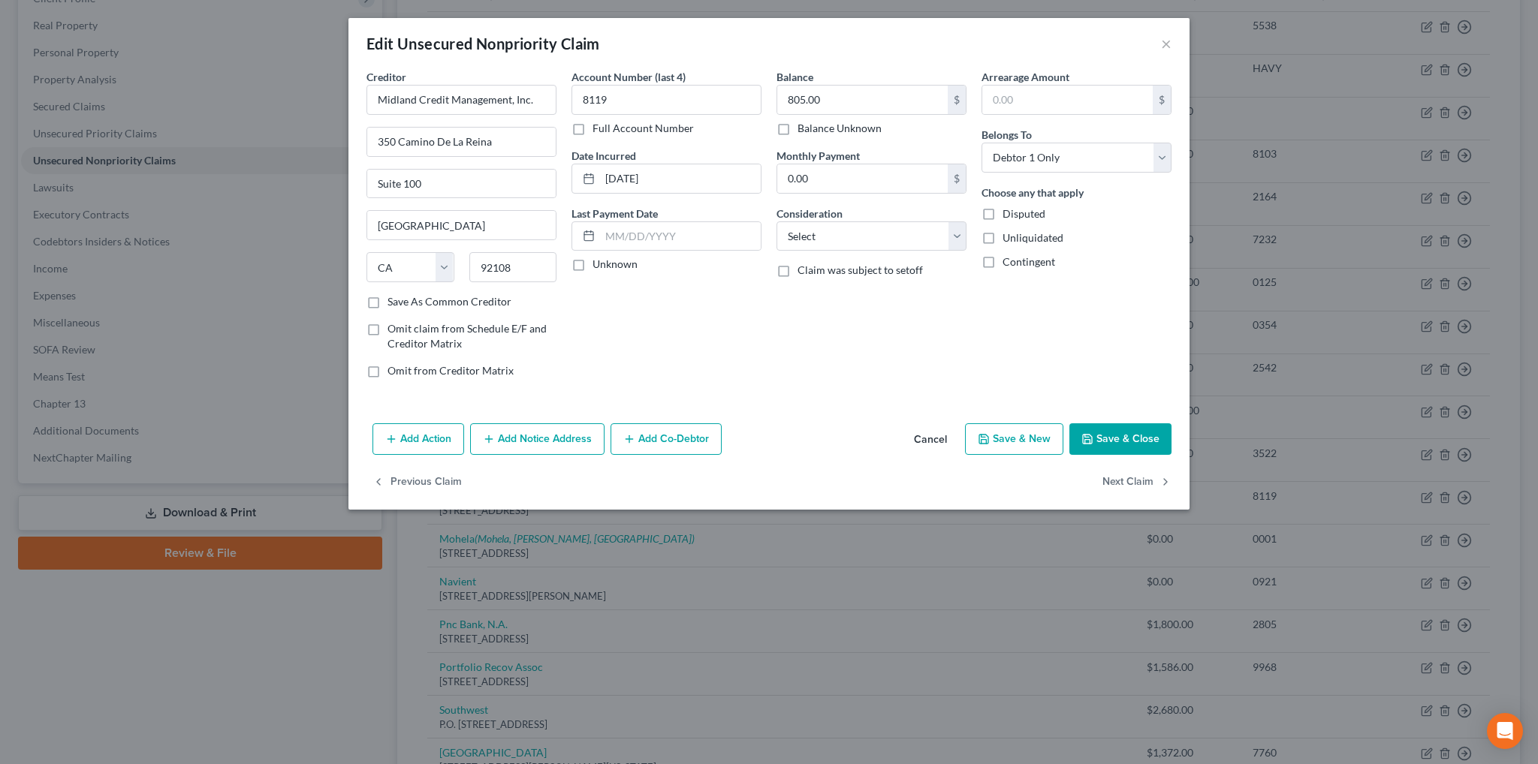
click at [1134, 435] on button "Save & Close" at bounding box center [1120, 439] width 102 height 32
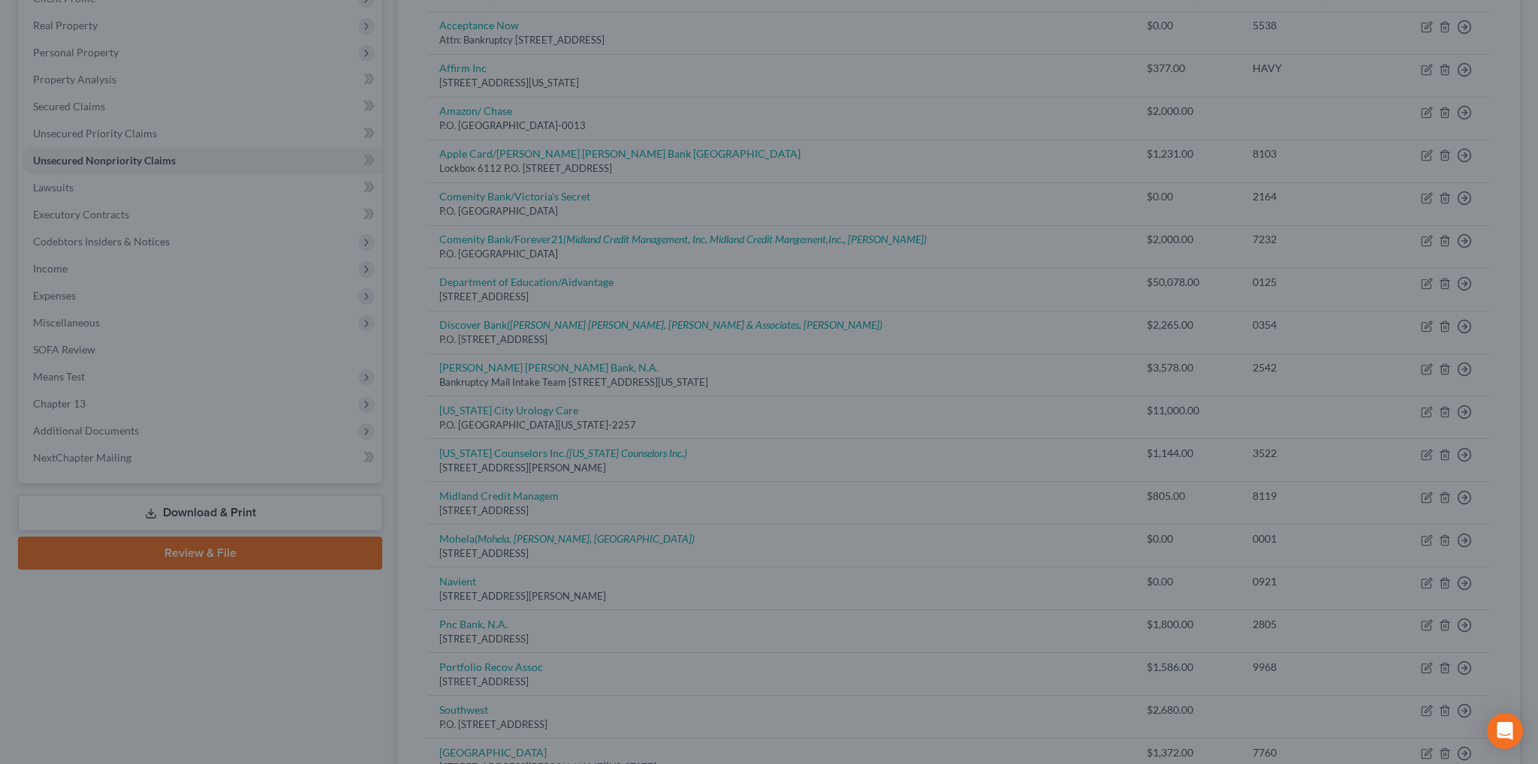
type input "0"
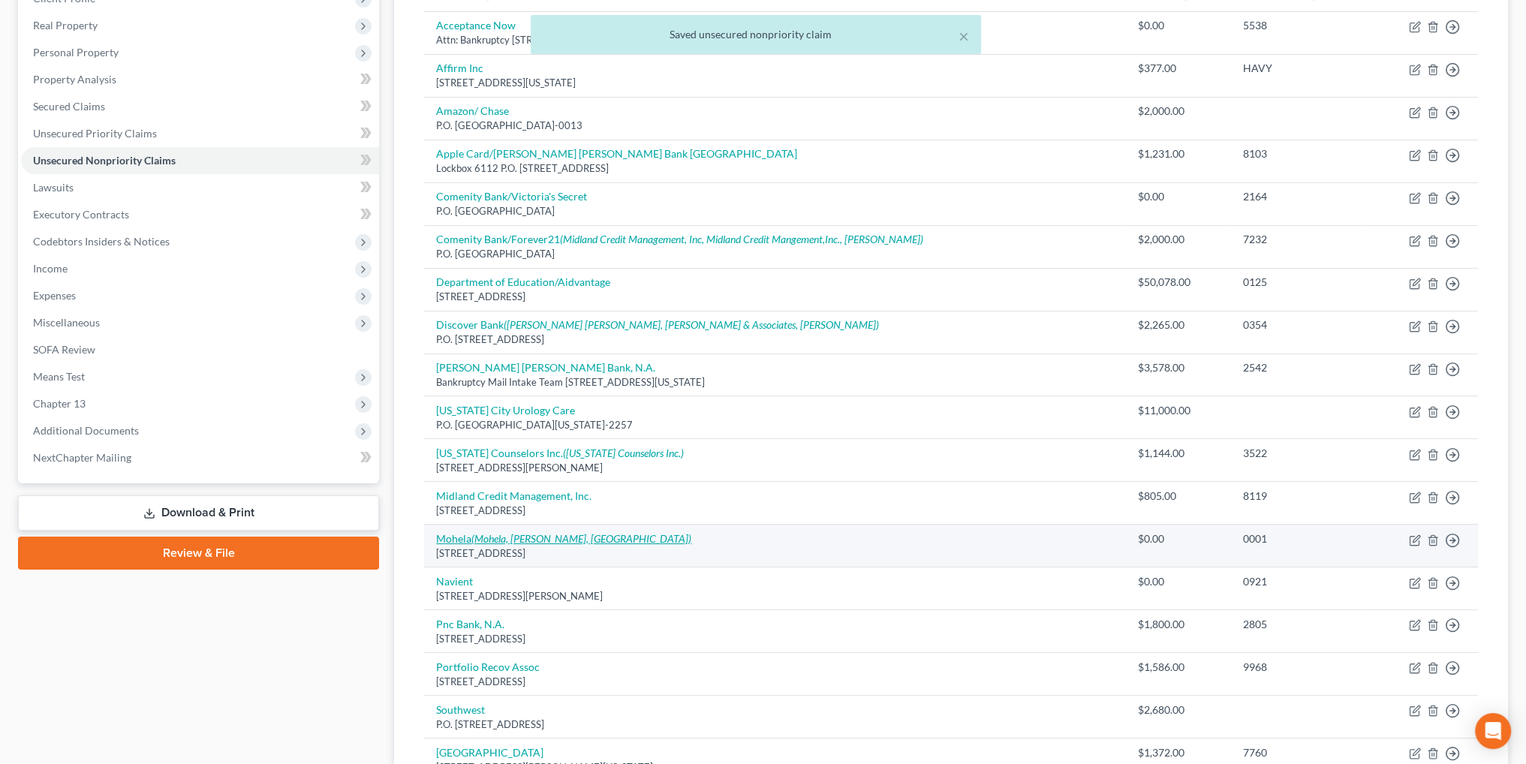
click at [538, 539] on icon "(Mohela, [PERSON_NAME], [GEOGRAPHIC_DATA])" at bounding box center [582, 538] width 220 height 13
select select "26"
select select "17"
select select "0"
select select "26"
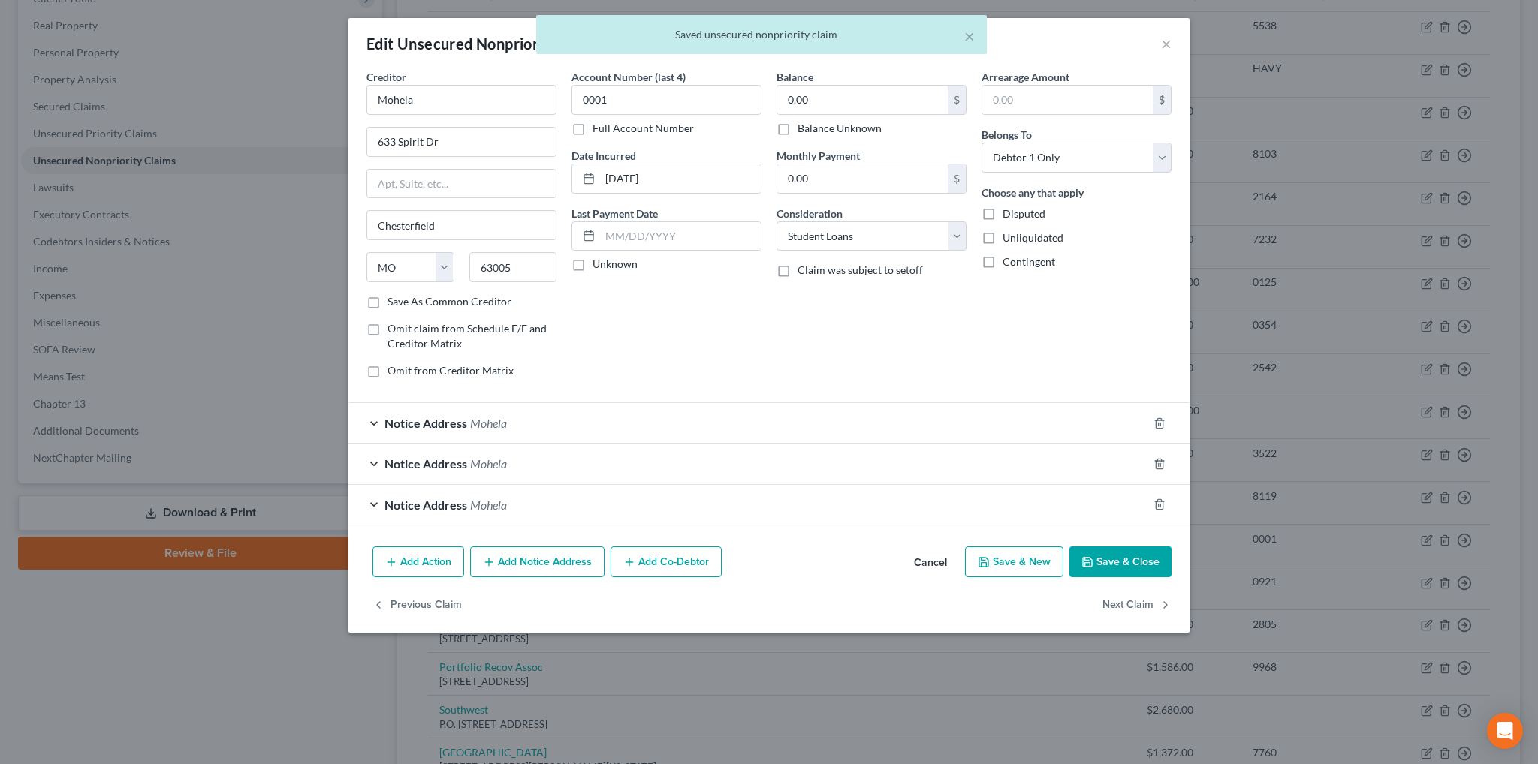
click at [474, 418] on span "Mohela" at bounding box center [488, 423] width 37 height 14
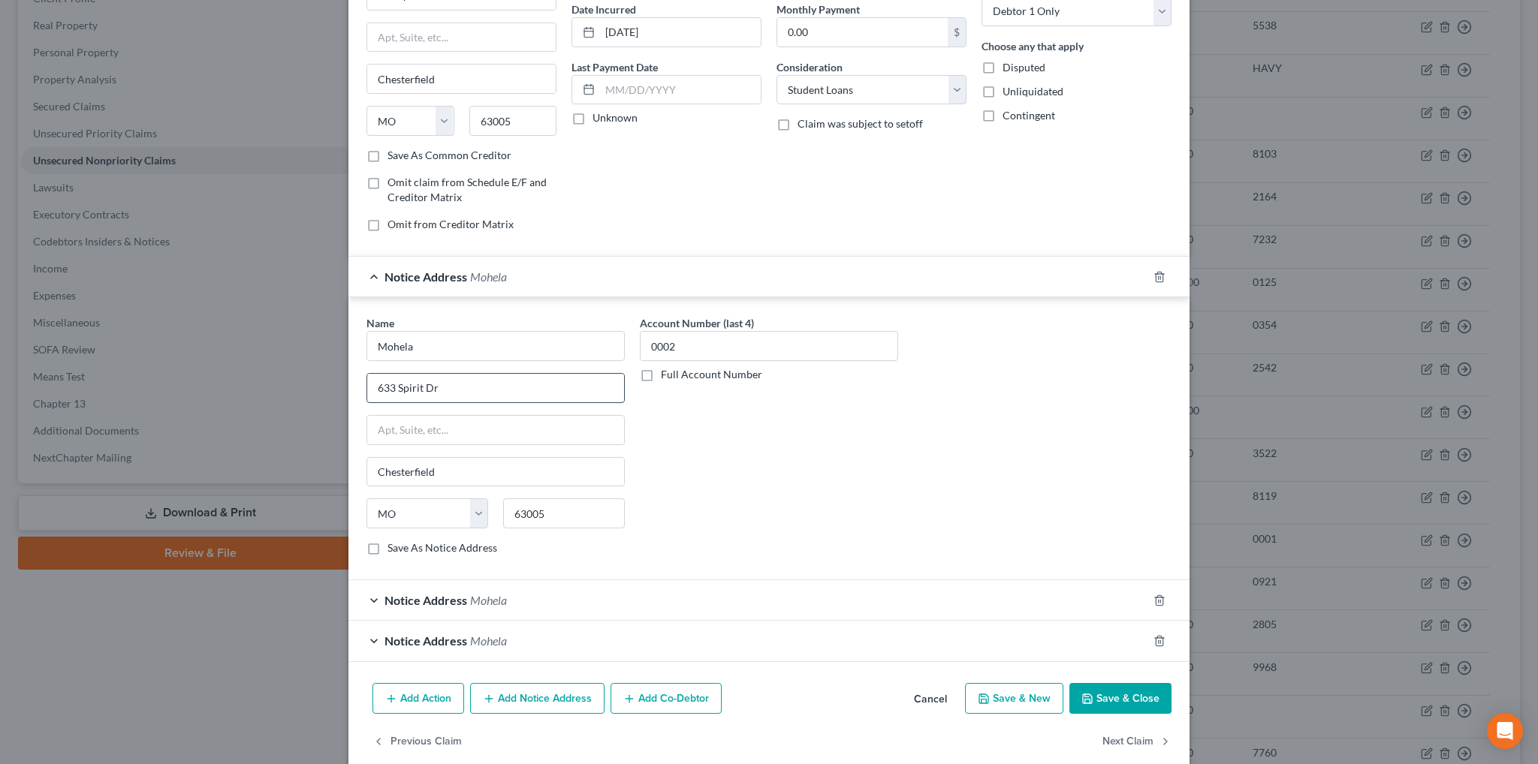
scroll to position [150, 0]
click at [454, 583] on div "Notice Address Mohela" at bounding box center [747, 597] width 799 height 40
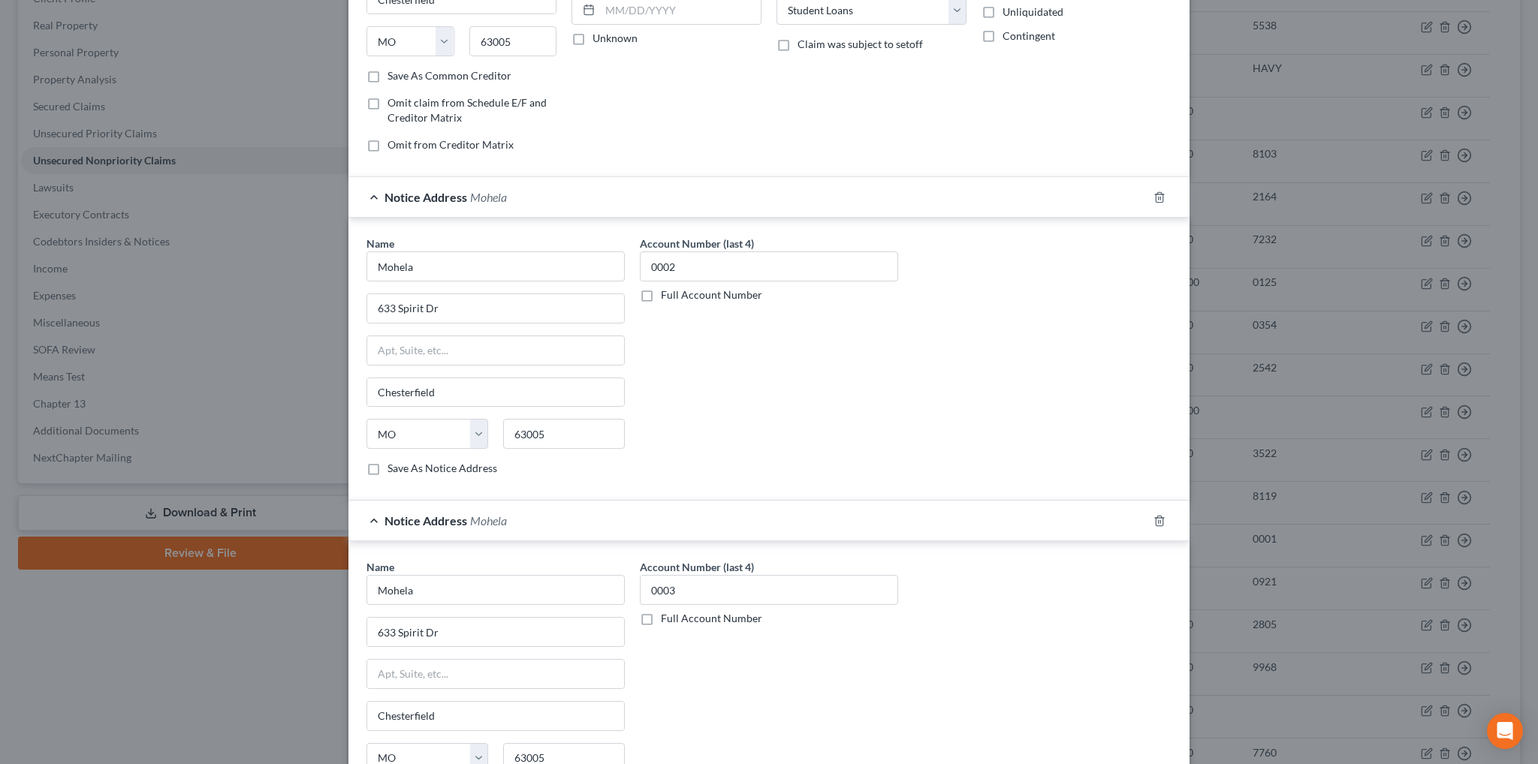
scroll to position [375, 0]
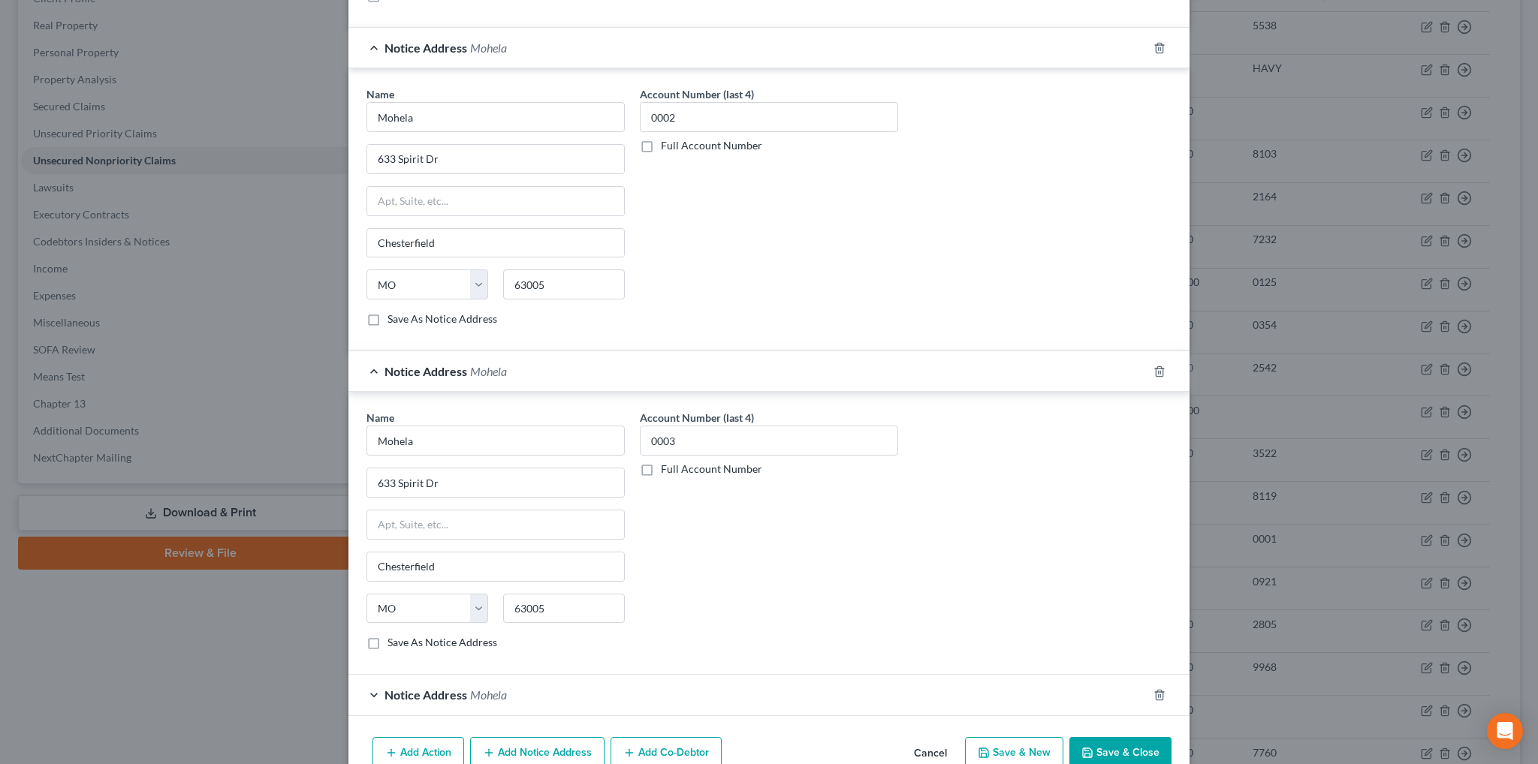
click at [460, 689] on span "Notice Address" at bounding box center [425, 695] width 83 height 14
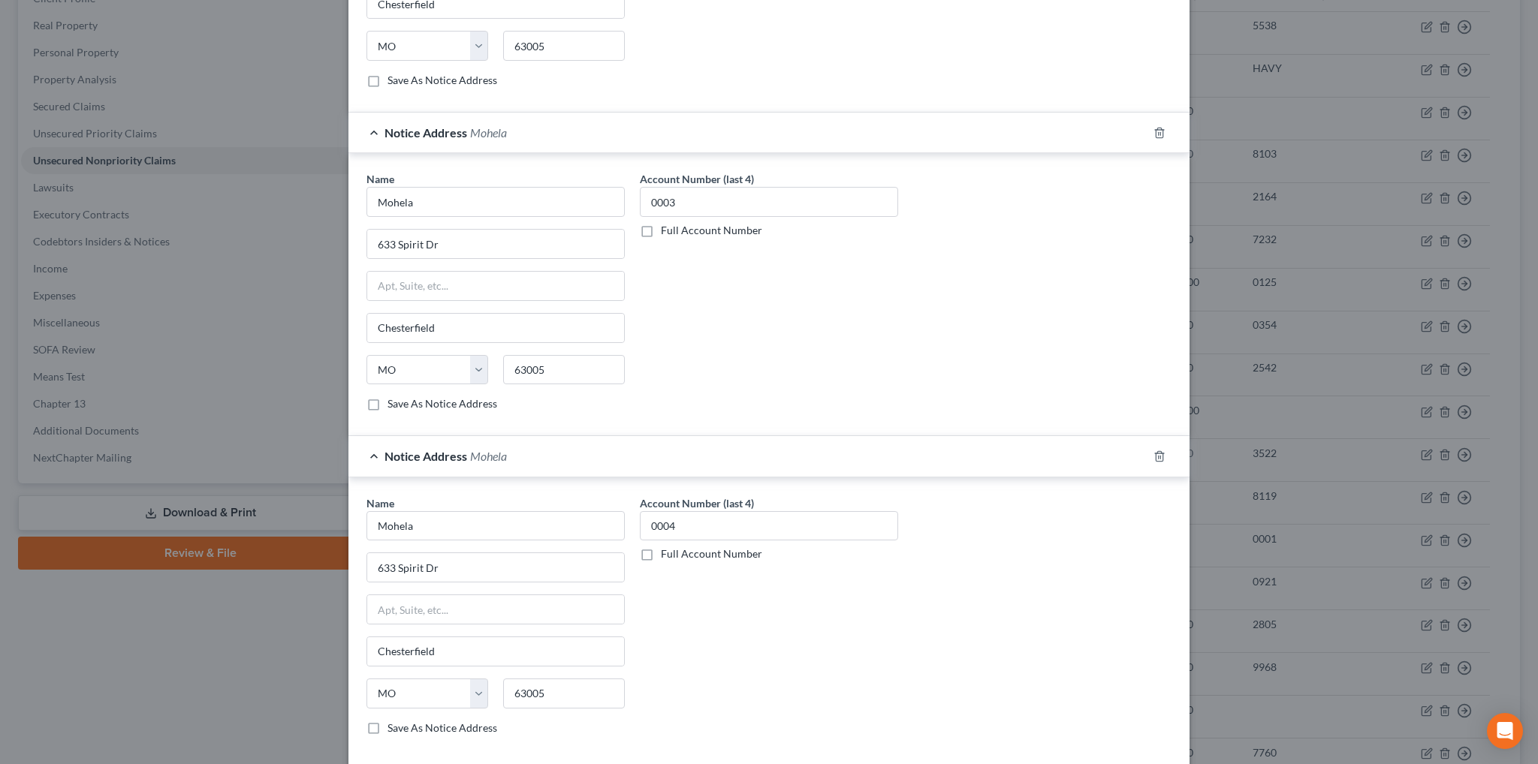
scroll to position [676, 0]
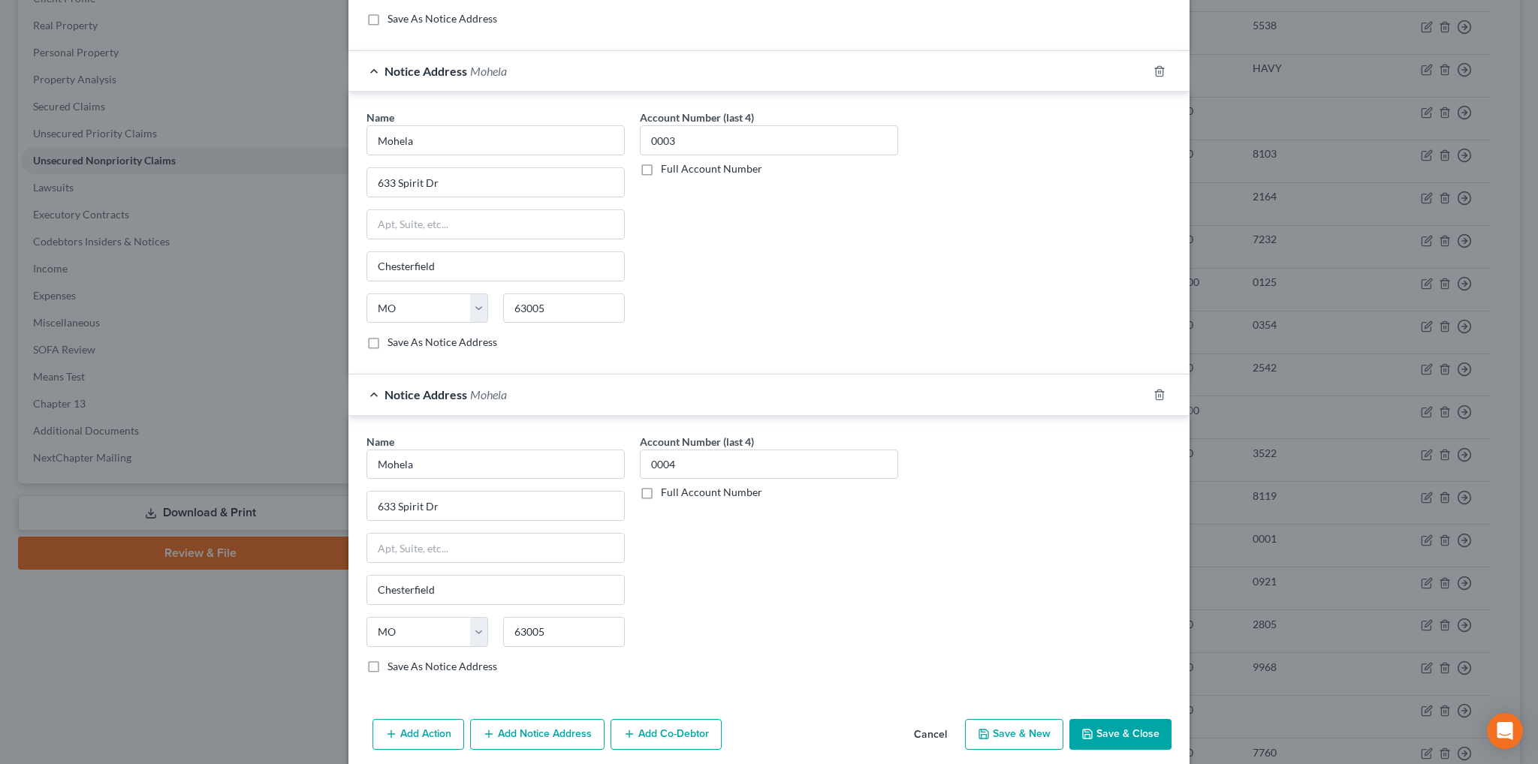
click at [1147, 384] on div at bounding box center [1168, 395] width 42 height 24
click at [1155, 68] on polyline "button" at bounding box center [1159, 68] width 9 height 0
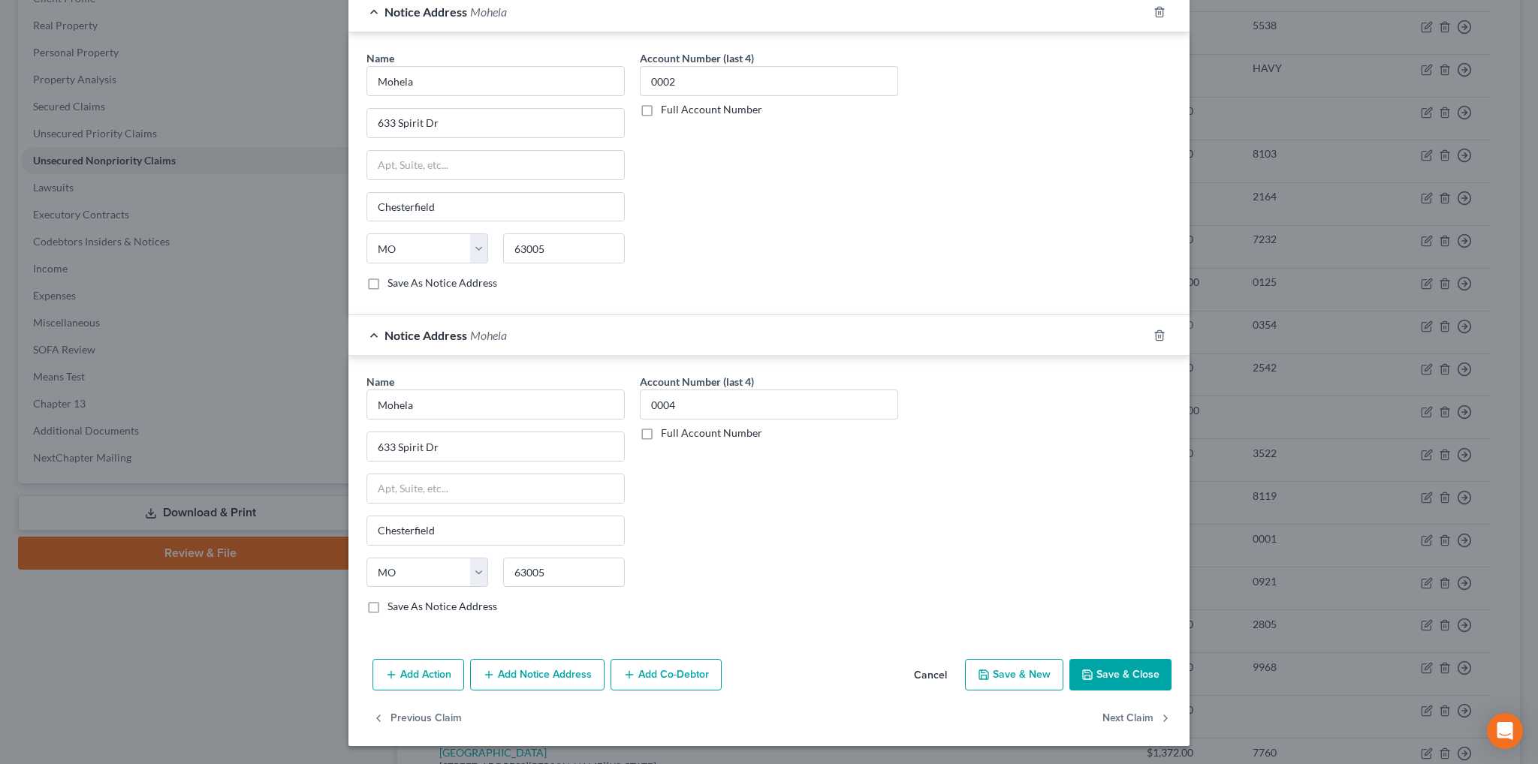
scroll to position [406, 0]
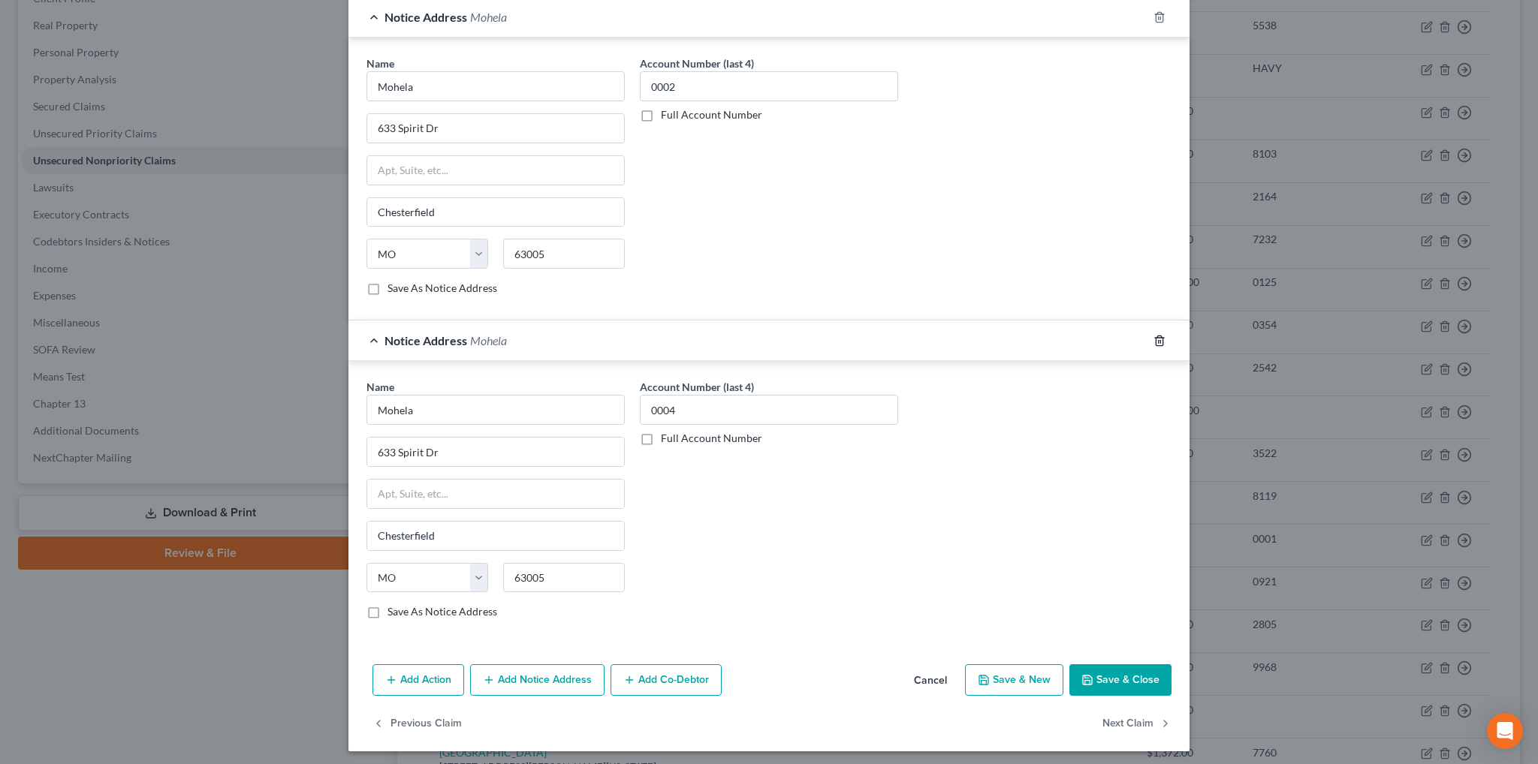
click at [1156, 336] on icon "button" at bounding box center [1159, 341] width 12 height 12
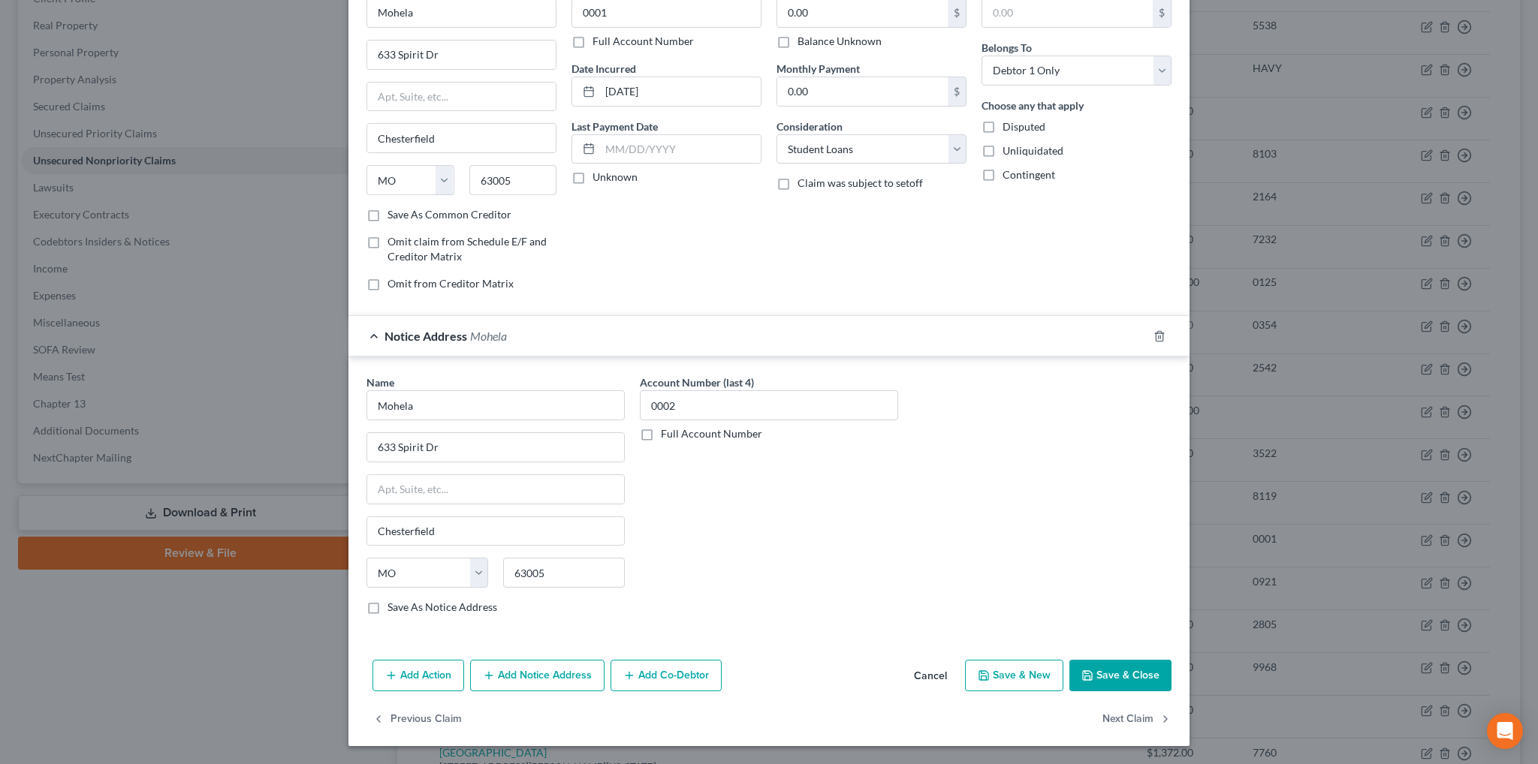
scroll to position [84, 0]
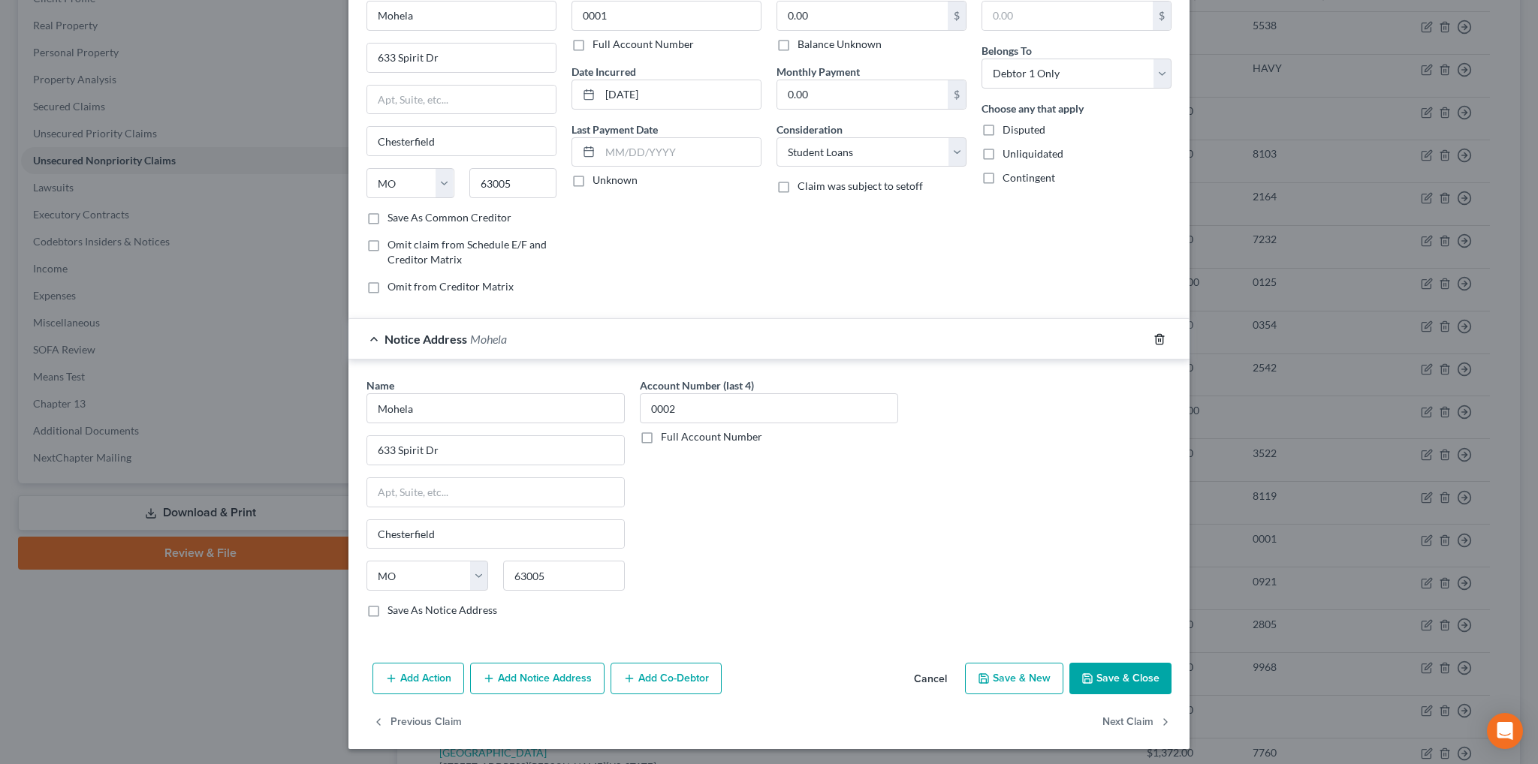
click at [1155, 336] on polyline "button" at bounding box center [1159, 336] width 9 height 0
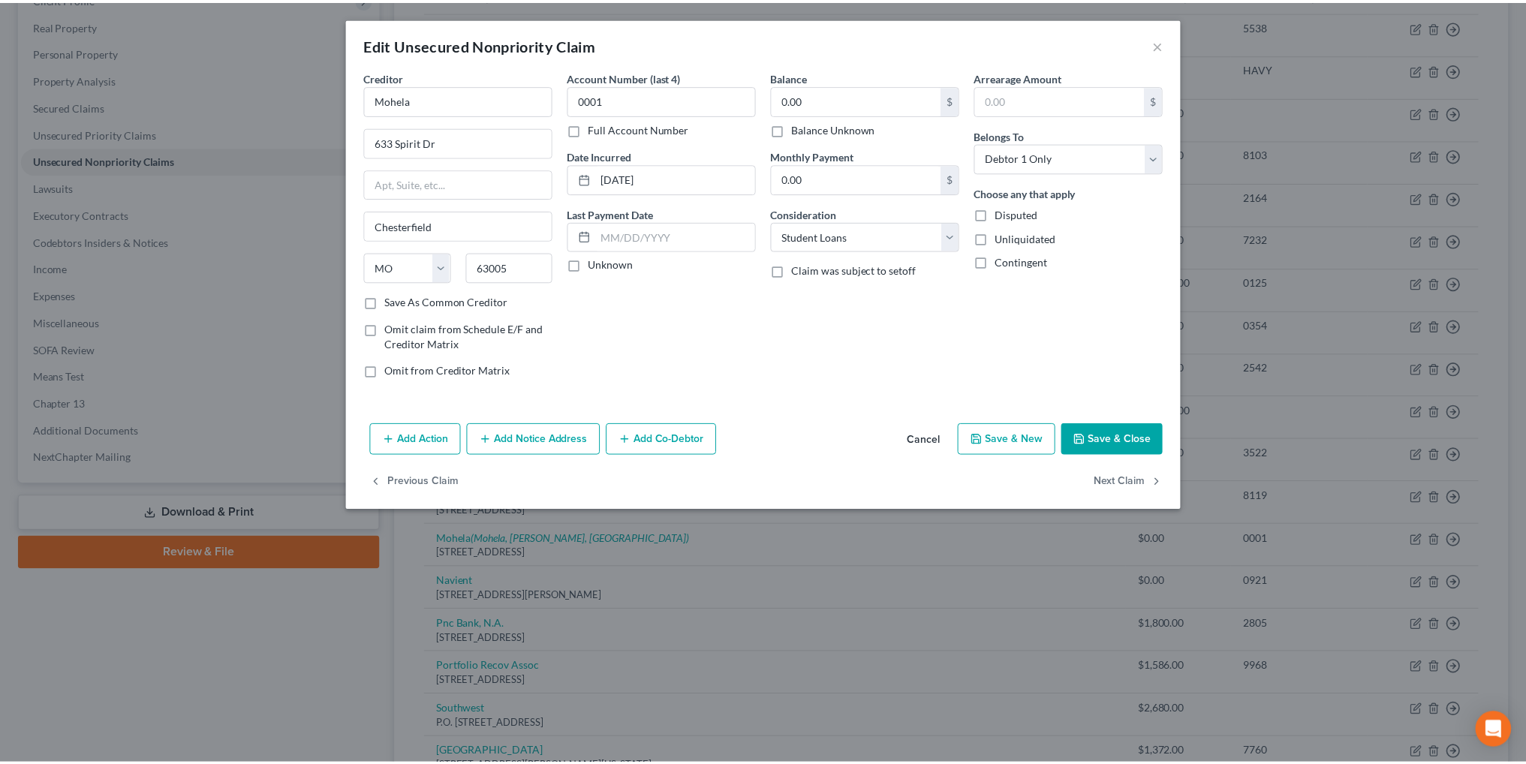
scroll to position [0, 0]
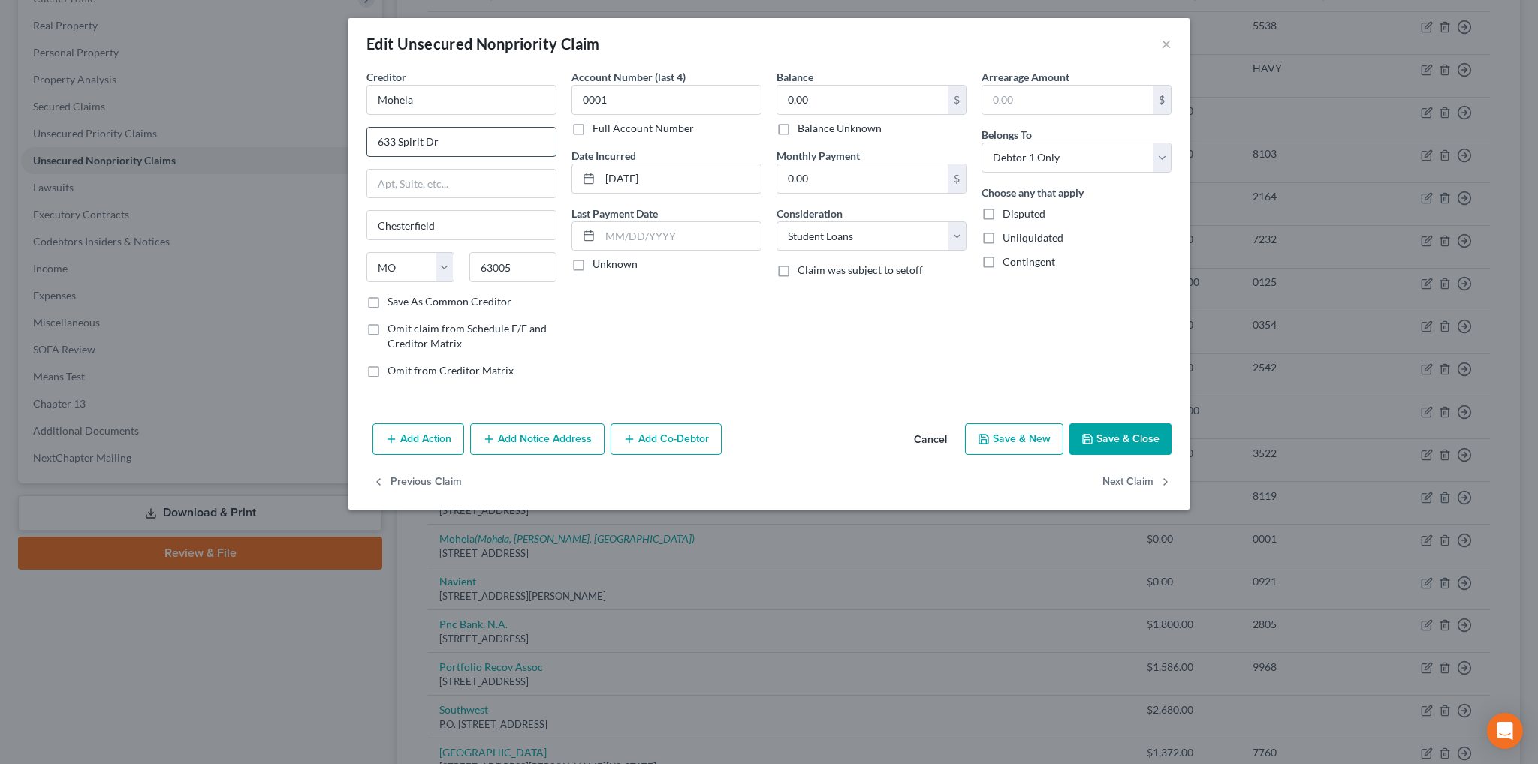
click at [490, 137] on input "633 Spirit Dr" at bounding box center [461, 142] width 188 height 29
type input "[STREET_ADDRESS]"
click at [1099, 442] on button "Save & Close" at bounding box center [1120, 439] width 102 height 32
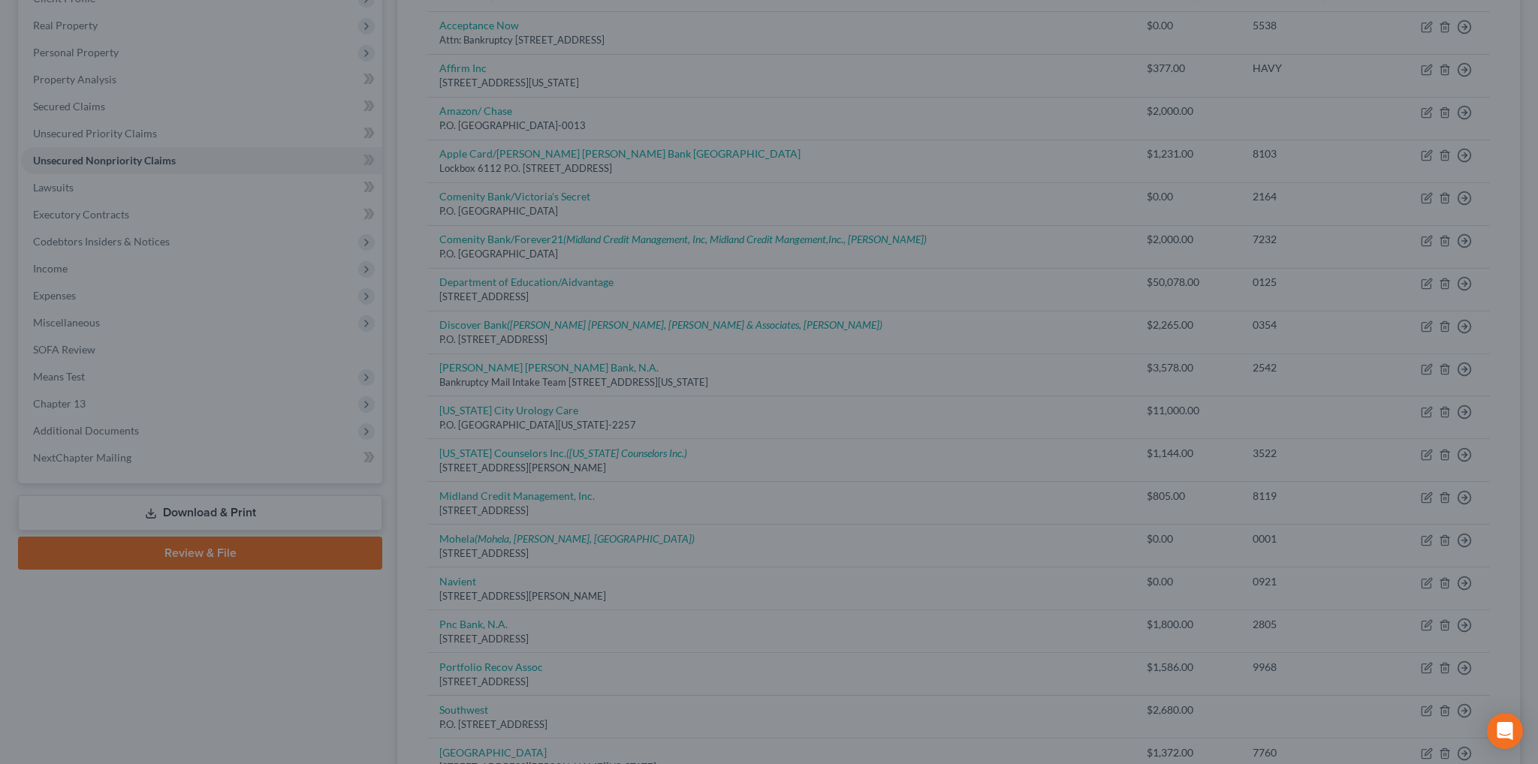
type input "0"
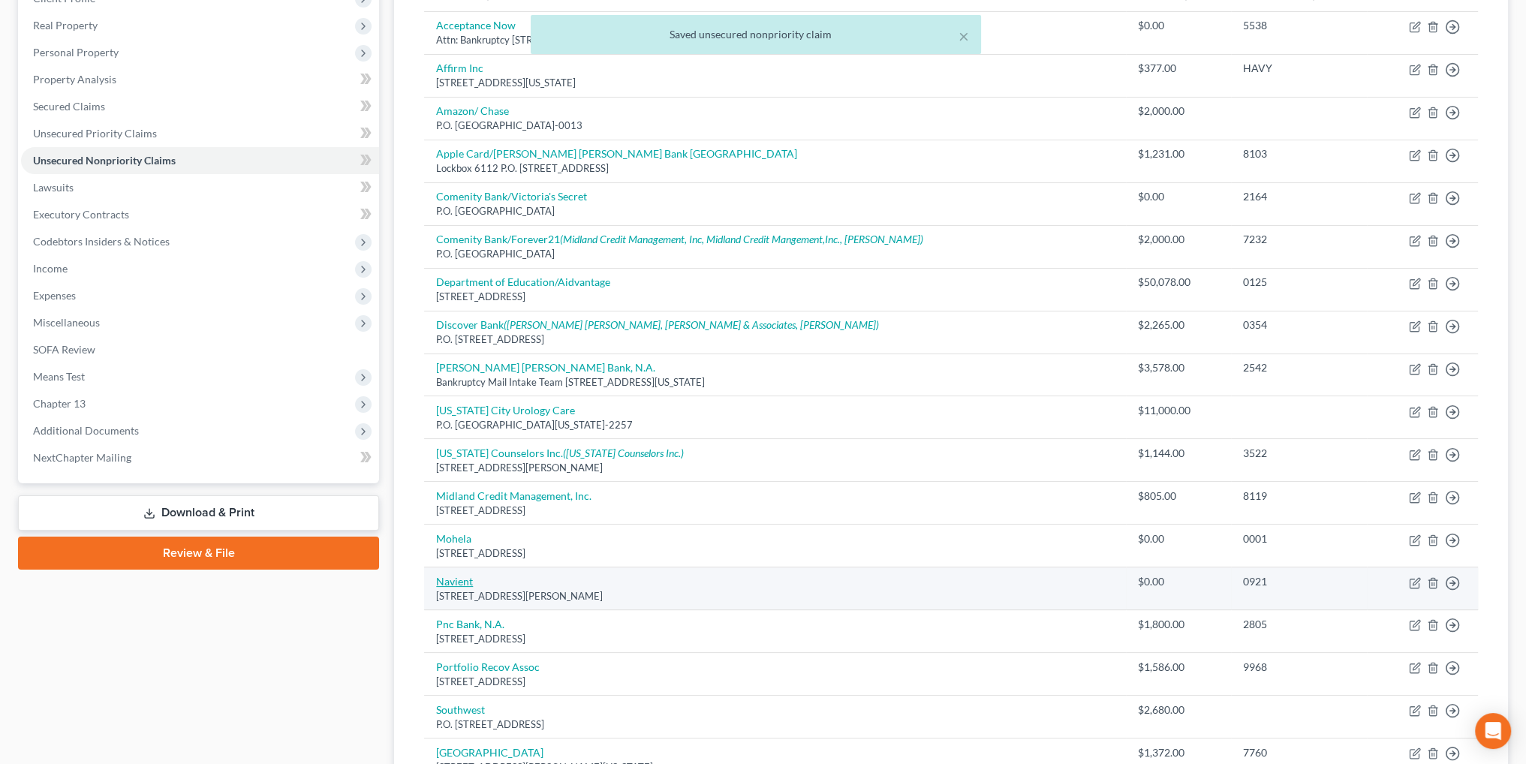
click at [469, 577] on link "Navient" at bounding box center [454, 581] width 37 height 13
select select "39"
select select "17"
select select "0"
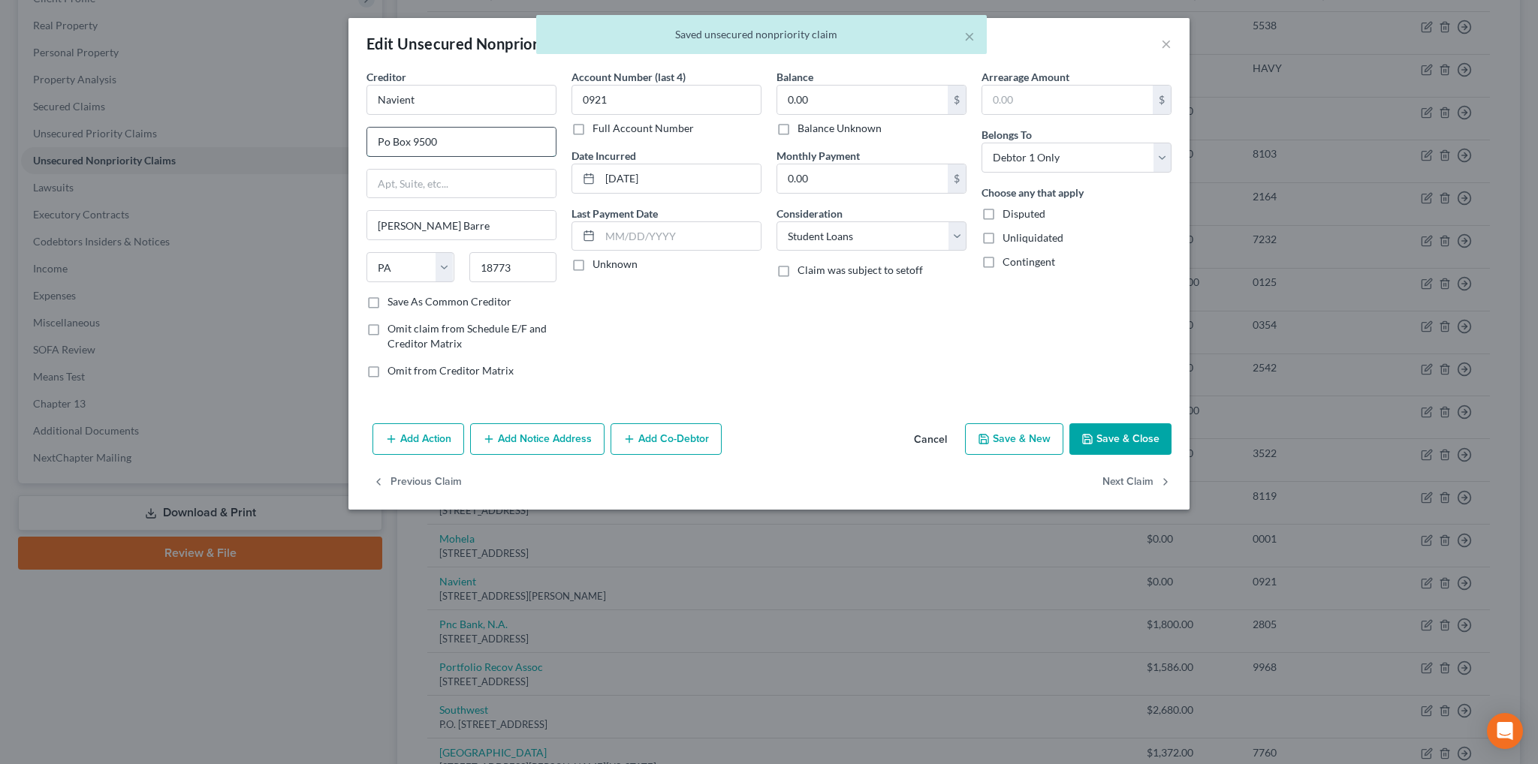
click at [391, 137] on input "Po Box 9500" at bounding box center [461, 142] width 188 height 29
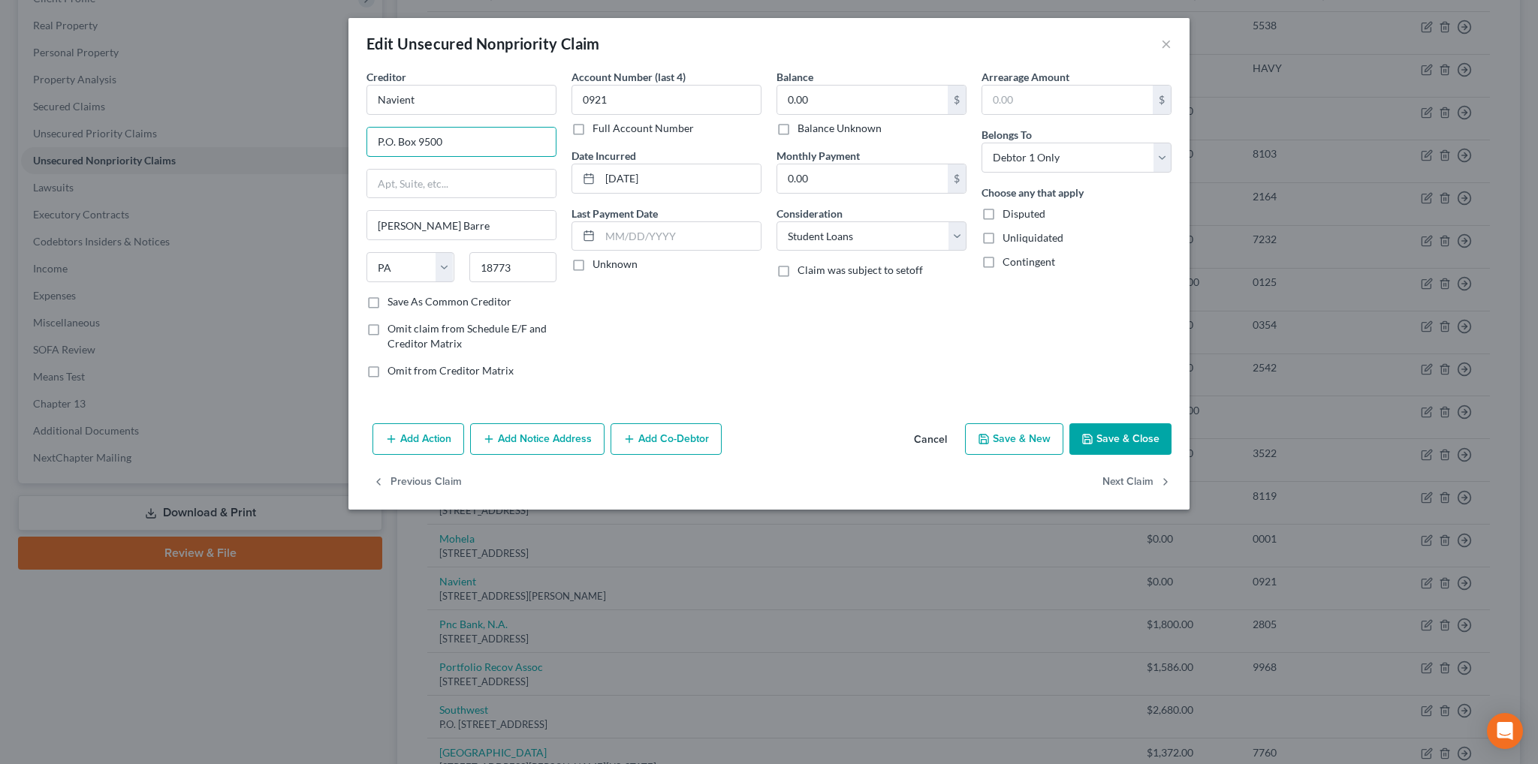
type input "P.O. Box 9500"
click at [1147, 429] on button "Save & Close" at bounding box center [1120, 439] width 102 height 32
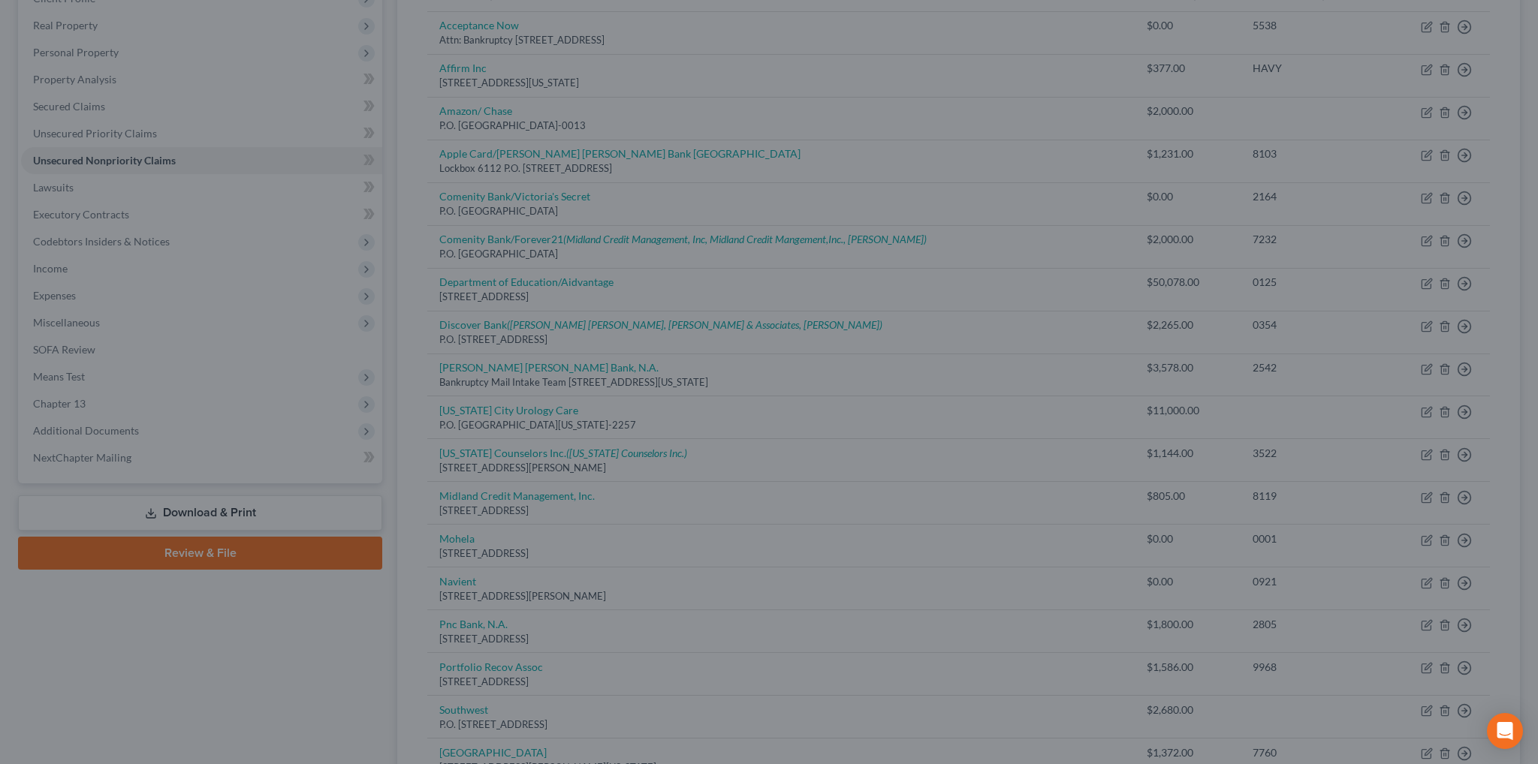
type input "0"
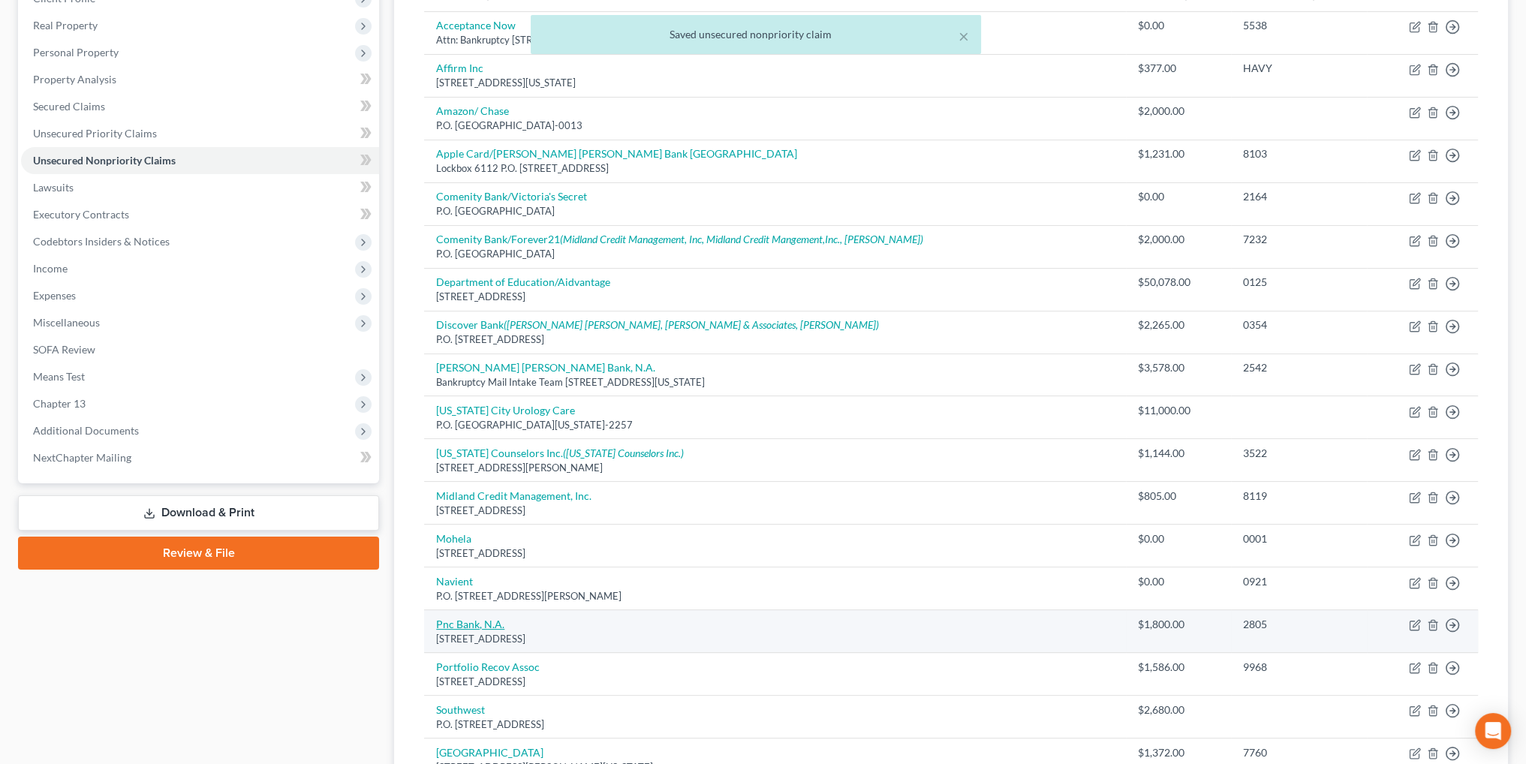
click at [476, 618] on link "Pnc Bank, N.A." at bounding box center [470, 624] width 68 height 13
select select "23"
select select "2"
select select "0"
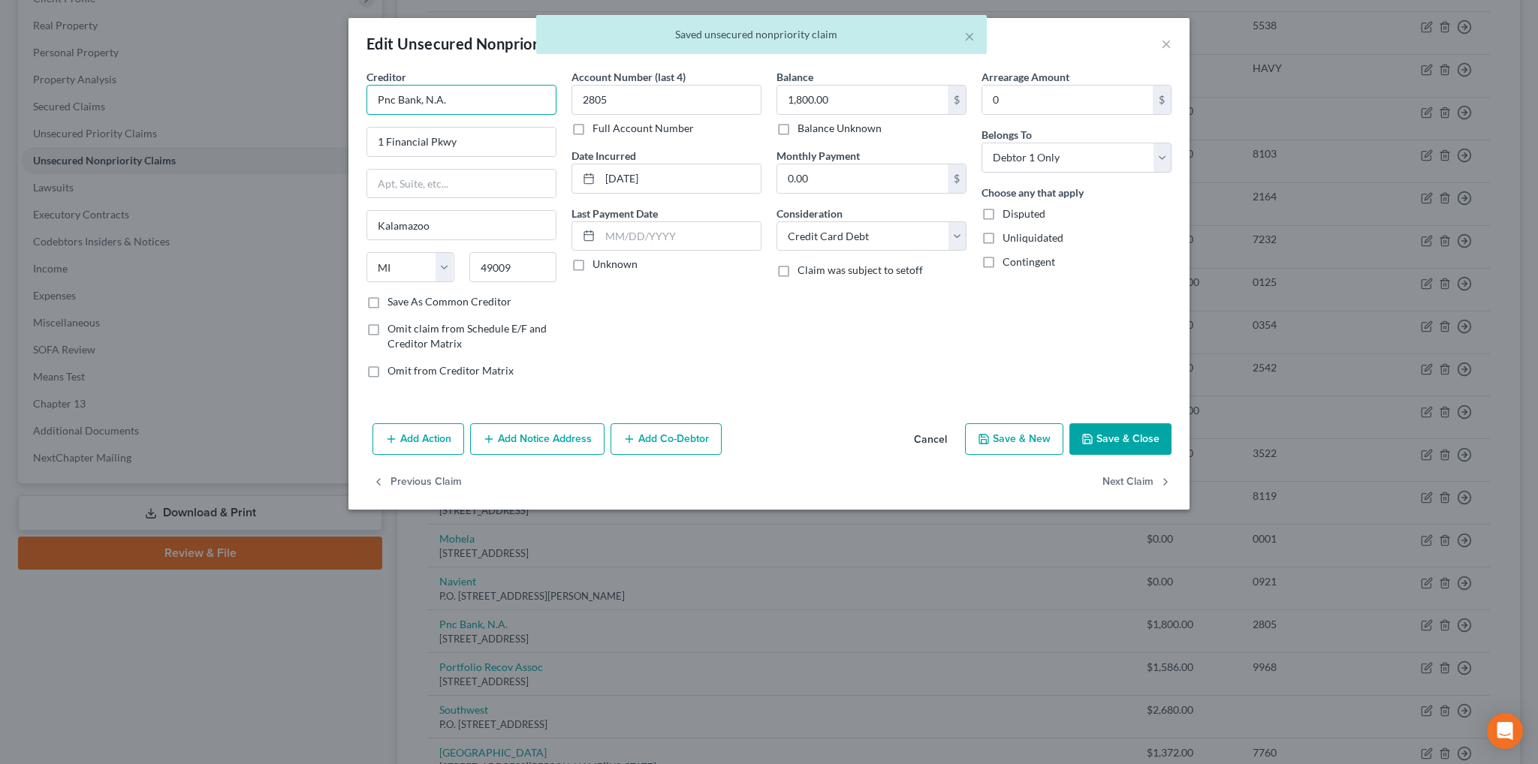
click at [393, 102] on input "Pnc Bank, N.A." at bounding box center [461, 100] width 190 height 30
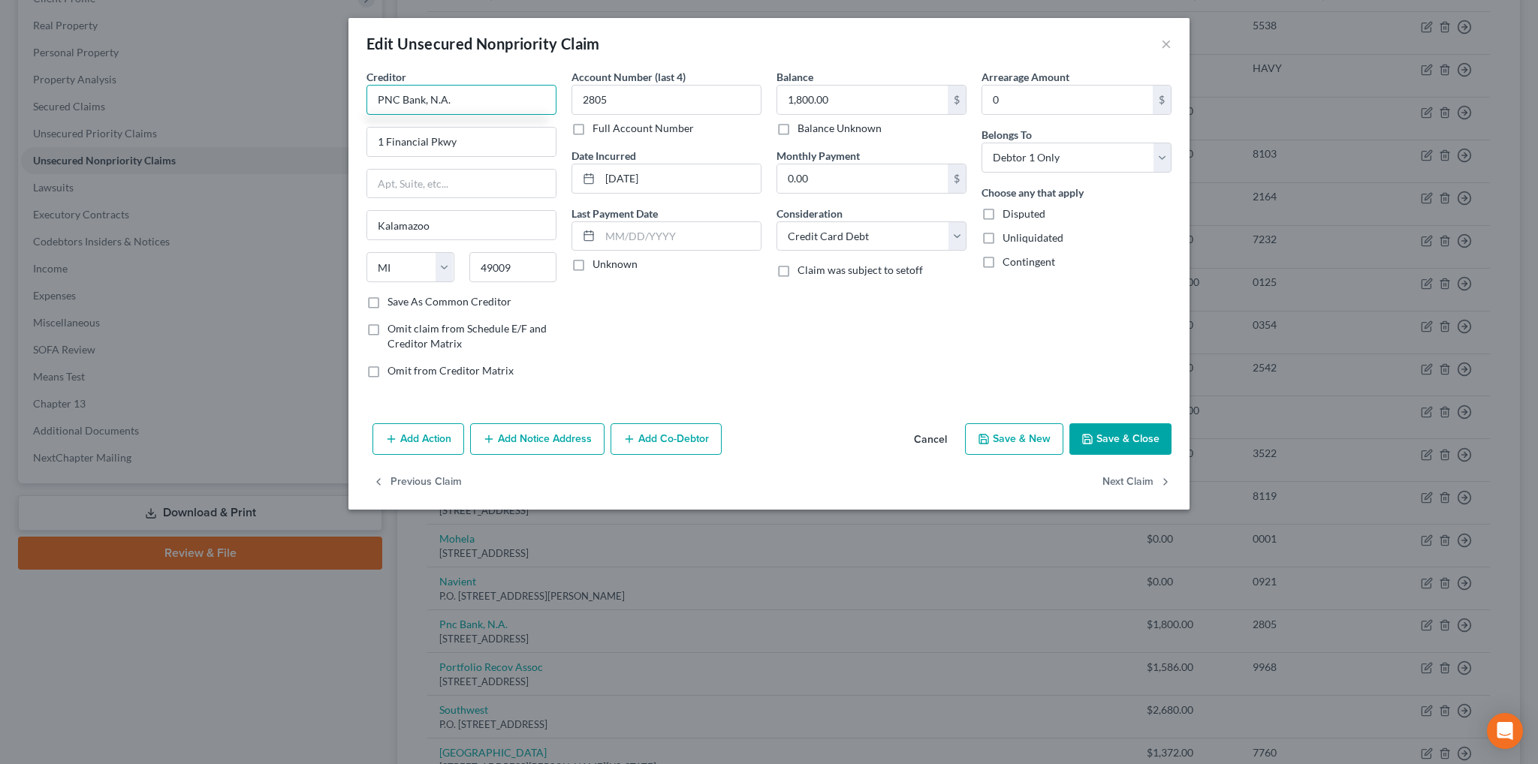
type input "PNC Bank, N.A."
click at [1113, 436] on button "Save & Close" at bounding box center [1120, 439] width 102 height 32
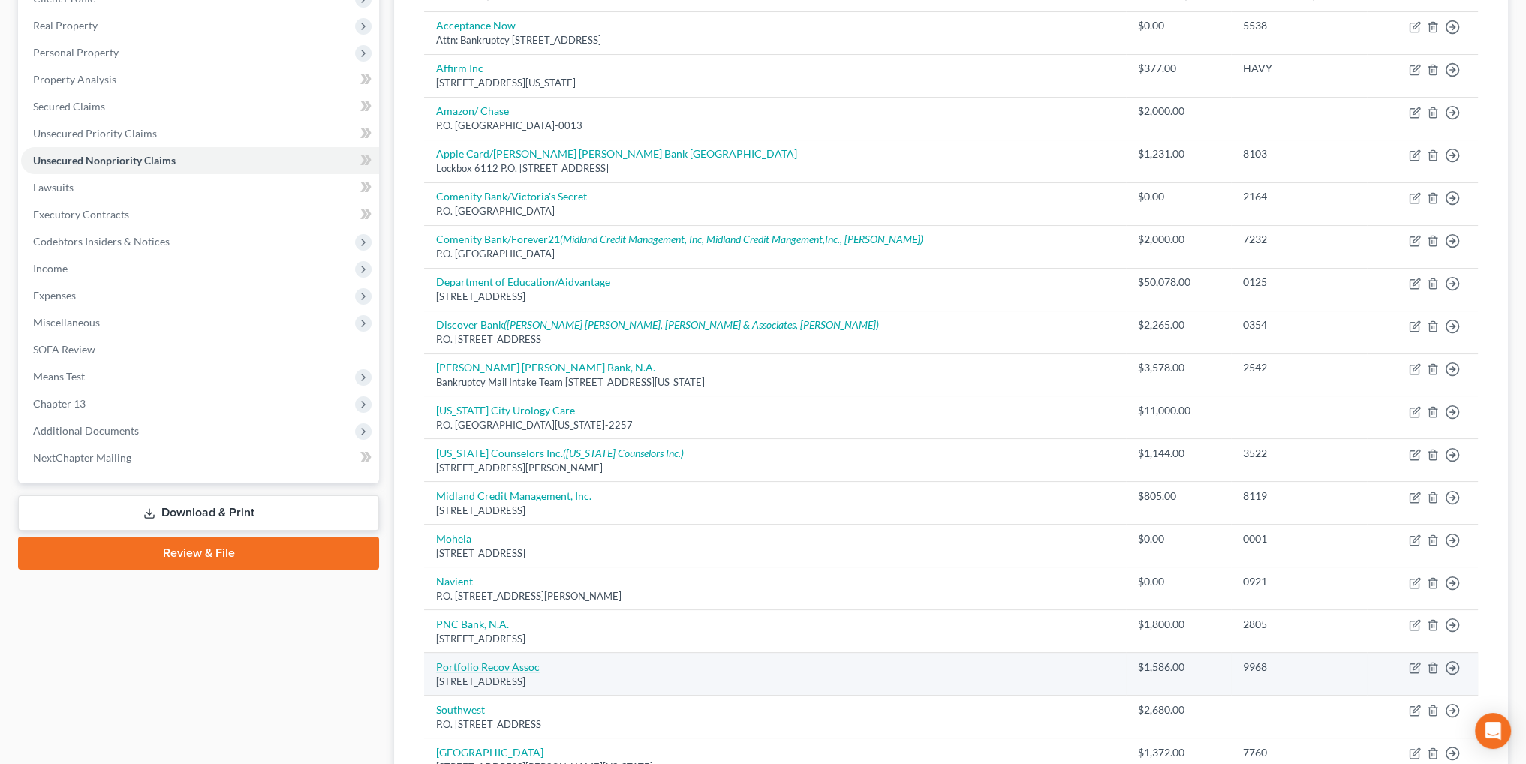
click at [500, 668] on link "Portfolio Recov Assoc" at bounding box center [488, 667] width 104 height 13
select select "48"
select select "0"
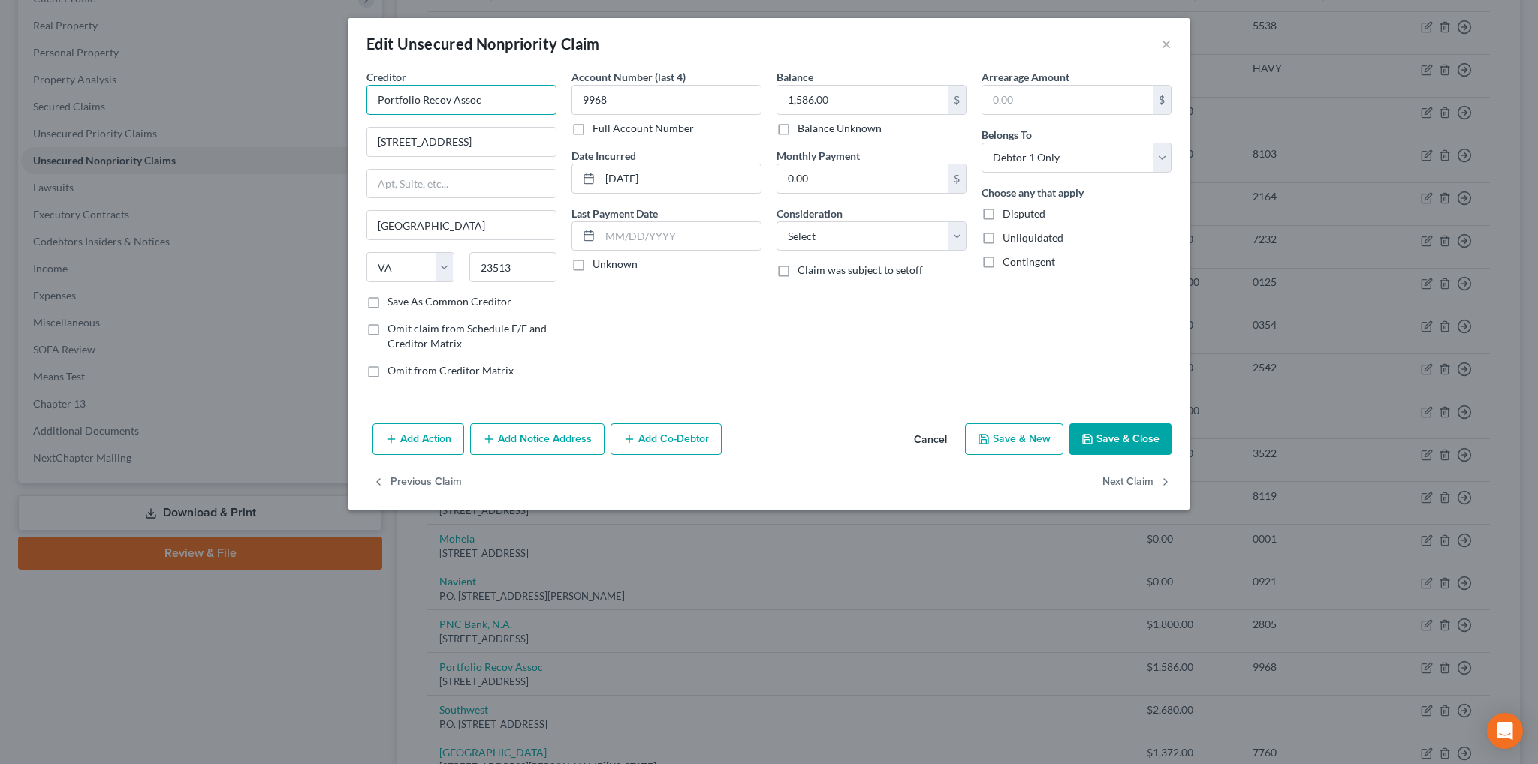
click at [447, 99] on input "Portfolio Recov Assoc" at bounding box center [461, 100] width 190 height 30
click at [512, 94] on input "Portfolio Recovery Assoc" at bounding box center [461, 100] width 190 height 30
click at [509, 135] on div "P.O. [GEOGRAPHIC_DATA]-1067" at bounding box center [456, 140] width 156 height 13
type input "Portfolio Recovery Associates"
type input "P.O. Box 41067"
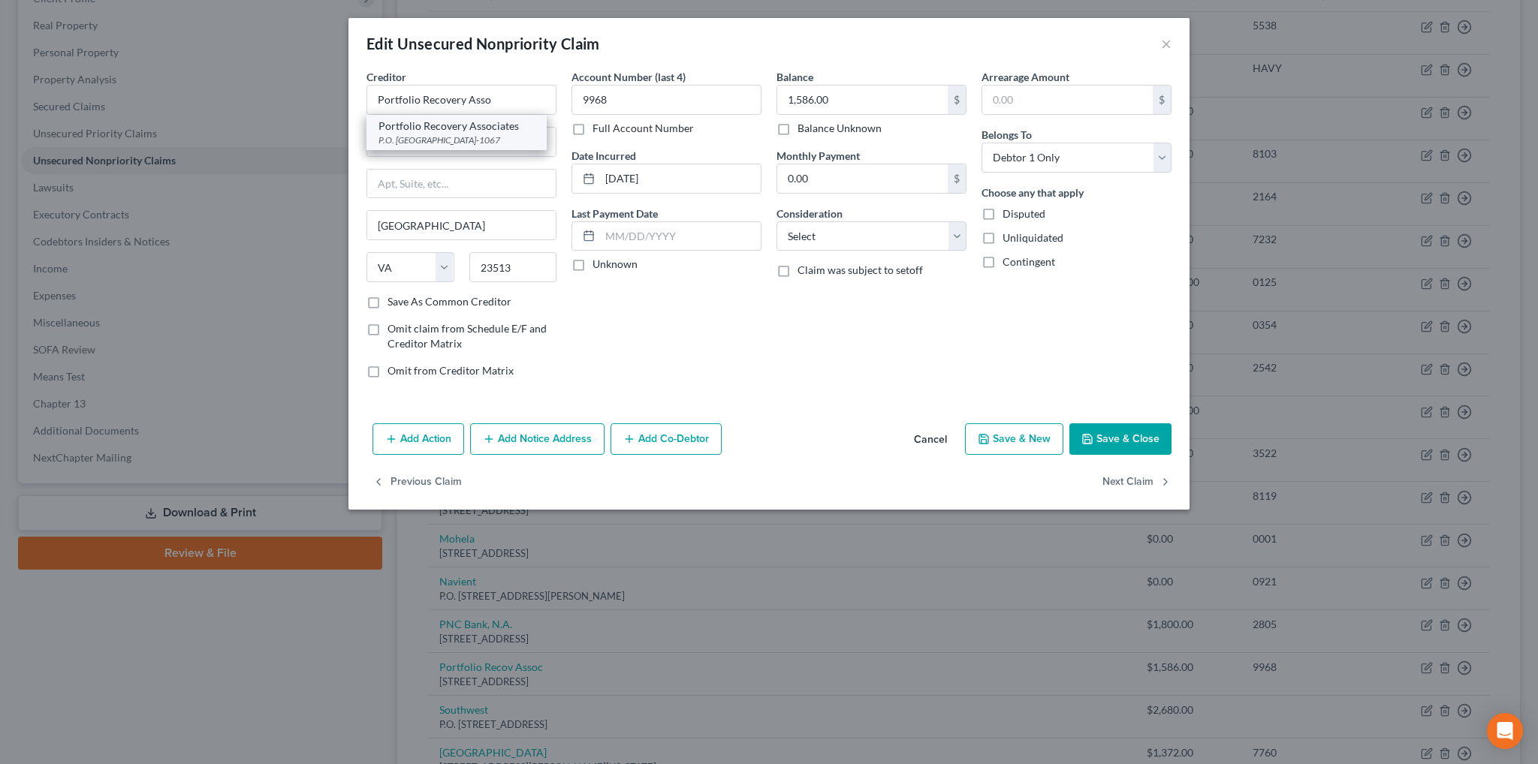
type input "23541-1067"
click at [1101, 445] on button "Save & Close" at bounding box center [1120, 439] width 102 height 32
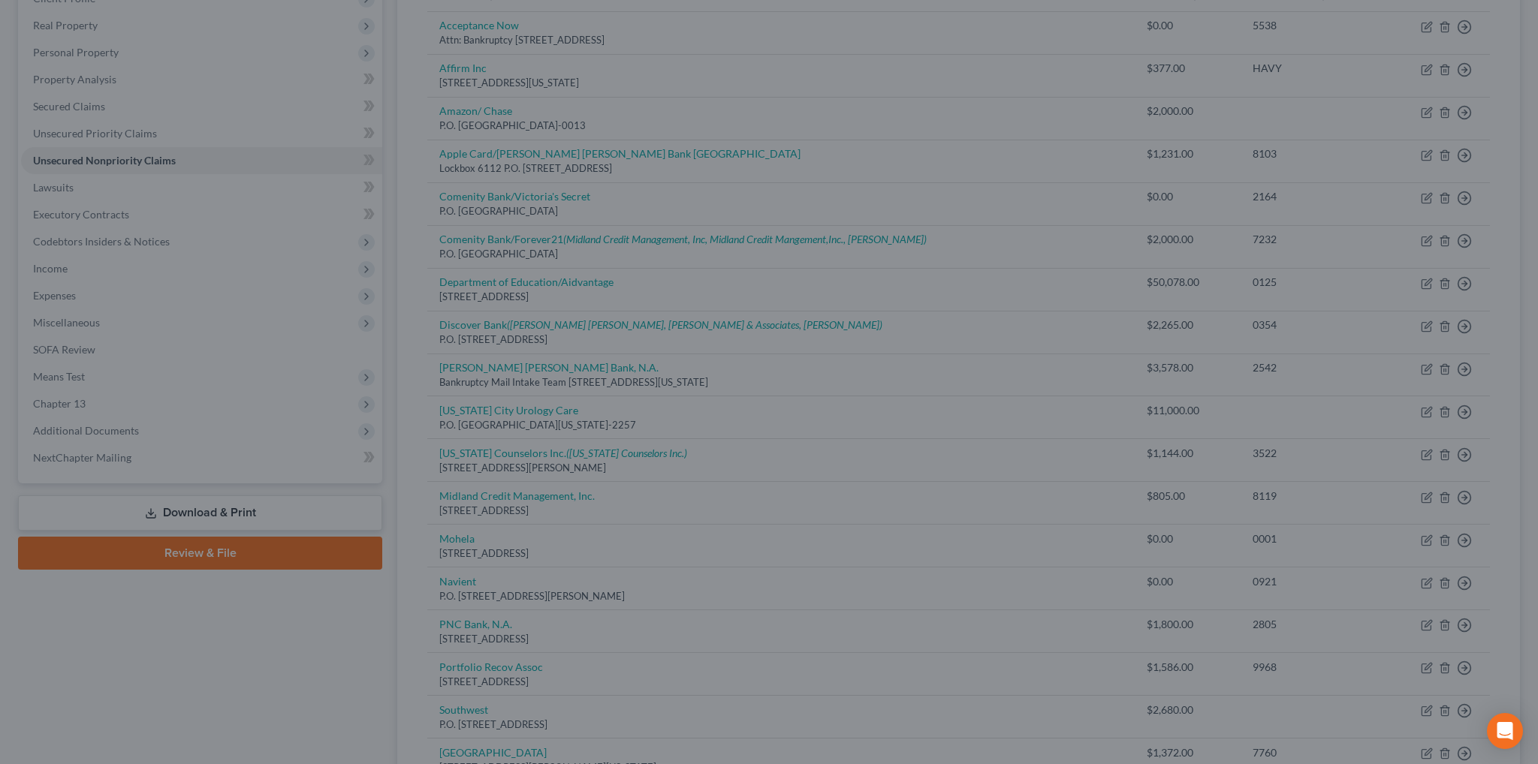
type input "0"
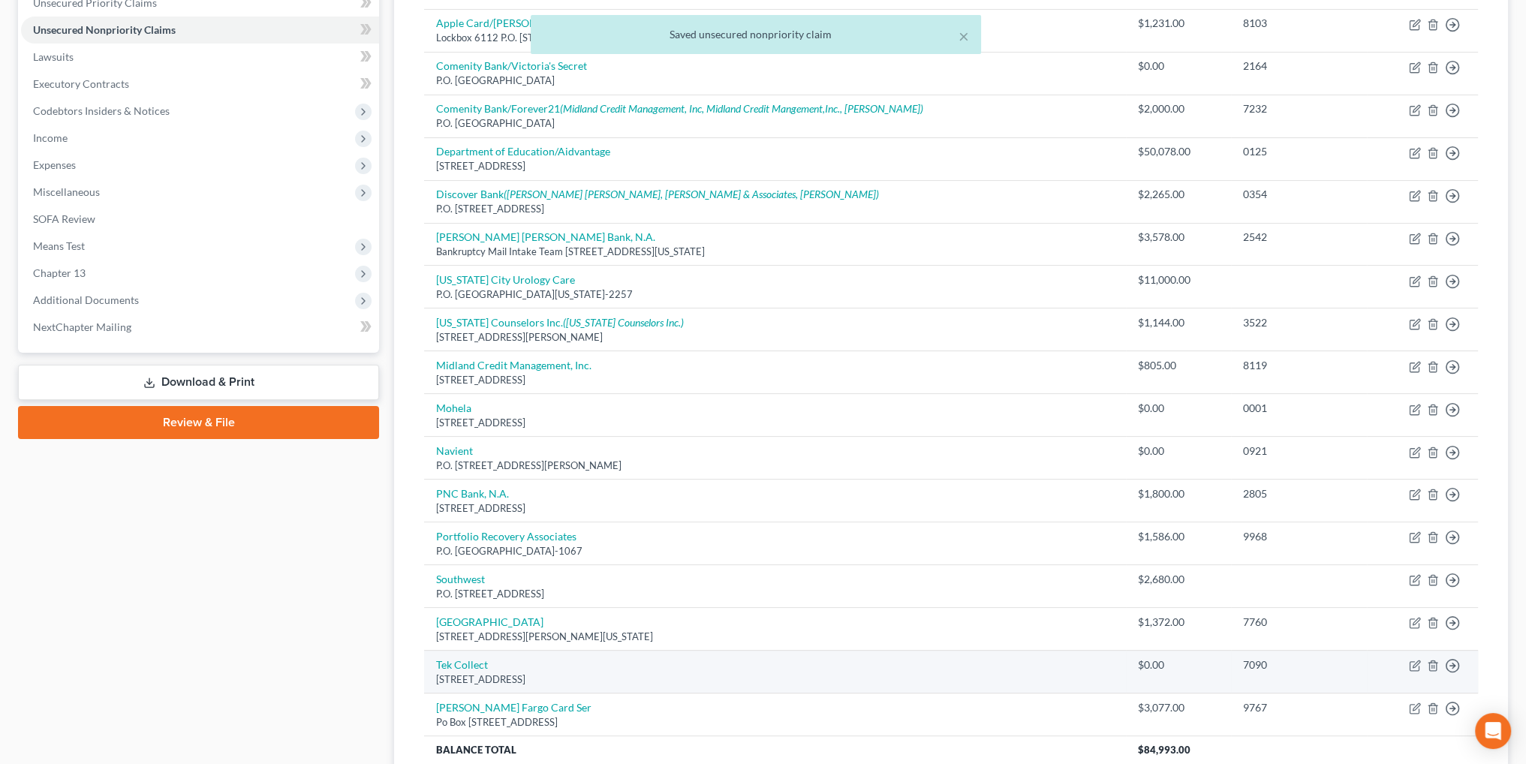
scroll to position [375, 0]
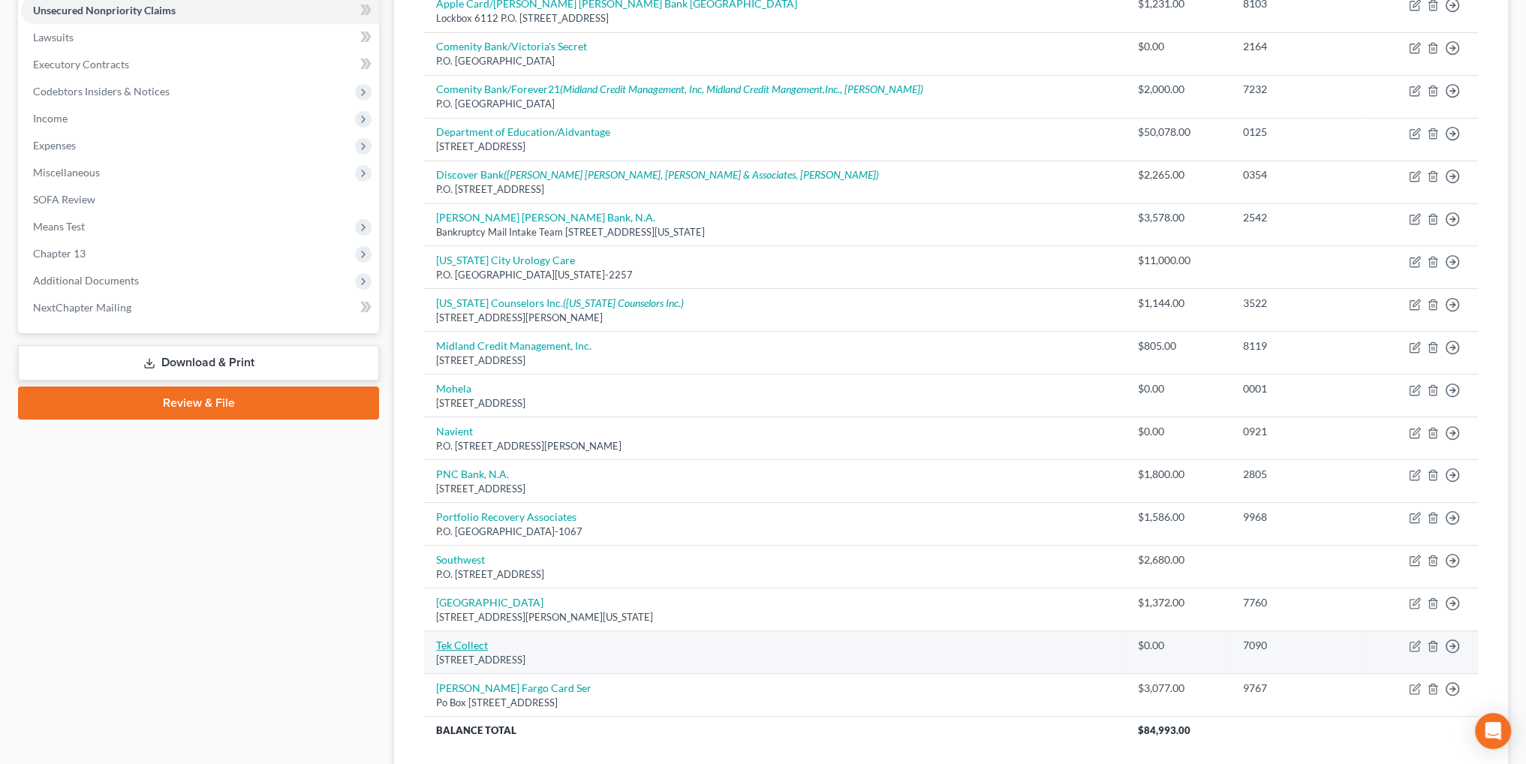
click at [457, 640] on link "Tek Collect" at bounding box center [462, 645] width 52 height 13
select select "36"
select select "0"
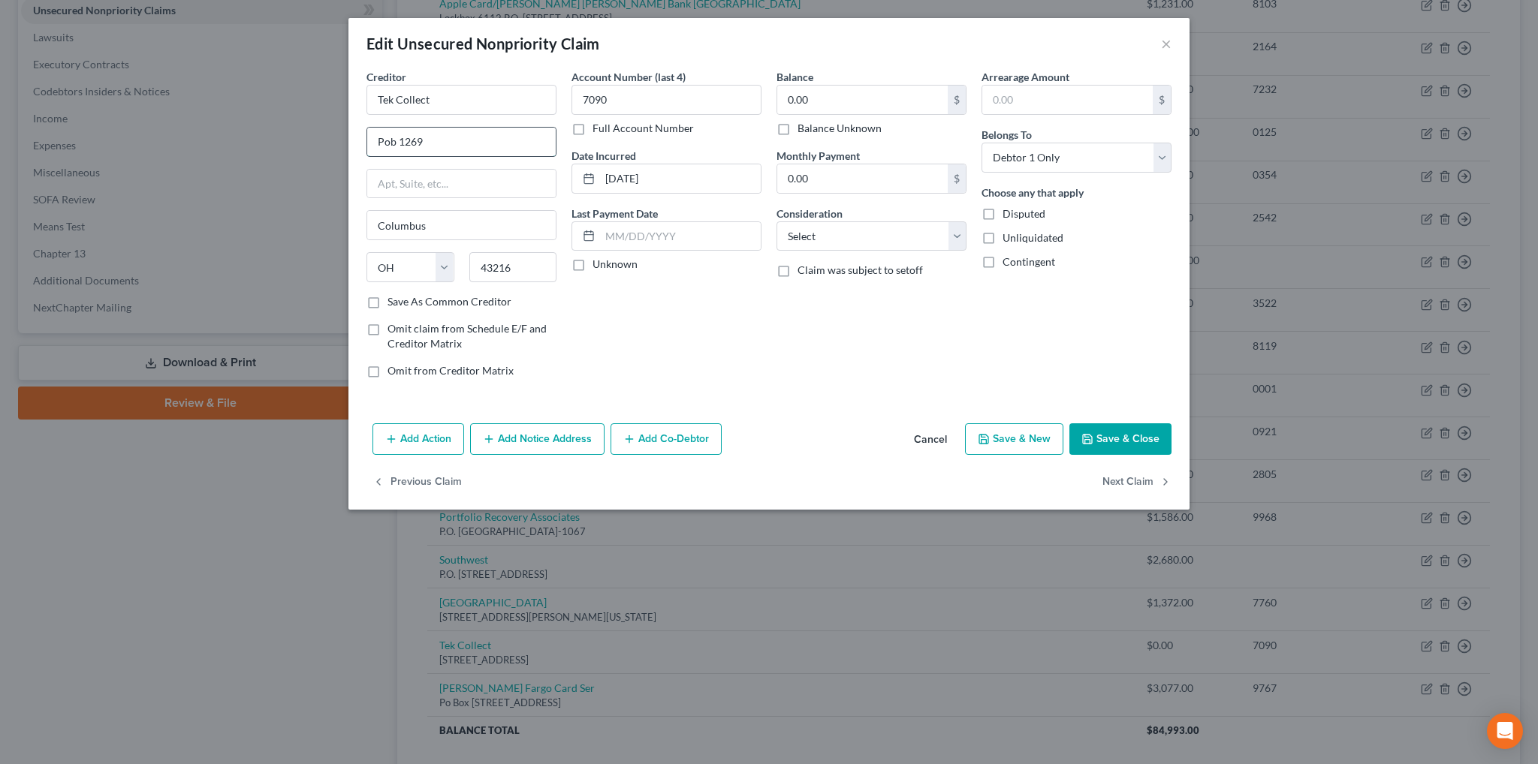
click at [395, 140] on input "Pob 1269" at bounding box center [461, 142] width 188 height 29
type input "P.O. Box 1269"
click at [1108, 442] on button "Save & Close" at bounding box center [1120, 439] width 102 height 32
type input "0"
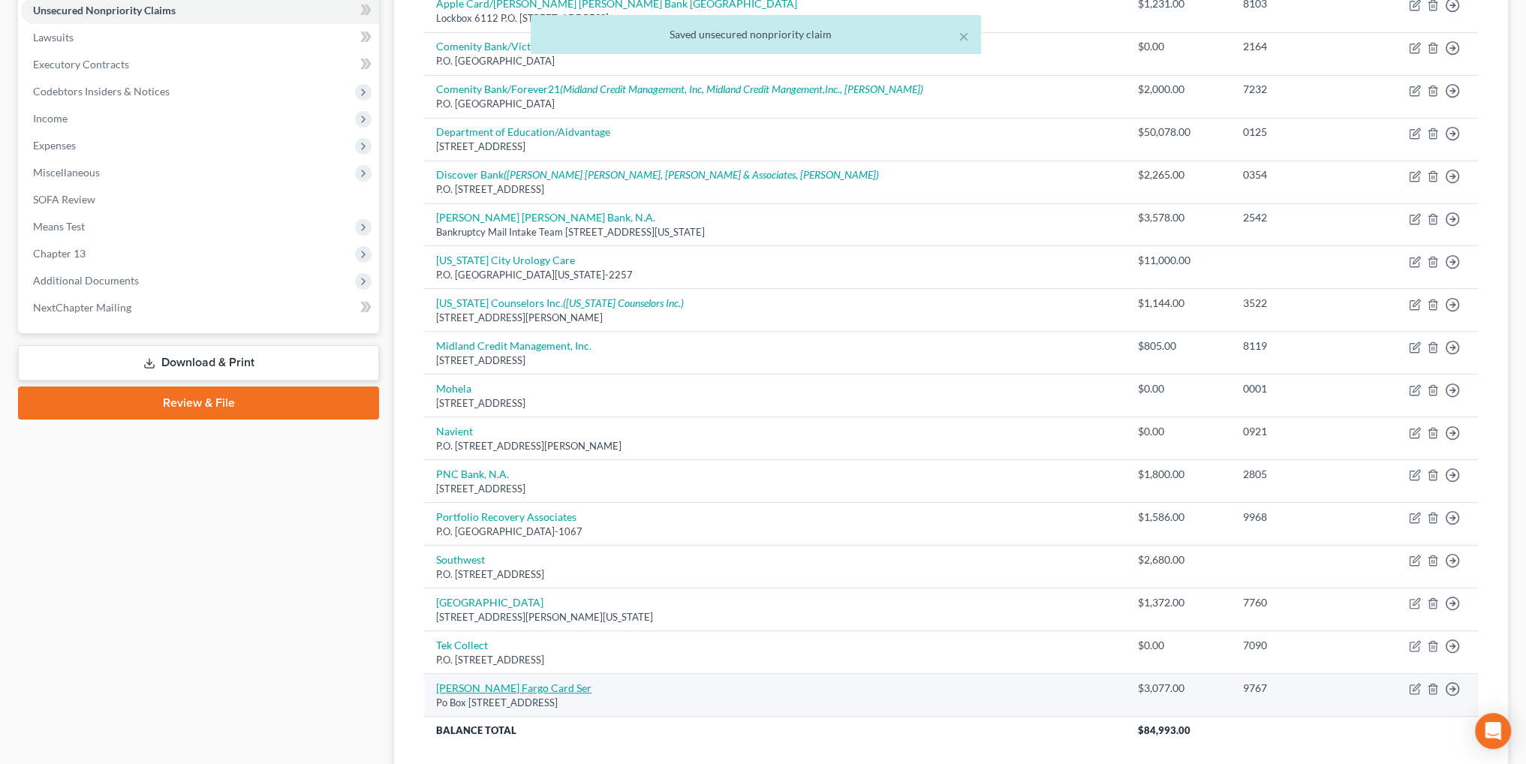
click at [496, 682] on link "[PERSON_NAME] Fargo Card Ser" at bounding box center [513, 688] width 155 height 13
select select "16"
select select "1"
select select "0"
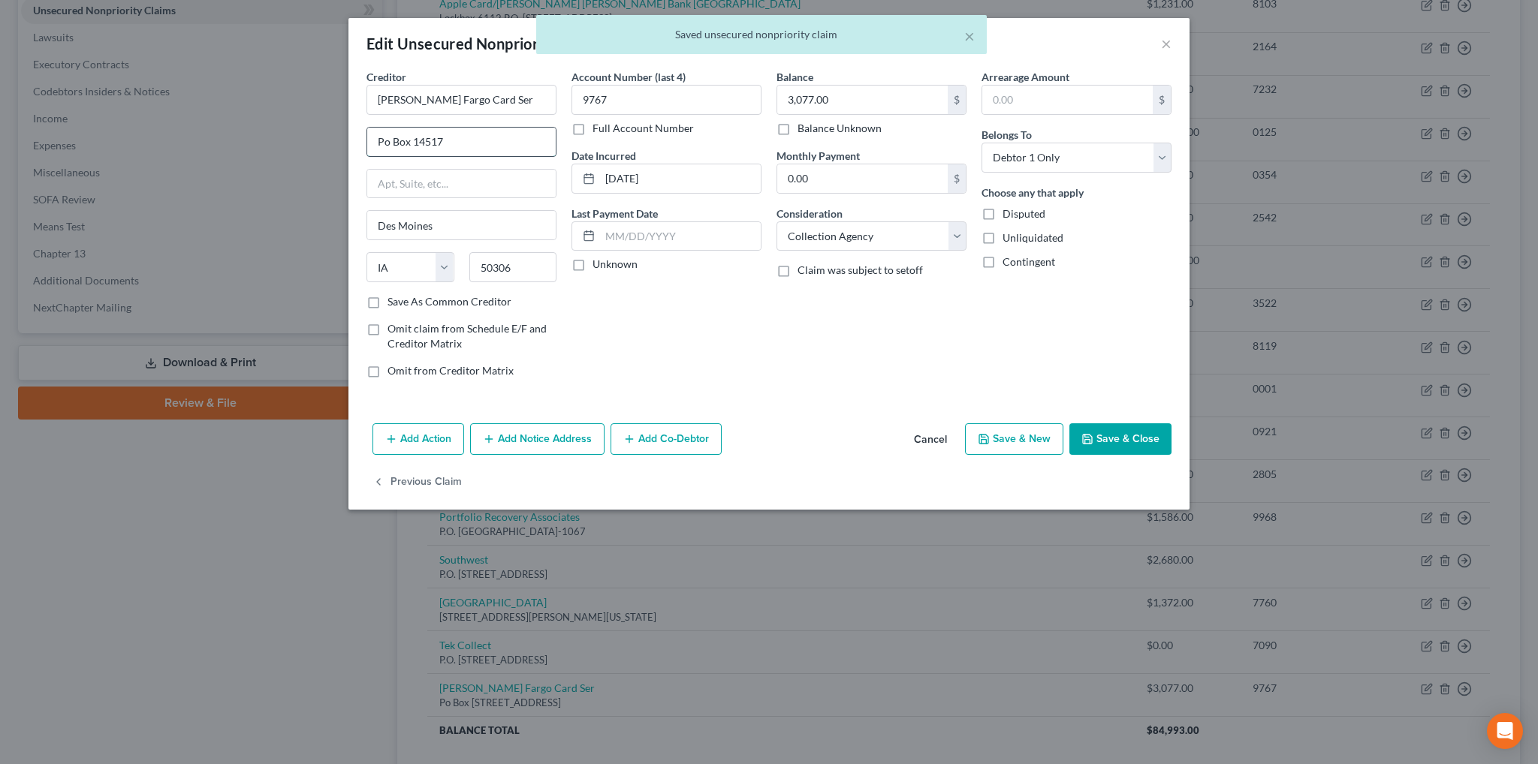
click at [390, 142] on input "Po Box 14517" at bounding box center [461, 142] width 188 height 29
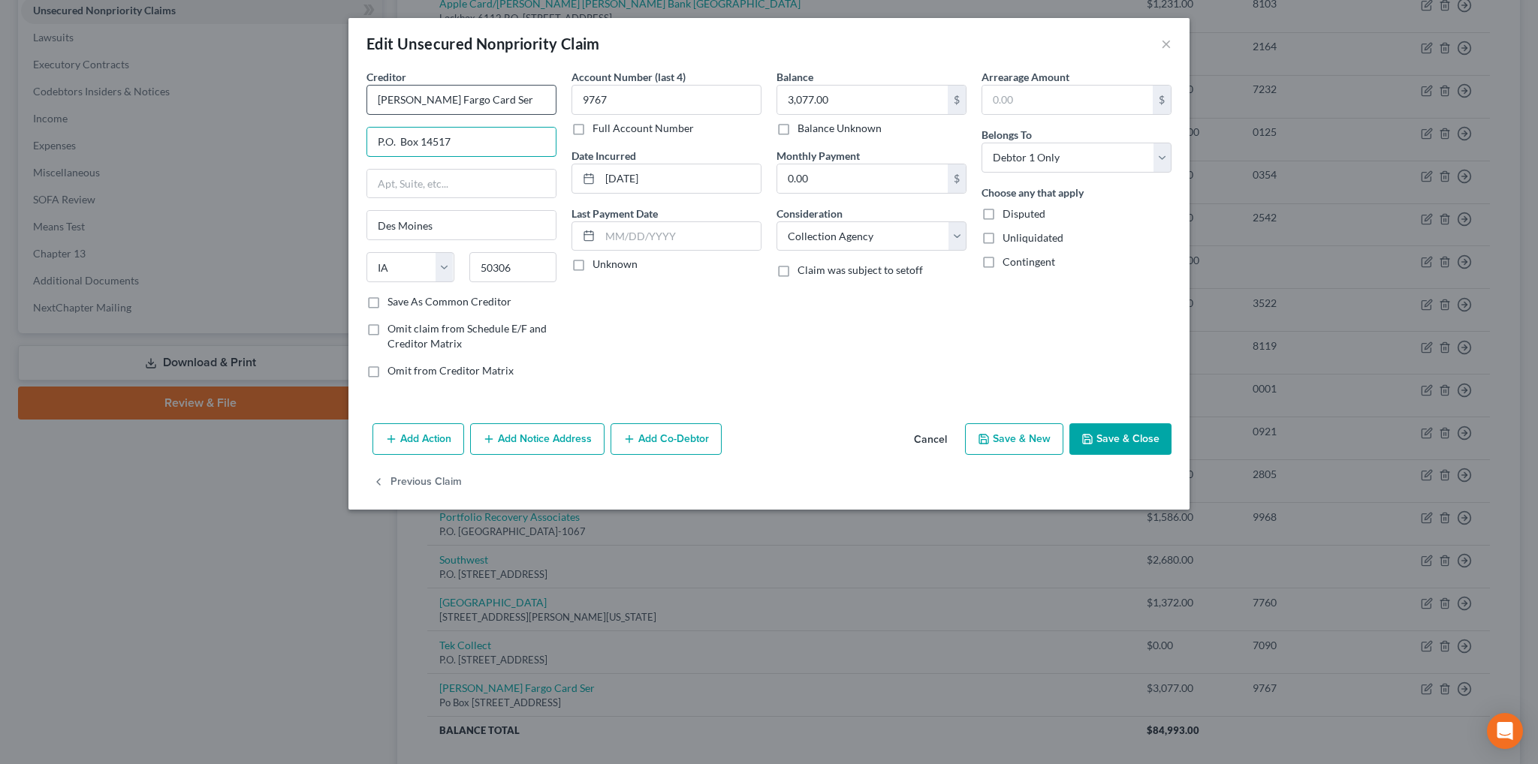
type input "P.O. Box 14517"
click at [499, 98] on input "[PERSON_NAME] Fargo Card Ser" at bounding box center [461, 100] width 190 height 30
type input "[PERSON_NAME] Fargo Card Services"
click at [1129, 423] on button "Save & Close" at bounding box center [1120, 439] width 102 height 32
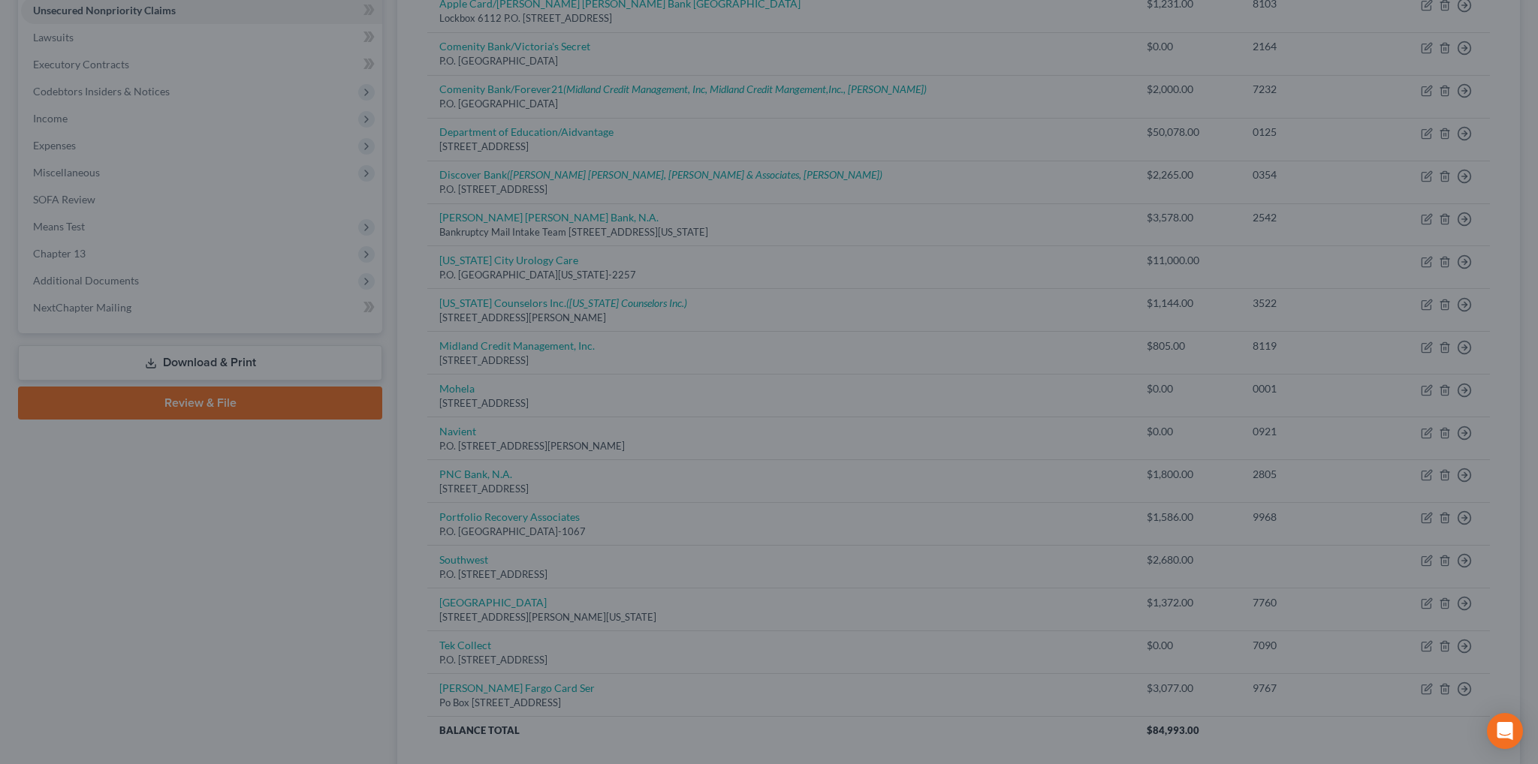
type input "0"
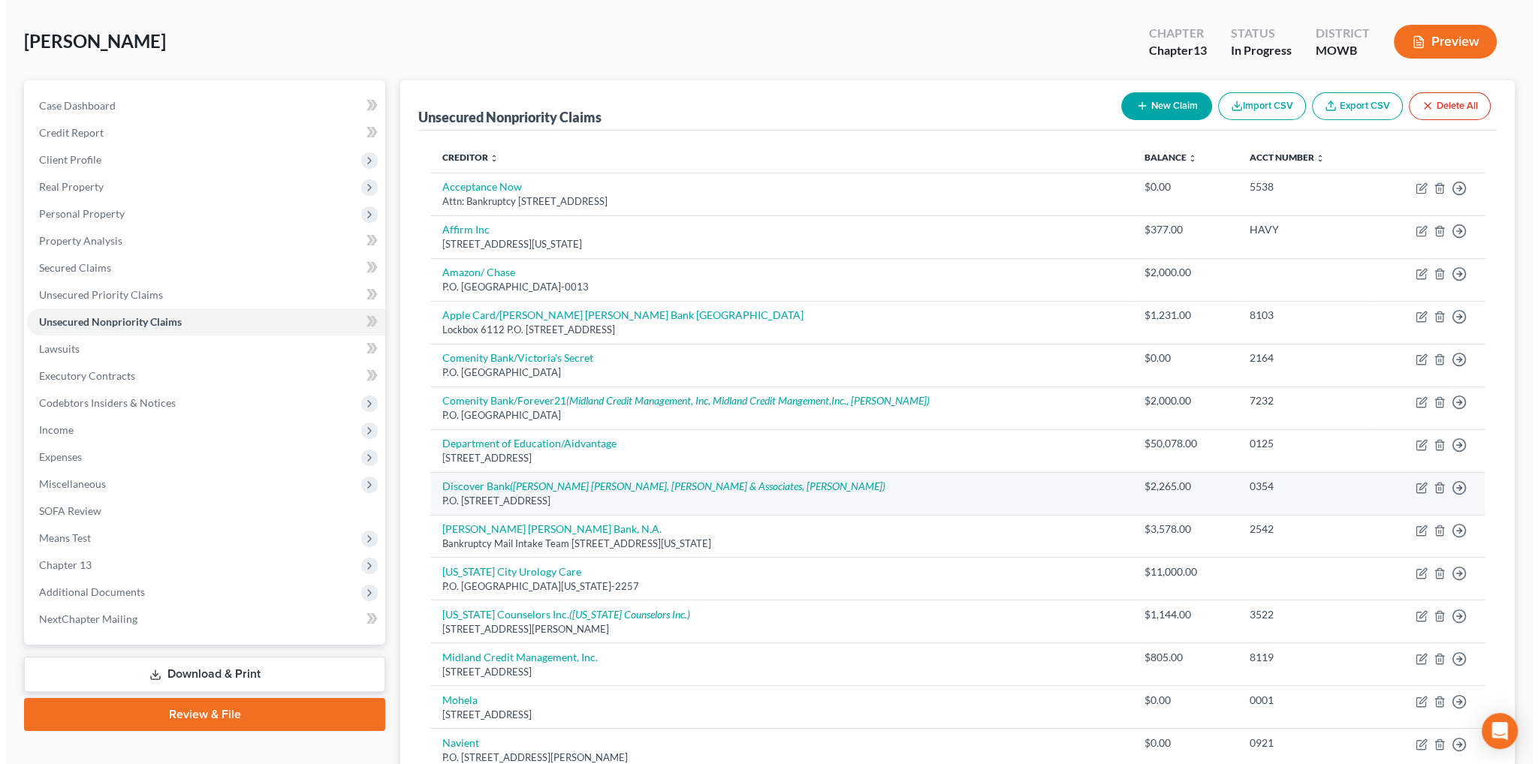
scroll to position [36, 0]
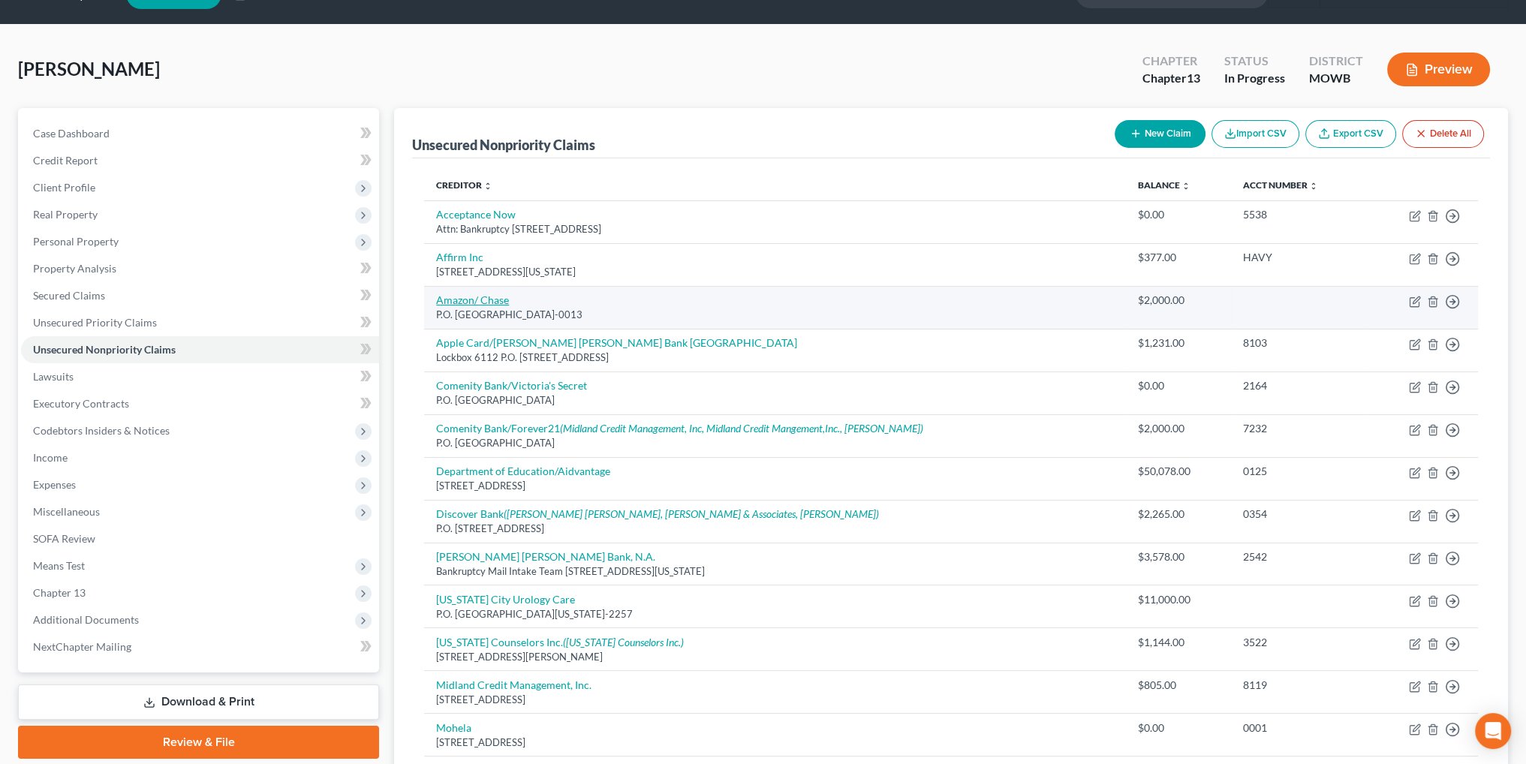
click at [490, 296] on link "Amazon/ Chase" at bounding box center [472, 300] width 73 height 13
select select "9"
select select "2"
select select "0"
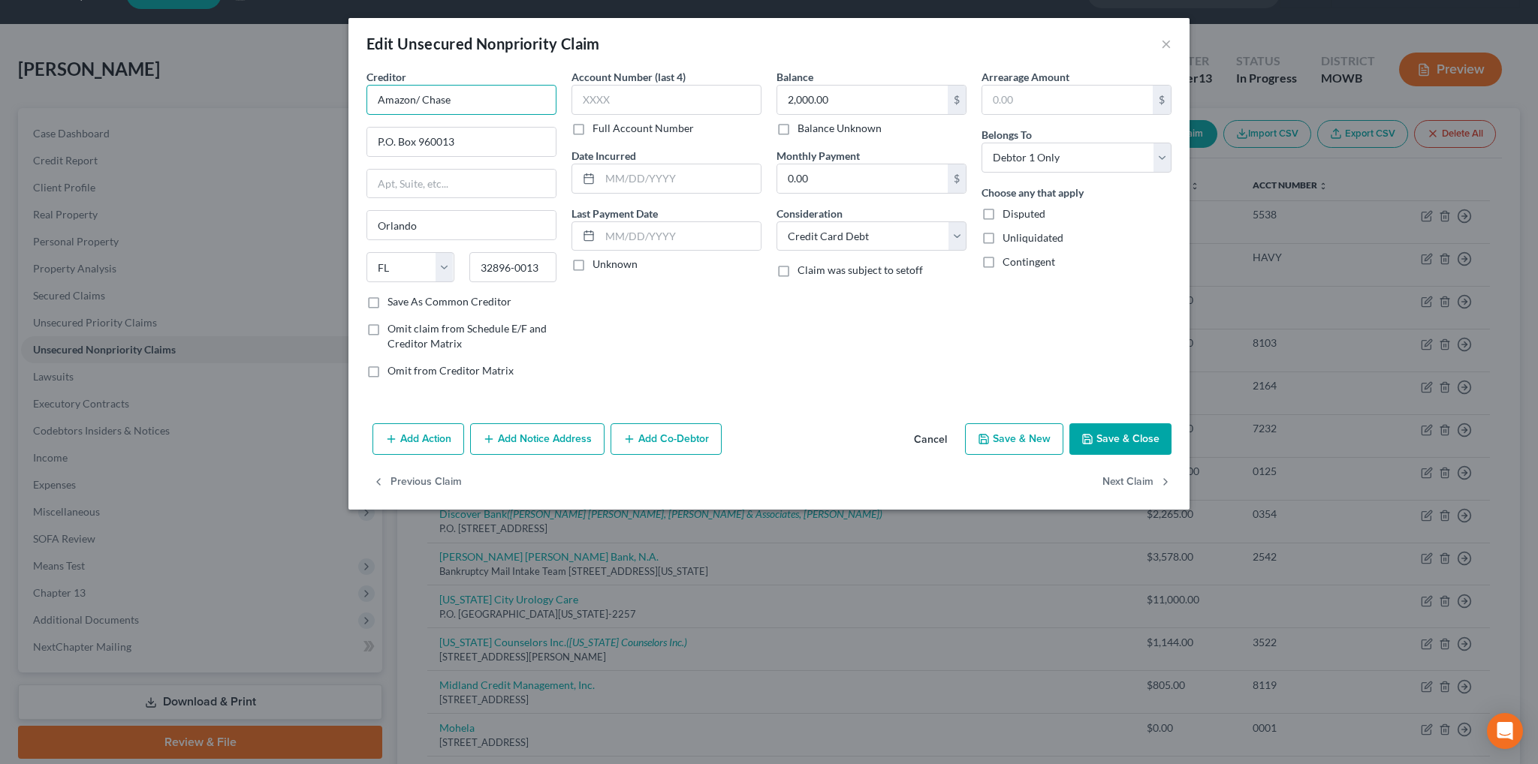
click at [482, 97] on input "Amazon/ Chase" at bounding box center [461, 100] width 190 height 30
drag, startPoint x: 477, startPoint y: 97, endPoint x: 363, endPoint y: 100, distance: 113.4
click at [363, 100] on div "Creditor * Amazon/ Chase P.O. Box 960013 [GEOGRAPHIC_DATA] [US_STATE] AK AR AZ …" at bounding box center [461, 229] width 205 height 321
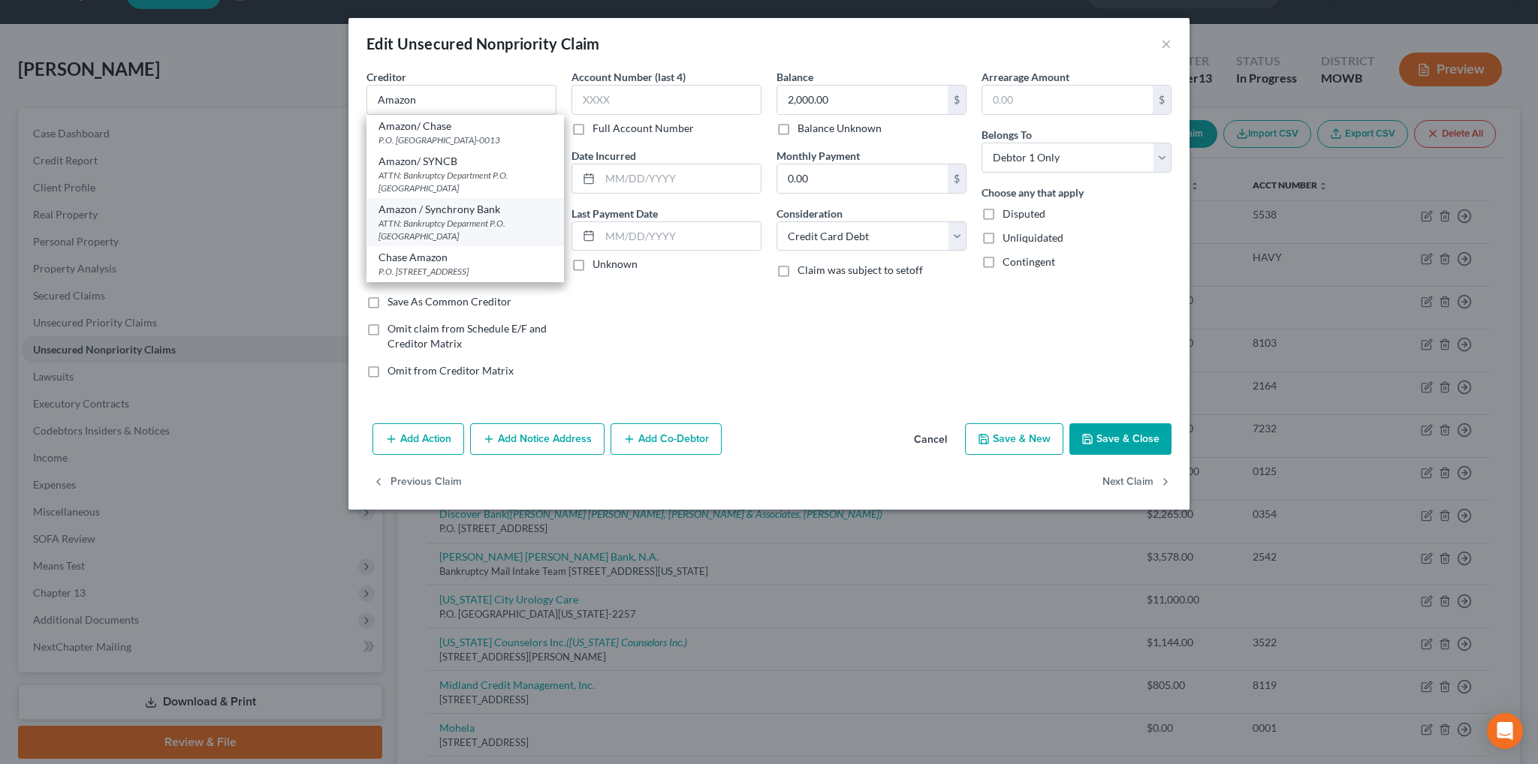
click at [463, 214] on div "Amazon / Synchrony Bank" at bounding box center [464, 209] width 173 height 15
type input "Amazon / Synchrony Bank"
type input "ATTN: Bankruptcy Deparment"
type input "P.O. Box 965065"
type input "32896"
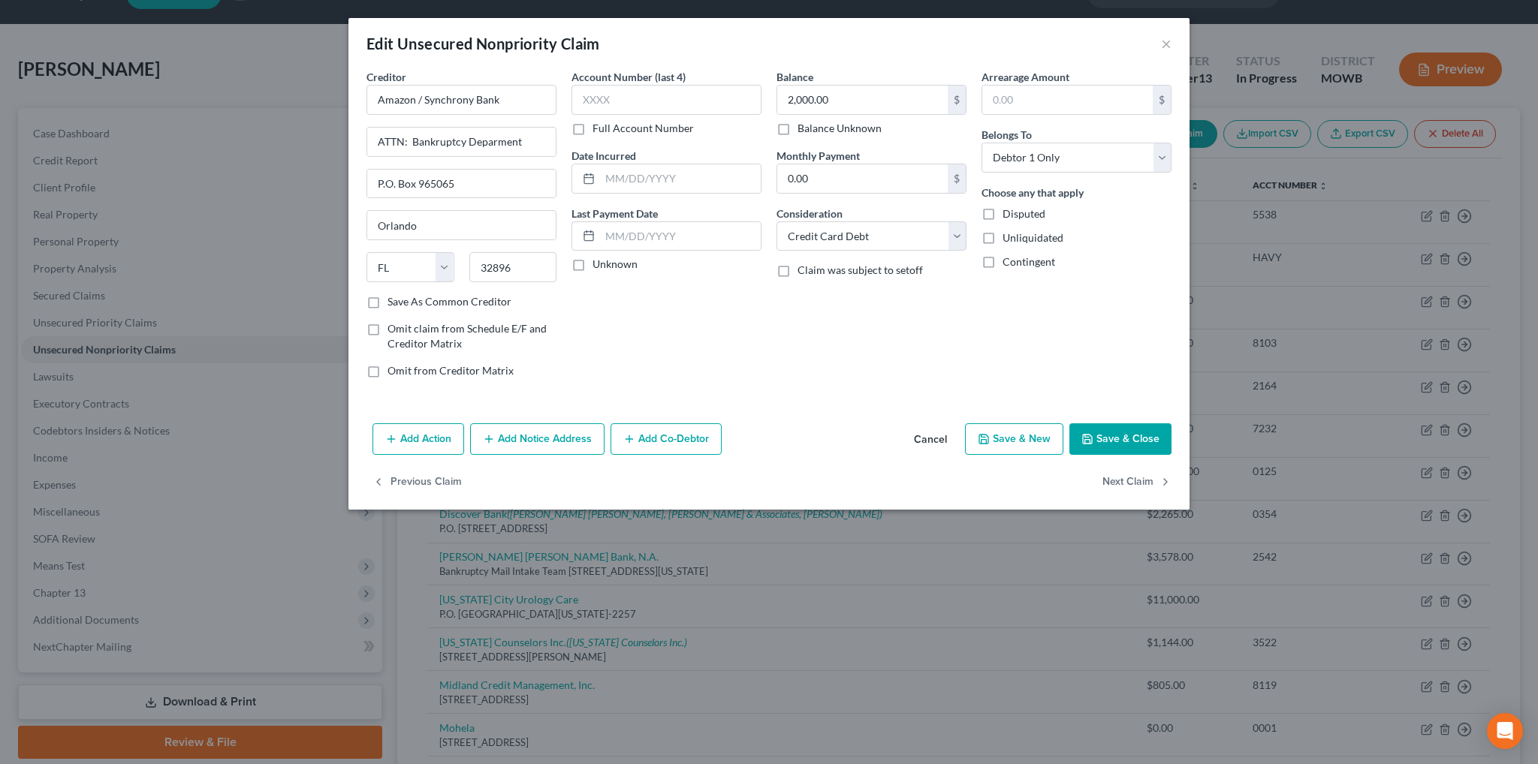
drag, startPoint x: 553, startPoint y: 448, endPoint x: 543, endPoint y: 457, distance: 13.3
click at [553, 448] on button "Add Notice Address" at bounding box center [537, 439] width 134 height 32
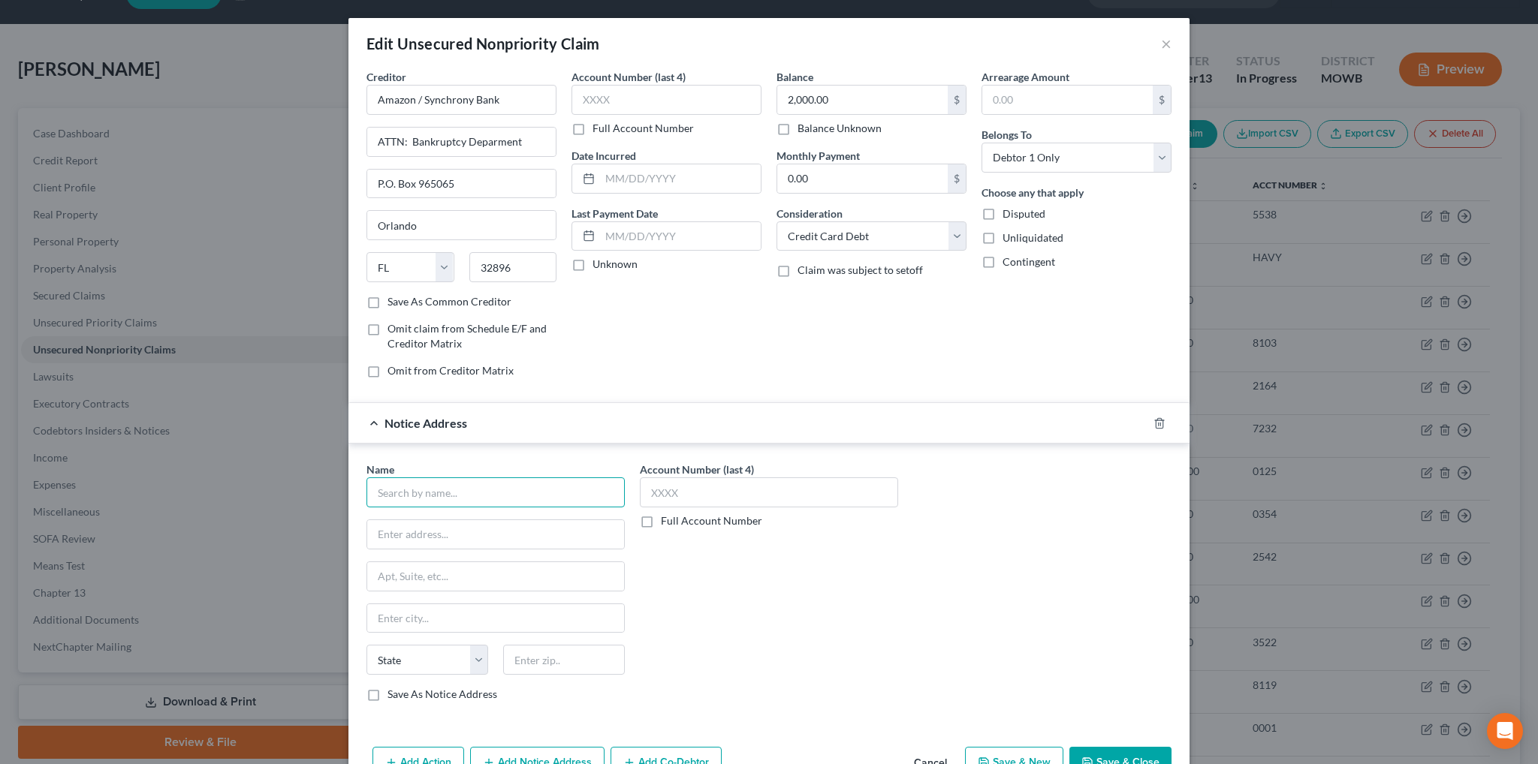
click at [460, 490] on input "text" at bounding box center [495, 493] width 258 height 30
type input "[PERSON_NAME] & [PERSON_NAME], P.C."
type input "[STREET_ADDRESS]"
type input "Suite 180"
type input "[GEOGRAPHIC_DATA][PERSON_NAME]"
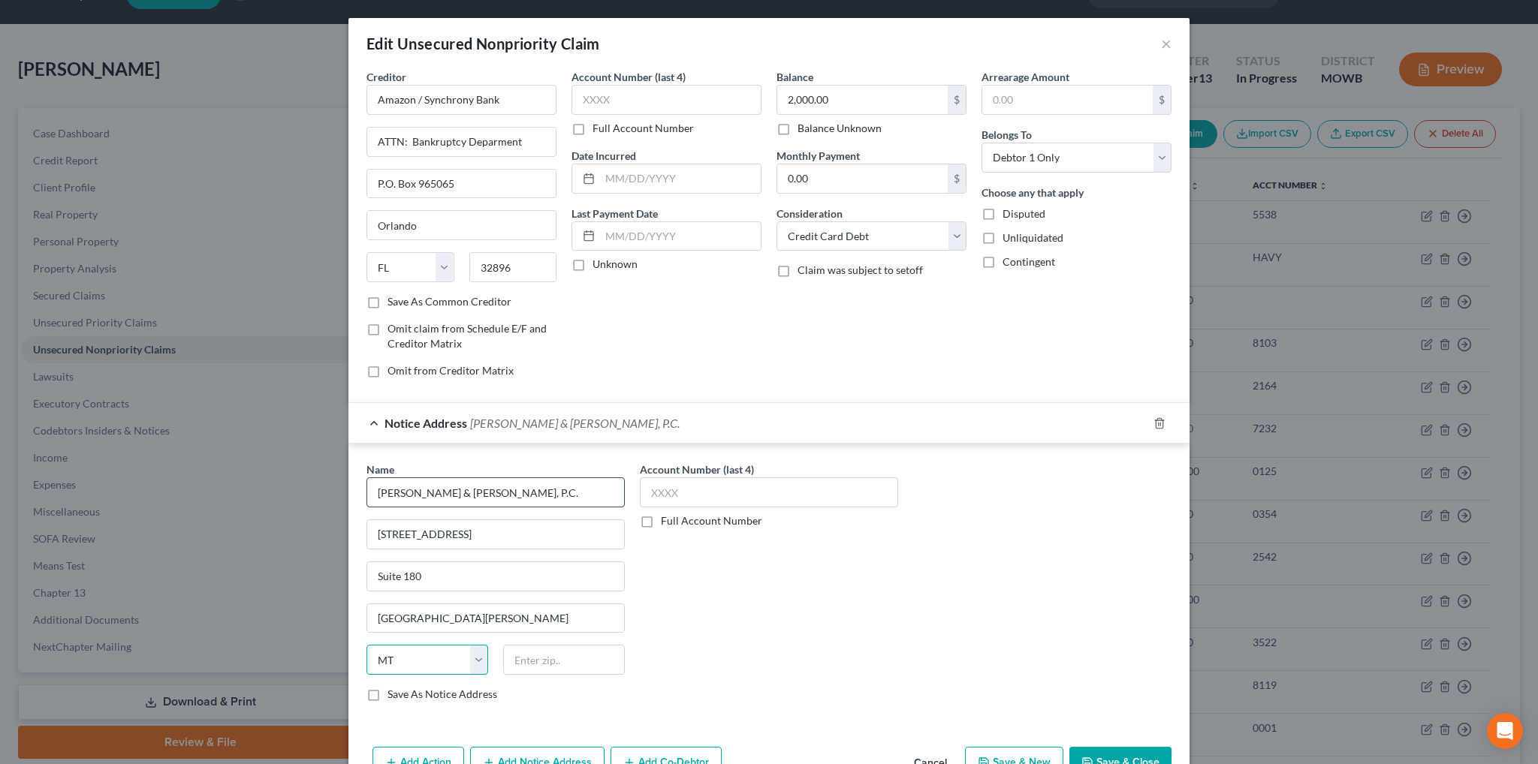
select select "26"
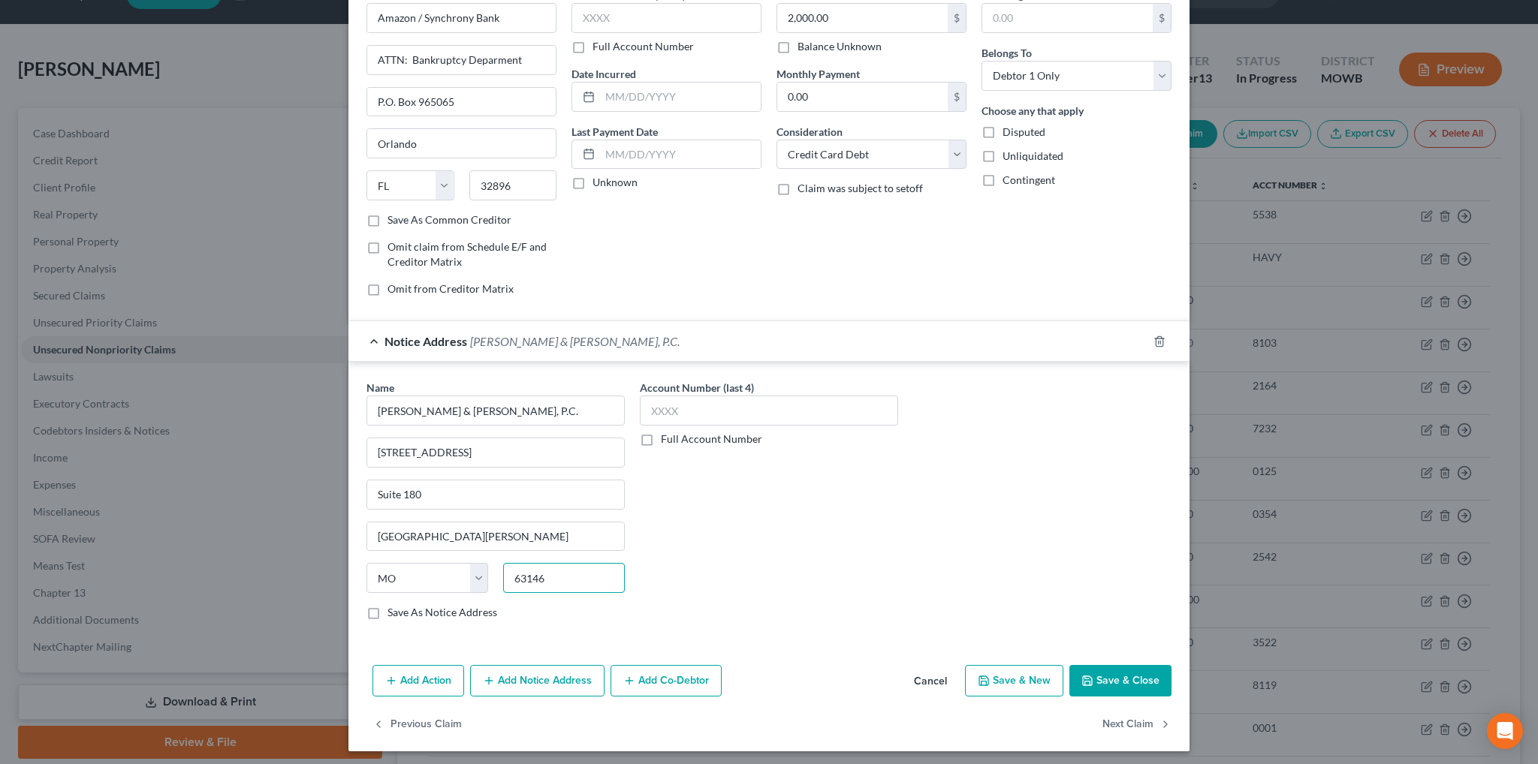
scroll to position [84, 0]
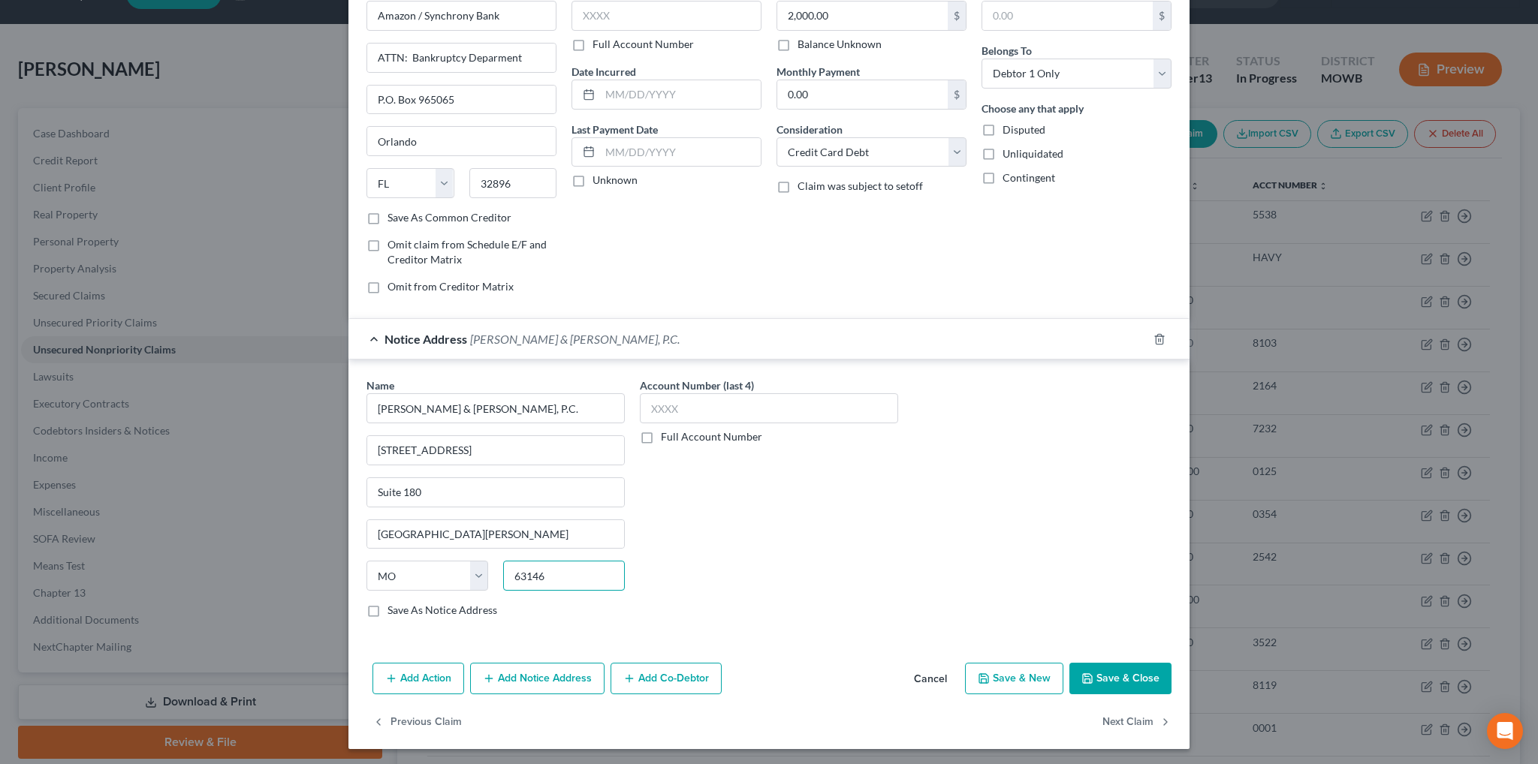
type input "63146"
click at [473, 676] on button "Add Notice Address" at bounding box center [537, 679] width 134 height 32
type input "Saint Louis"
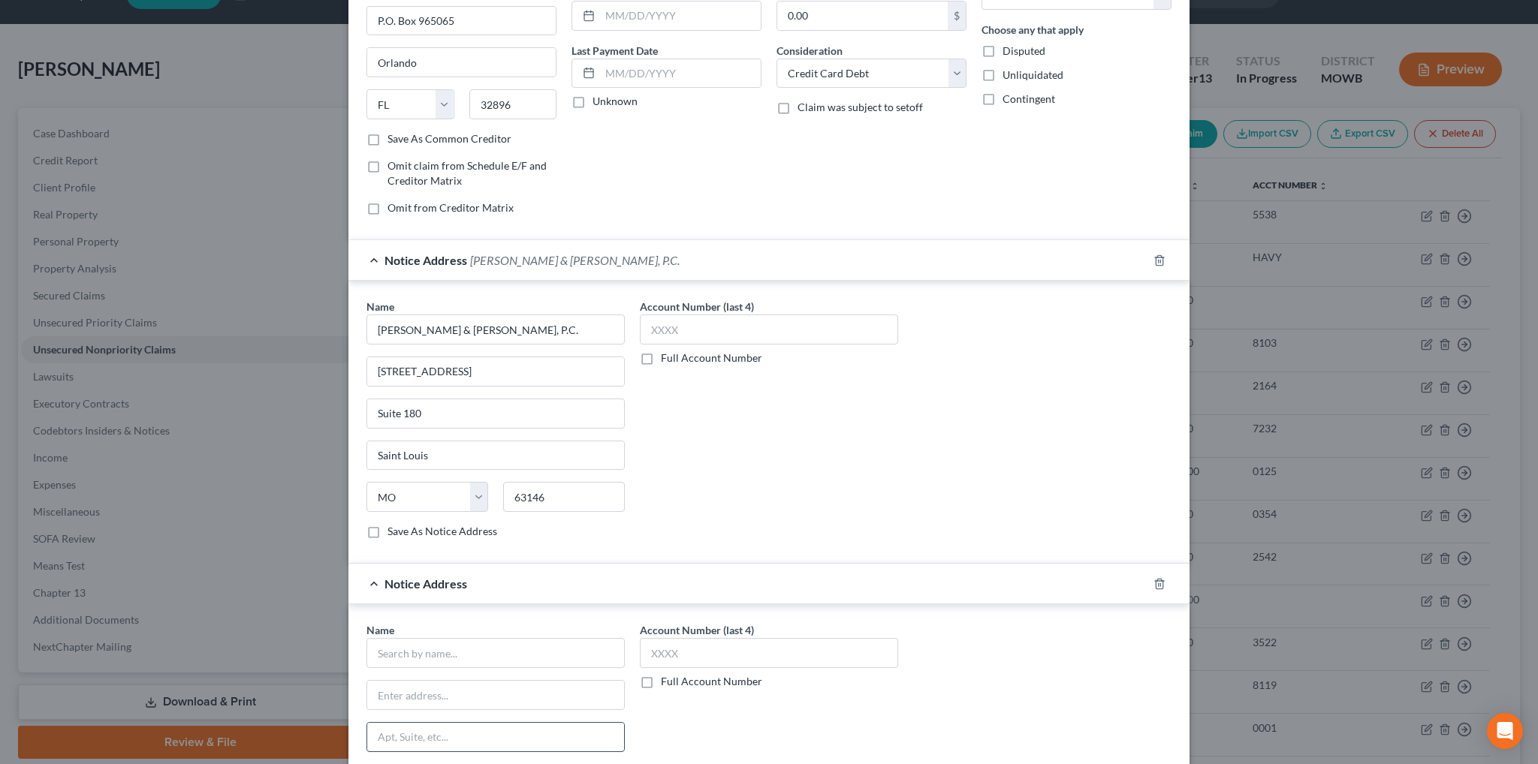
scroll to position [234, 0]
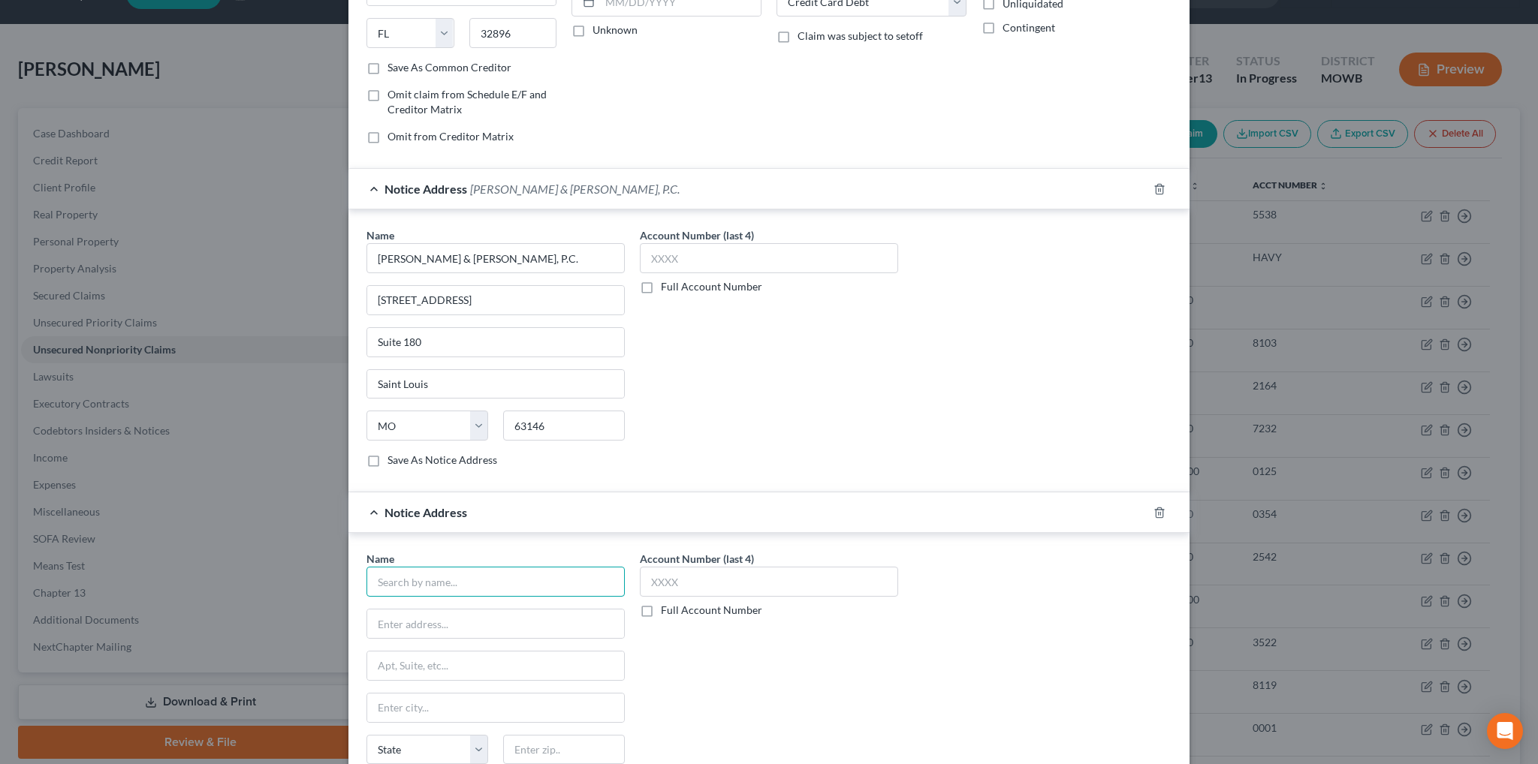
click at [438, 578] on input "text" at bounding box center [495, 582] width 258 height 30
click at [454, 616] on div "[STREET_ADDRESS]" at bounding box center [456, 622] width 156 height 13
type input "DNF Associates"
type input "[STREET_ADDRESS]"
type input "[GEOGRAPHIC_DATA]"
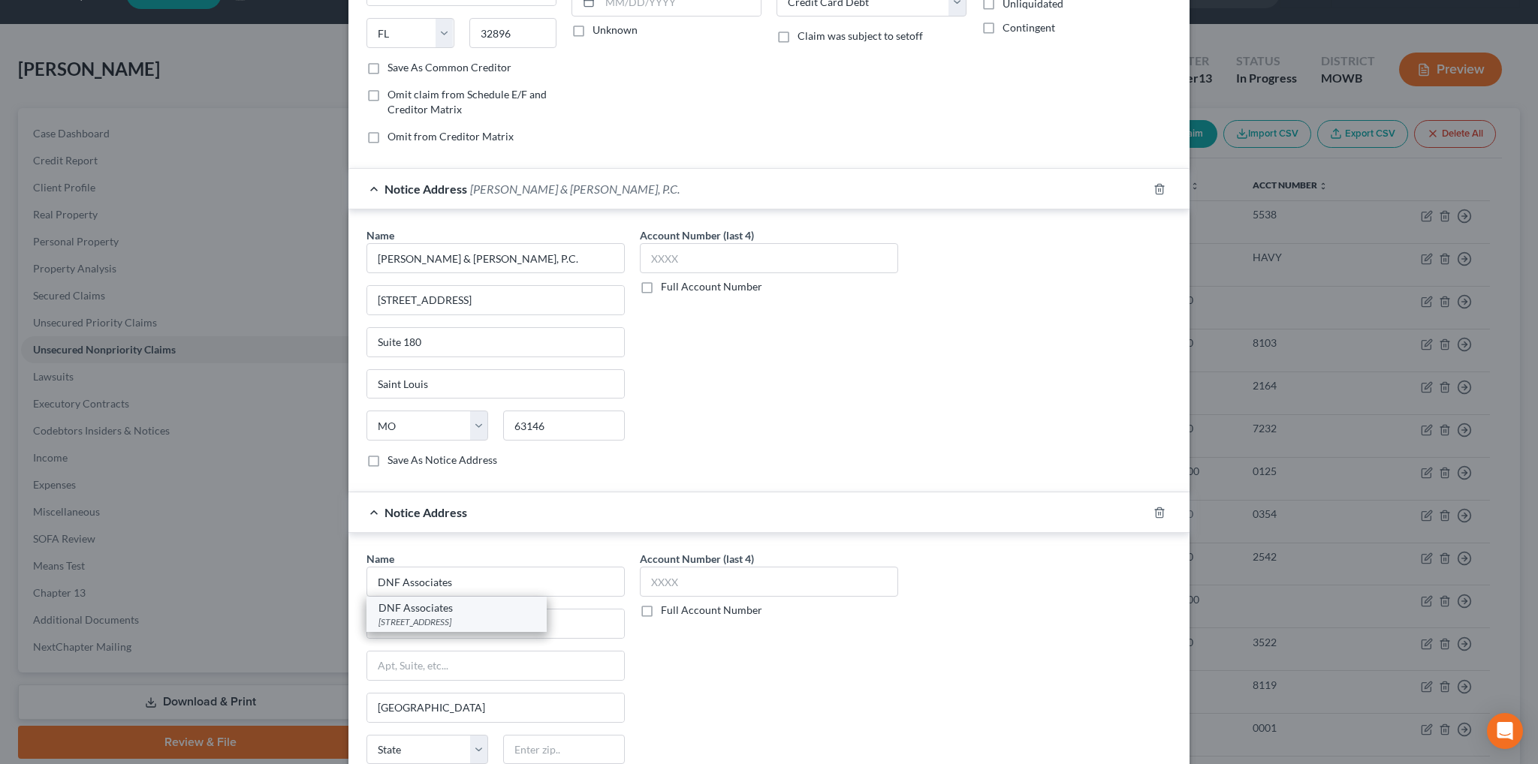
select select "35"
type input "14068-9902"
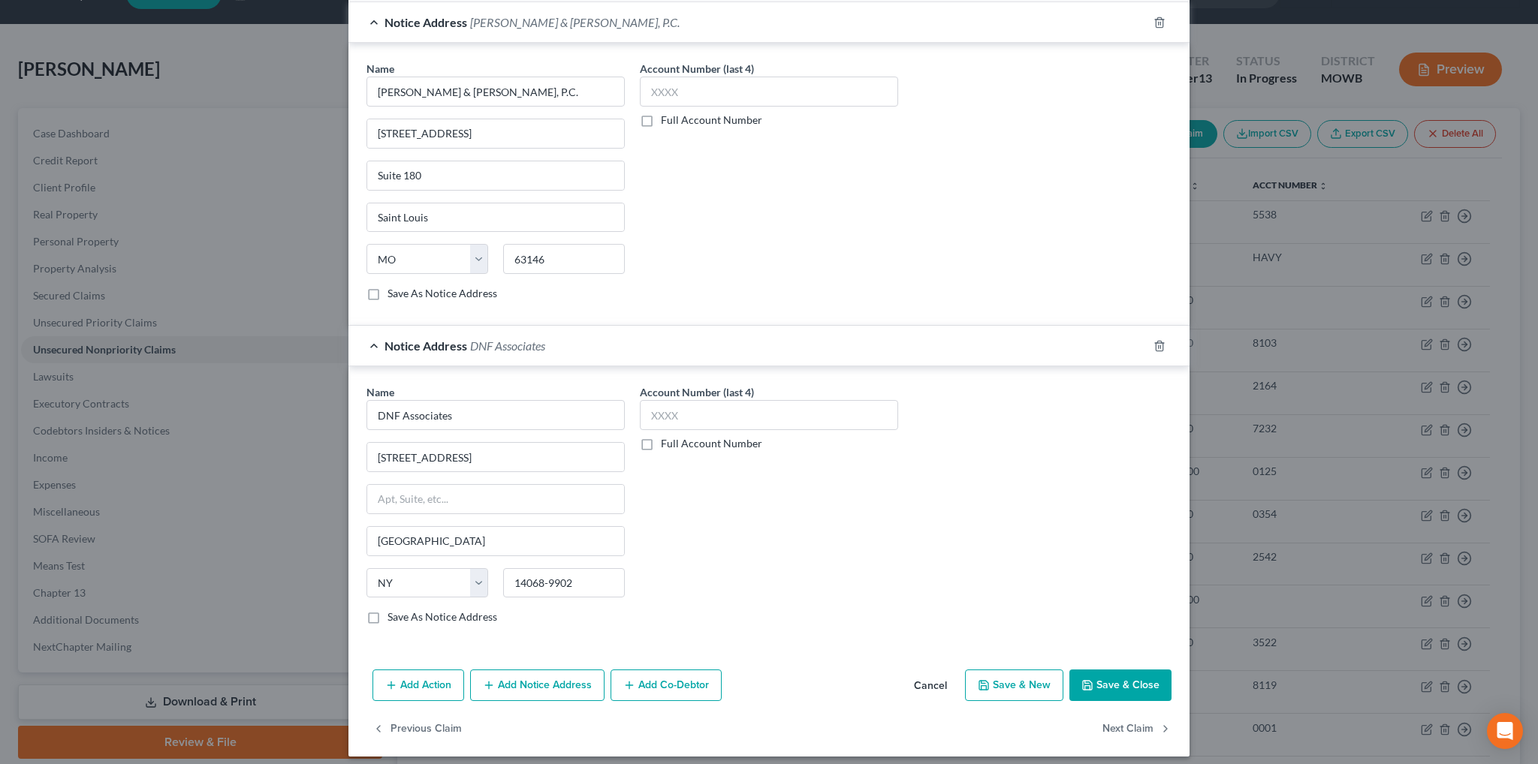
scroll to position [406, 0]
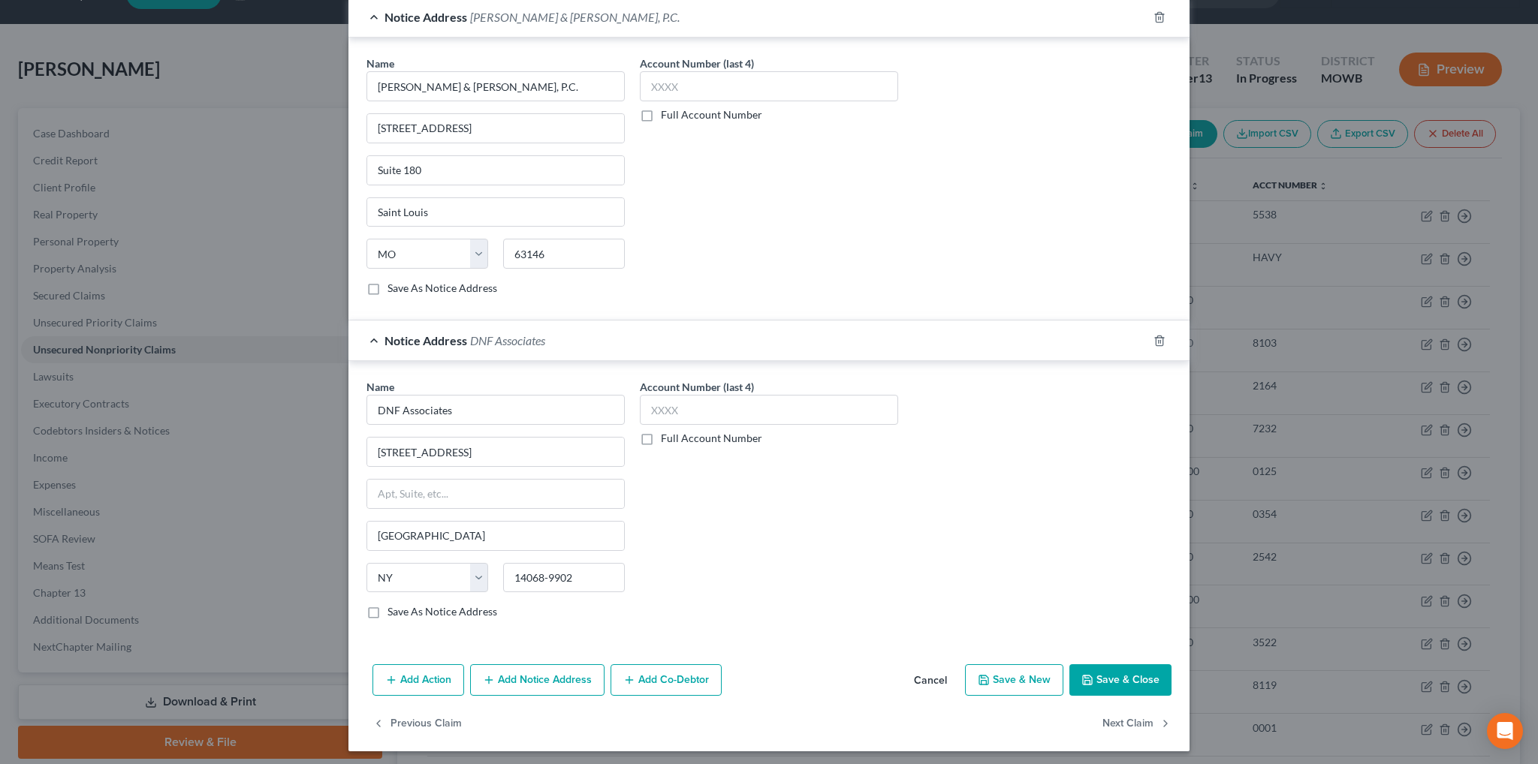
click at [1114, 672] on button "Save & Close" at bounding box center [1120, 681] width 102 height 32
type input "0"
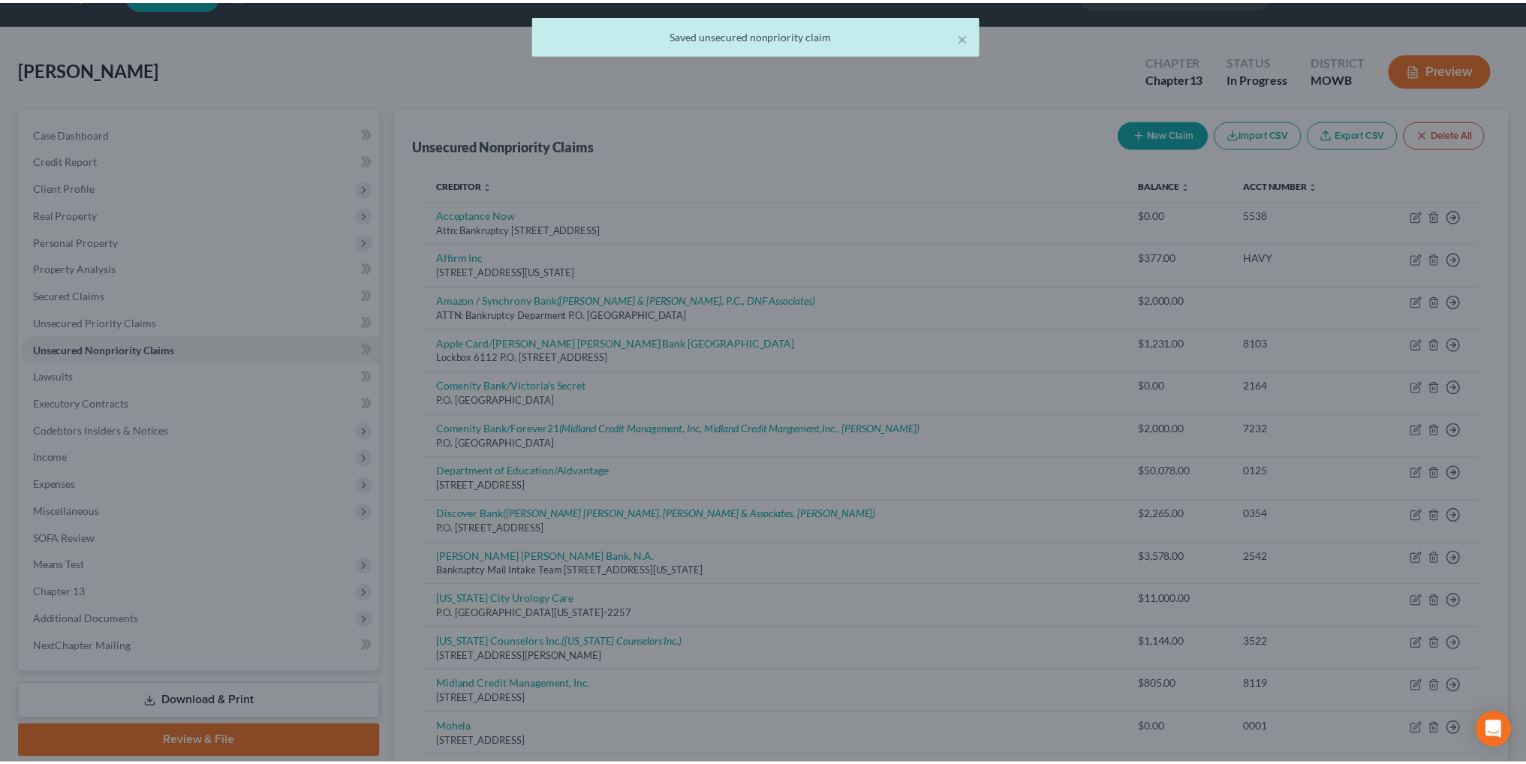
scroll to position [0, 0]
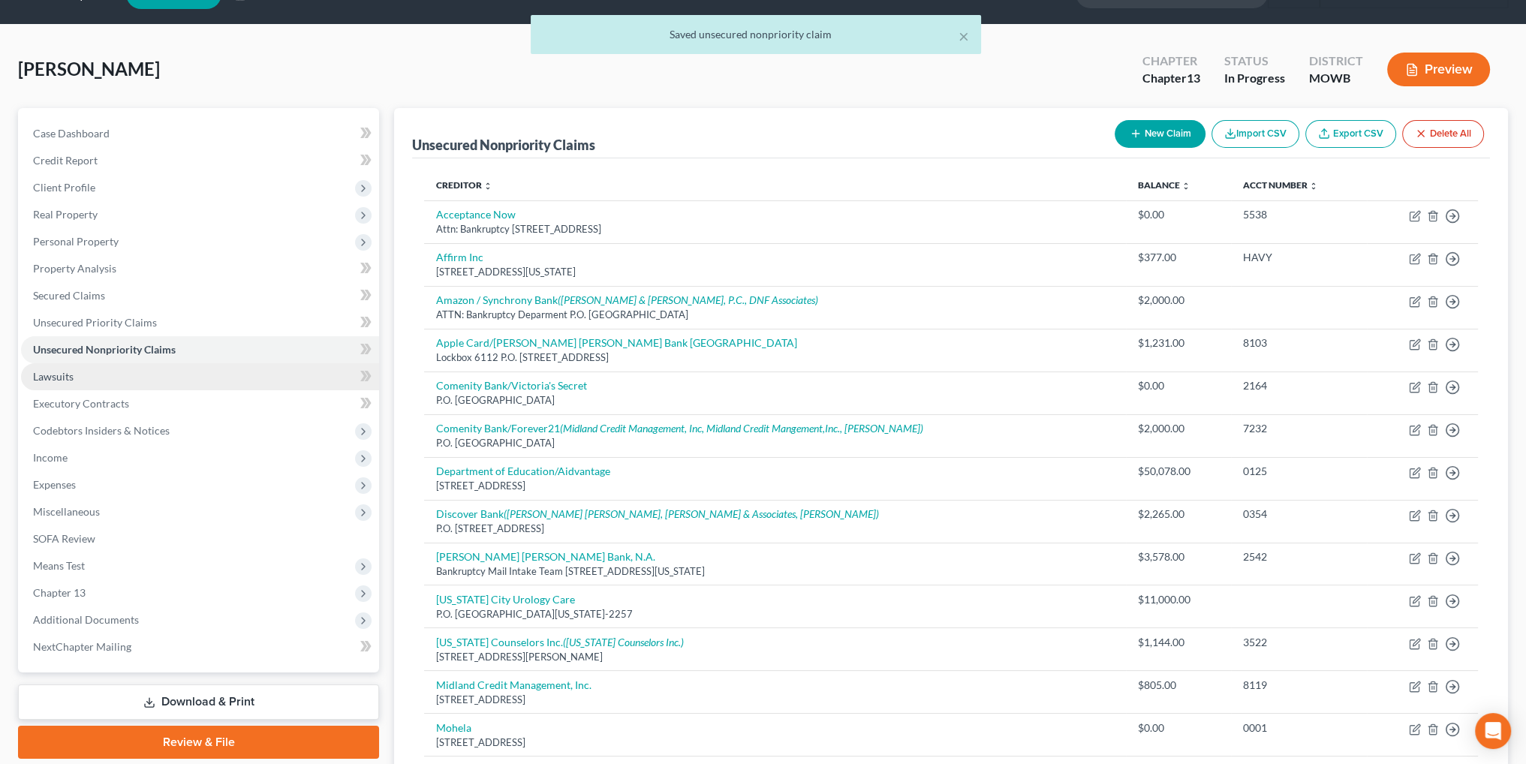
click at [53, 377] on span "Lawsuits" at bounding box center [53, 376] width 41 height 13
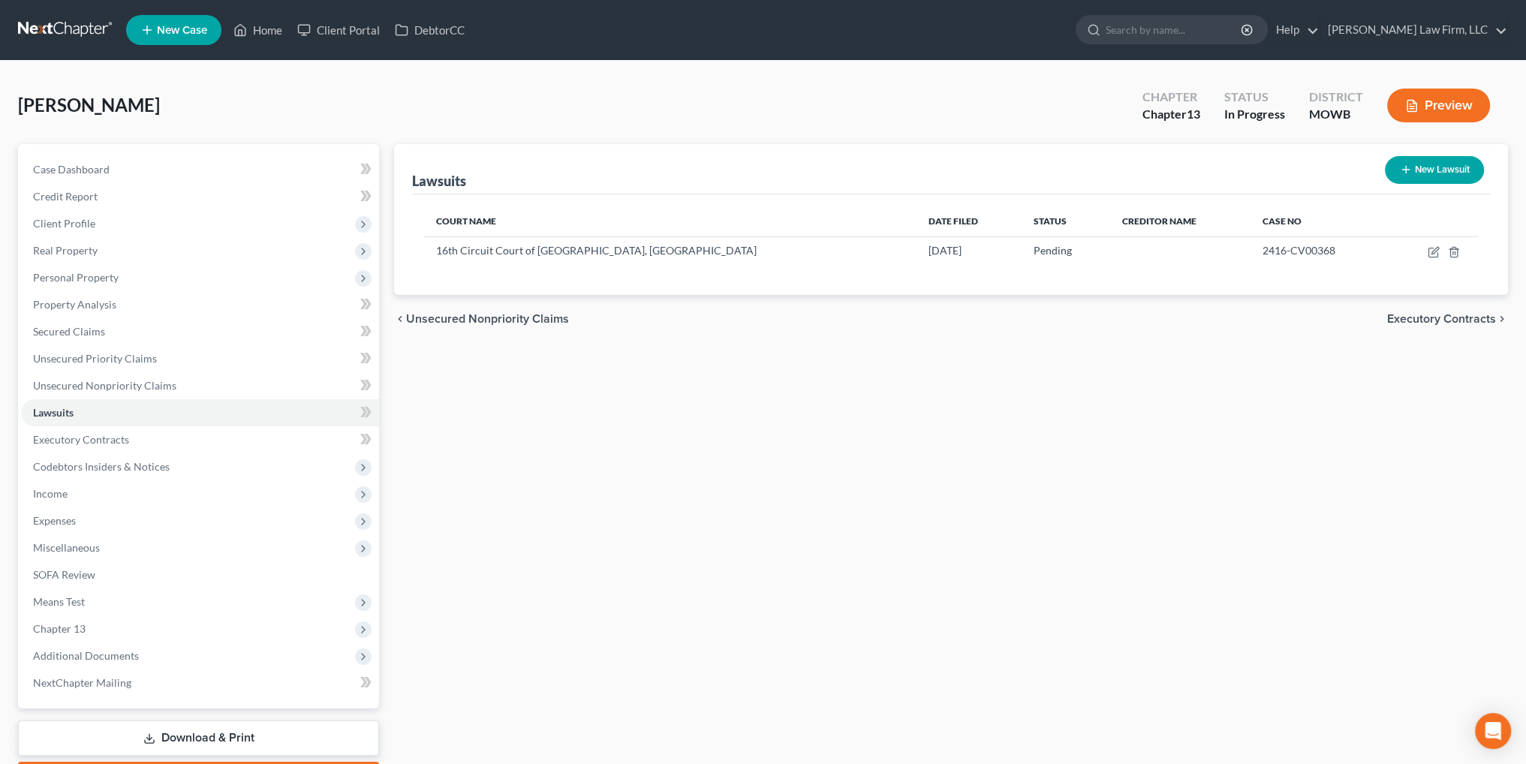
click at [1442, 172] on button "New Lawsuit" at bounding box center [1434, 170] width 99 height 28
select select "0"
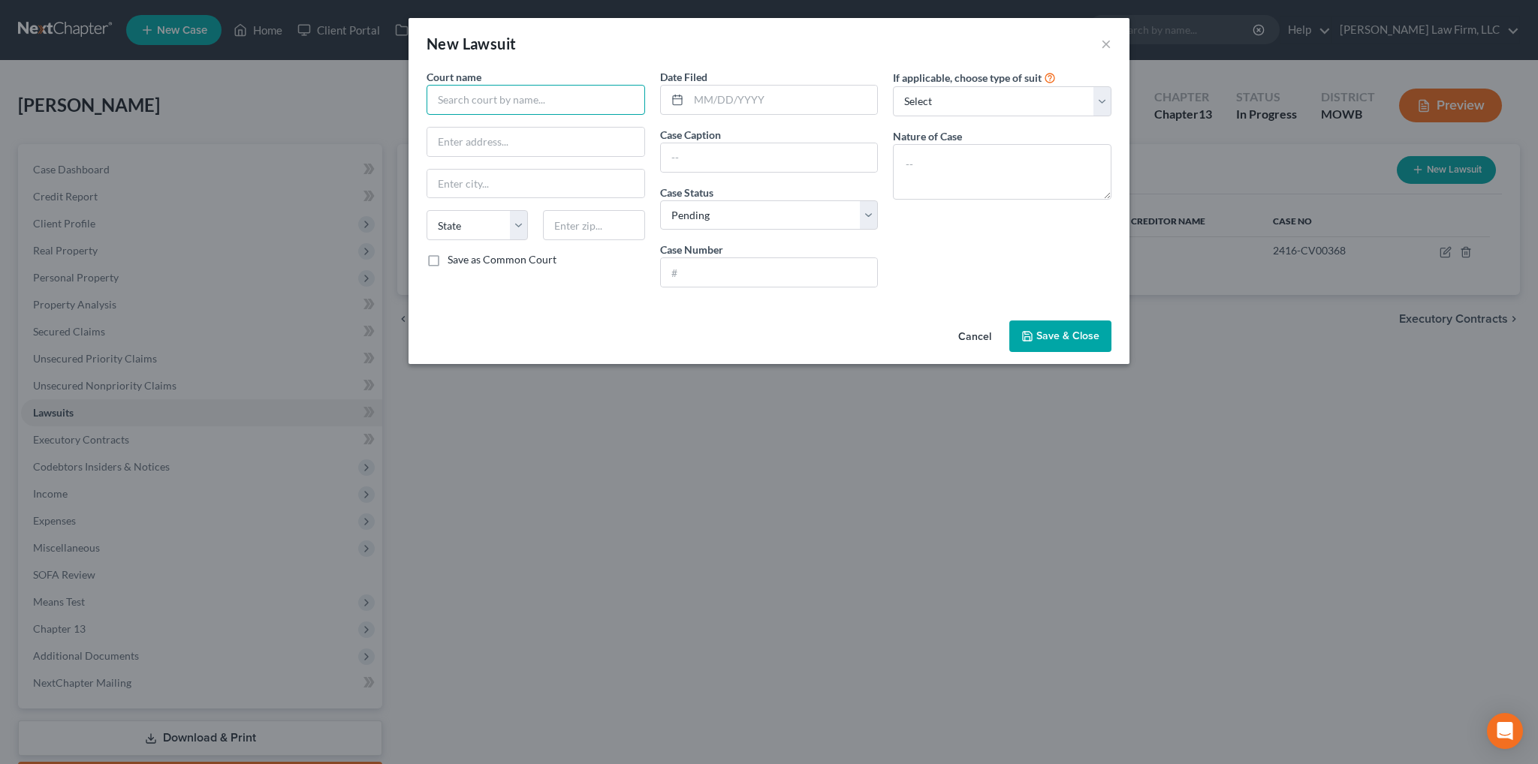
click at [466, 101] on input "text" at bounding box center [535, 100] width 219 height 30
click at [524, 98] on input "text" at bounding box center [535, 100] width 219 height 30
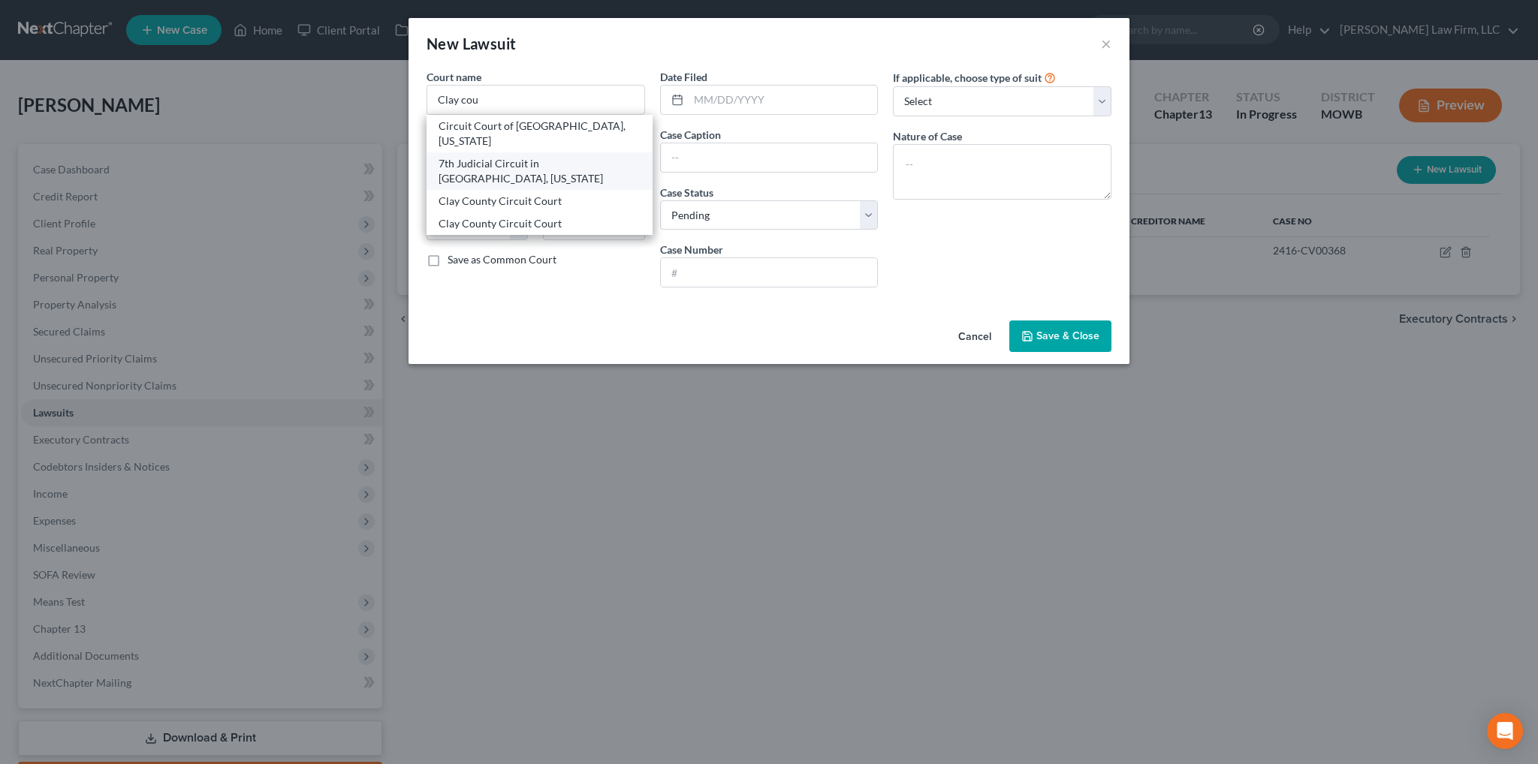
click at [538, 169] on div "7th Judicial Circuit in [GEOGRAPHIC_DATA], [US_STATE]" at bounding box center [540, 171] width 202 height 30
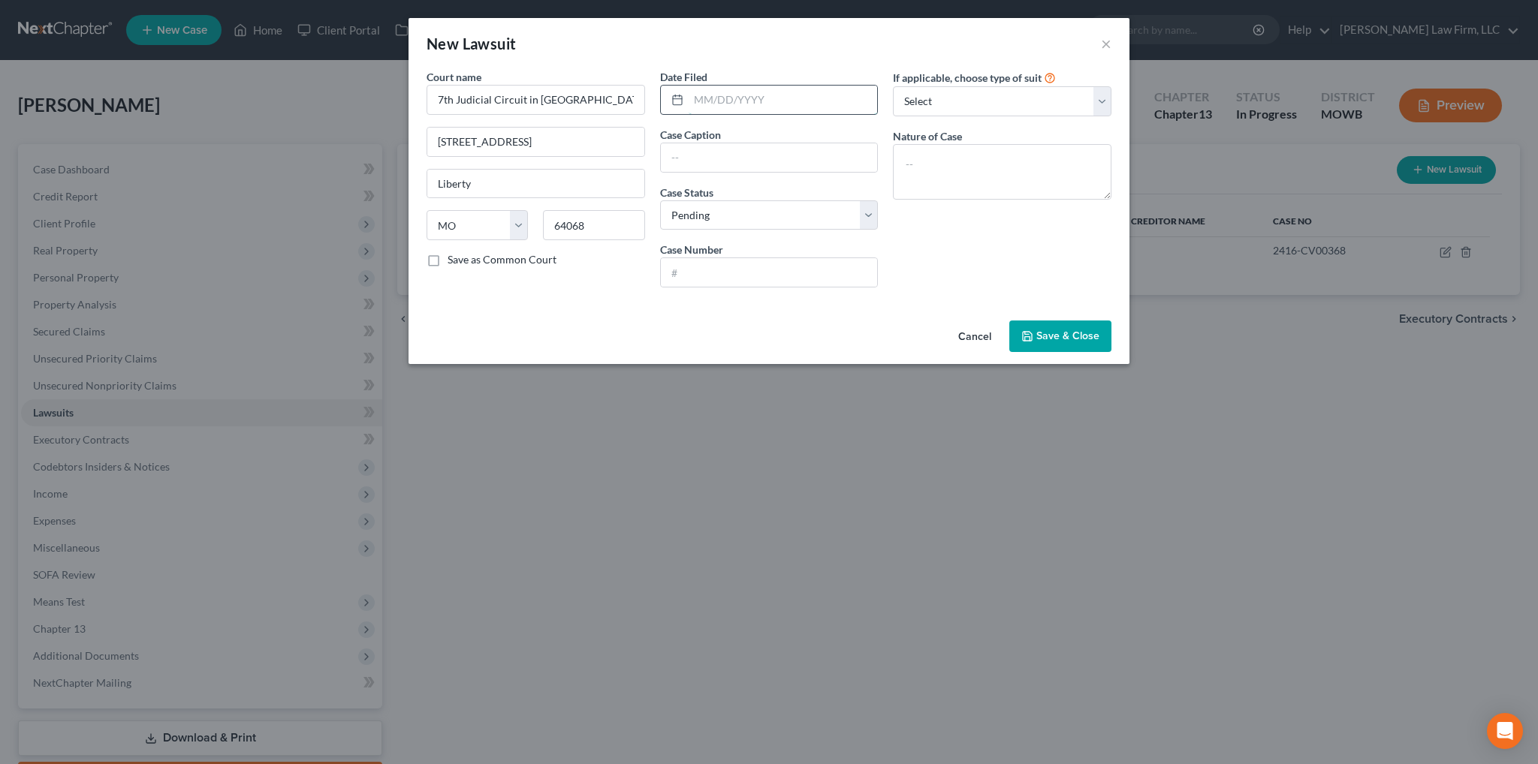
drag, startPoint x: 742, startPoint y: 98, endPoint x: 762, endPoint y: 97, distance: 20.3
click at [742, 98] on input "text" at bounding box center [783, 100] width 189 height 29
click at [1020, 171] on textarea at bounding box center [1002, 172] width 219 height 56
click at [826, 153] on input "text" at bounding box center [769, 157] width 217 height 29
click at [739, 161] on input "text" at bounding box center [769, 157] width 217 height 29
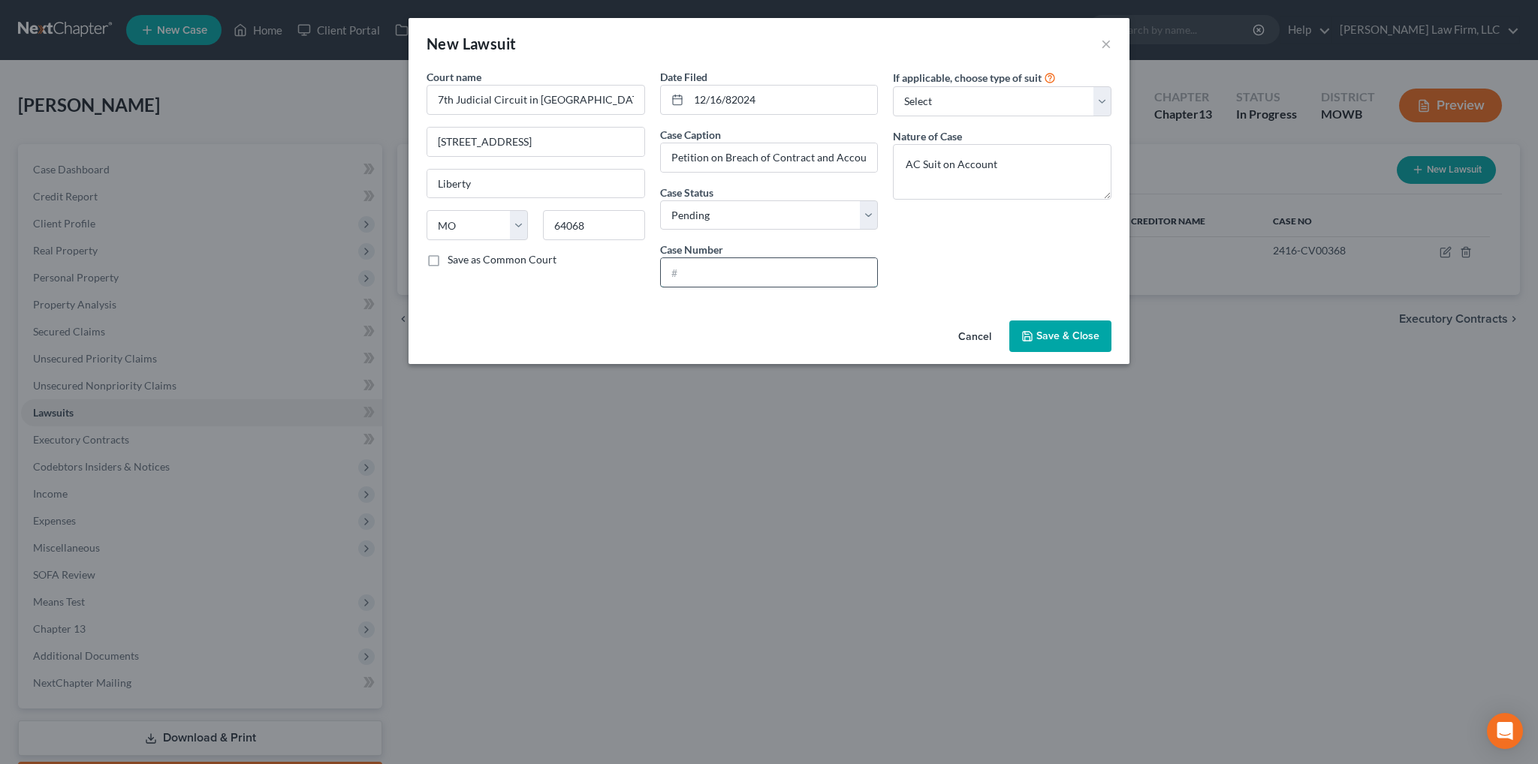
click at [709, 285] on input "text" at bounding box center [769, 272] width 217 height 29
click at [1062, 339] on span "Save & Close" at bounding box center [1067, 336] width 63 height 13
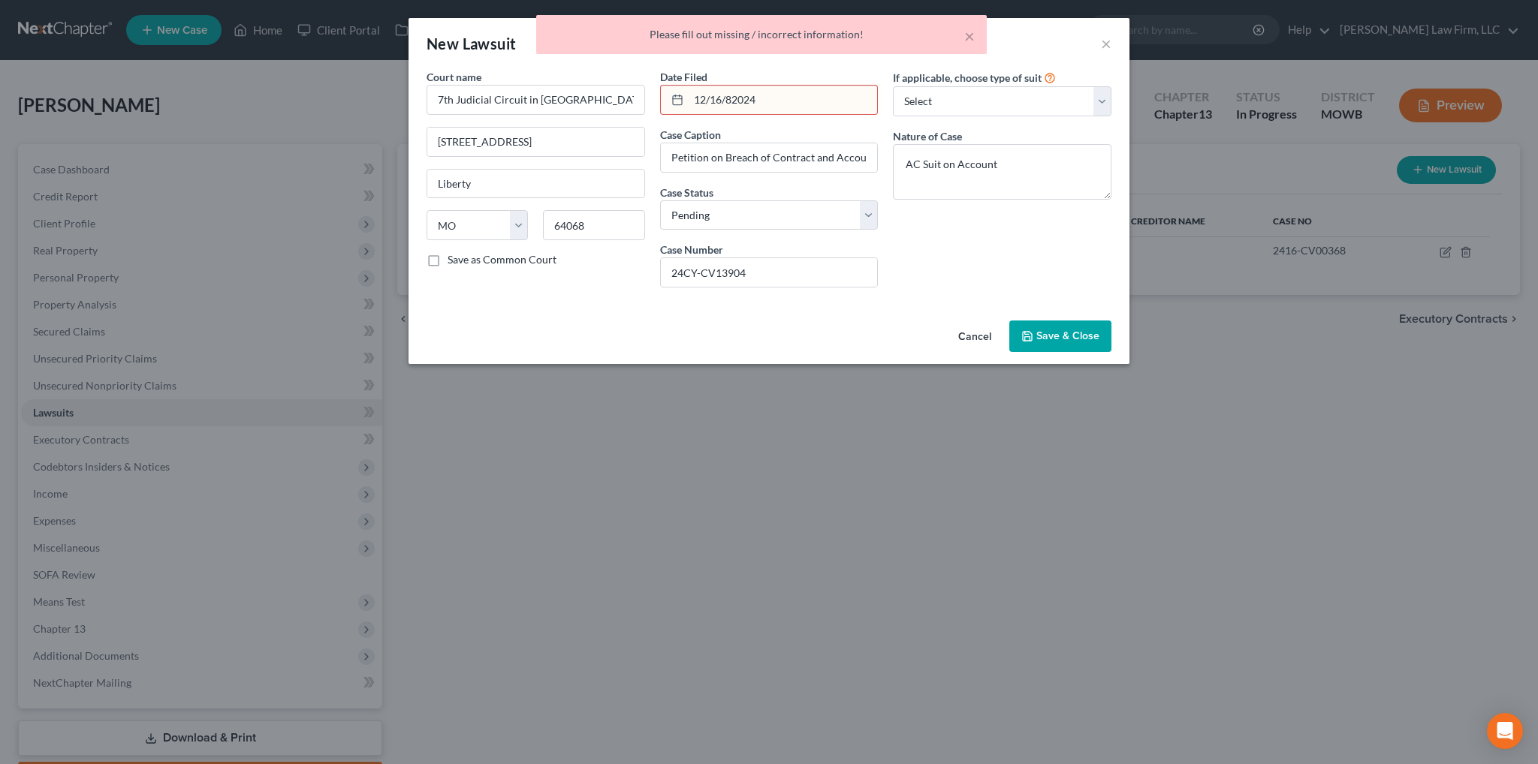
click at [733, 101] on input "12/16/82024" at bounding box center [783, 100] width 189 height 29
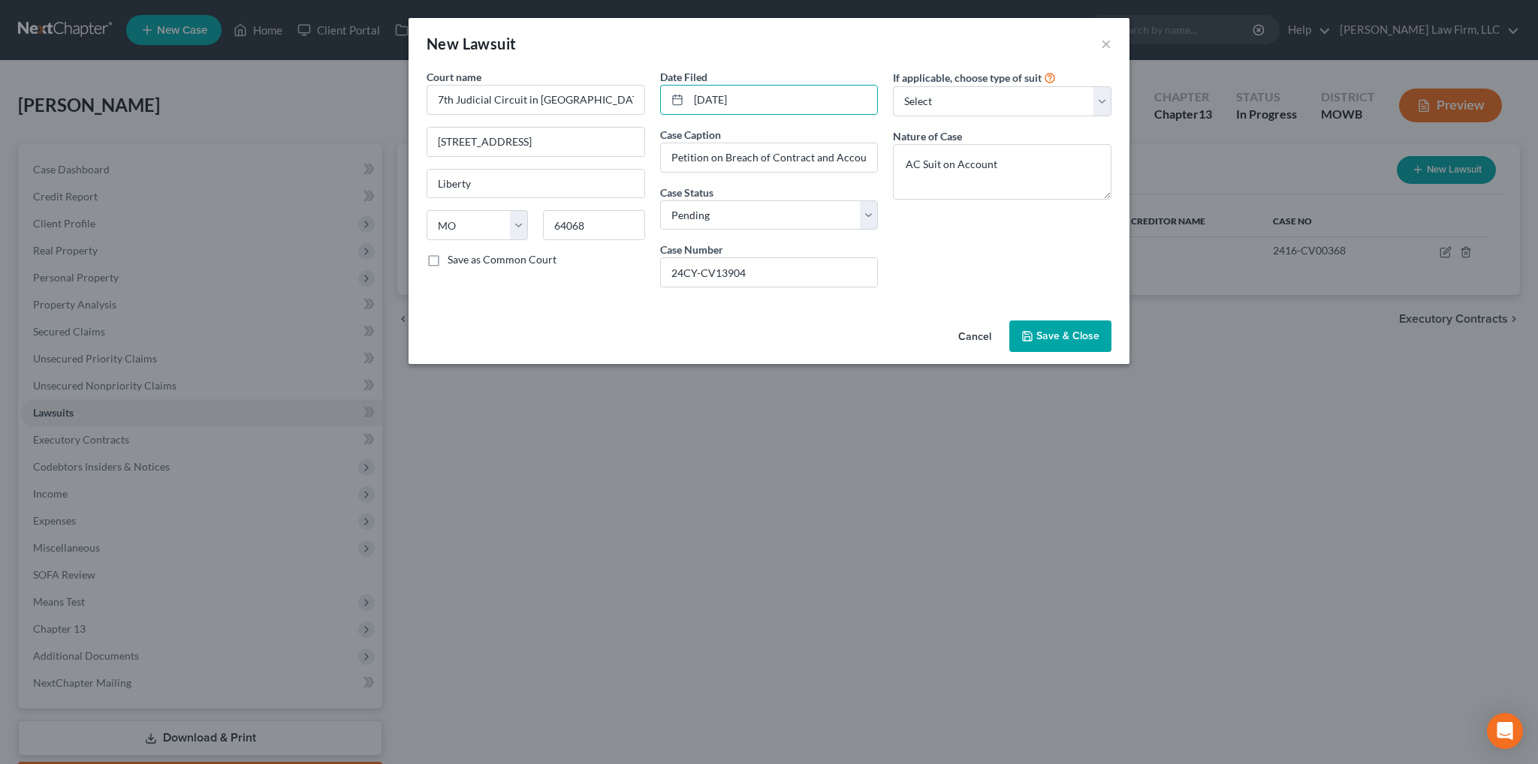
click at [1055, 330] on span "Save & Close" at bounding box center [1067, 336] width 63 height 13
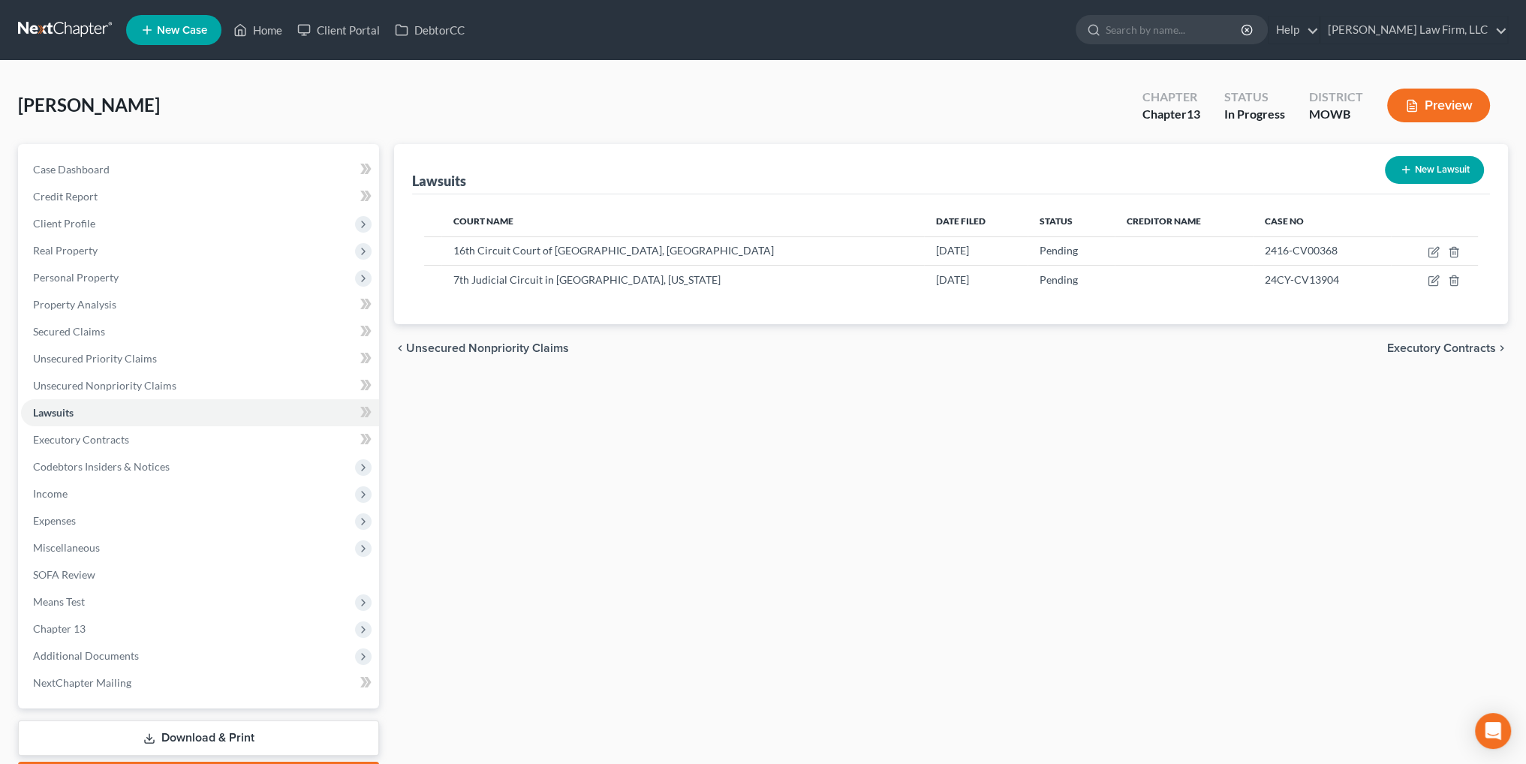
click at [1437, 169] on button "New Lawsuit" at bounding box center [1434, 170] width 99 height 28
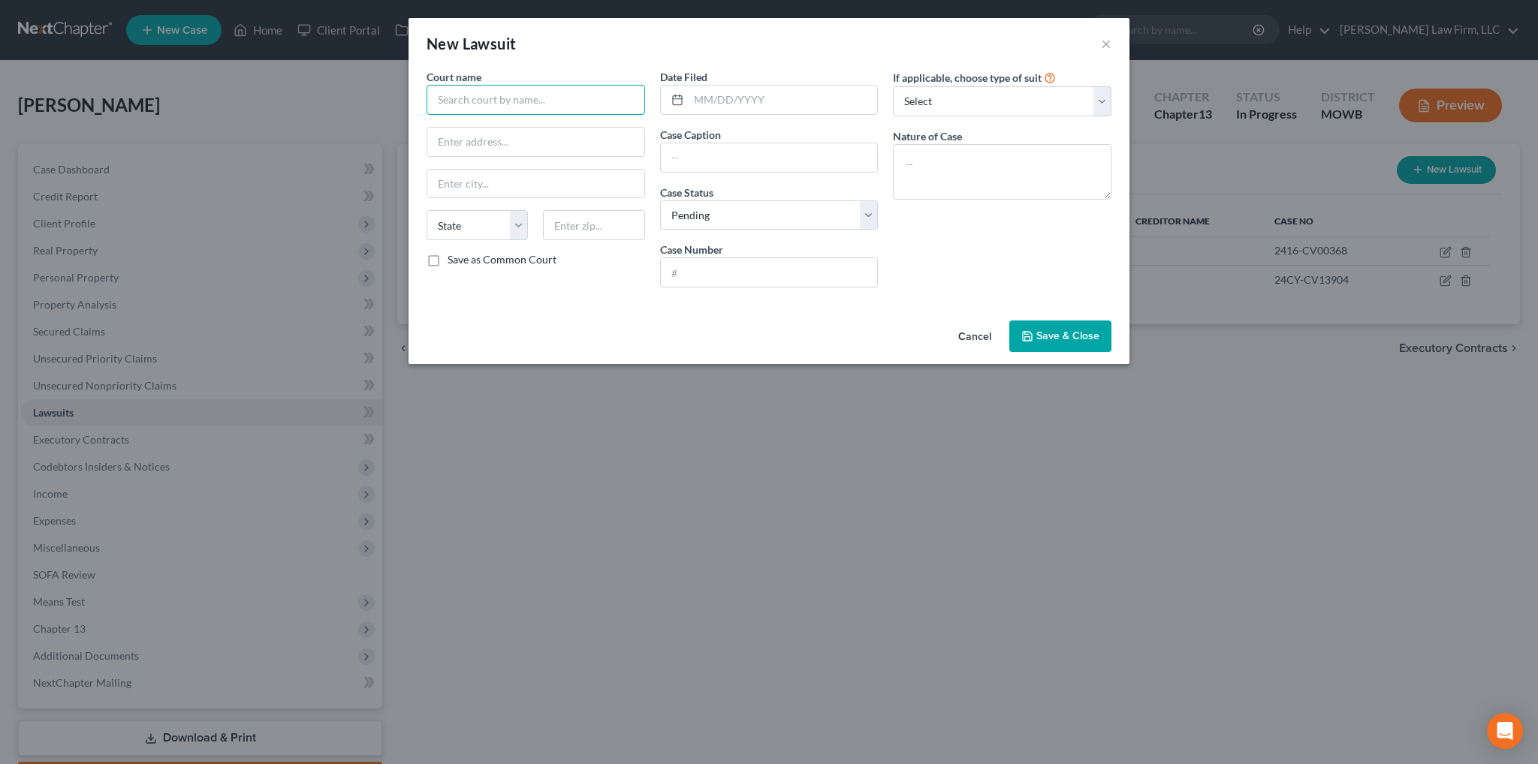
click at [523, 93] on input "text" at bounding box center [535, 100] width 219 height 30
click at [472, 103] on input "text" at bounding box center [535, 100] width 219 height 30
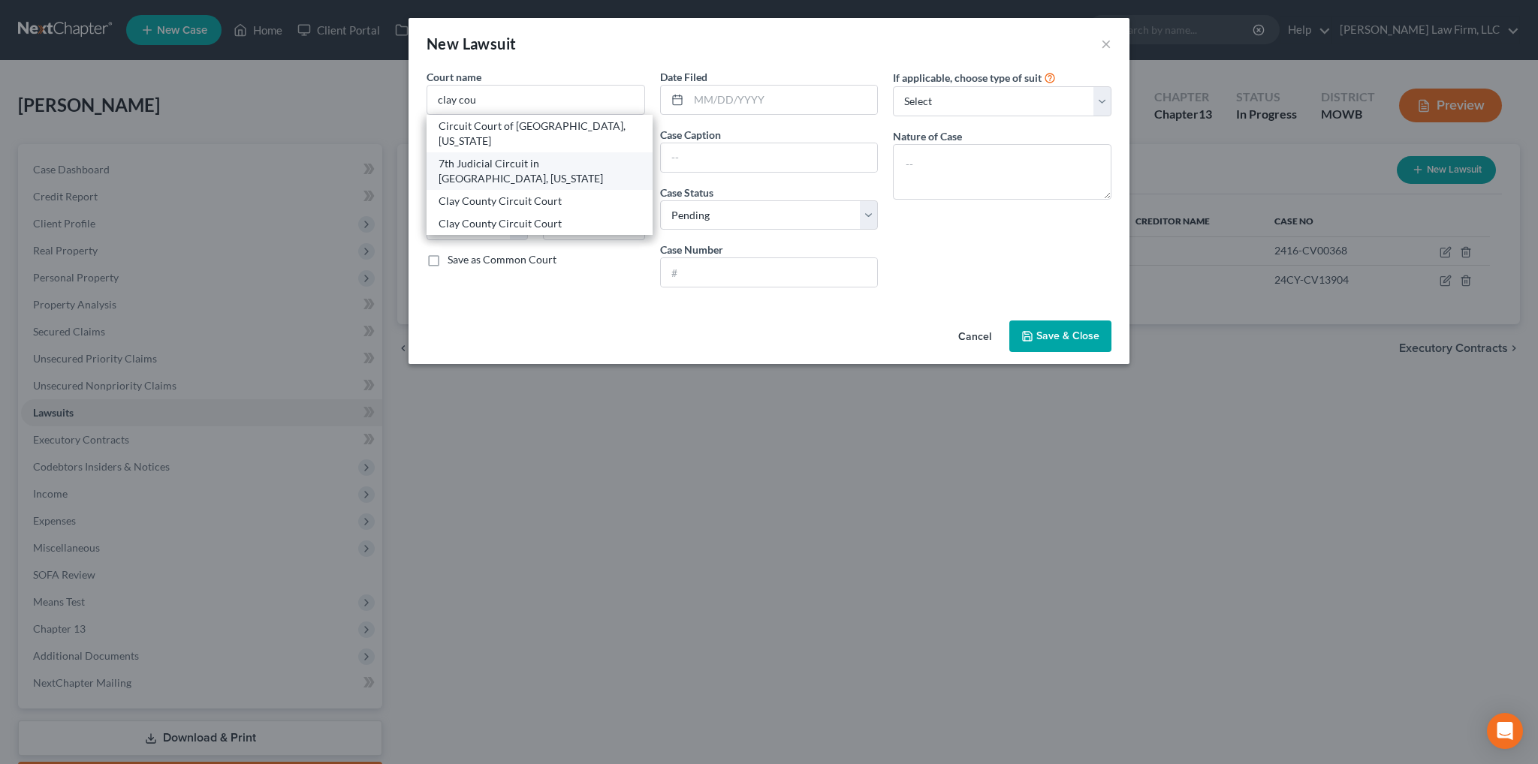
click at [478, 156] on div "7th Judicial Circuit in [GEOGRAPHIC_DATA], [US_STATE]" at bounding box center [540, 171] width 202 height 30
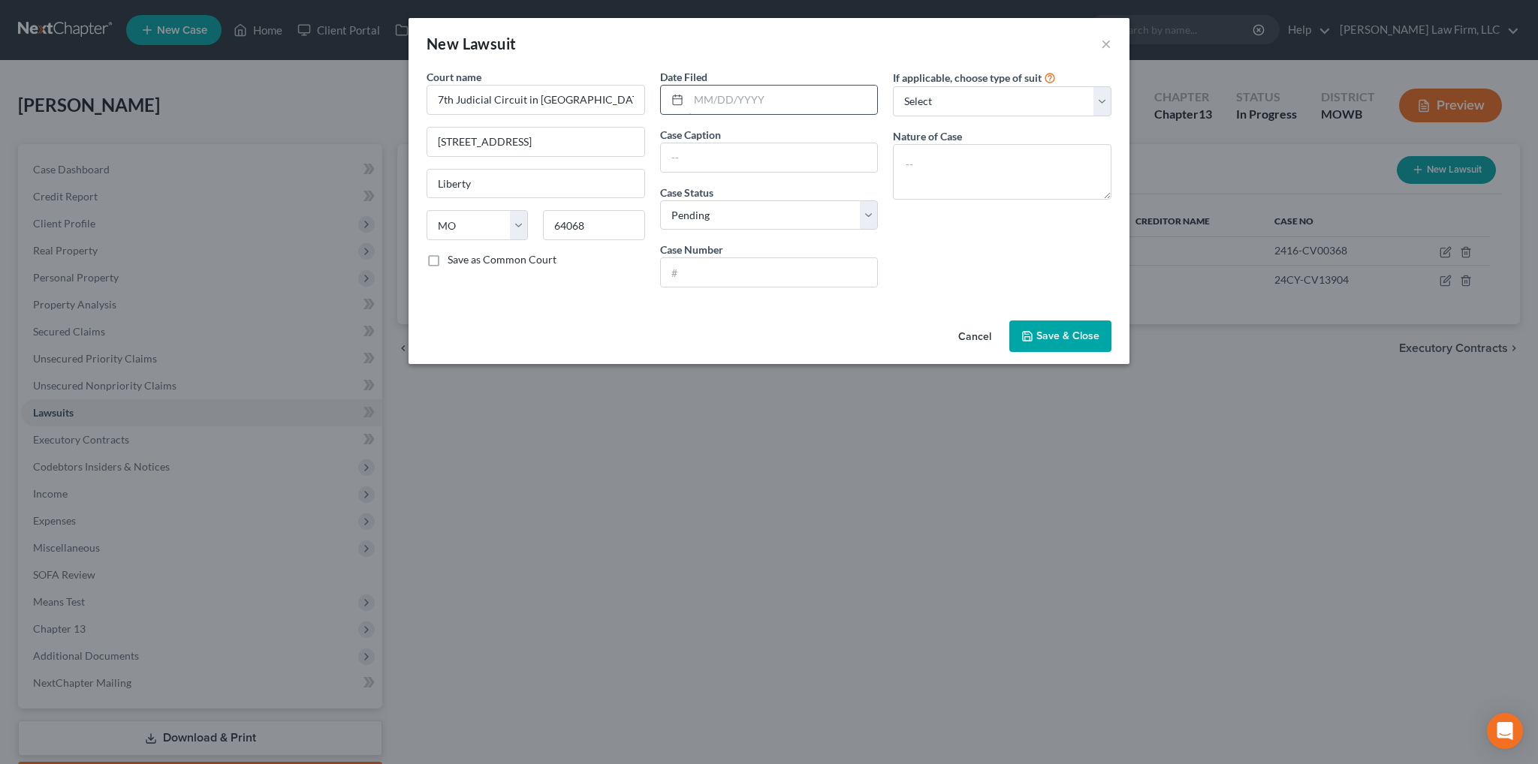
click at [716, 102] on input "text" at bounding box center [783, 100] width 189 height 29
click at [709, 158] on input "text" at bounding box center [769, 157] width 217 height 29
click at [987, 156] on textarea at bounding box center [1002, 172] width 219 height 56
click at [1062, 333] on span "Save & Close" at bounding box center [1067, 336] width 63 height 13
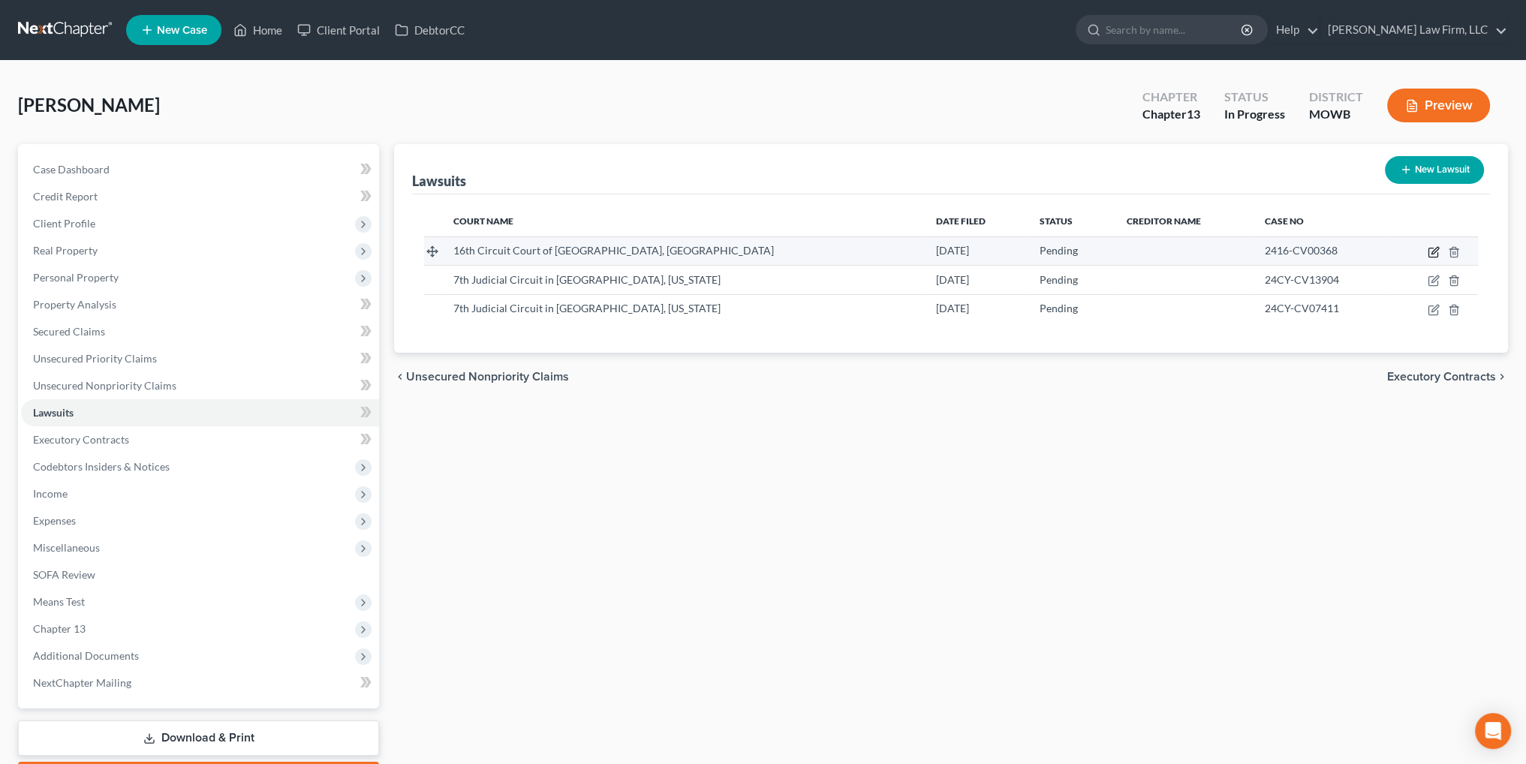
click at [1435, 249] on icon "button" at bounding box center [1435, 250] width 7 height 7
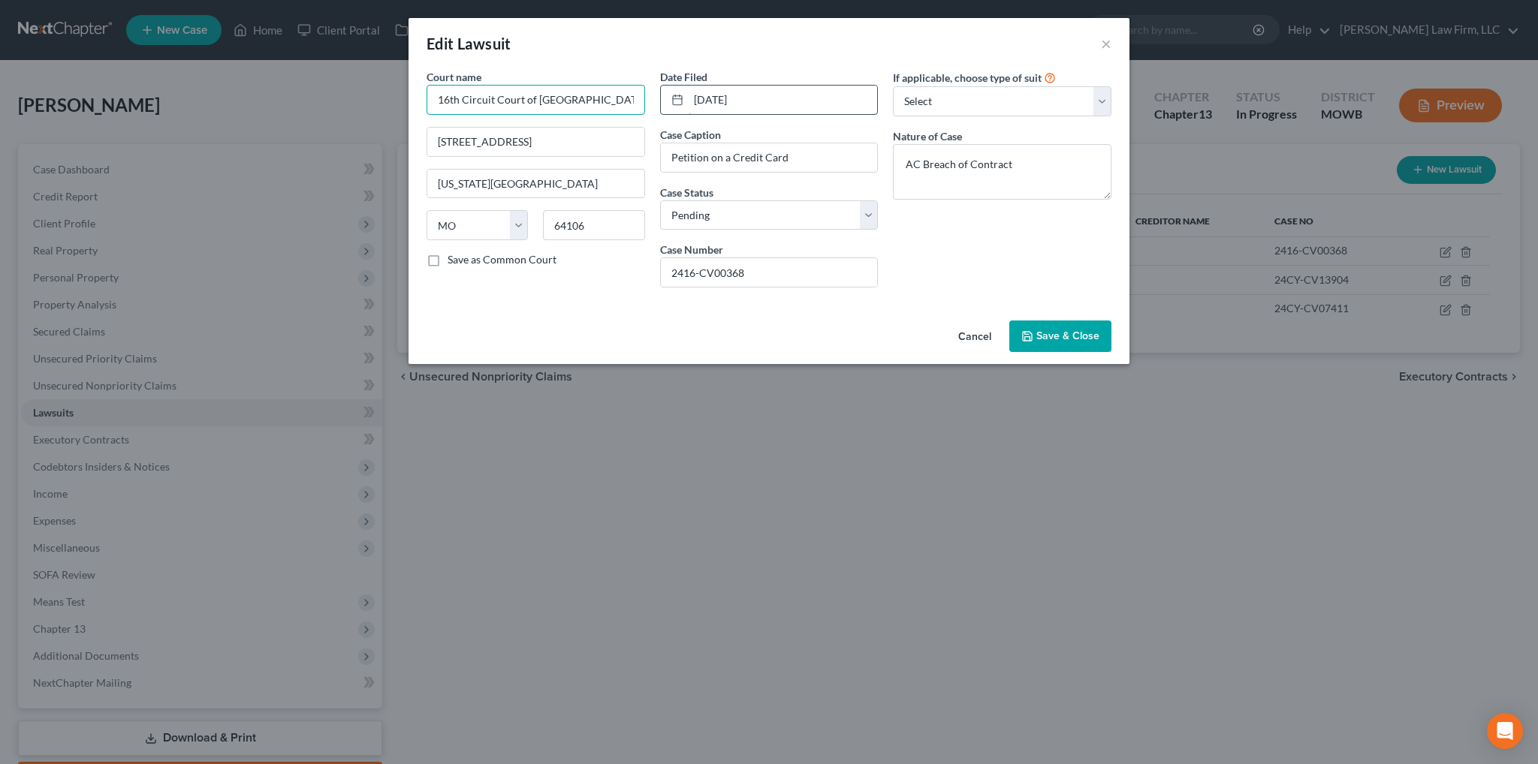
drag, startPoint x: 432, startPoint y: 97, endPoint x: 824, endPoint y: 94, distance: 392.7
click at [824, 94] on div "Court name * 16th Circuit Court of [GEOGRAPHIC_DATA], [GEOGRAPHIC_DATA] [GEOGRA…" at bounding box center [769, 184] width 700 height 231
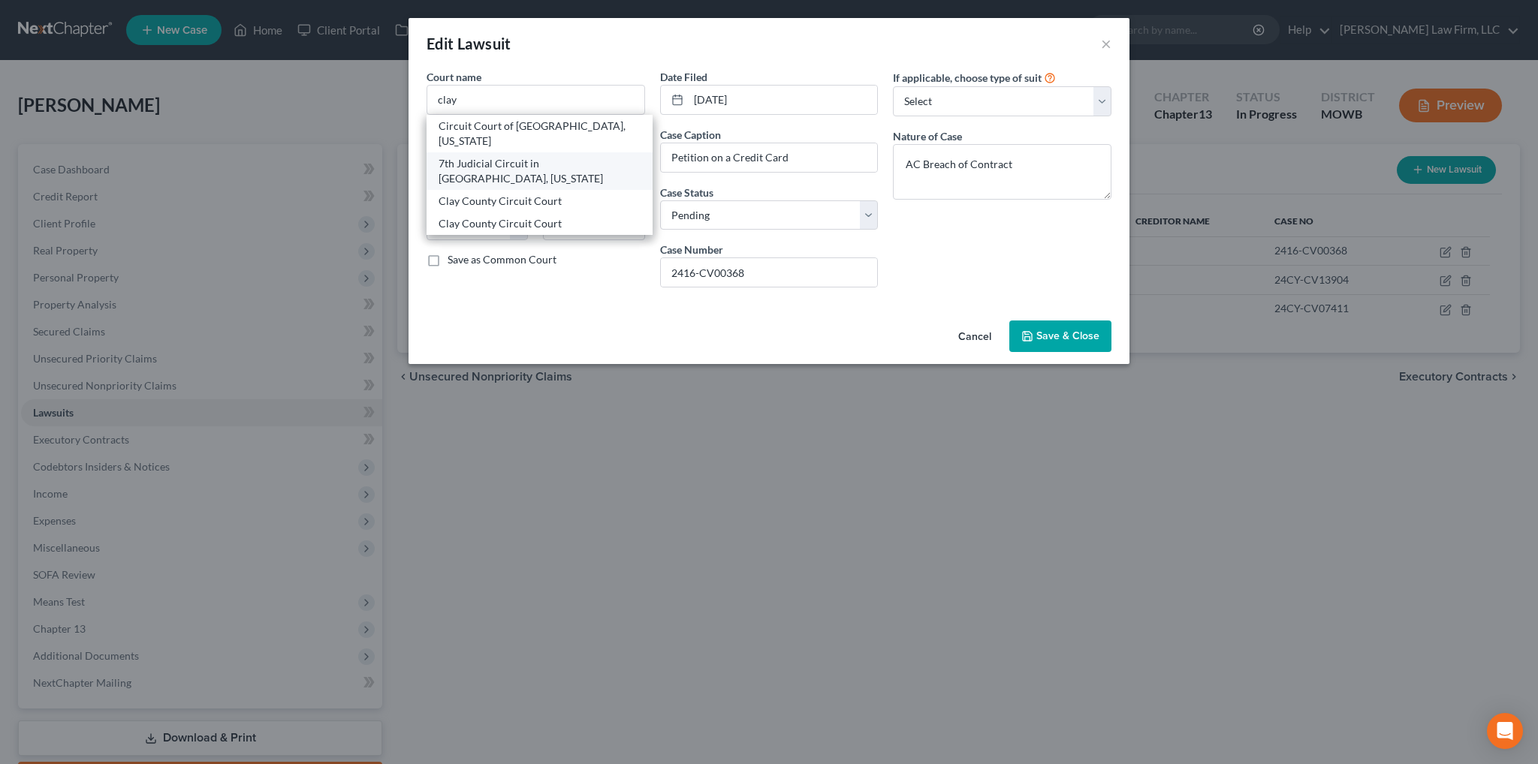
click at [546, 156] on div "7th Judicial Circuit in [GEOGRAPHIC_DATA], [US_STATE]" at bounding box center [540, 171] width 202 height 30
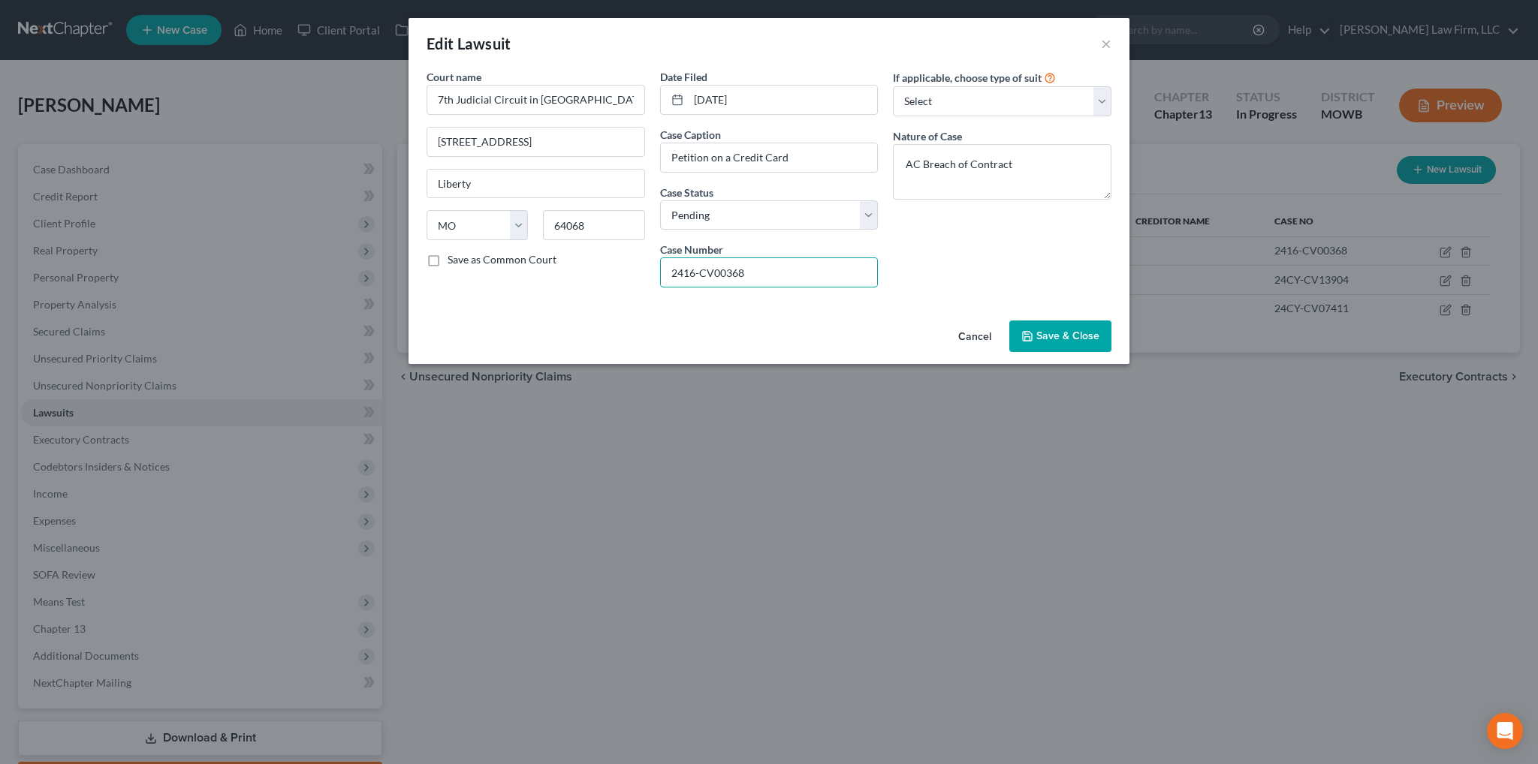
drag, startPoint x: 780, startPoint y: 274, endPoint x: 649, endPoint y: 274, distance: 130.6
click at [649, 274] on div "Court name * 7th Judicial Circuit in [GEOGRAPHIC_DATA], [US_STATE] [GEOGRAPHIC_…" at bounding box center [769, 184] width 700 height 231
click at [1079, 330] on span "Save & Close" at bounding box center [1067, 336] width 63 height 13
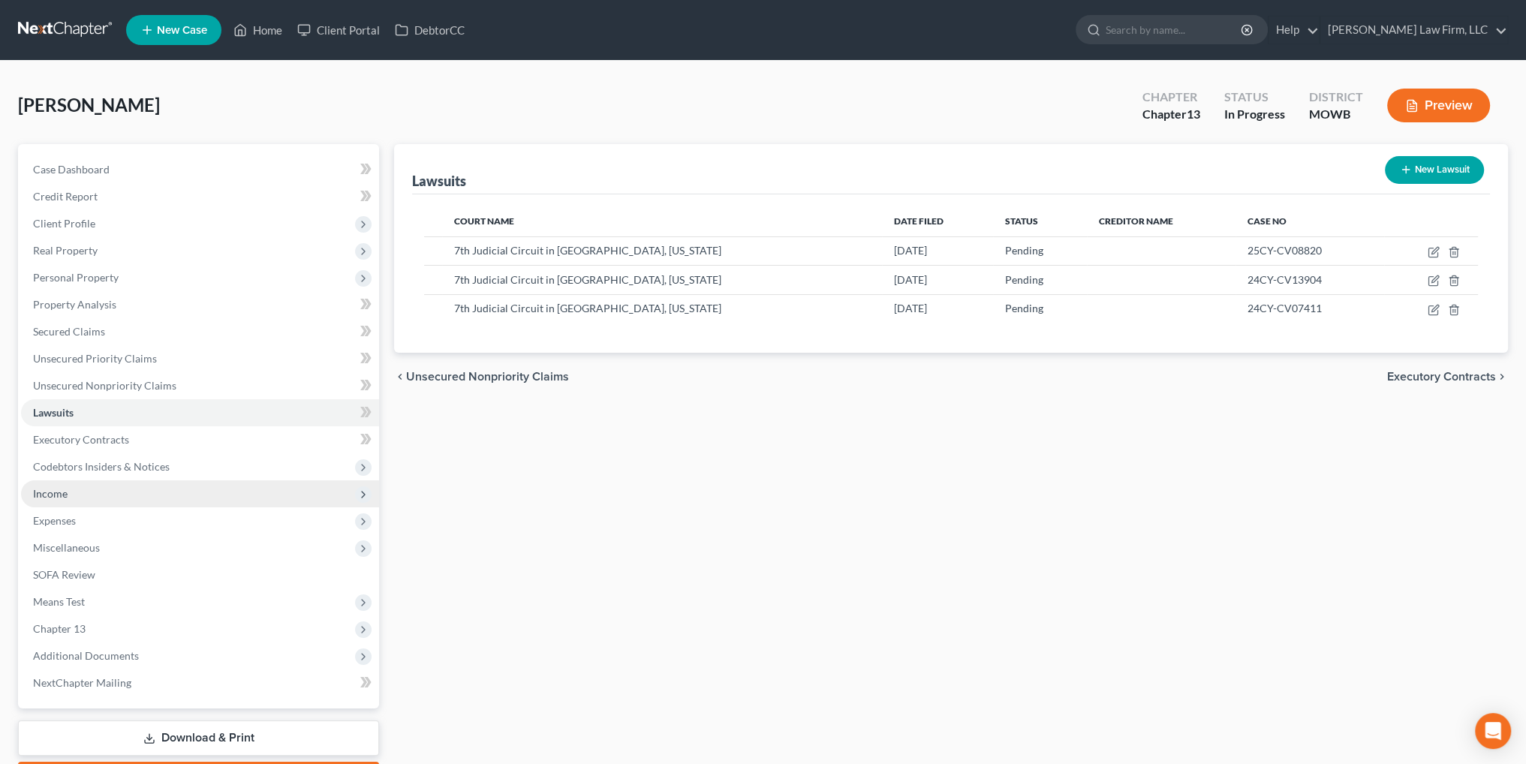
click at [45, 490] on span "Income" at bounding box center [50, 493] width 35 height 13
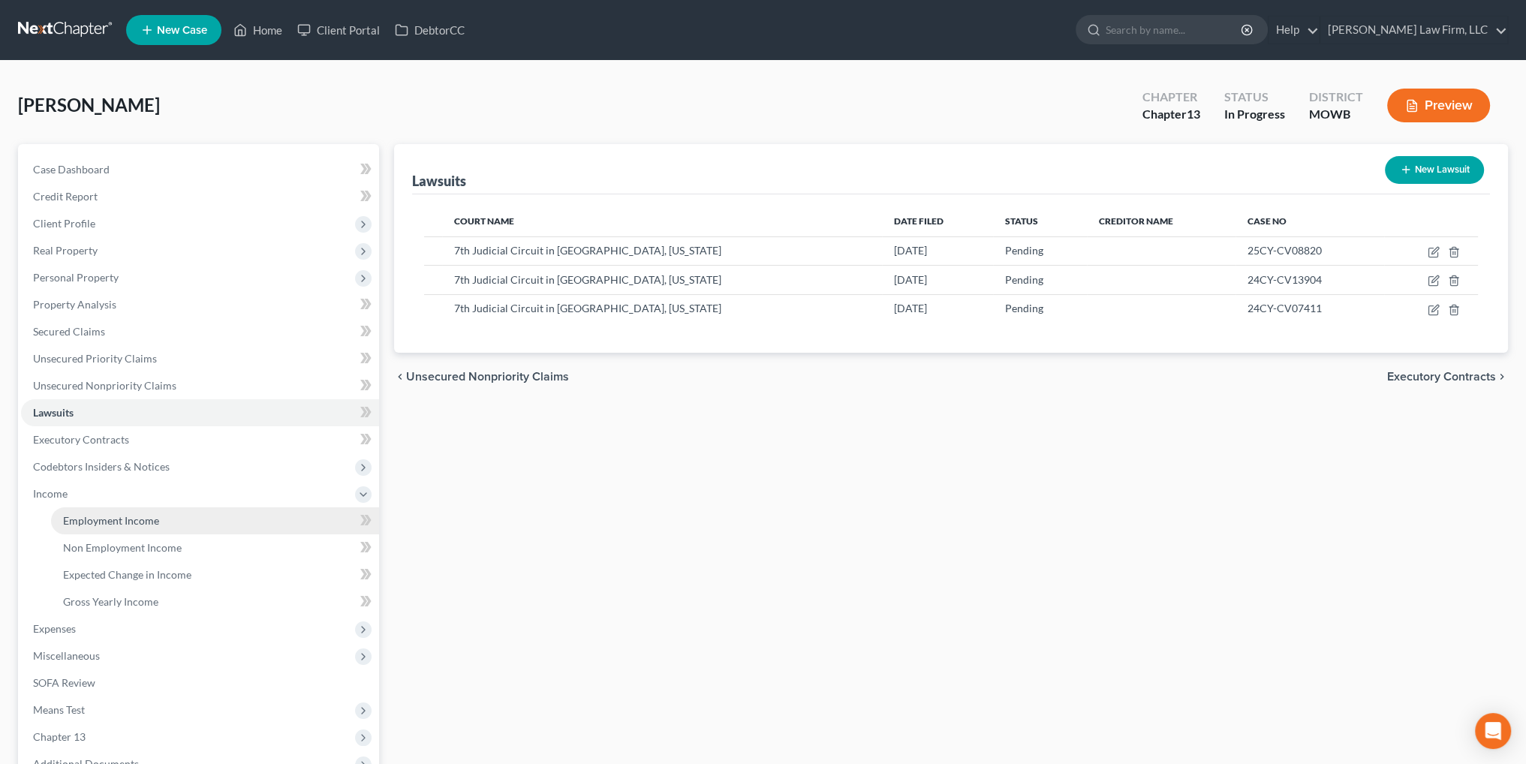
click at [107, 520] on span "Employment Income" at bounding box center [111, 520] width 96 height 13
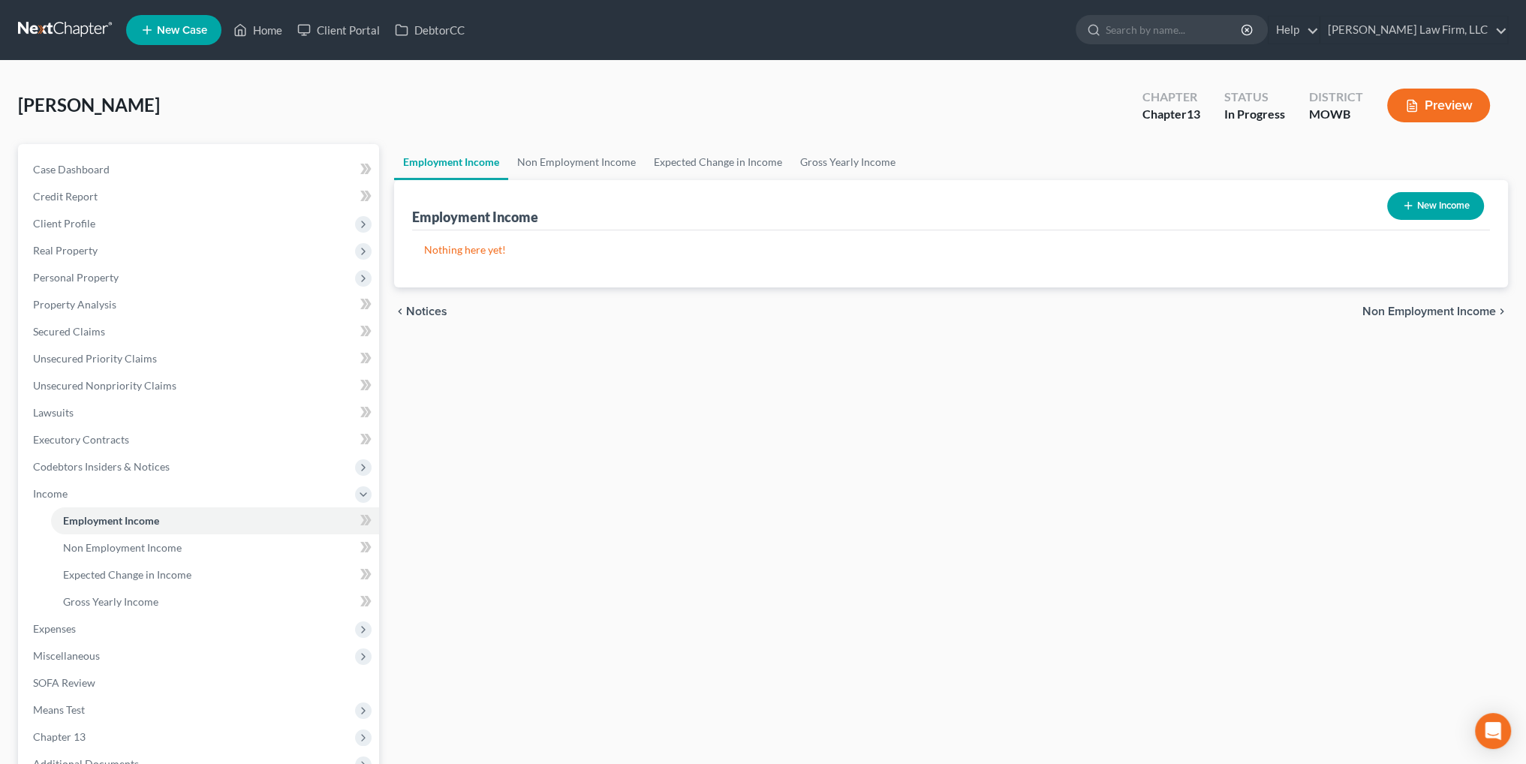
click at [1439, 205] on button "New Income" at bounding box center [1436, 206] width 97 height 28
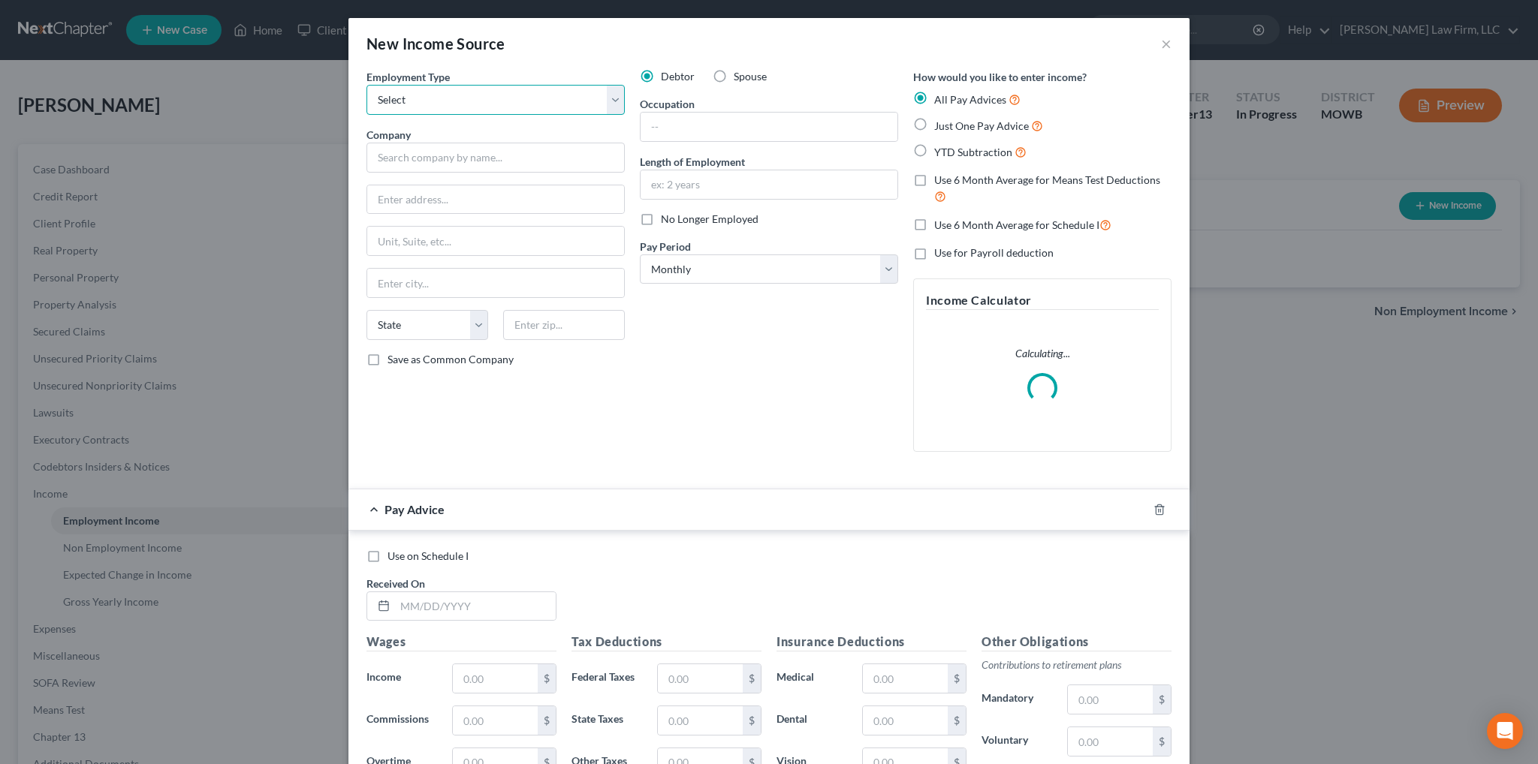
click at [502, 111] on select "Select Full or [DEMOGRAPHIC_DATA] Employment Self Employment" at bounding box center [495, 100] width 258 height 30
click at [366, 85] on select "Select Full or [DEMOGRAPHIC_DATA] Employment Self Employment" at bounding box center [495, 100] width 258 height 30
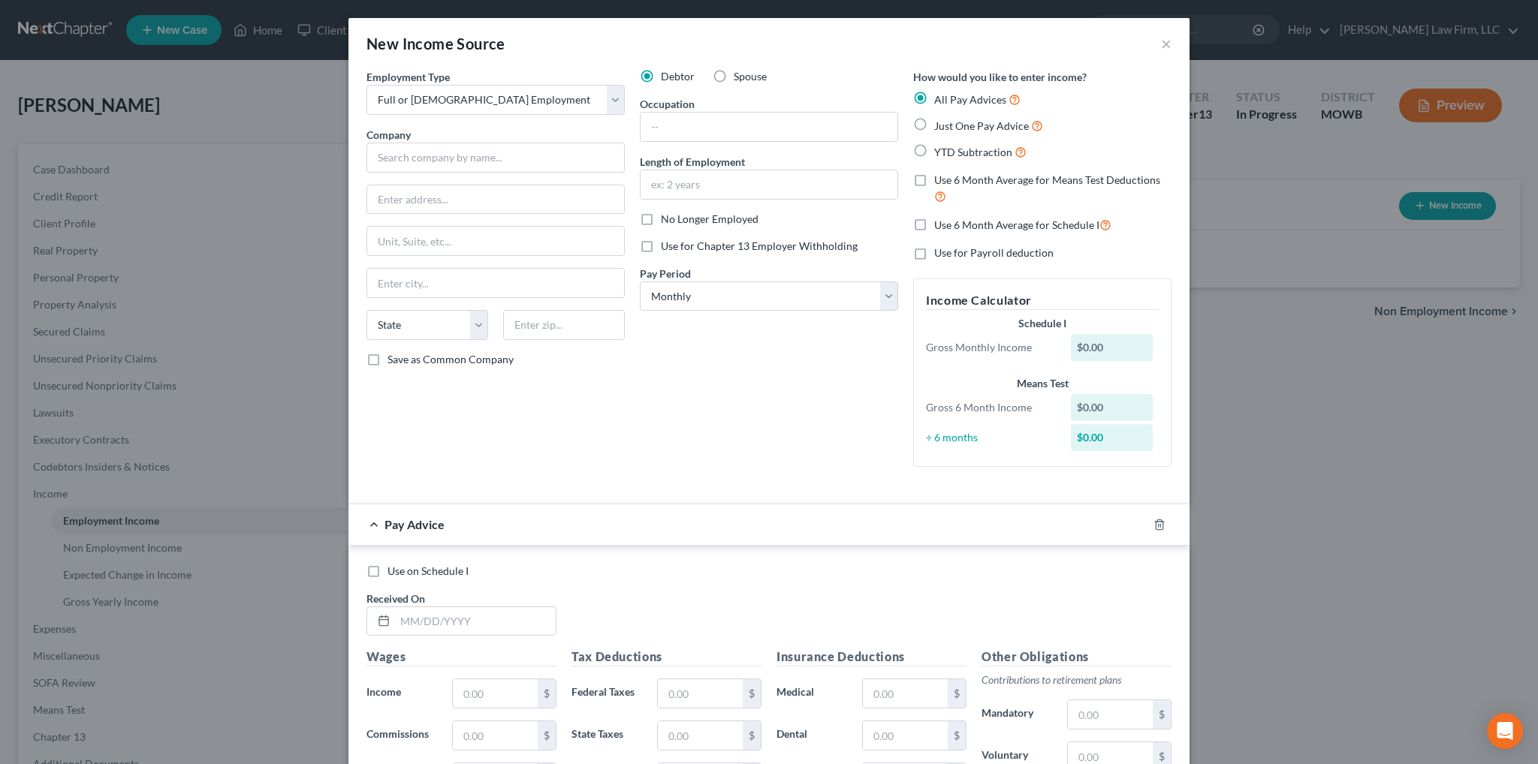
click at [661, 217] on label "No Longer Employed" at bounding box center [710, 219] width 98 height 15
click at [667, 217] on input "No Longer Employed" at bounding box center [672, 217] width 10 height 10
click at [496, 148] on input "text" at bounding box center [495, 158] width 258 height 30
click at [710, 139] on input "text" at bounding box center [768, 127] width 257 height 29
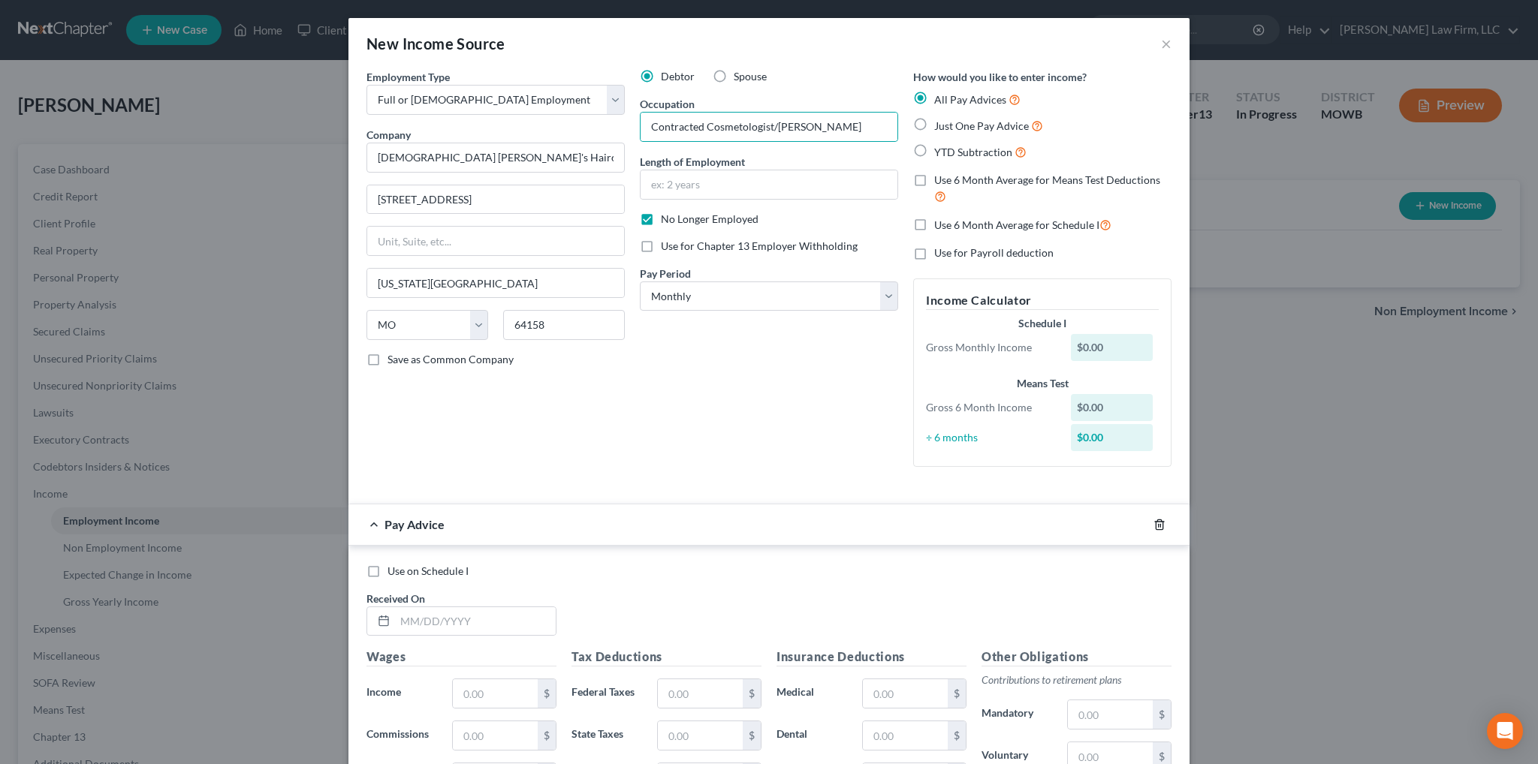
click at [1155, 522] on polyline "button" at bounding box center [1159, 522] width 9 height 0
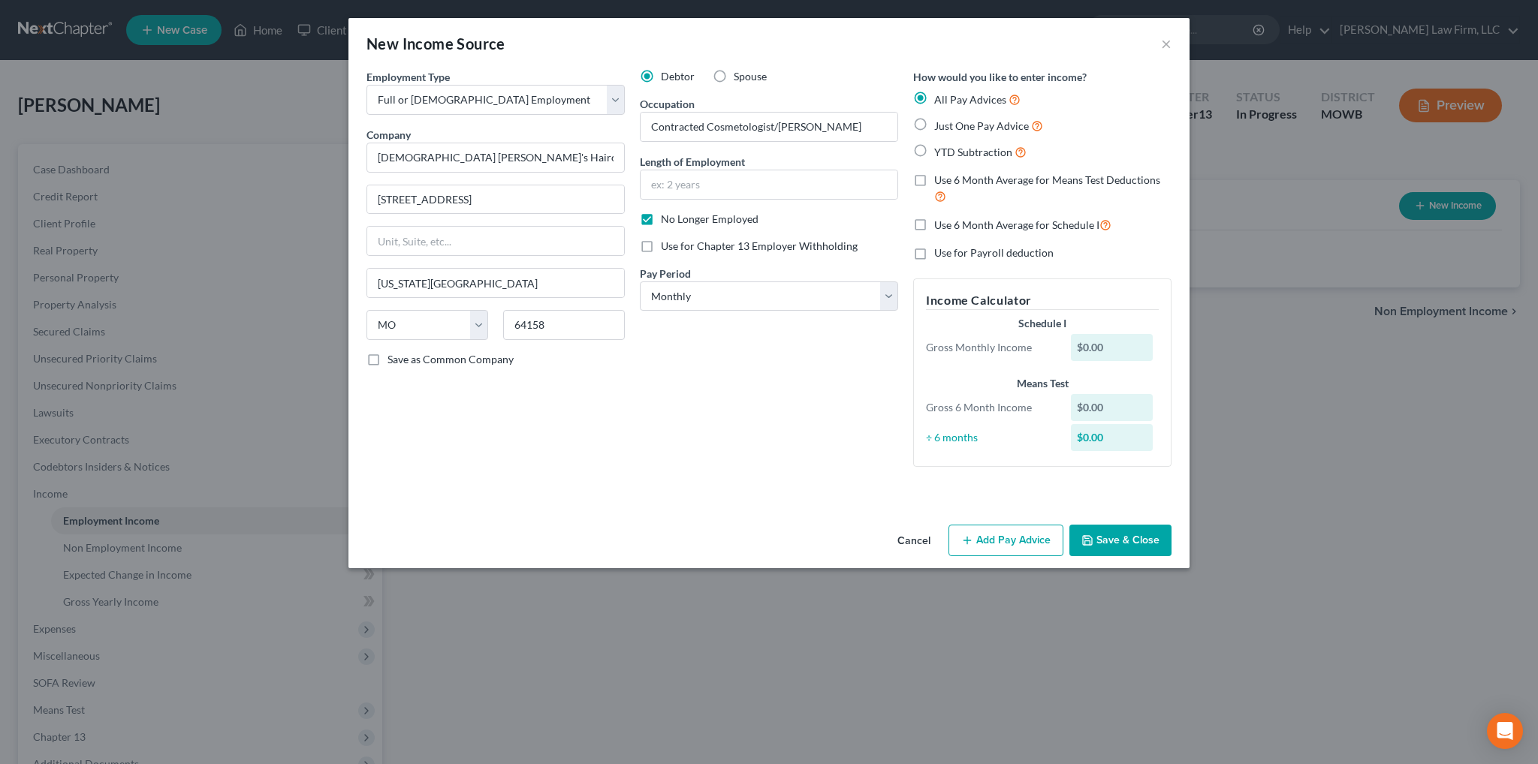
click at [1114, 535] on button "Save & Close" at bounding box center [1120, 541] width 102 height 32
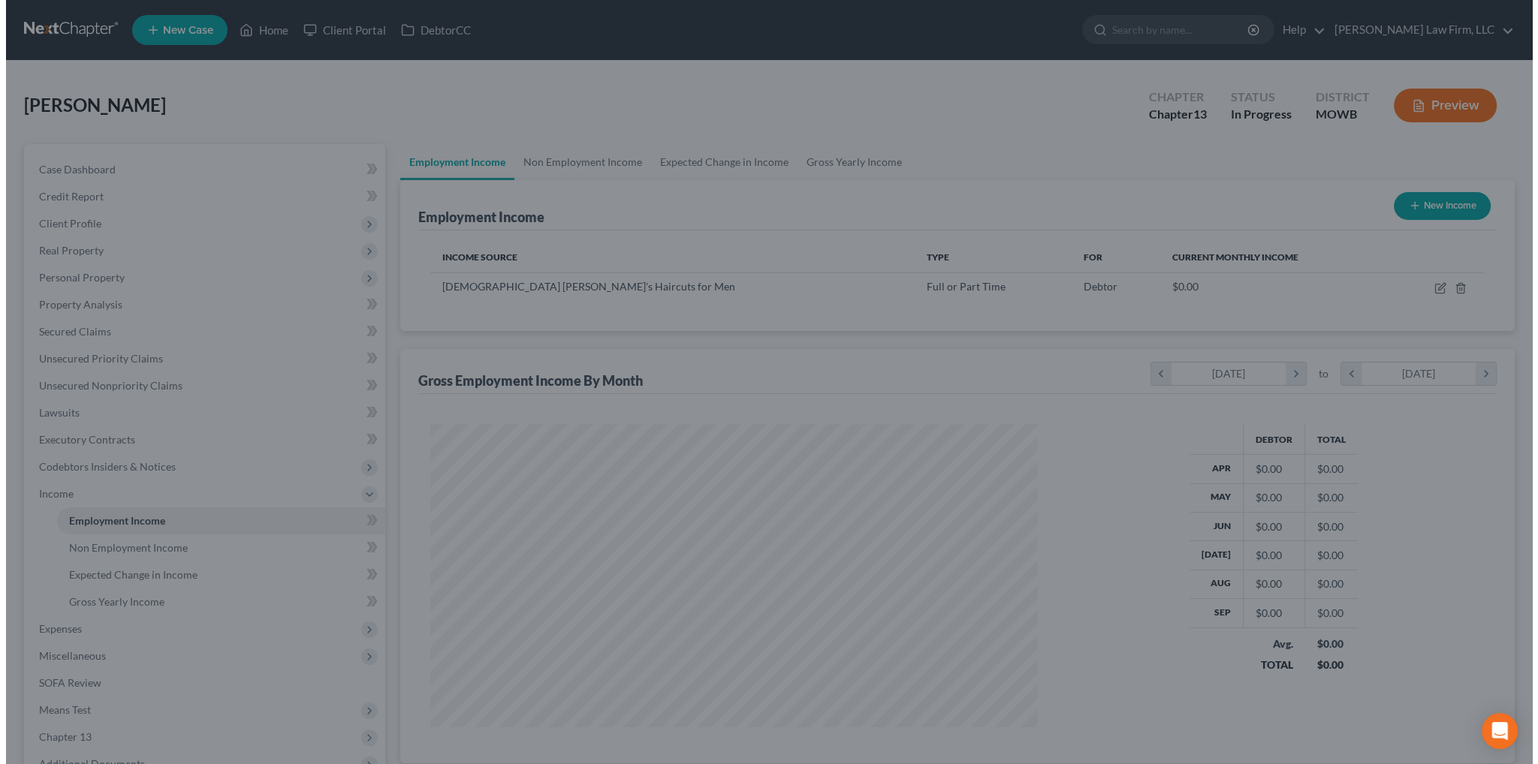
scroll to position [750560, 750228]
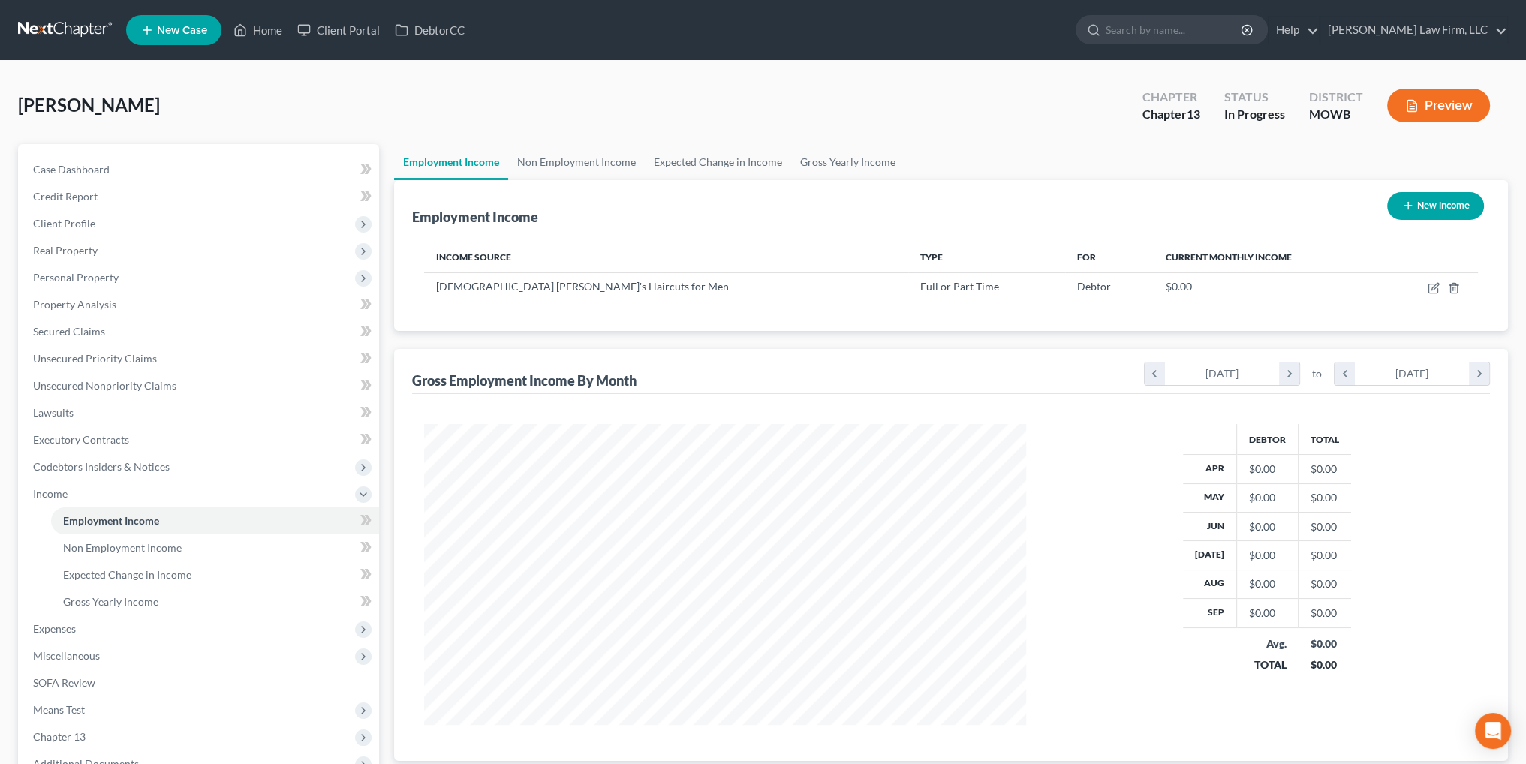
click at [1422, 201] on button "New Income" at bounding box center [1436, 206] width 97 height 28
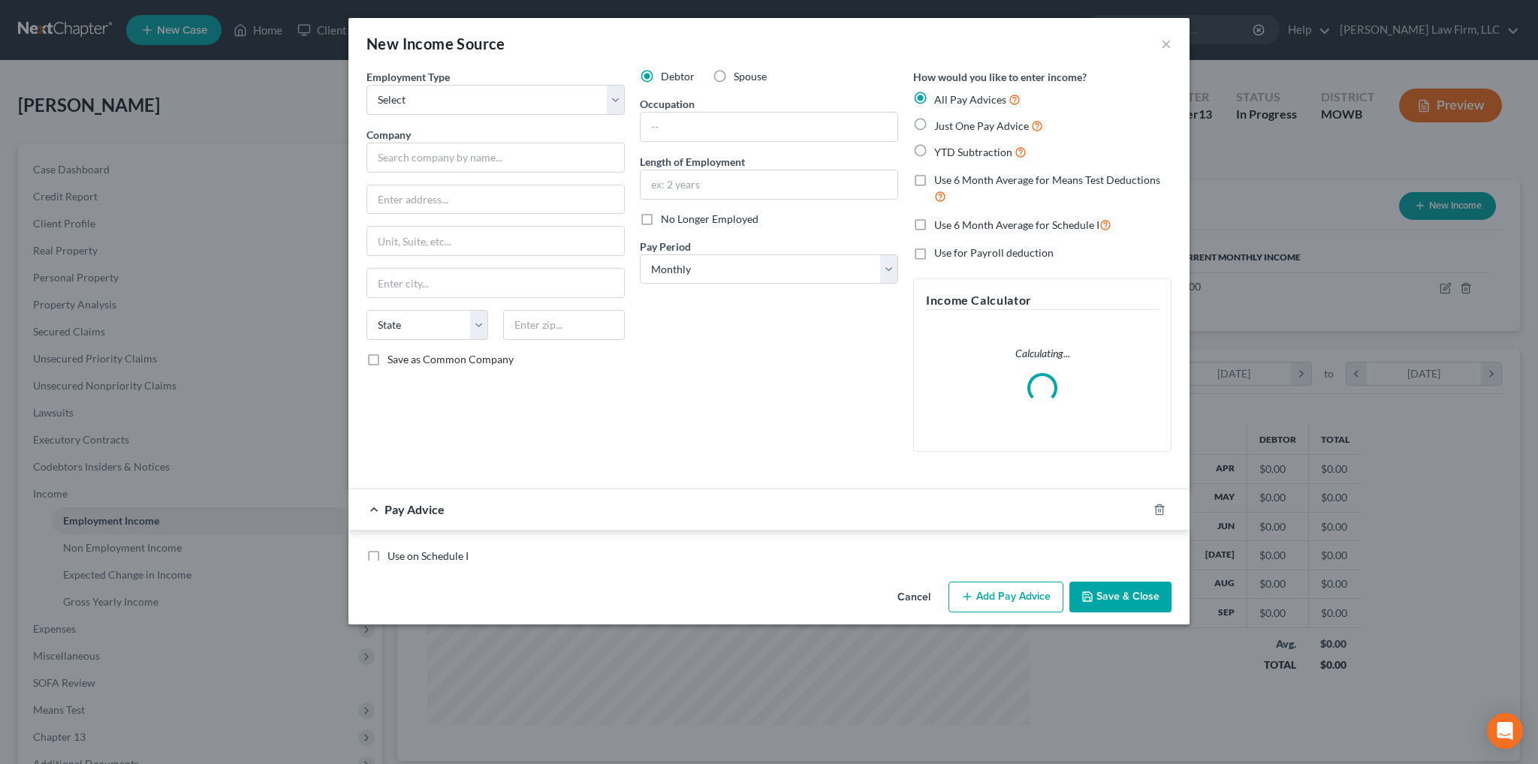
scroll to position [303, 637]
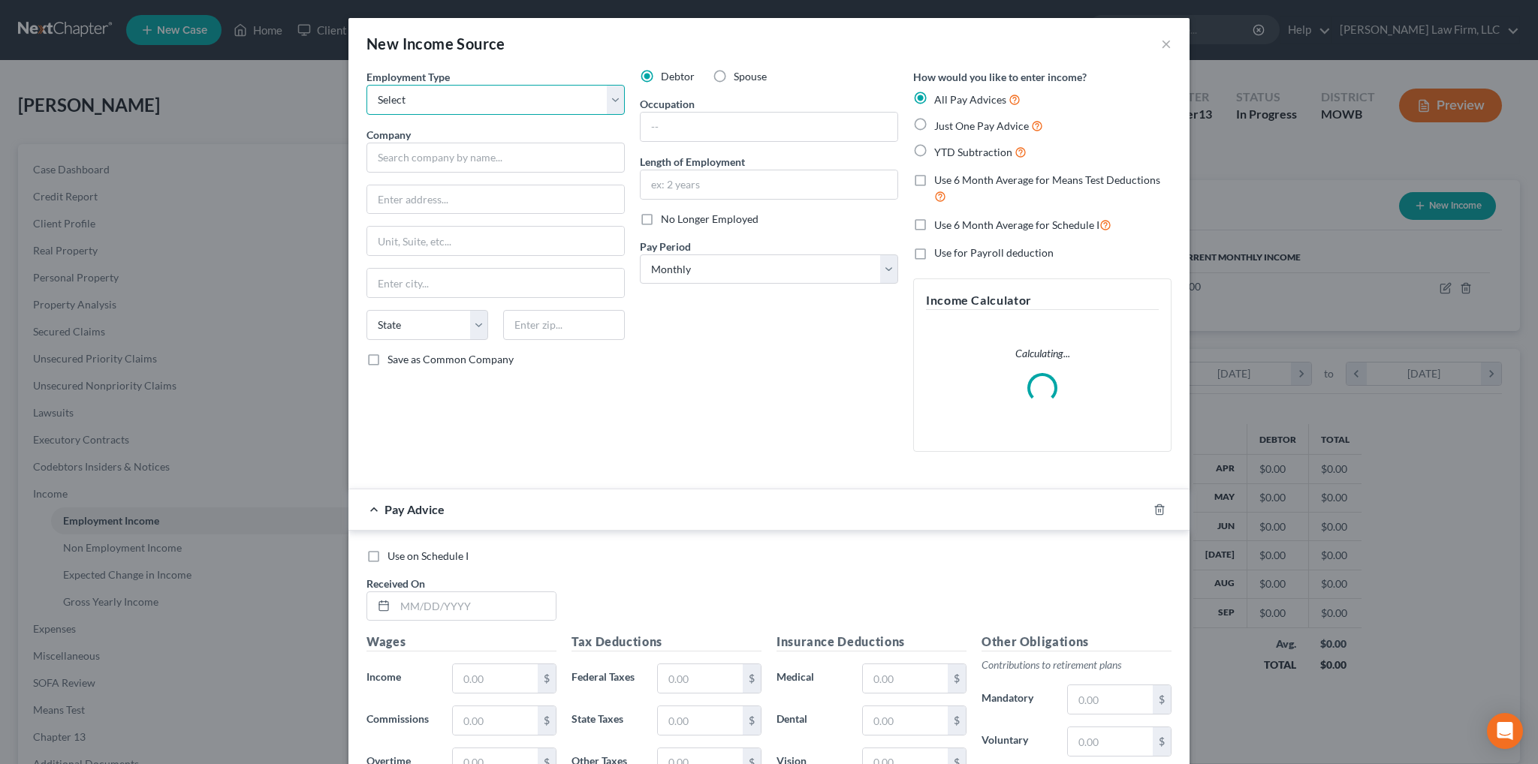
click at [426, 96] on select "Select Full or [DEMOGRAPHIC_DATA] Employment Self Employment" at bounding box center [495, 100] width 258 height 30
click at [366, 85] on select "Select Full or [DEMOGRAPHIC_DATA] Employment Self Employment" at bounding box center [495, 100] width 258 height 30
click at [445, 157] on input "text" at bounding box center [495, 158] width 258 height 30
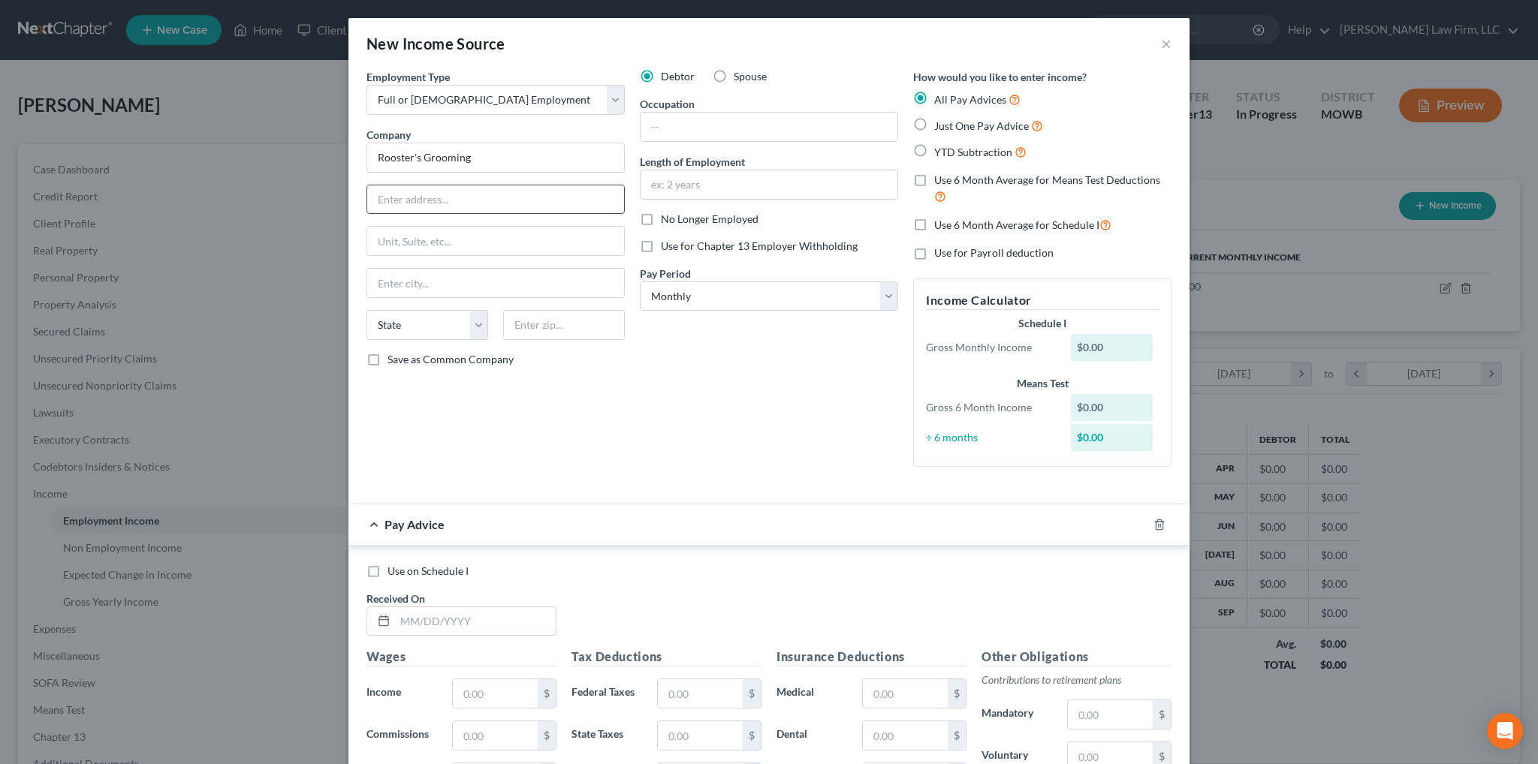
click at [431, 200] on input "text" at bounding box center [495, 199] width 257 height 29
click at [670, 179] on input "text" at bounding box center [768, 184] width 257 height 29
click at [700, 133] on input "text" at bounding box center [768, 127] width 257 height 29
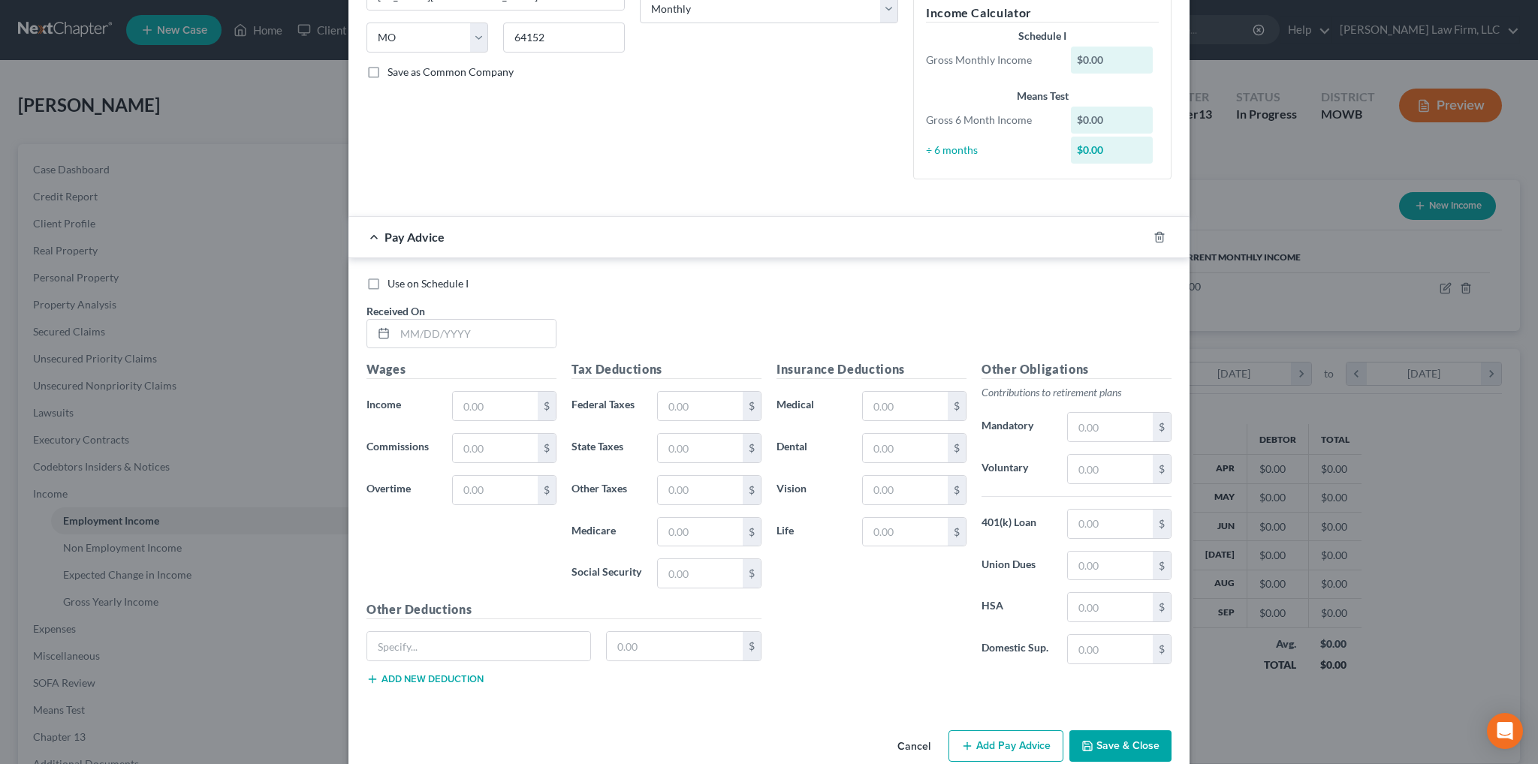
scroll to position [312, 0]
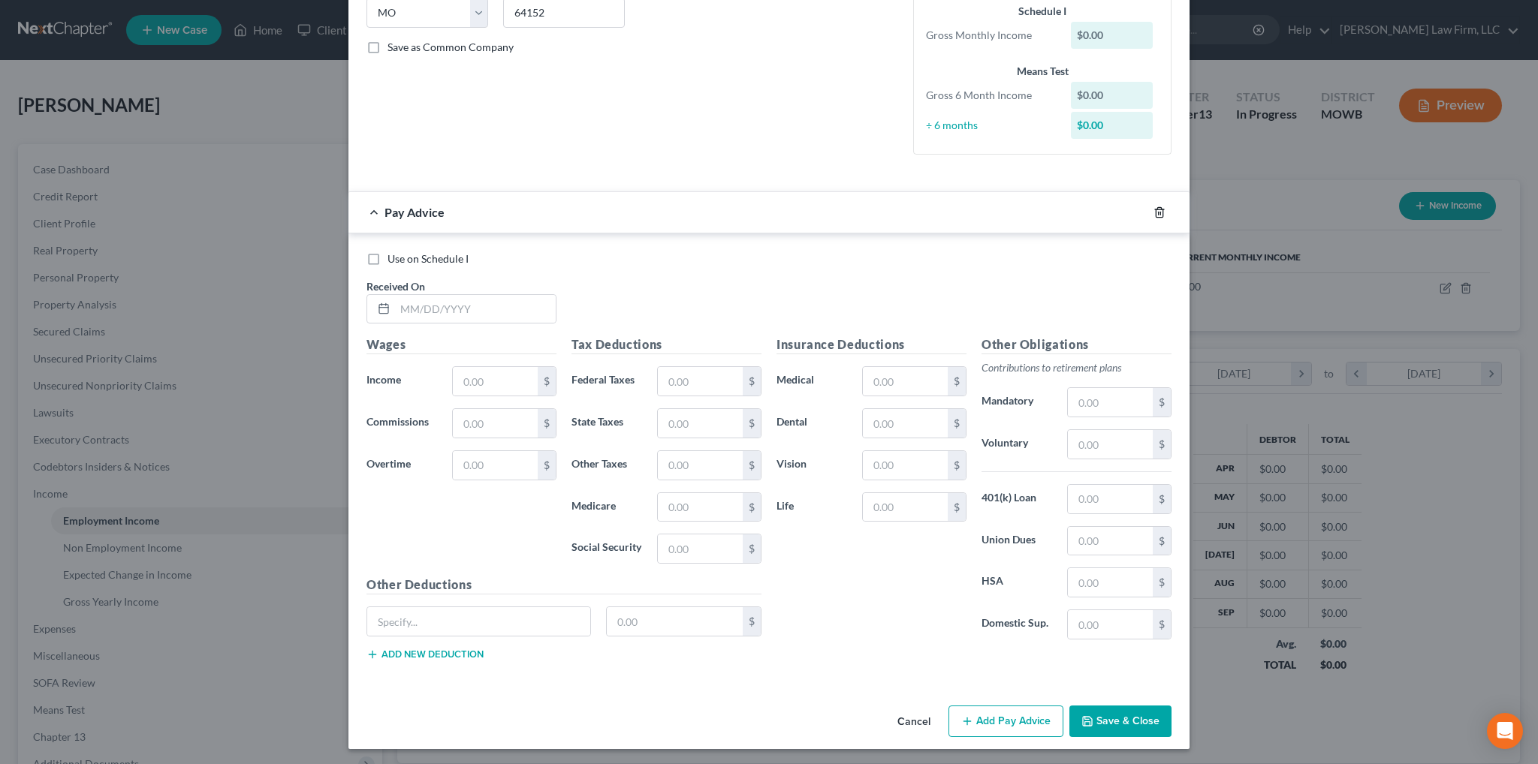
click at [1156, 206] on icon "button" at bounding box center [1159, 212] width 12 height 12
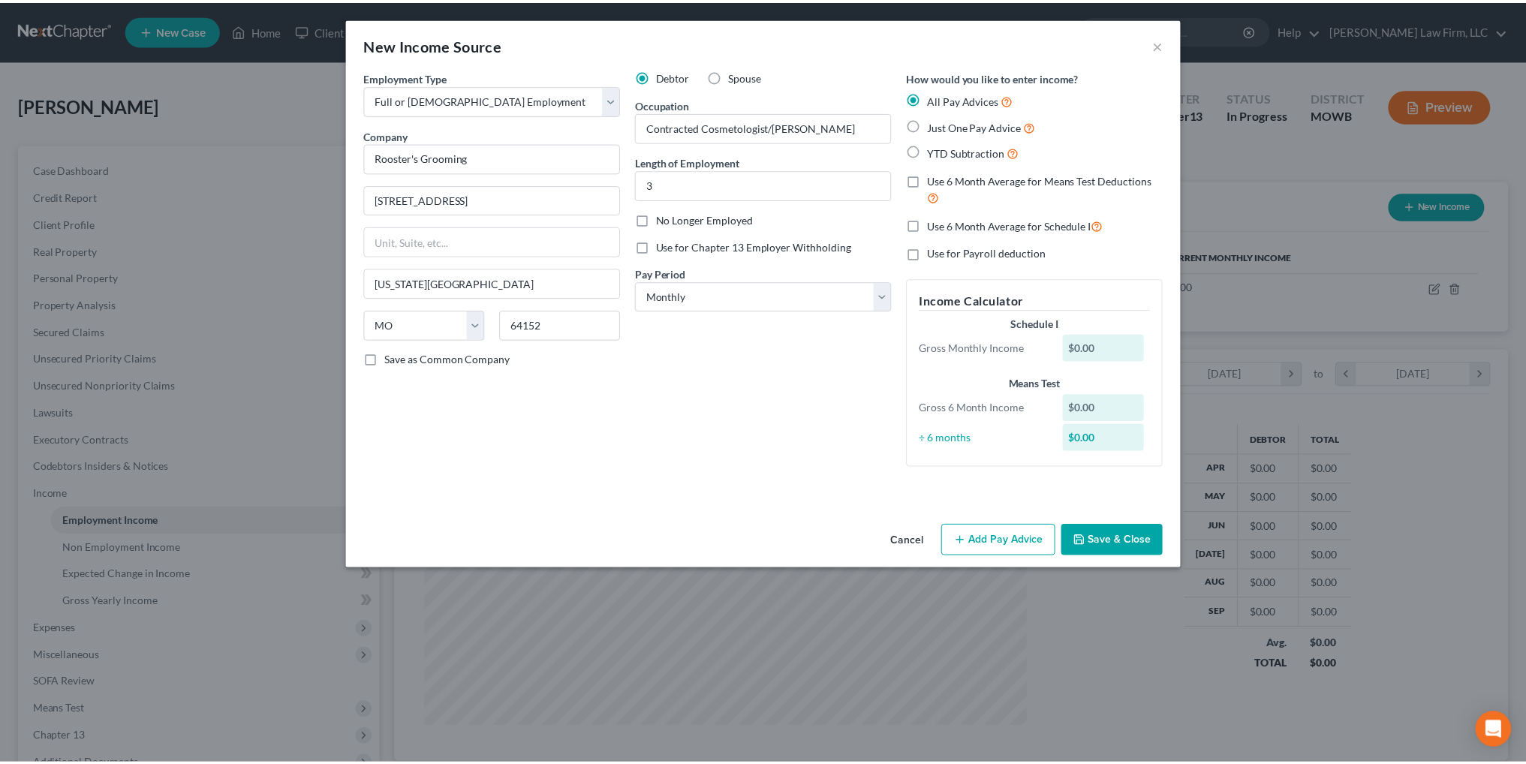
scroll to position [0, 0]
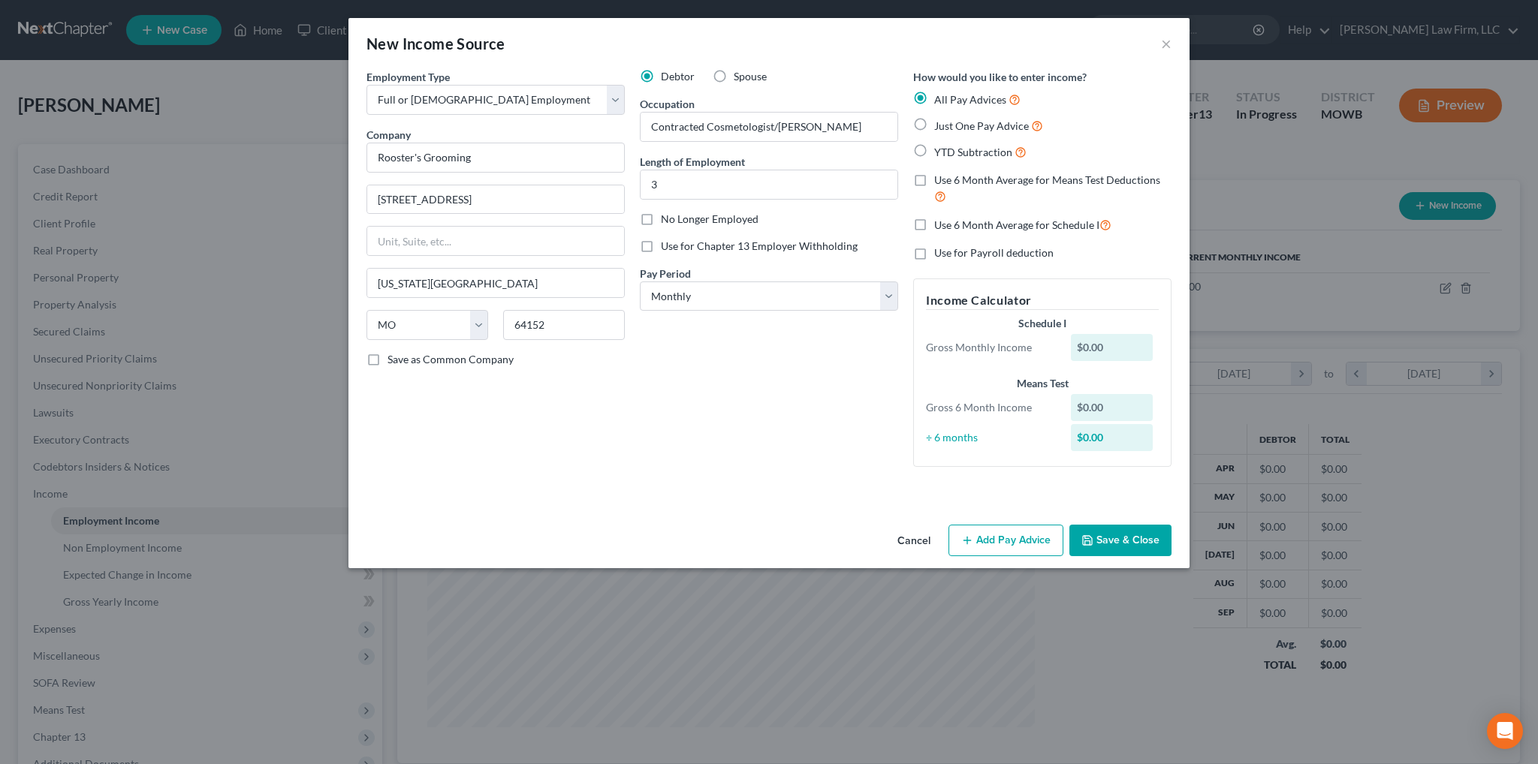
drag, startPoint x: 1147, startPoint y: 545, endPoint x: 1159, endPoint y: 545, distance: 12.0
click at [1147, 545] on button "Save & Close" at bounding box center [1120, 541] width 102 height 32
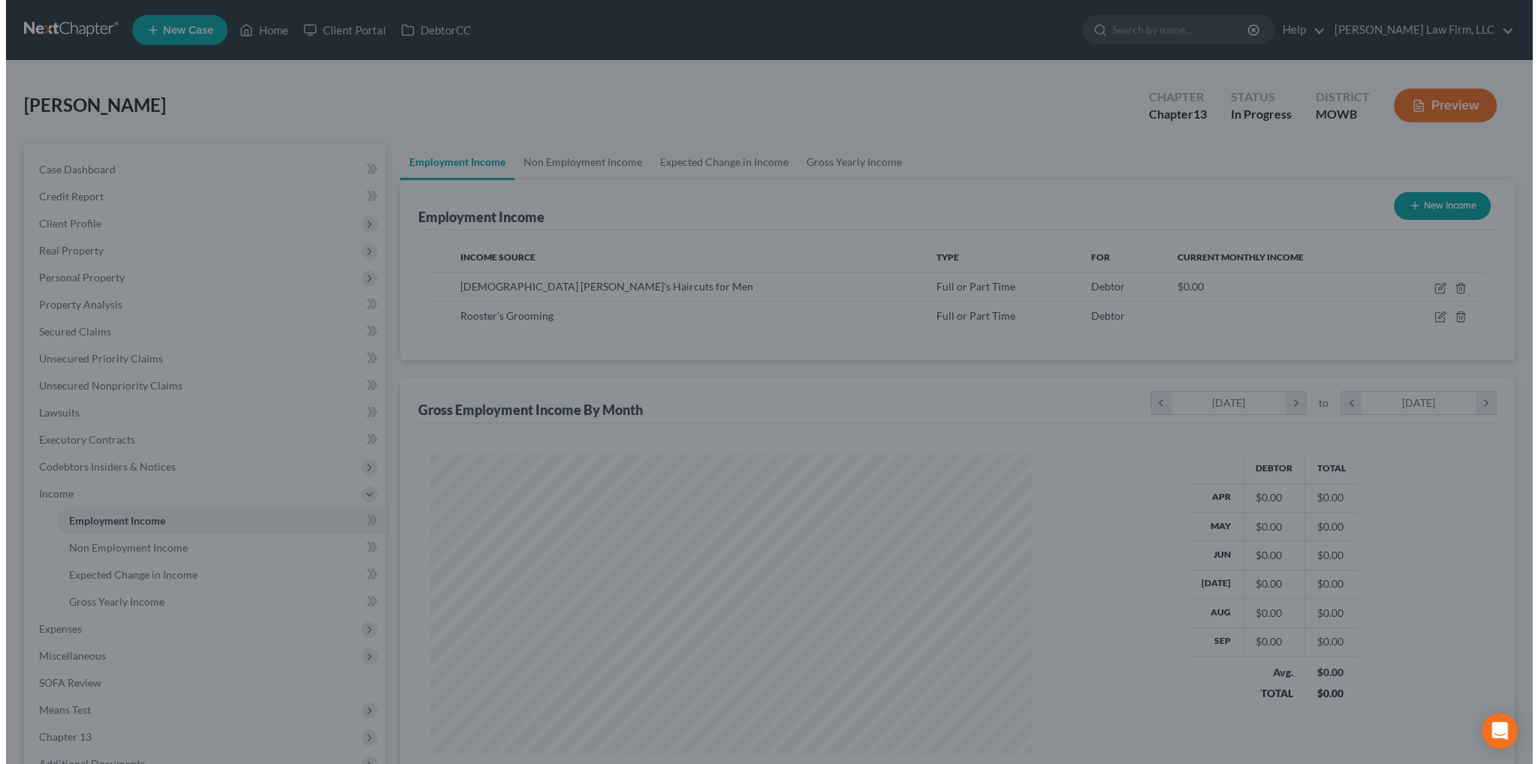
scroll to position [750560, 750228]
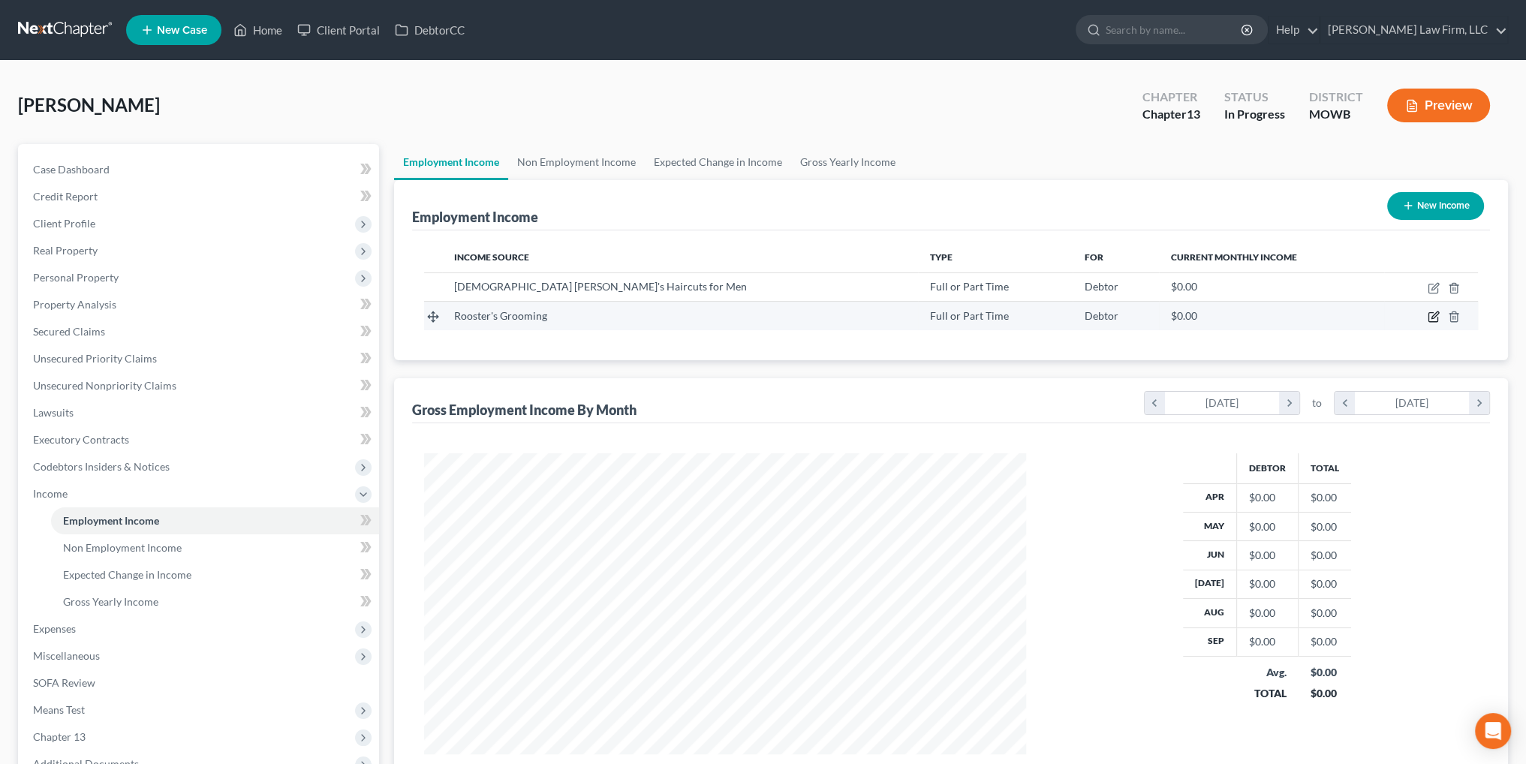
click at [1432, 317] on icon "button" at bounding box center [1435, 315] width 7 height 7
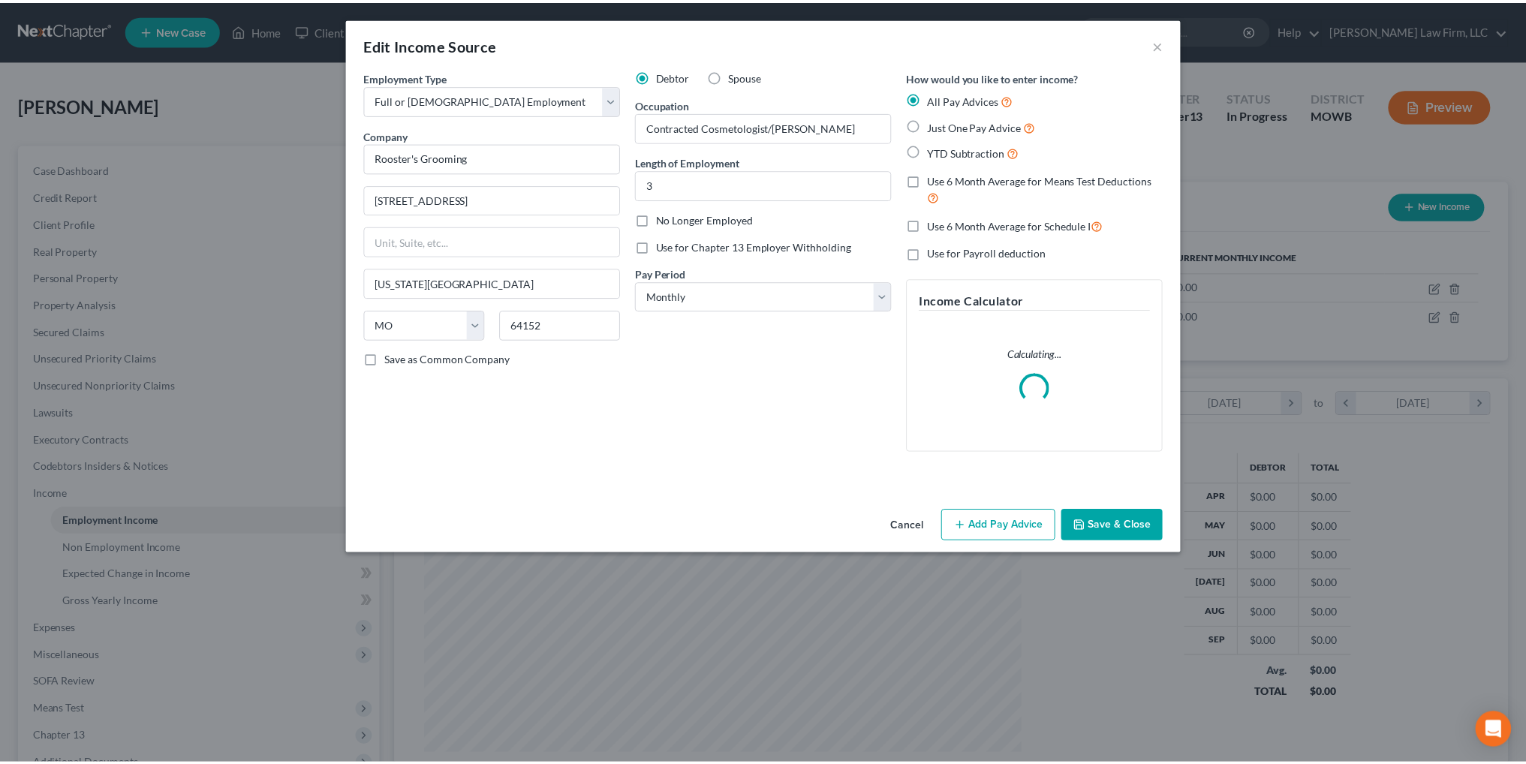
scroll to position [303, 637]
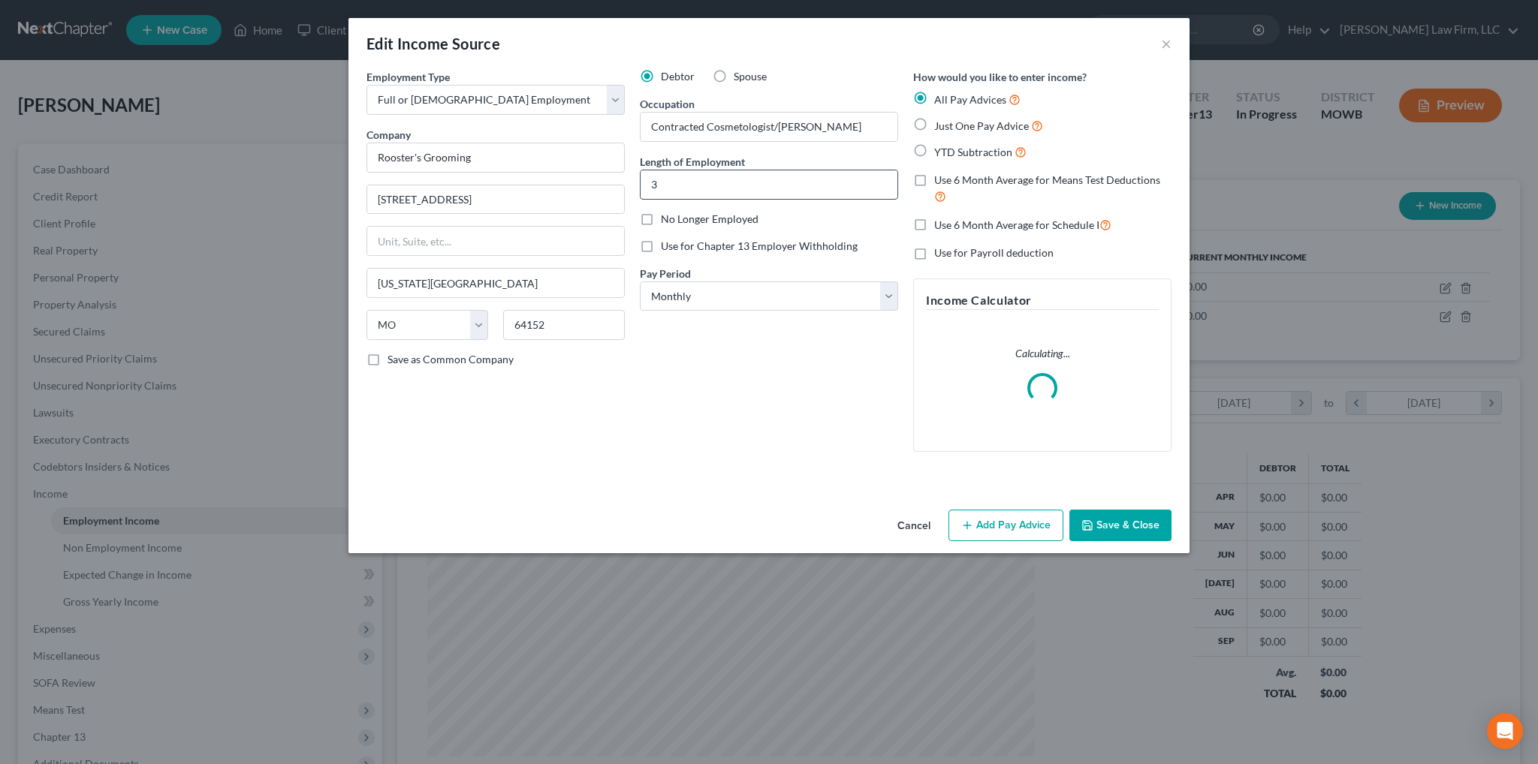
click at [692, 180] on input "3" at bounding box center [768, 184] width 257 height 29
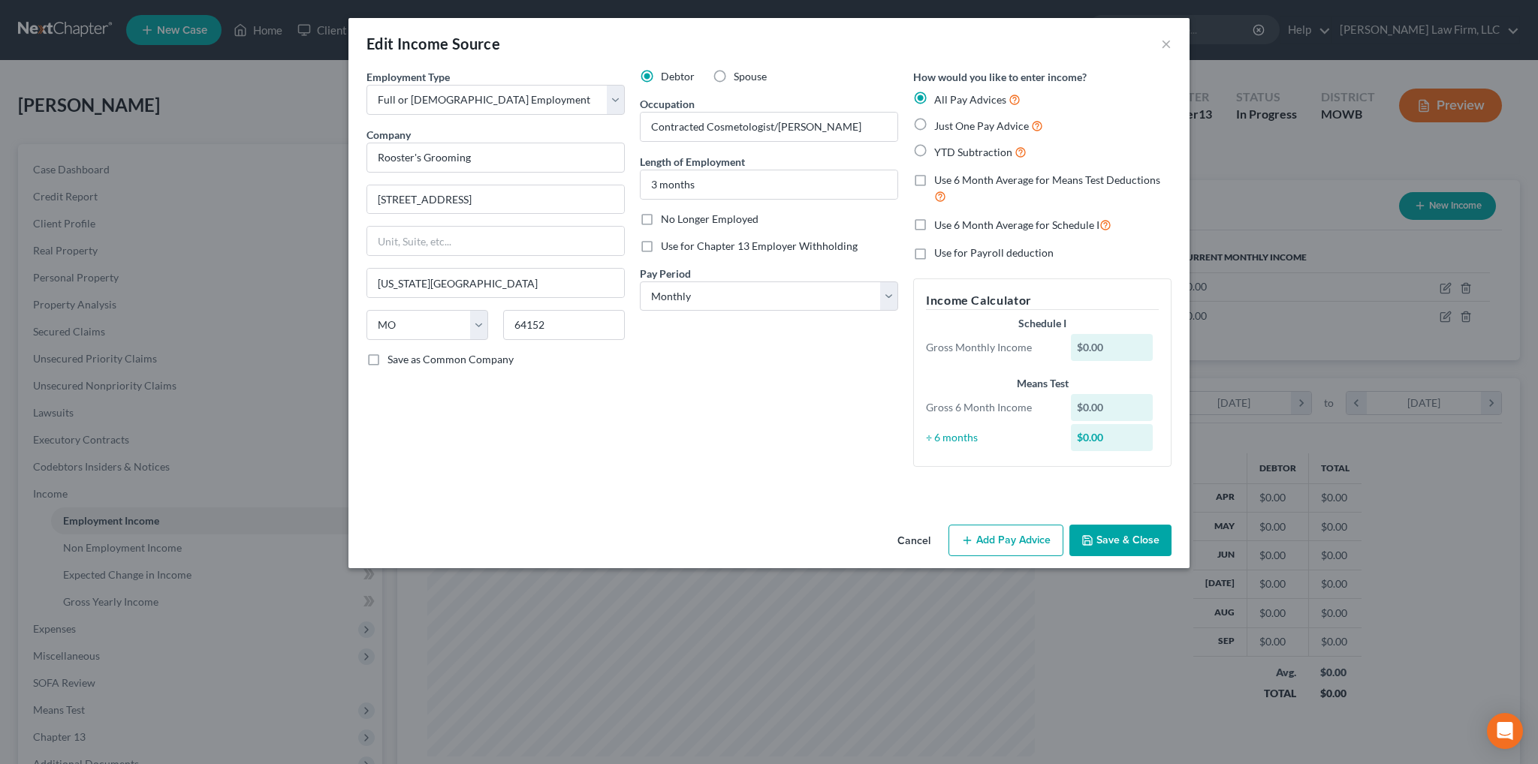
click at [1121, 538] on button "Save & Close" at bounding box center [1120, 541] width 102 height 32
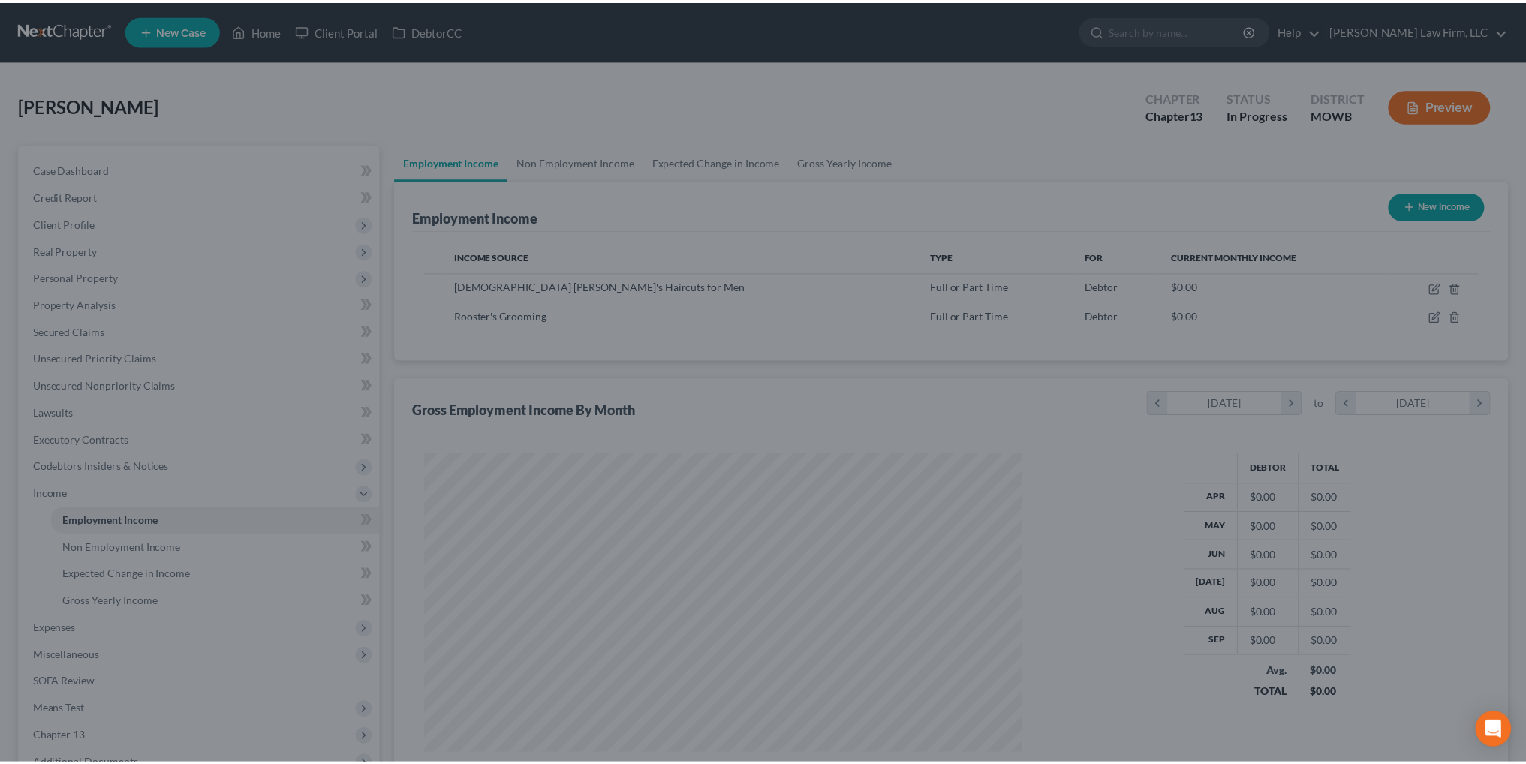
scroll to position [750560, 750228]
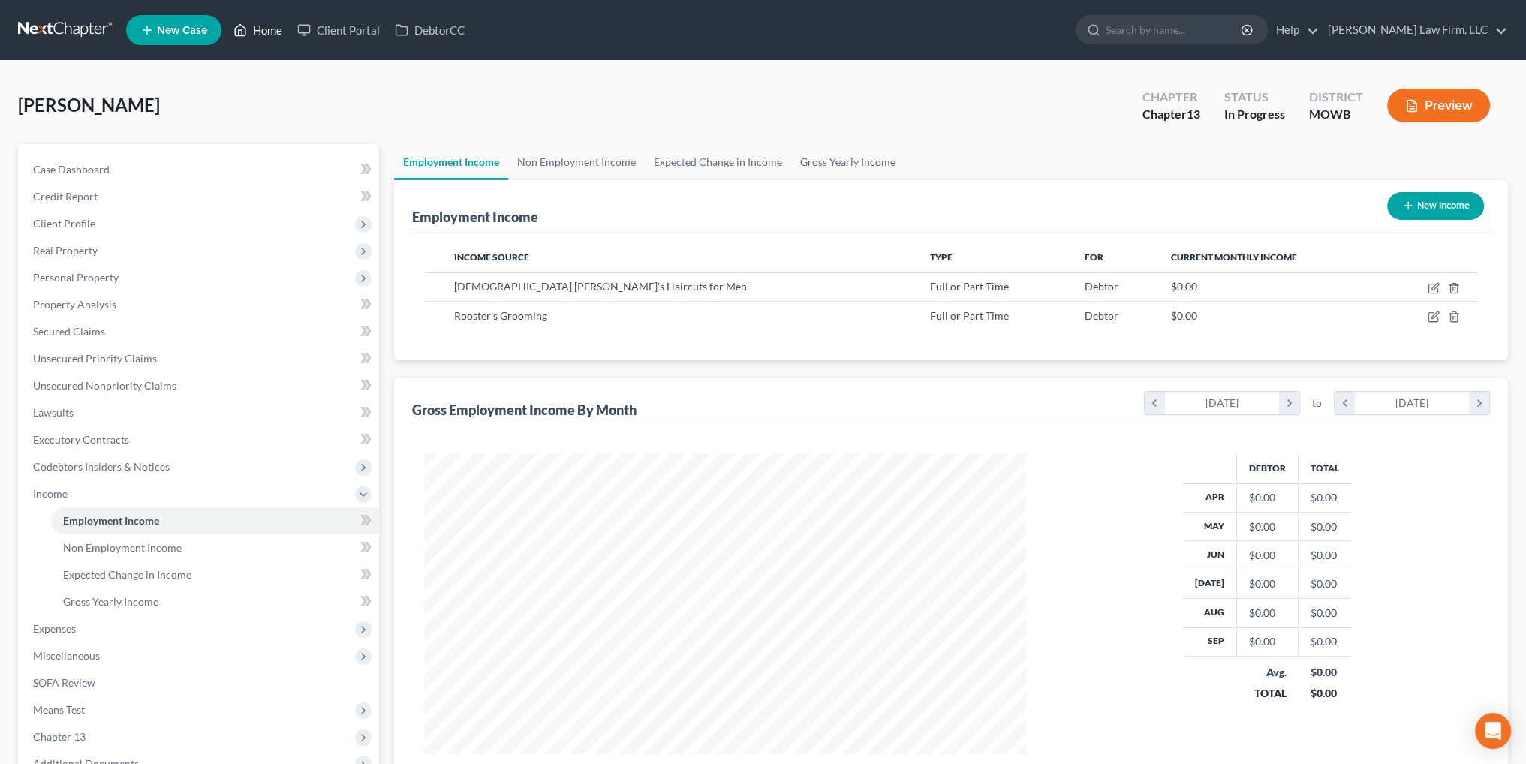
click at [250, 28] on link "Home" at bounding box center [258, 30] width 64 height 27
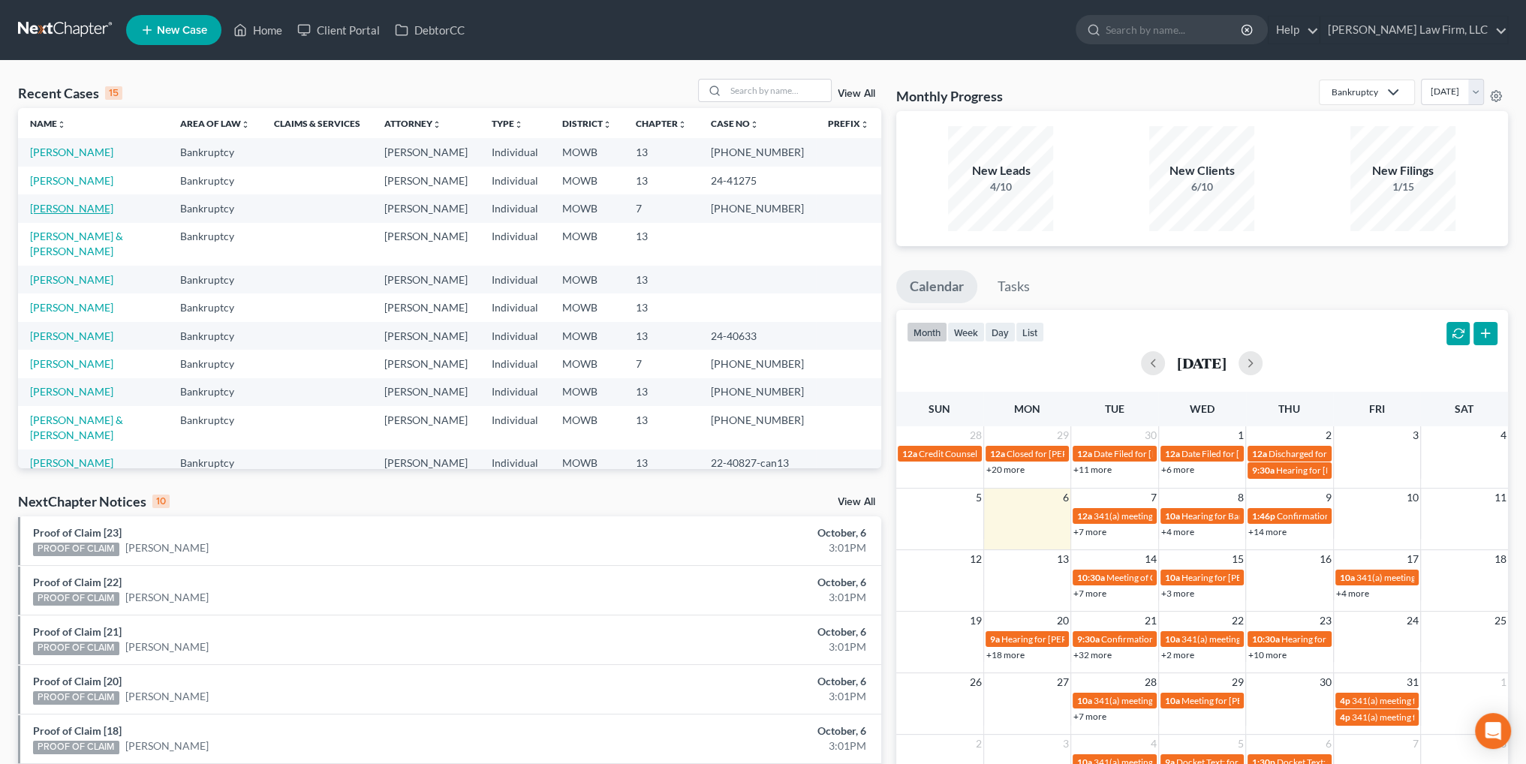
click at [69, 212] on link "[PERSON_NAME]" at bounding box center [71, 208] width 83 height 13
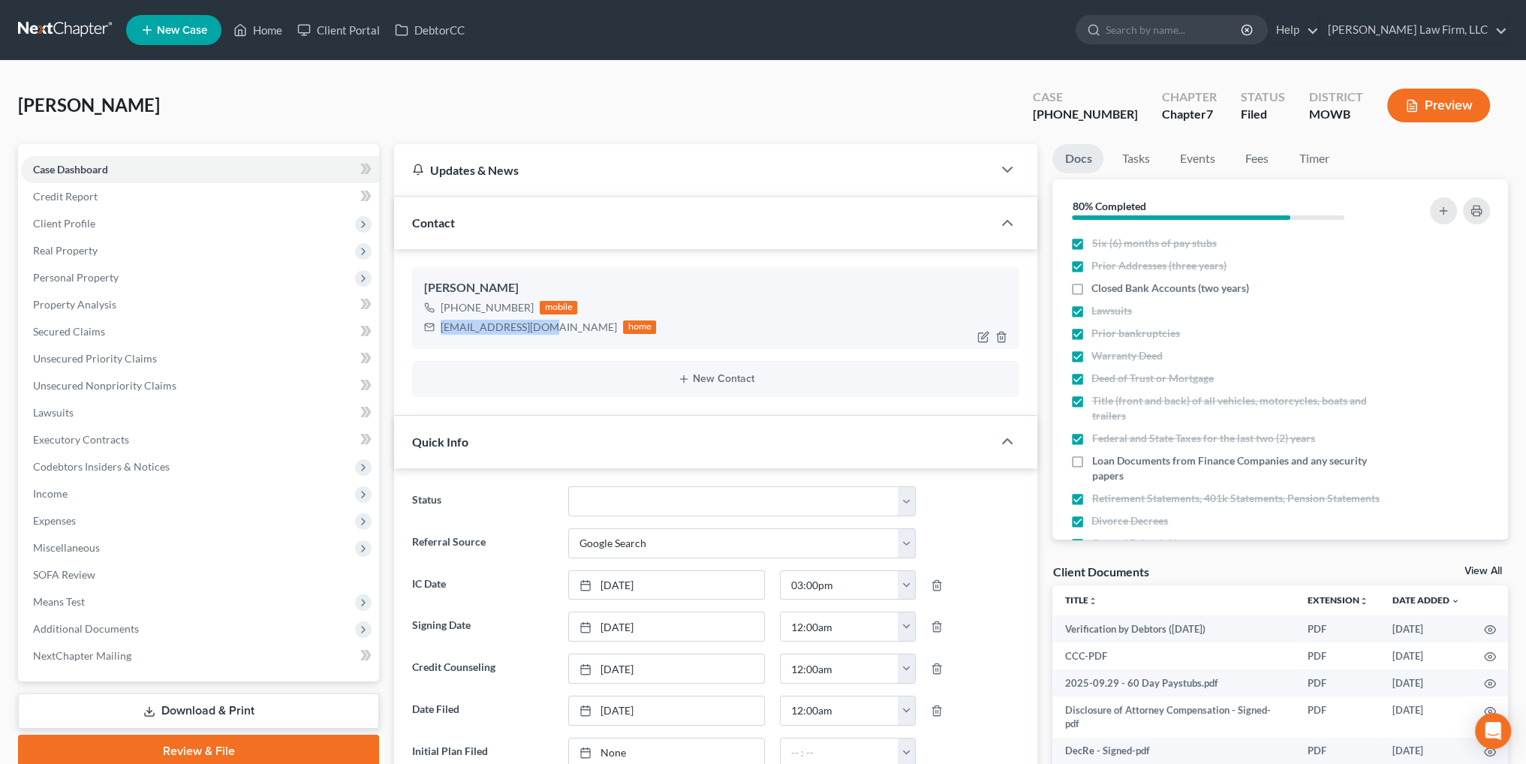
drag, startPoint x: 544, startPoint y: 328, endPoint x: 442, endPoint y: 331, distance: 102.2
click at [442, 331] on div "[EMAIL_ADDRESS][DOMAIN_NAME]" at bounding box center [529, 327] width 176 height 15
copy div "[EMAIL_ADDRESS][DOMAIN_NAME]"
click at [255, 22] on link "Home" at bounding box center [258, 30] width 64 height 27
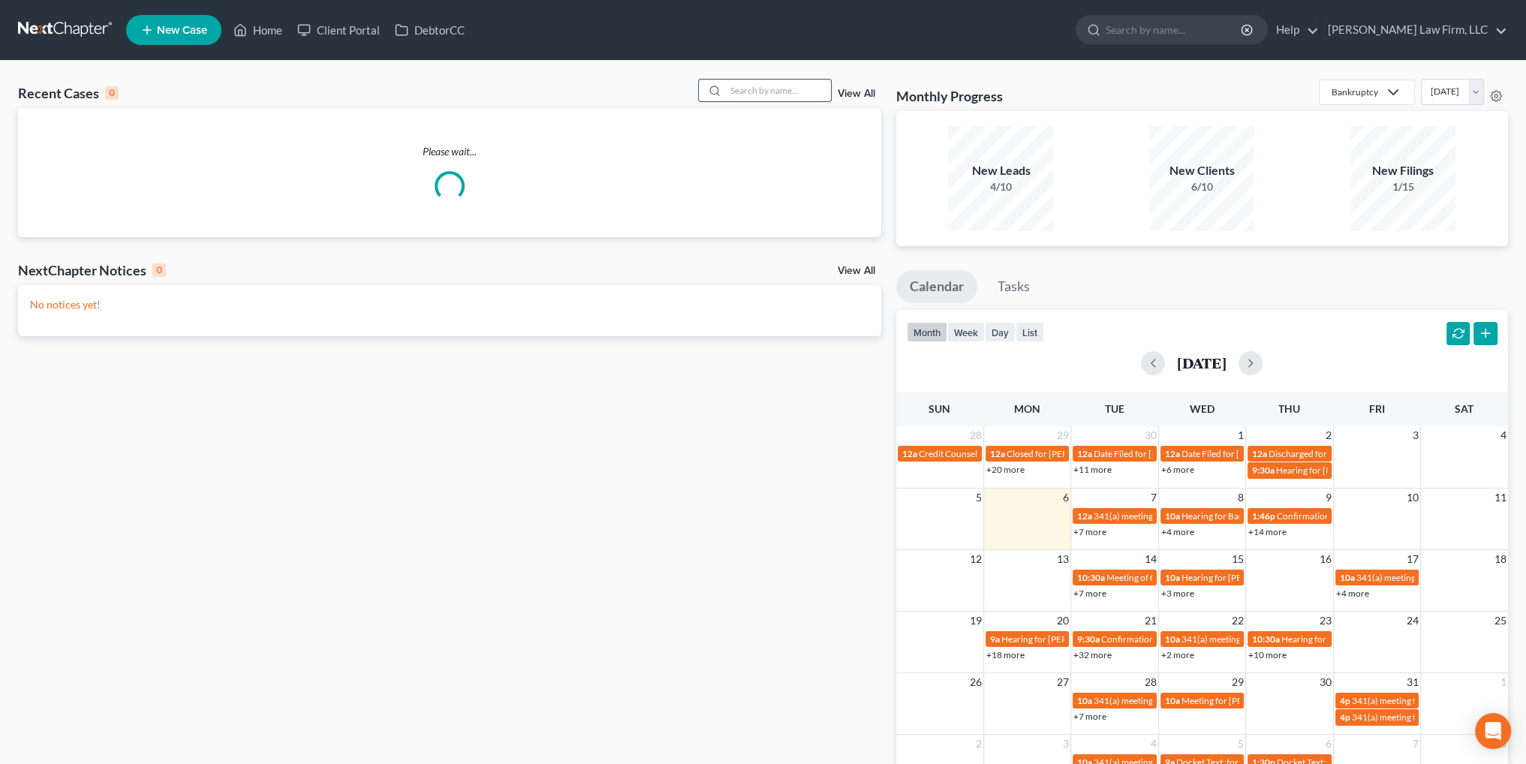
click at [765, 88] on input "search" at bounding box center [778, 91] width 105 height 22
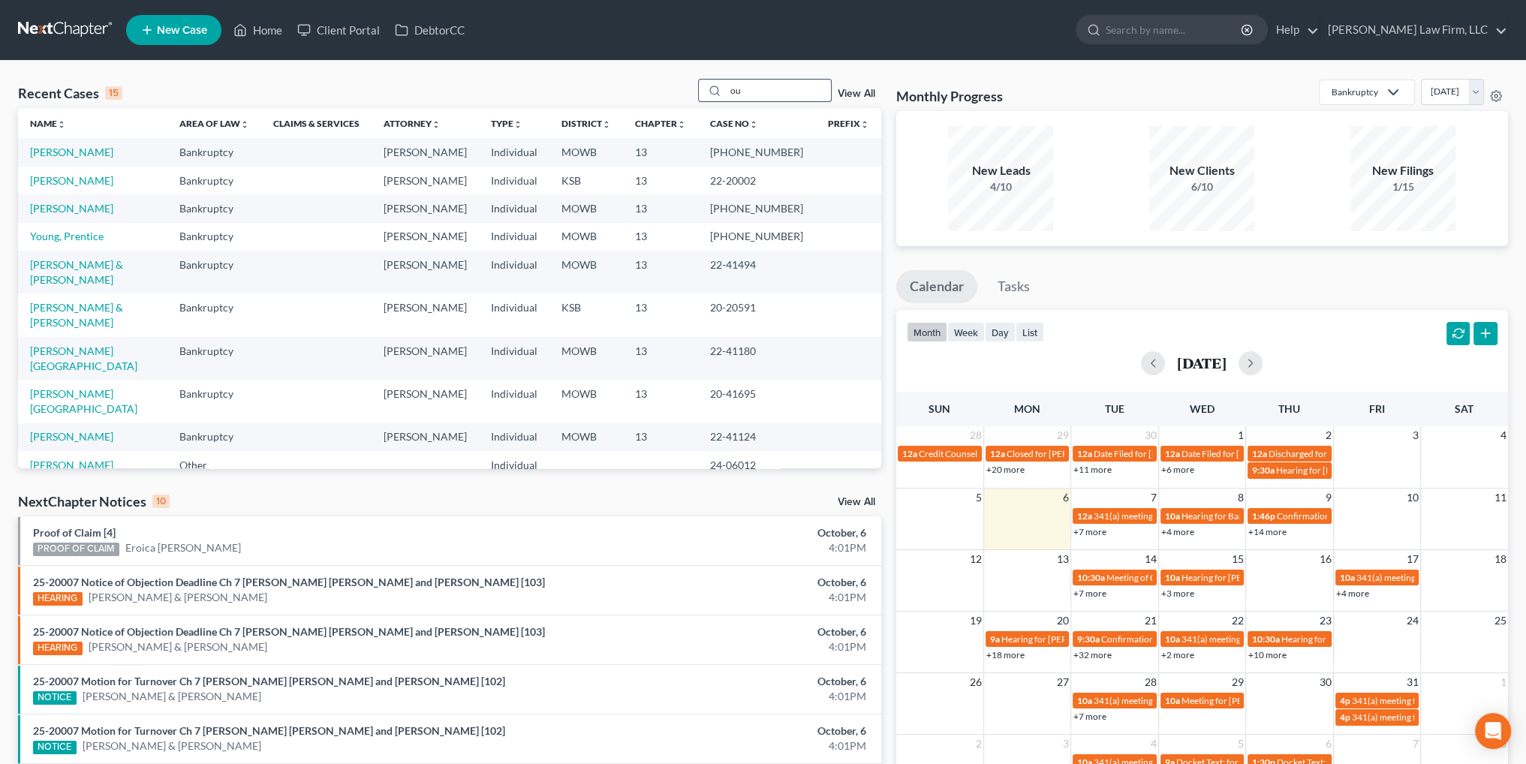
click at [760, 92] on input "ou" at bounding box center [778, 91] width 105 height 22
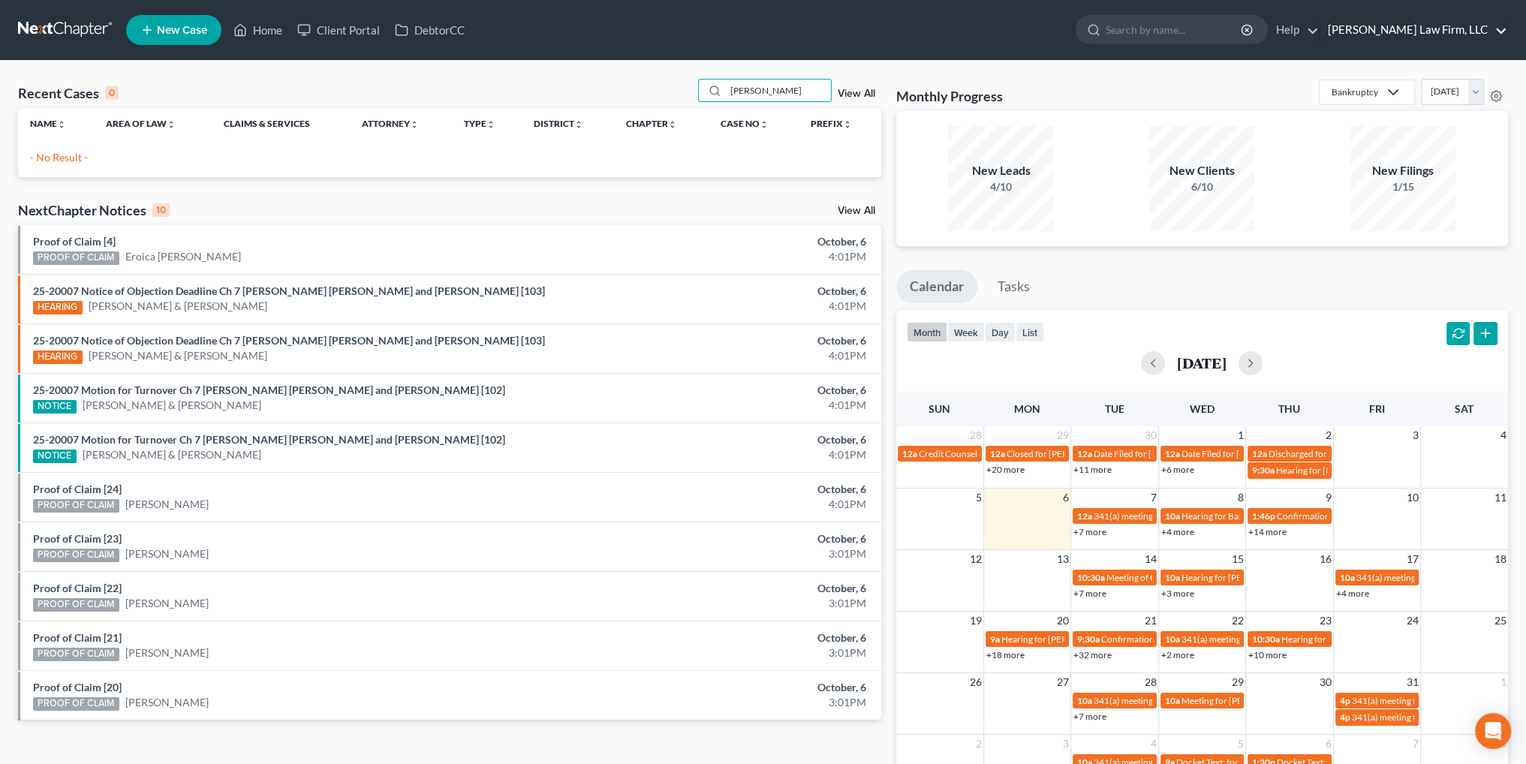
click at [1467, 36] on link "[PERSON_NAME] Law Firm, LLC" at bounding box center [1414, 30] width 187 height 27
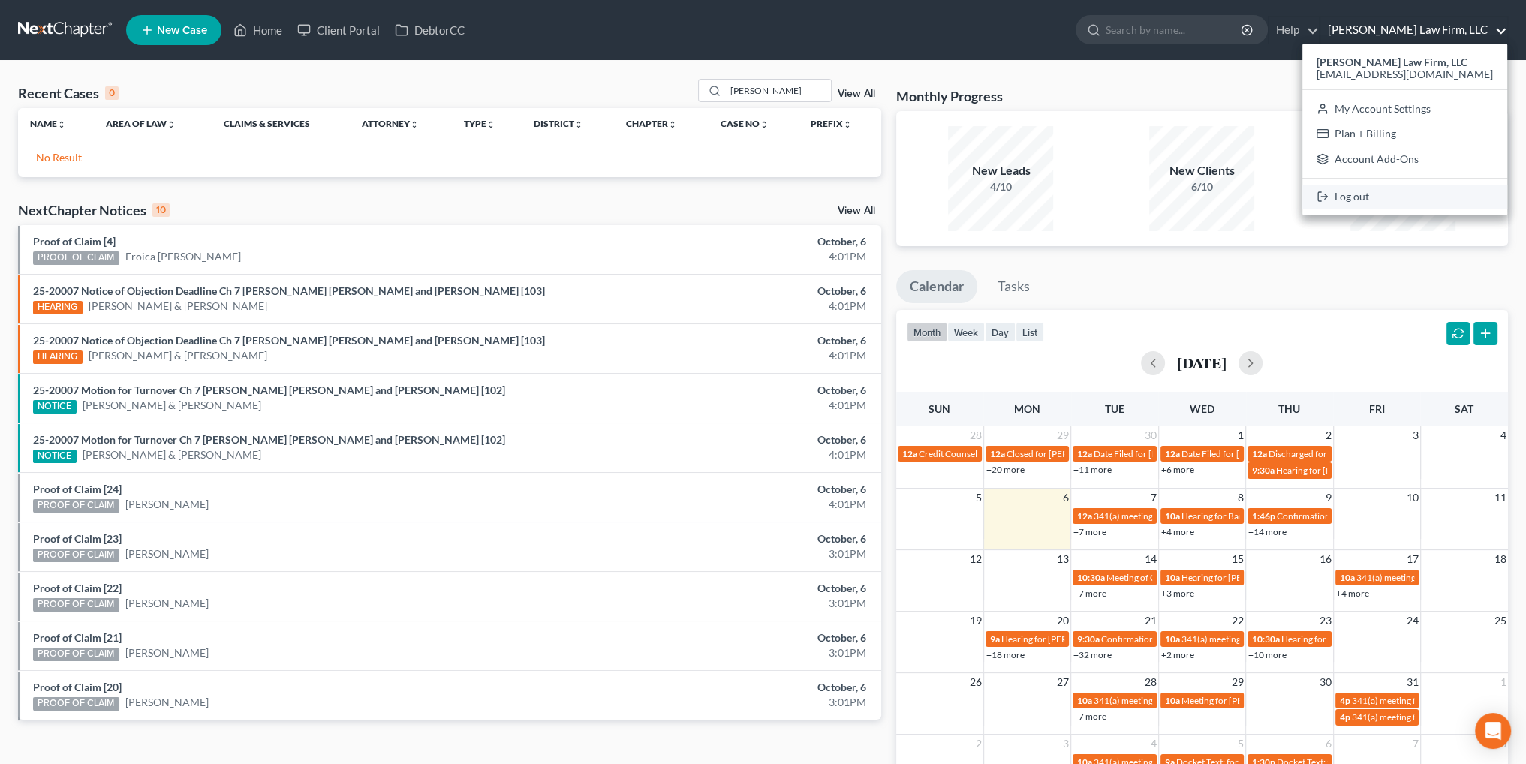
click at [1404, 197] on link "Log out" at bounding box center [1405, 198] width 205 height 26
